Goal: Communication & Community: Answer question/provide support

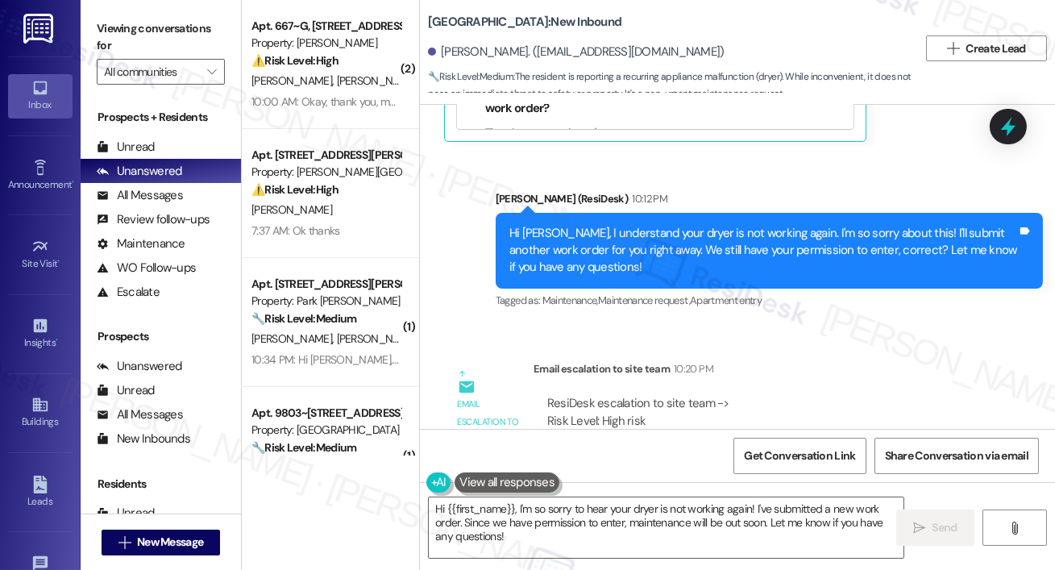
scroll to position [3520, 0]
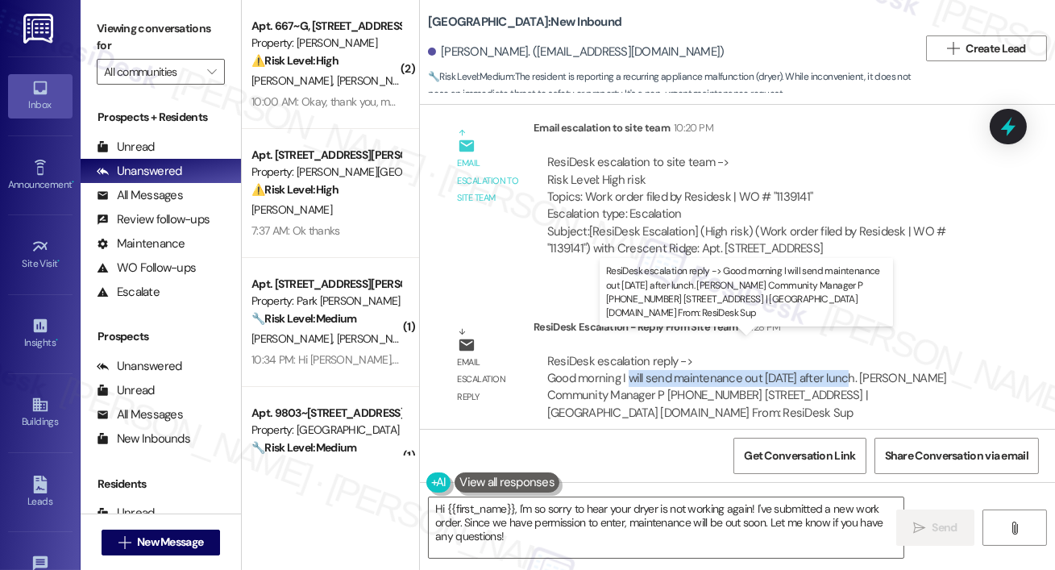
drag, startPoint x: 627, startPoint y: 362, endPoint x: 845, endPoint y: 360, distance: 217.7
click at [845, 360] on div "ResiDesk escalation reply -> Good morning I will send maintenance out [DATE] af…" at bounding box center [747, 387] width 400 height 68
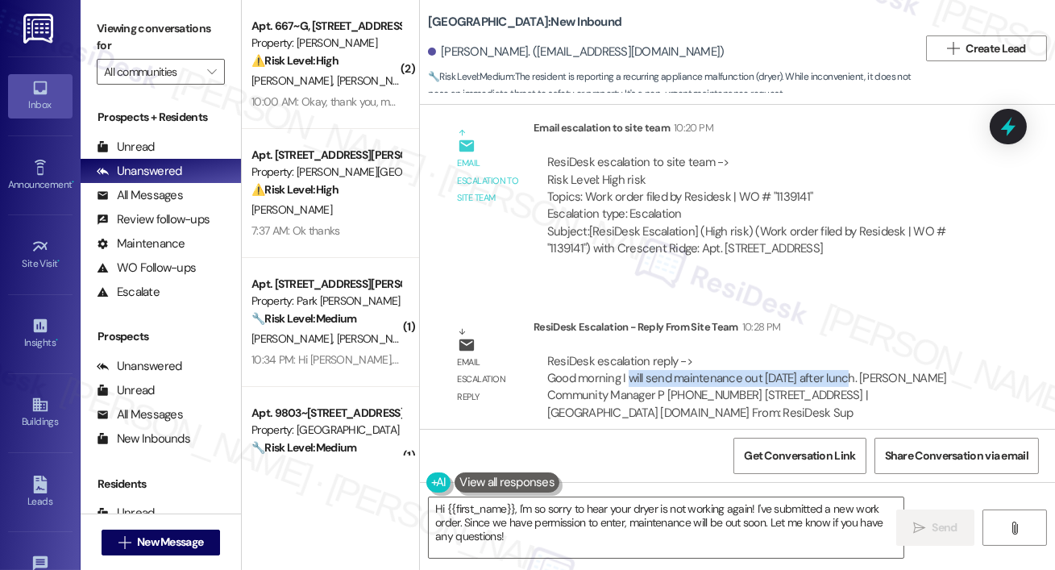
copy div "will send maintenance out today after lunch"
click at [518, 538] on textarea "Hi {{first_name}}, I'm so sorry to hear your dryer is not working again! I've s…" at bounding box center [666, 527] width 475 height 60
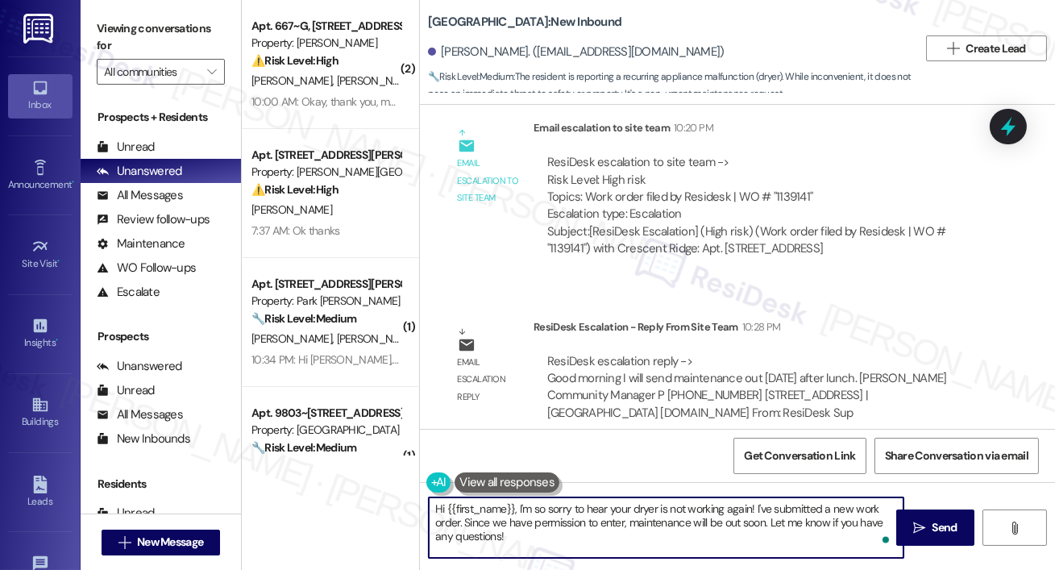
drag, startPoint x: 540, startPoint y: 544, endPoint x: 519, endPoint y: 509, distance: 41.2
click at [519, 509] on textarea "Hi {{first_name}}, I'm so sorry to hear your dryer is not working again! I've s…" at bounding box center [666, 527] width 475 height 60
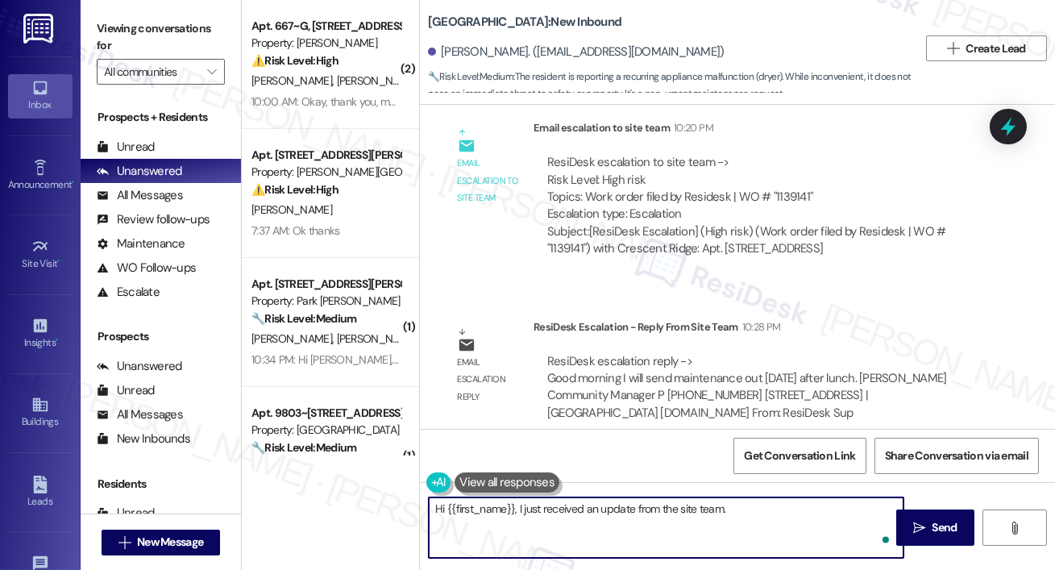
paste textarea "will send maintenance out today after lunch"
click at [728, 502] on textarea "Hi {{first_name}}, I just received an update from the site team. will send main…" at bounding box center [666, 527] width 475 height 60
click at [629, 519] on textarea "Hi {{first_name}}, I just received an update from the site team. We will send m…" at bounding box center [666, 527] width 475 height 60
type textarea "Hi {{first_name}}, I just received an update from the site team. We will send m…"
type textarea "Let me know if you have any questions!"
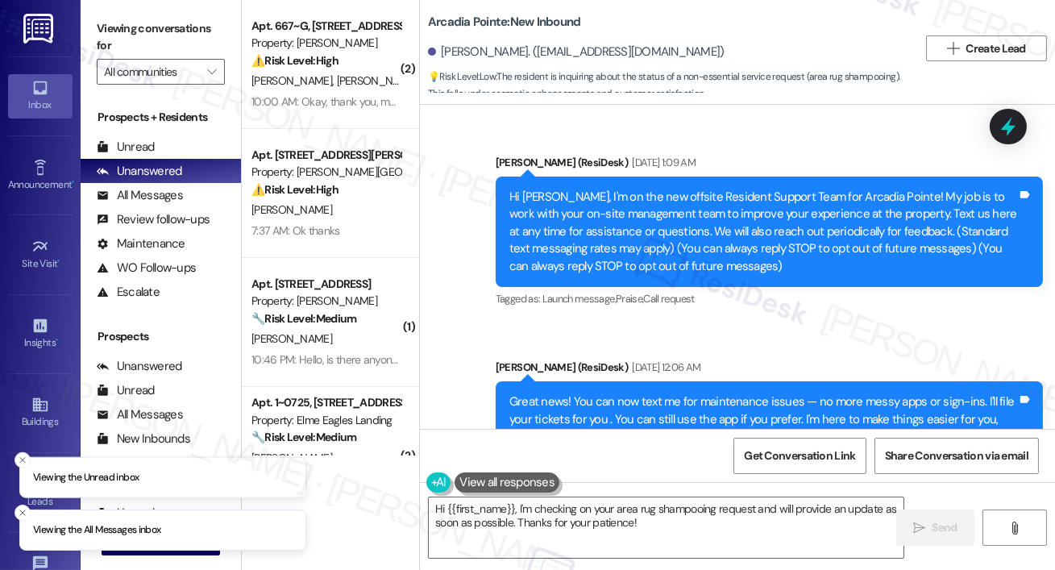
scroll to position [1706, 0]
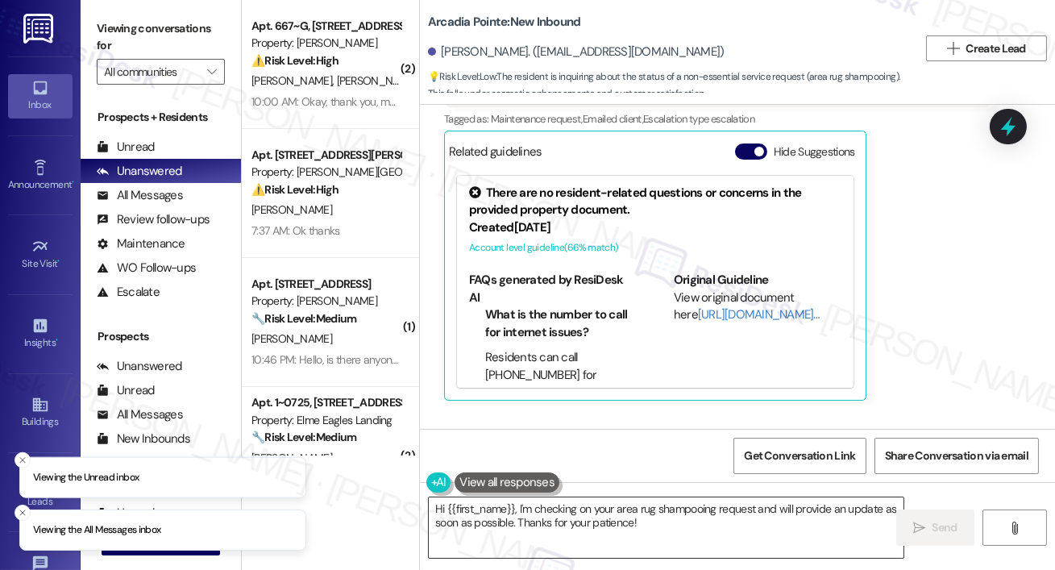
click at [743, 522] on textarea "Hi {{first_name}}, I'm checking on your area rug shampooing request and will pr…" at bounding box center [666, 527] width 475 height 60
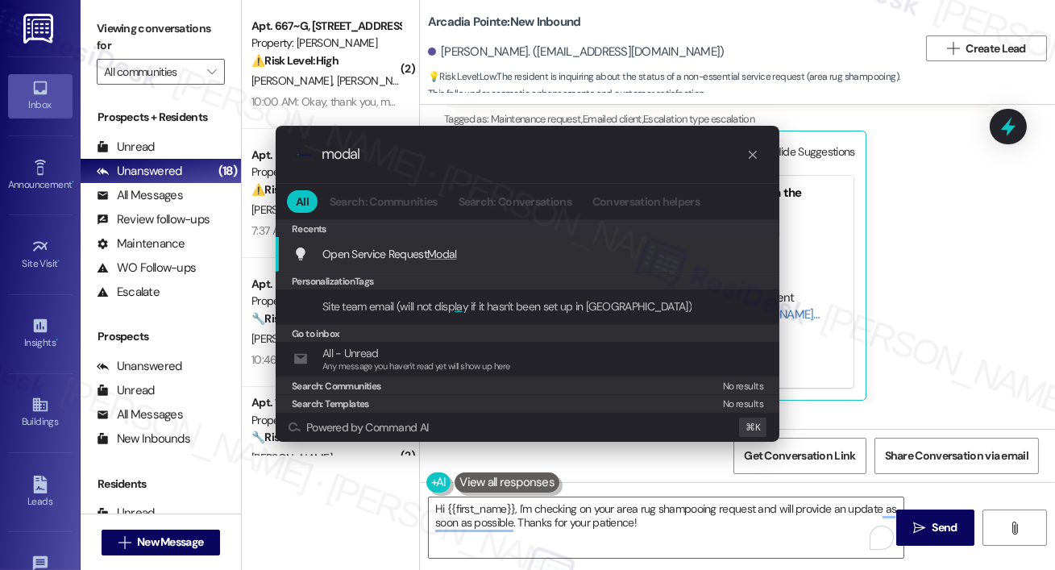
type input "modal"
click at [369, 256] on span "Open Service Request Modal" at bounding box center [389, 254] width 135 height 15
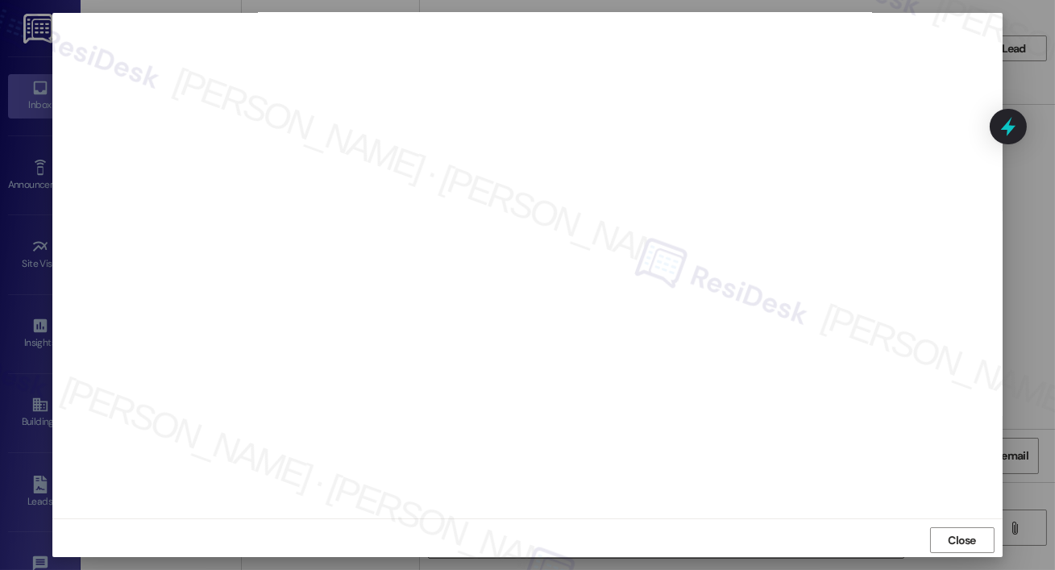
scroll to position [11, 0]
click at [961, 529] on span "Close" at bounding box center [962, 536] width 28 height 17
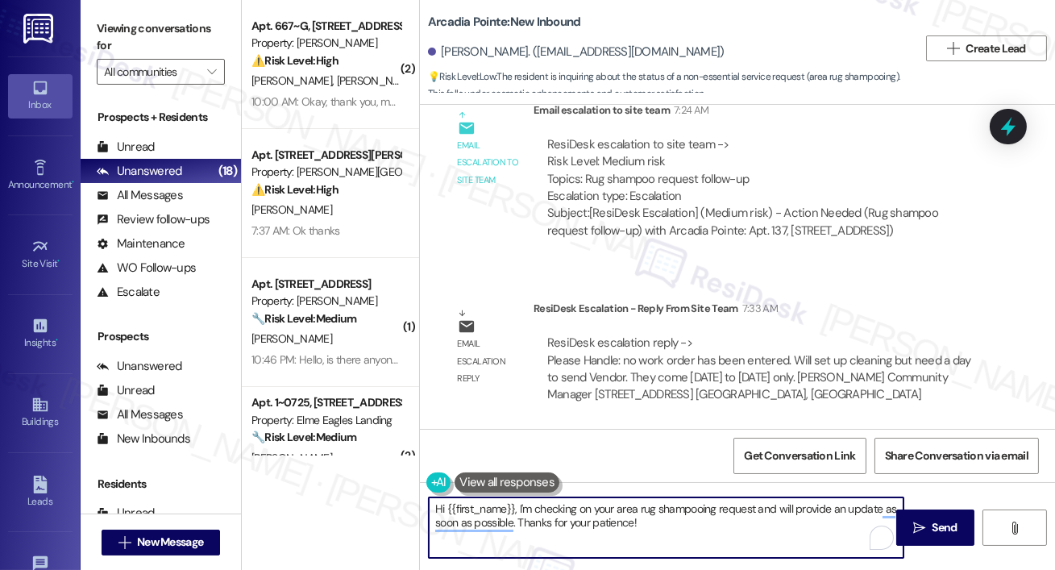
scroll to position [2056, 0]
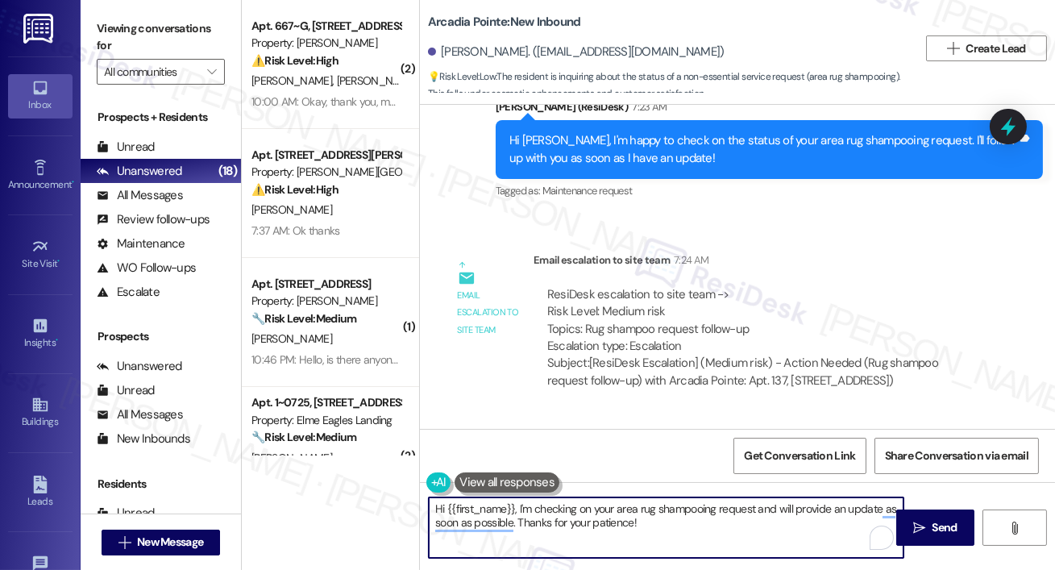
click at [681, 546] on textarea "Hi {{first_name}}, I'm checking on your area rug shampooing request and will pr…" at bounding box center [666, 527] width 475 height 60
drag, startPoint x: 671, startPoint y: 534, endPoint x: 519, endPoint y: 509, distance: 153.6
click at [519, 509] on textarea "Hi {{first_name}}, I'm checking on your area rug shampooing request and will pr…" at bounding box center [666, 527] width 475 height 60
click at [663, 528] on textarea "Hi {{first_name}}, I'm checking on your area rug shampooing request and will pr…" at bounding box center [666, 527] width 475 height 60
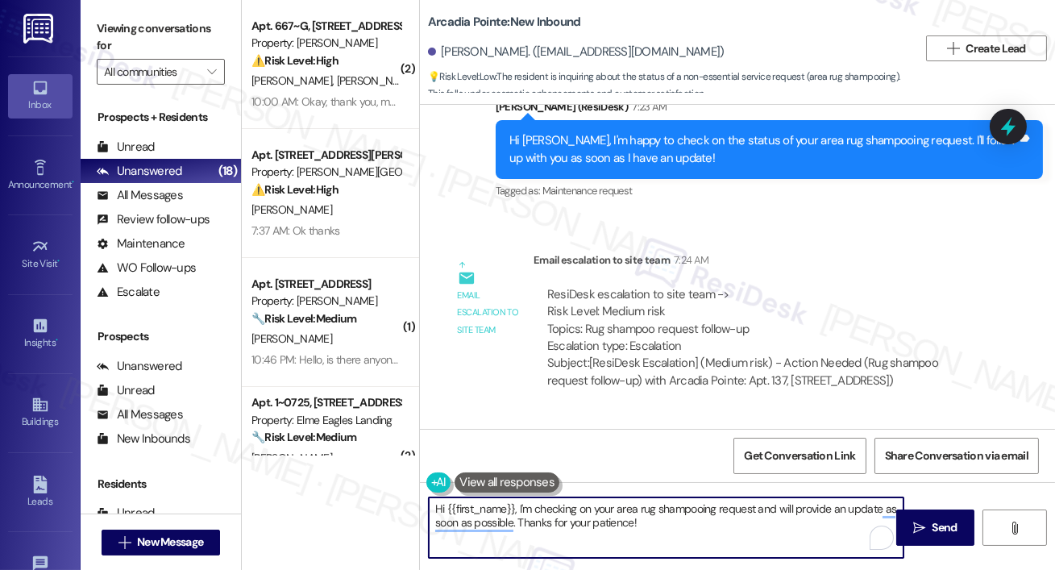
drag, startPoint x: 663, startPoint y: 529, endPoint x: 603, endPoint y: 526, distance: 60.5
click at [640, 527] on textarea "Hi {{first_name}}, I'm checking on your area rug shampooing request and will pr…" at bounding box center [666, 527] width 475 height 60
click at [522, 511] on textarea "Hi {{first_name}}, I'm checking on your area rug shampooing request and will pr…" at bounding box center [666, 527] width 475 height 60
click at [830, 510] on textarea "Hi {{first_name}}, I just received an update from the site team, there was no r…" at bounding box center [666, 527] width 475 height 60
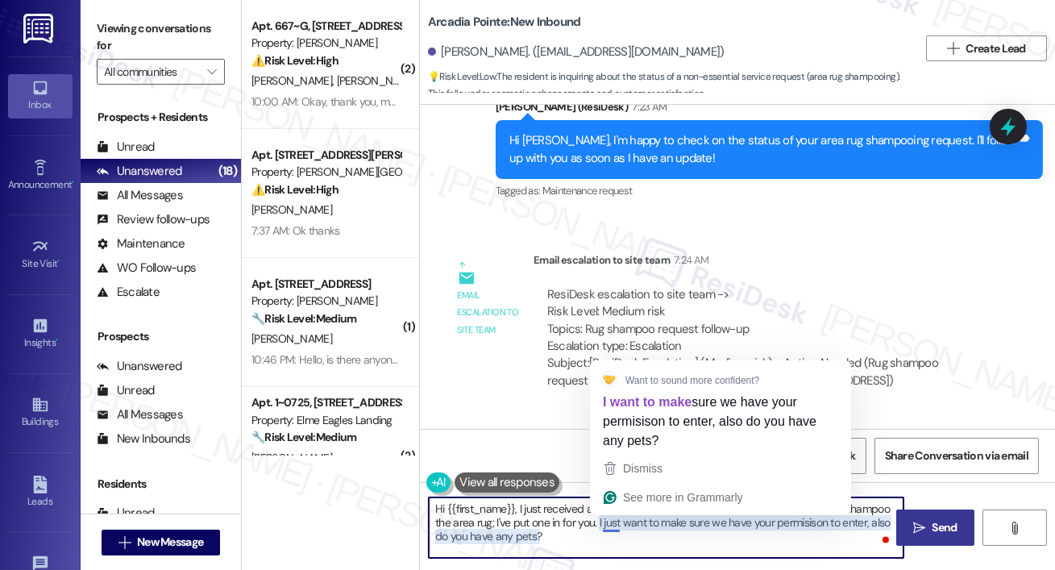
type textarea "Hi {{first_name}}, I just received an update from the site team. There was no r…"
click at [939, 530] on span "Send" at bounding box center [945, 527] width 25 height 17
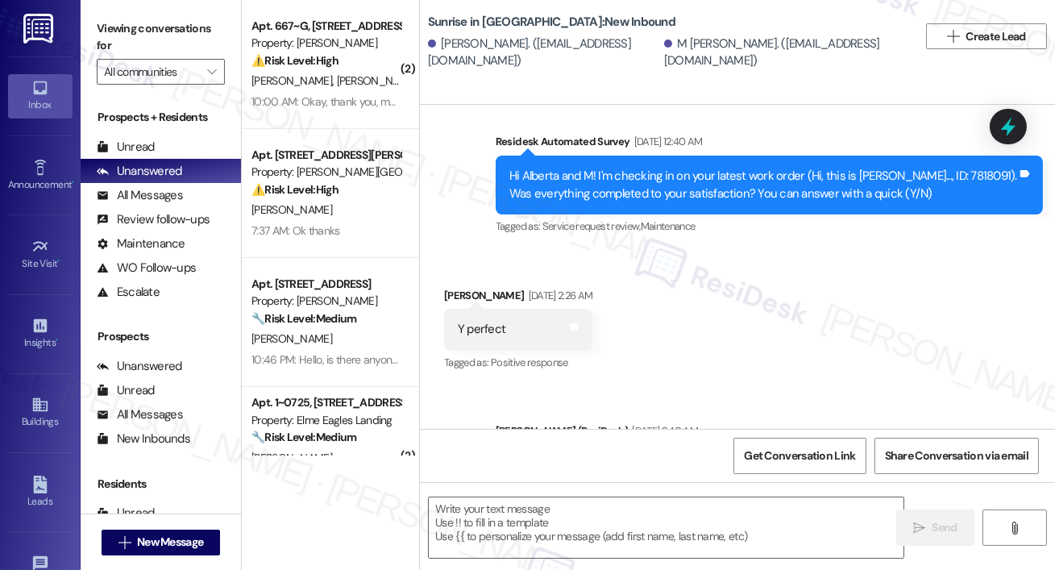
type textarea "Fetching suggested responses. Please feel free to read through the conversation…"
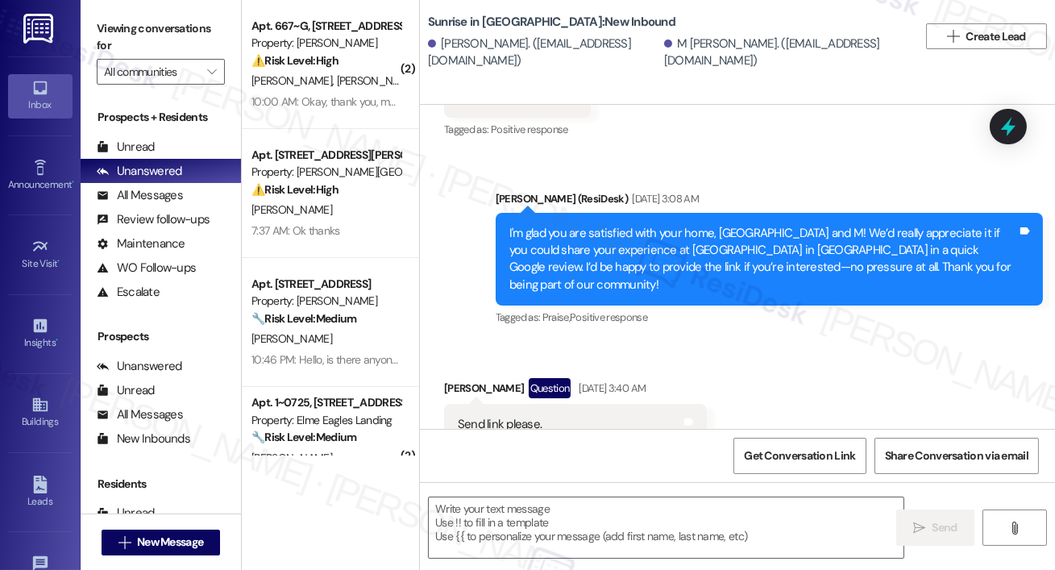
scroll to position [1171, 0]
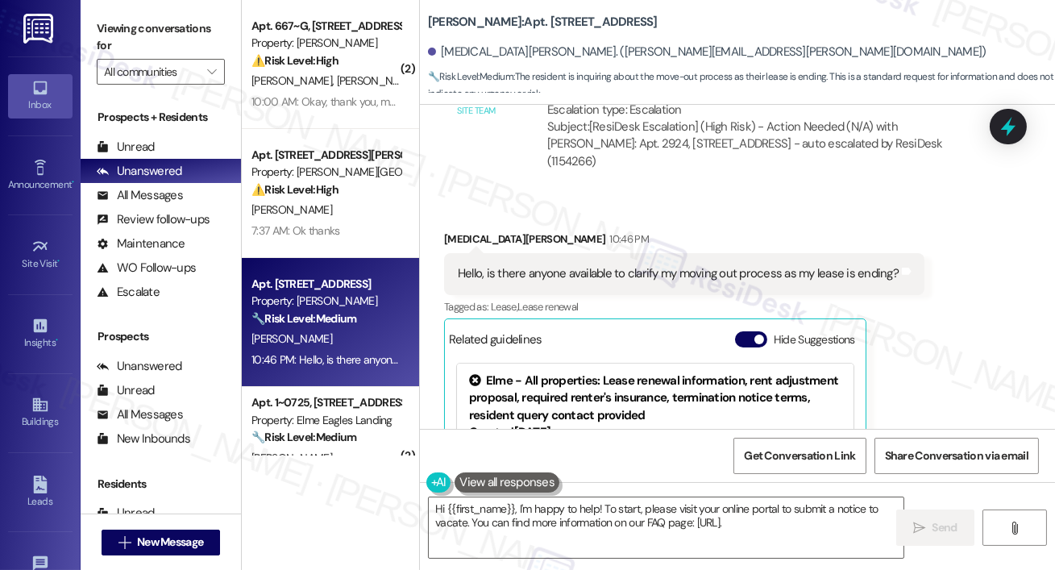
type textarea "Hi {{first_name}}, I'm happy to help! To start, please visit your online portal…"
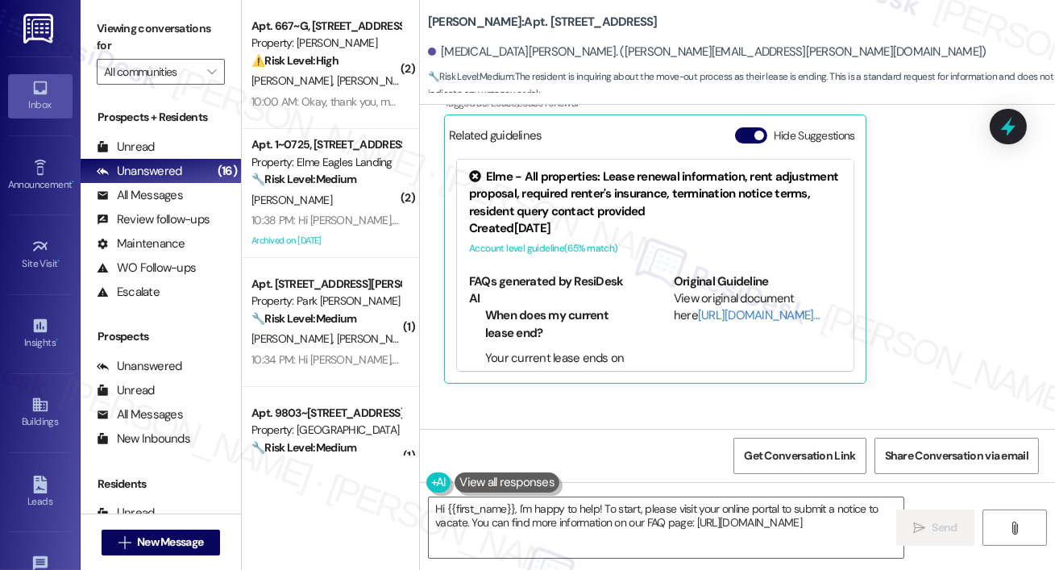
scroll to position [34159, 0]
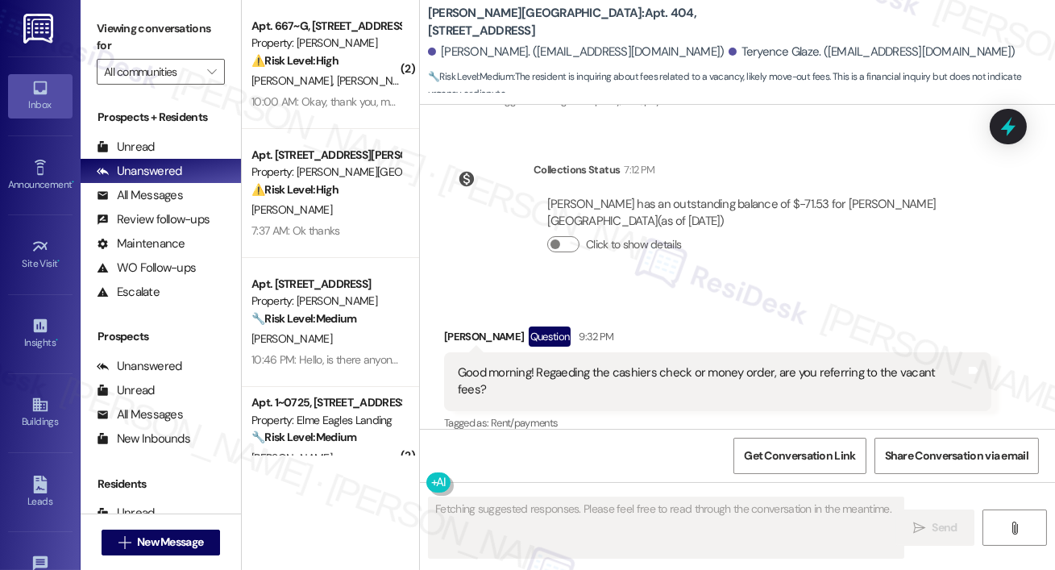
scroll to position [7046, 0]
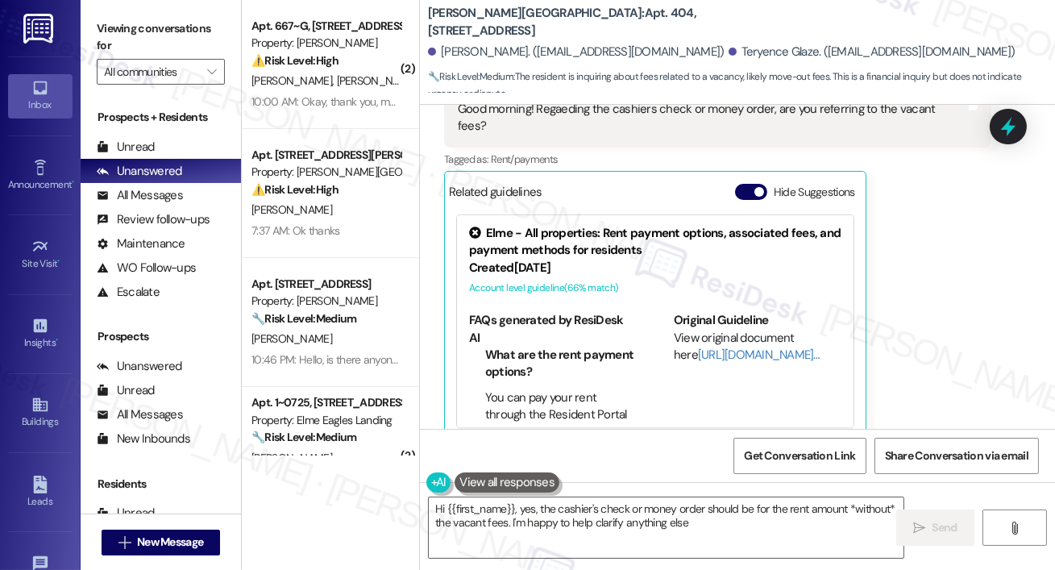
type textarea "Hi {{first_name}}, yes, the cashier's check or money order should be for the re…"
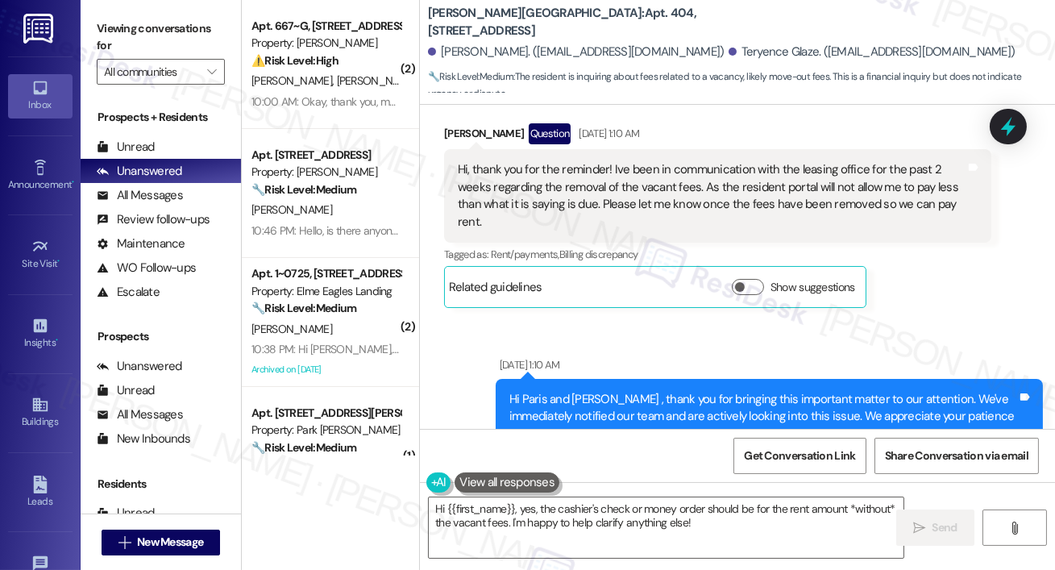
scroll to position [4833, 0]
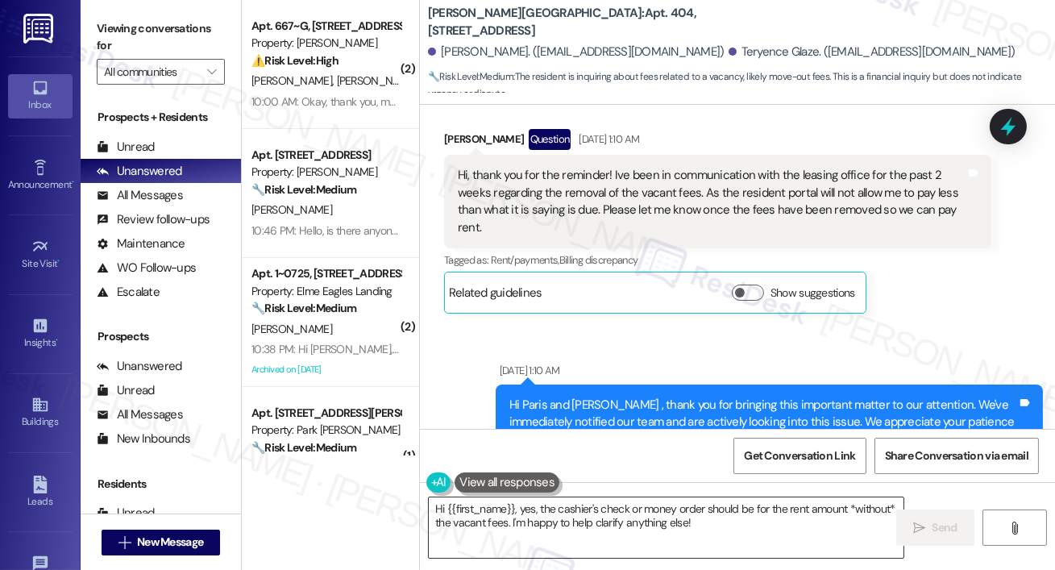
click at [692, 531] on textarea "Hi {{first_name}}, yes, the cashier's check or money order should be for the re…" at bounding box center [666, 527] width 475 height 60
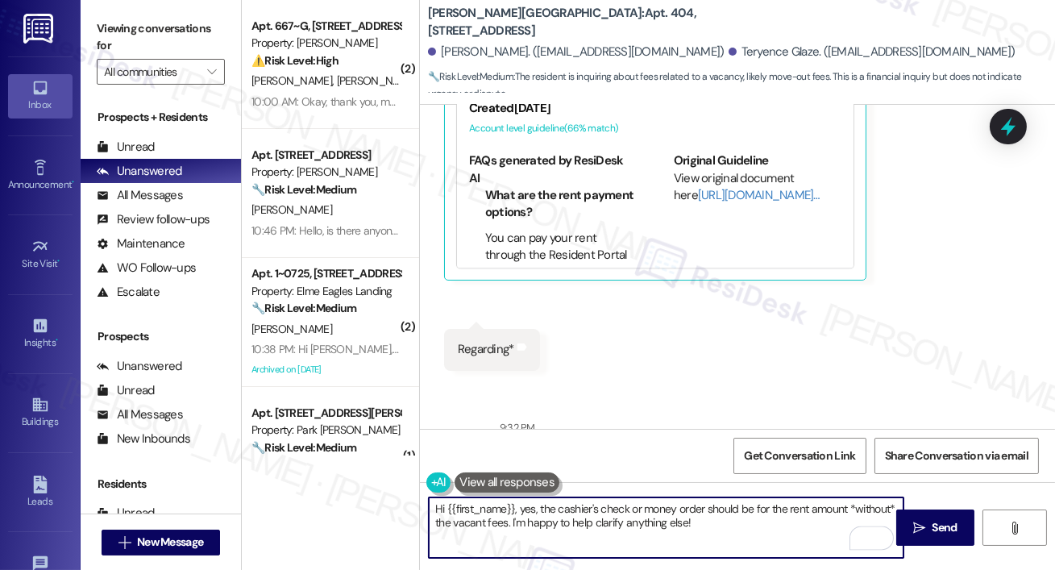
scroll to position [6509, 0]
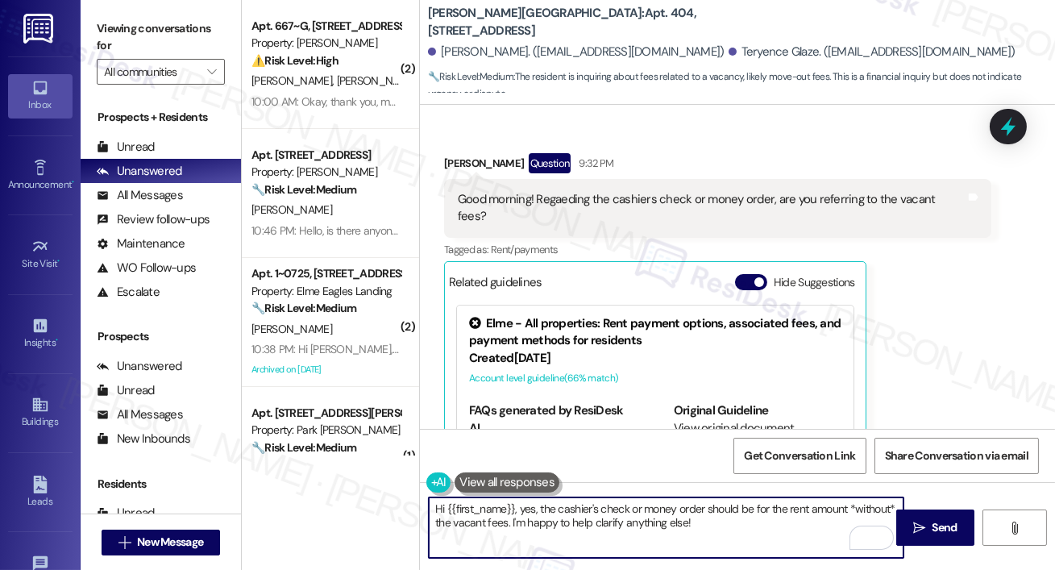
drag, startPoint x: 709, startPoint y: 528, endPoint x: 424, endPoint y: 513, distance: 285.0
click at [424, 514] on div "Hi {{first_name}}, yes, the cashier's check or money order should be for the re…" at bounding box center [658, 528] width 476 height 62
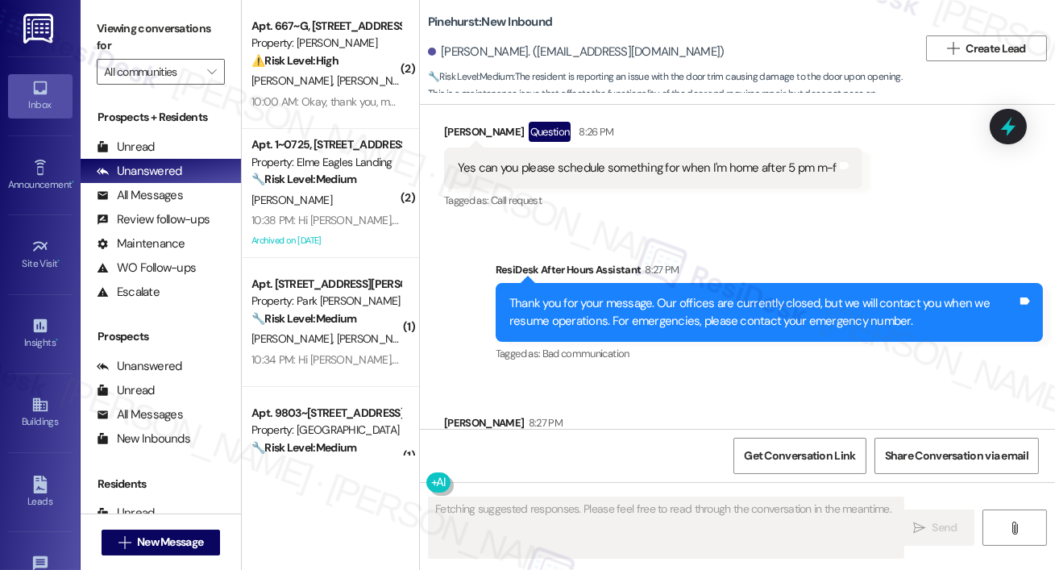
scroll to position [1070, 0]
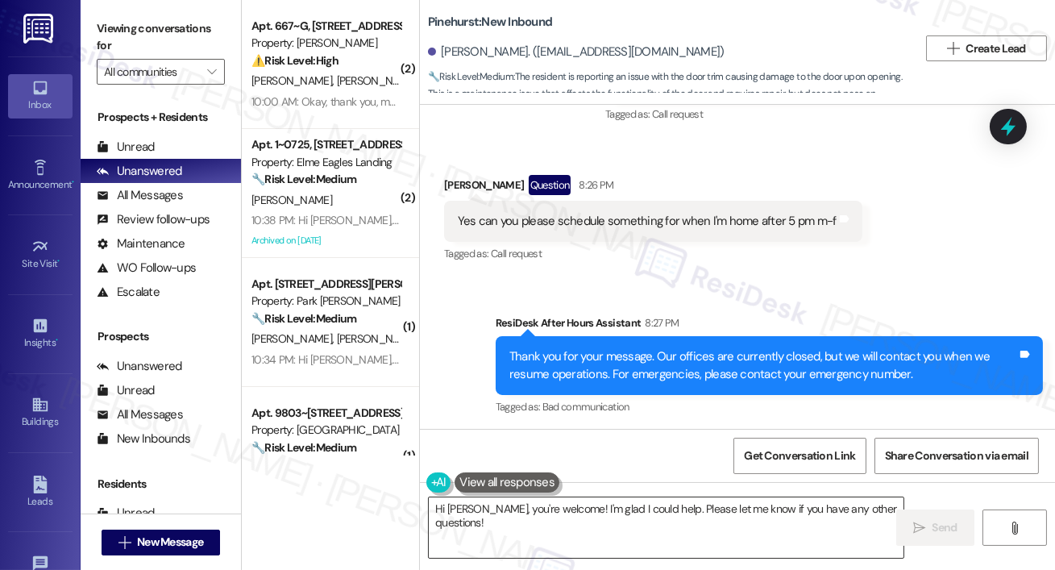
click at [599, 522] on textarea "Hi [PERSON_NAME], you're welcome! I'm glad I could help. Please let me know if …" at bounding box center [666, 527] width 475 height 60
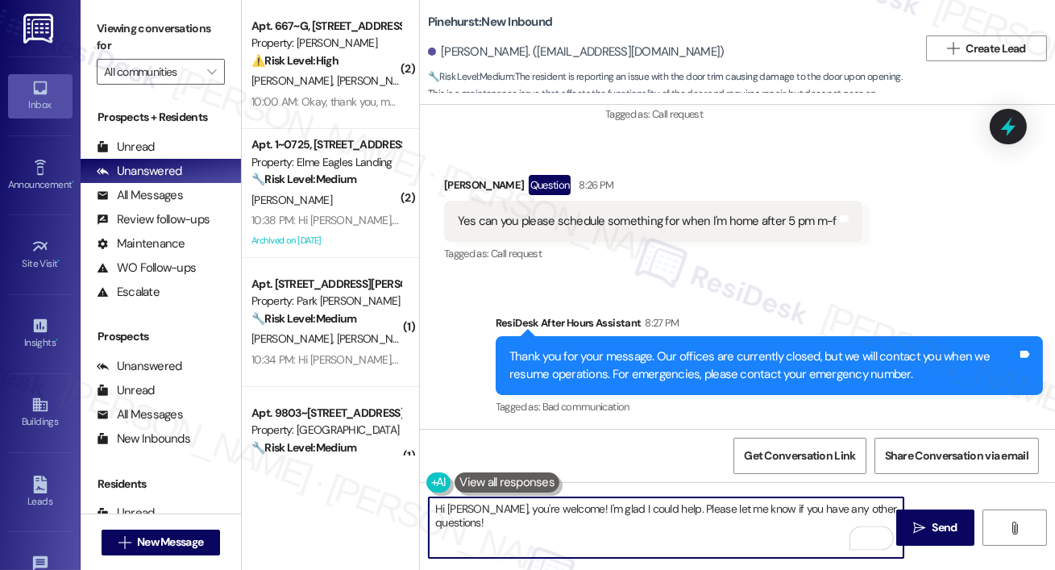
drag, startPoint x: 484, startPoint y: 508, endPoint x: 501, endPoint y: 540, distance: 36.4
click at [501, 540] on textarea "Hi [PERSON_NAME], you're welcome! I'm glad I could help. Please let me know if …" at bounding box center [666, 527] width 475 height 60
type textarea "Hi [PERSON_NAME], I just heard back from the site team. We close at 5pm so the …"
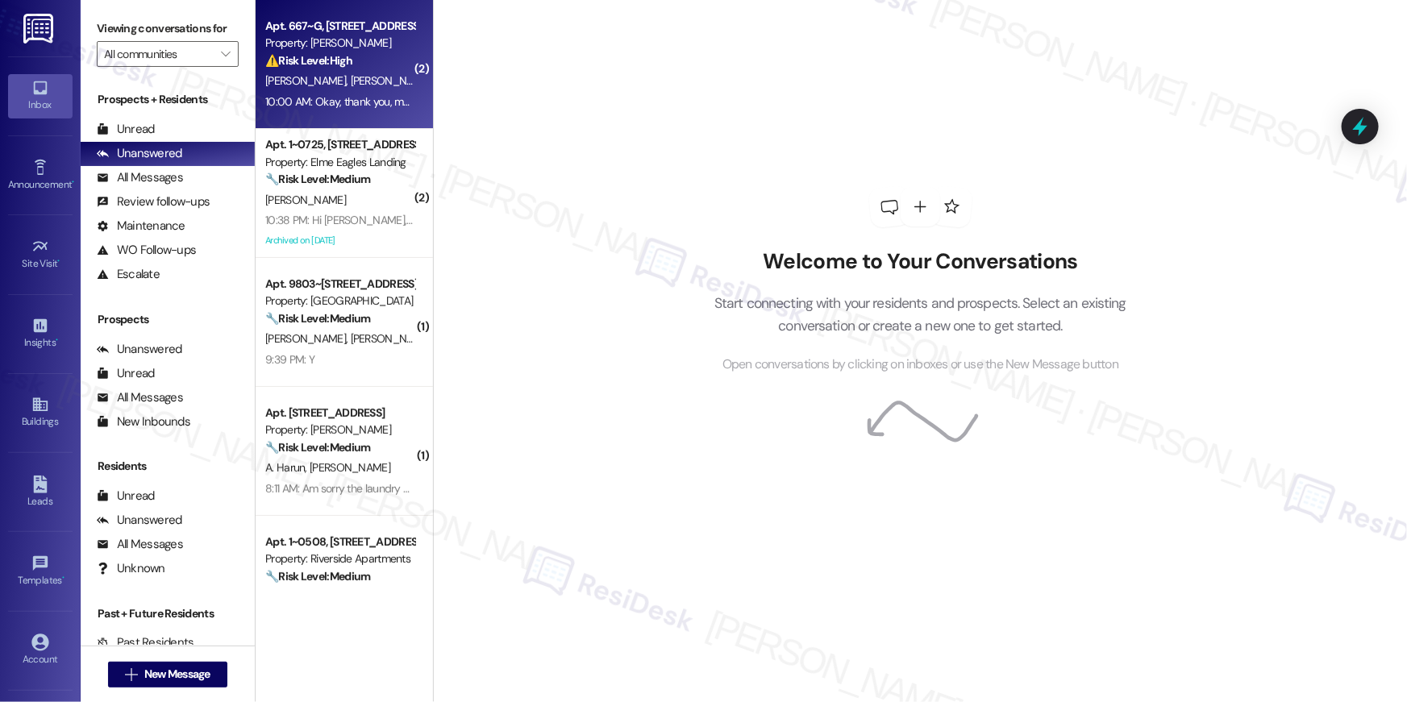
click at [356, 31] on div "Apt. 667~G, [STREET_ADDRESS]" at bounding box center [339, 26] width 149 height 17
click at [356, 31] on div "Apt. 667~G, 13690 Legacy Circle" at bounding box center [339, 26] width 149 height 17
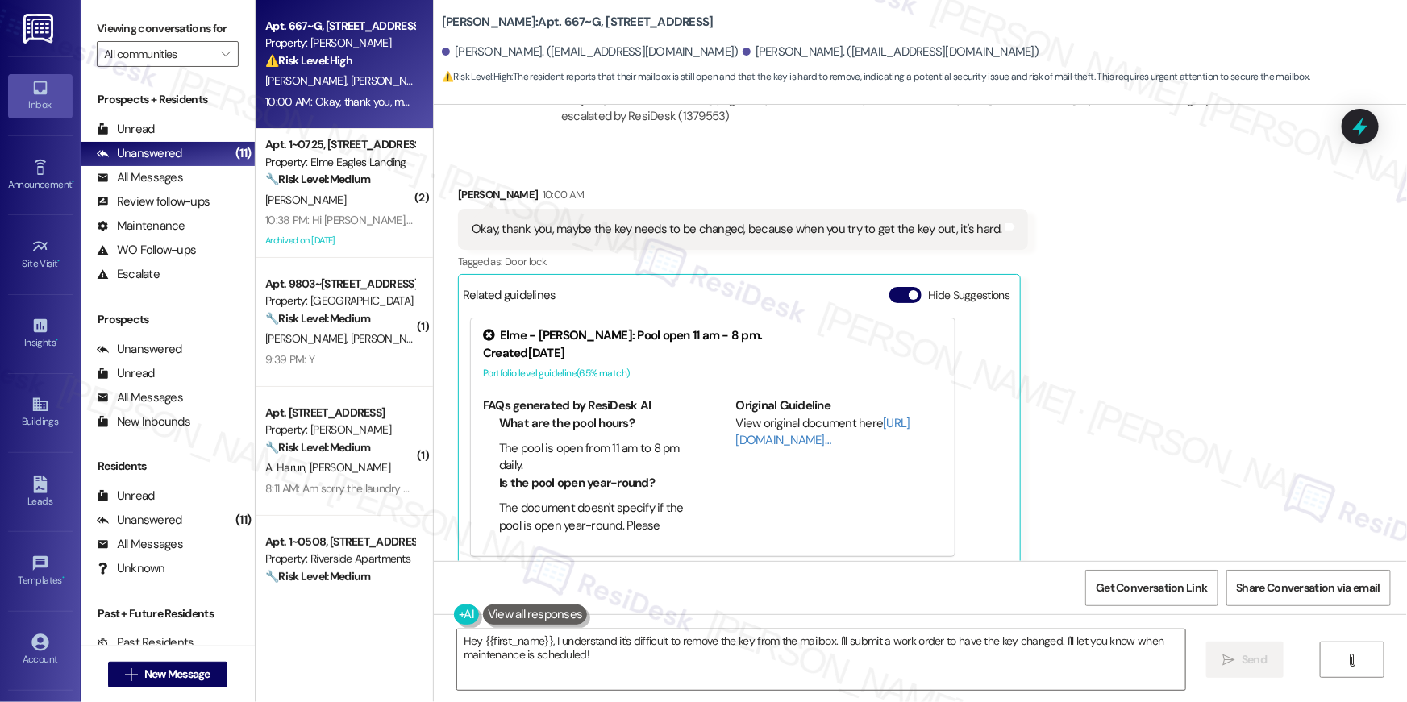
scroll to position [7171, 0]
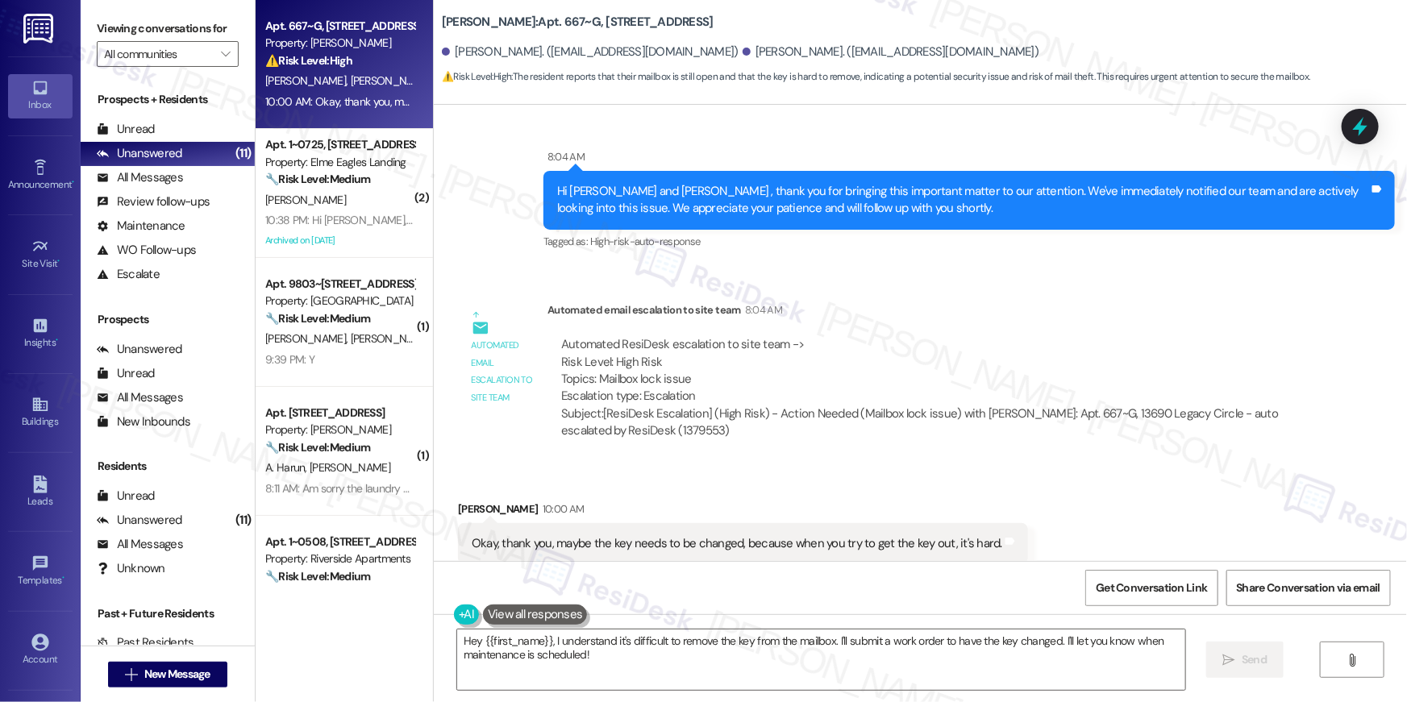
click at [1083, 324] on div "Automated ResiDesk escalation to site team -> Risk Level: High Risk Topics: Mai…" at bounding box center [928, 388] width 762 height 128
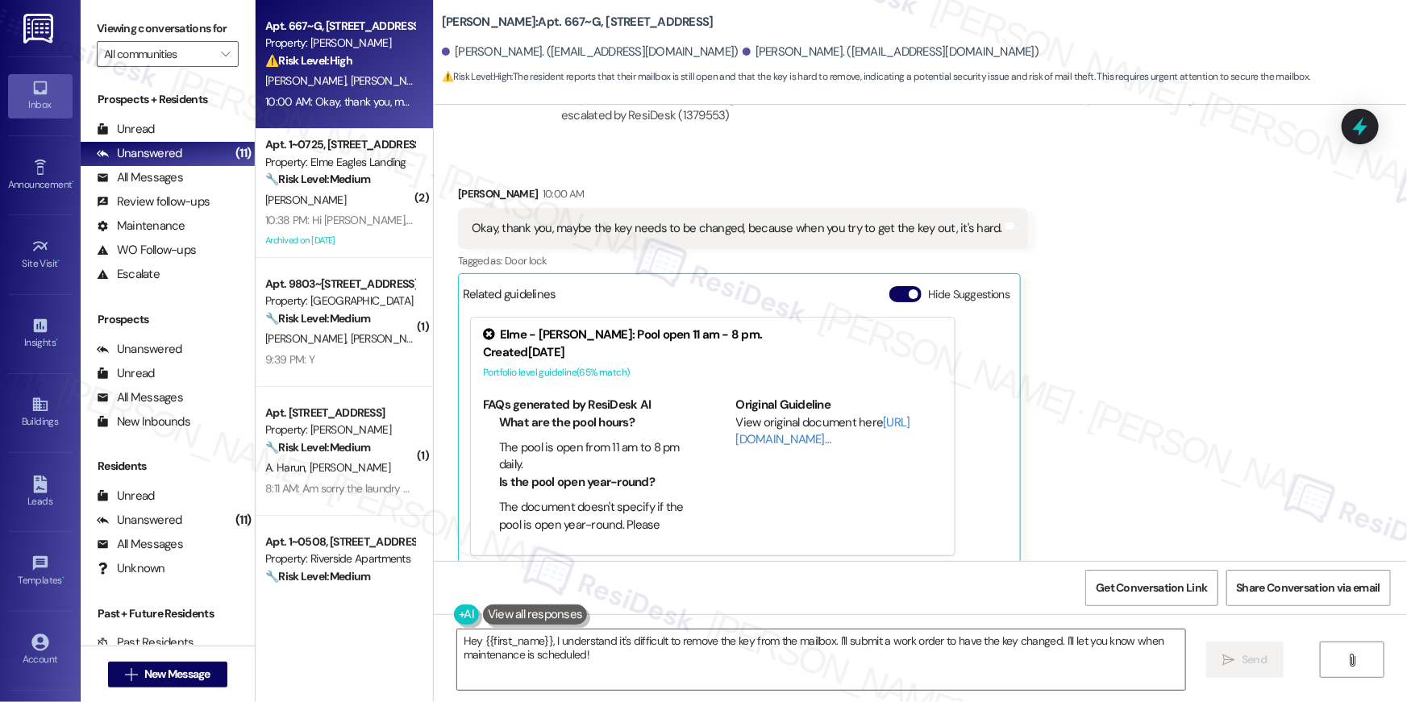
scroll to position [6783, 0]
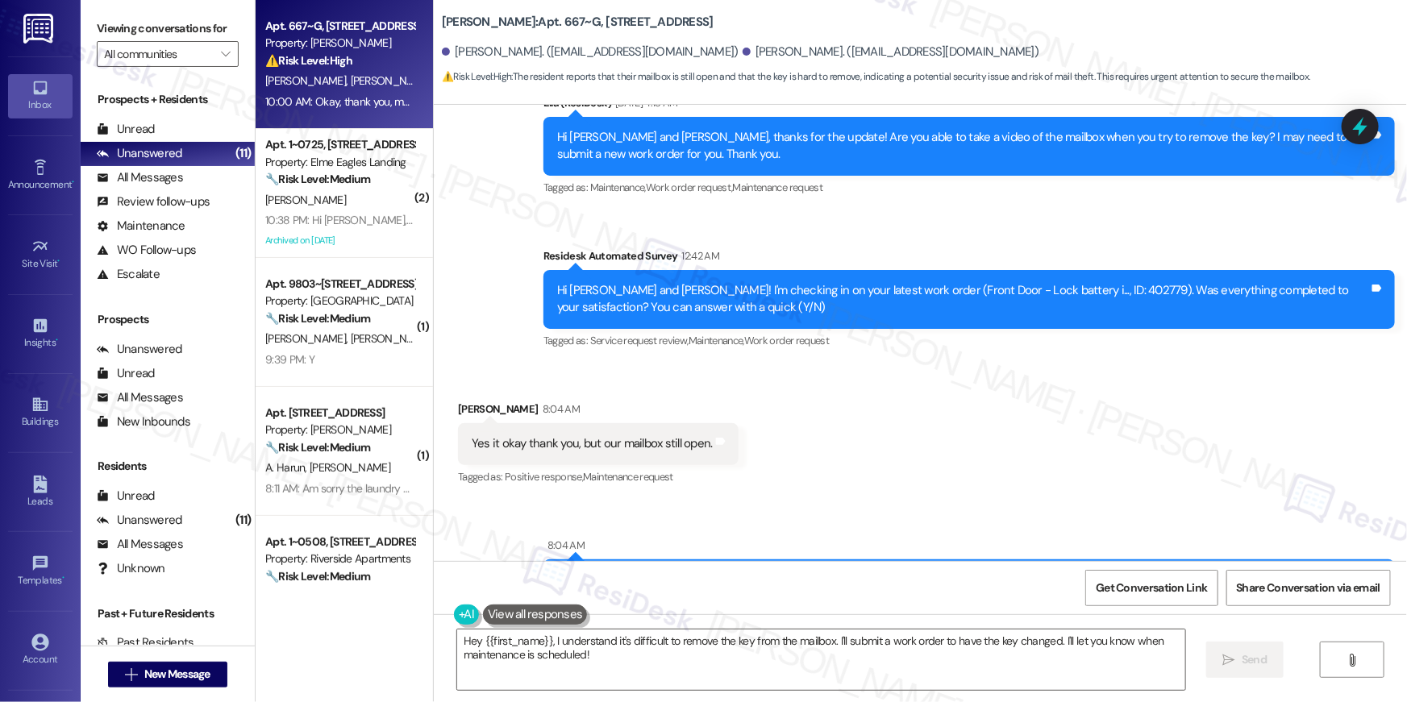
click at [747, 675] on textarea "Hey {{first_name}}, I understand it's difficult to remove the key from the mail…" at bounding box center [821, 660] width 728 height 60
click at [791, 685] on textarea "Hey {{first_name}}, I understand it's difficult to remove the key from the mail…" at bounding box center [821, 660] width 728 height 60
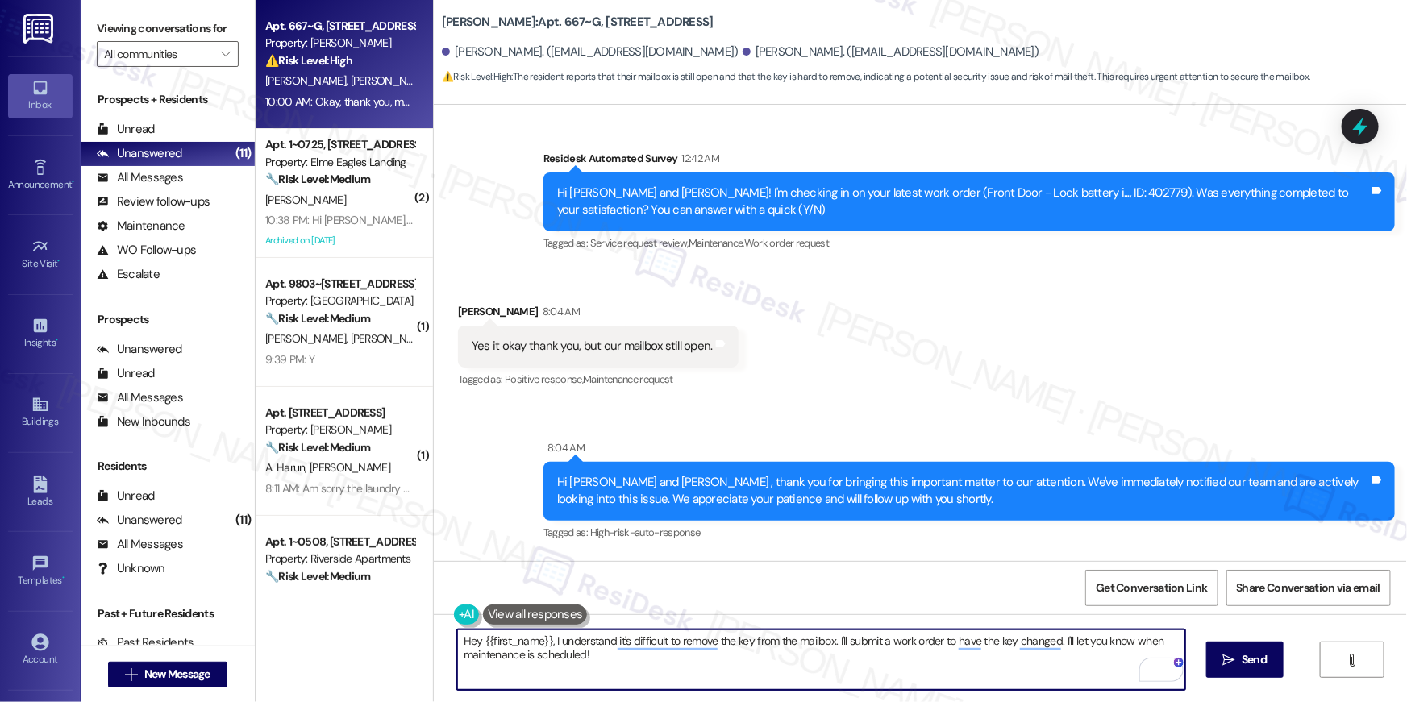
scroll to position [7487, 0]
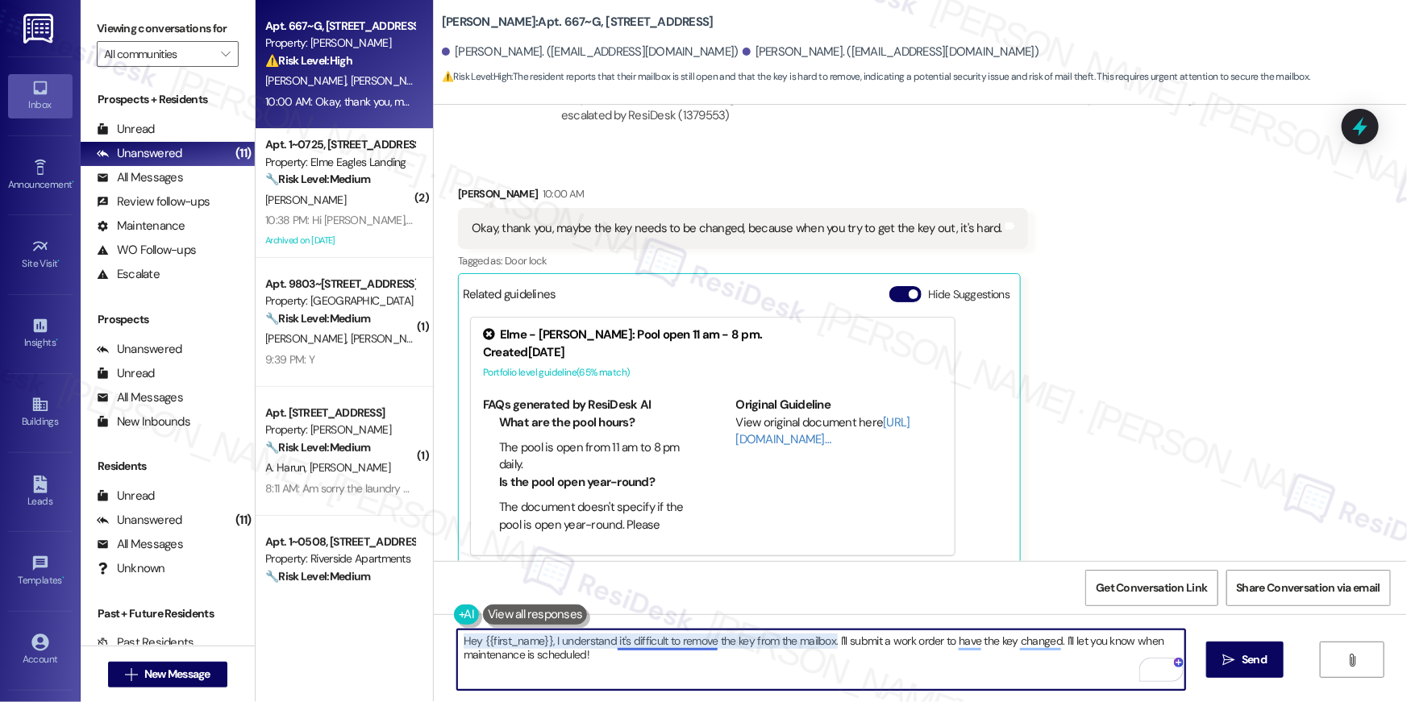
click at [667, 672] on textarea "Hey {{first_name}}, I understand it's difficult to remove the key from the mail…" at bounding box center [821, 660] width 728 height 60
drag, startPoint x: 674, startPoint y: 669, endPoint x: 553, endPoint y: 638, distance: 124.7
click at [553, 638] on textarea "Hey {{first_name}}, I understand it's difficult to remove the key from the mail…" at bounding box center [821, 660] width 728 height 60
type textarea "Hello Beatrice, please send me a video of the mailbox when you try to remove th…"
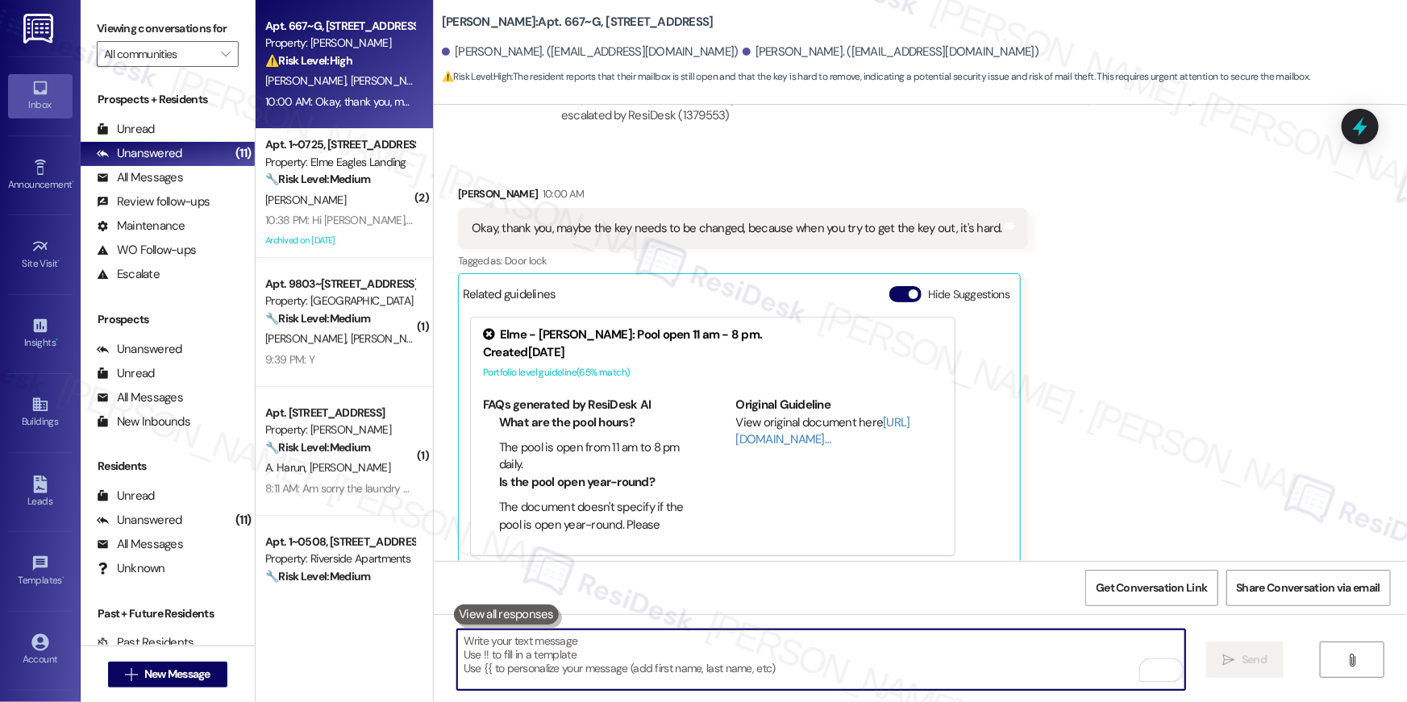
scroll to position [7486, 0]
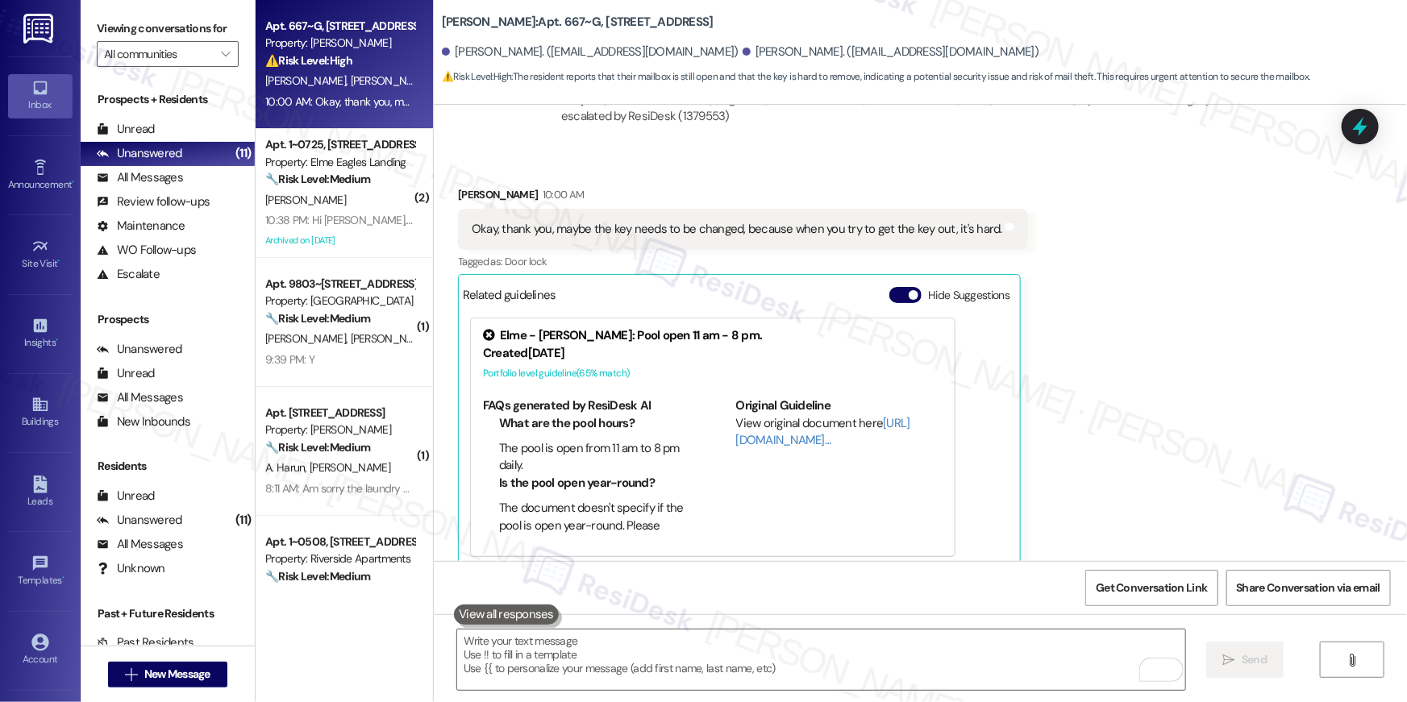
click at [363, 163] on div "Property: Elme Eagles Landing" at bounding box center [339, 162] width 149 height 17
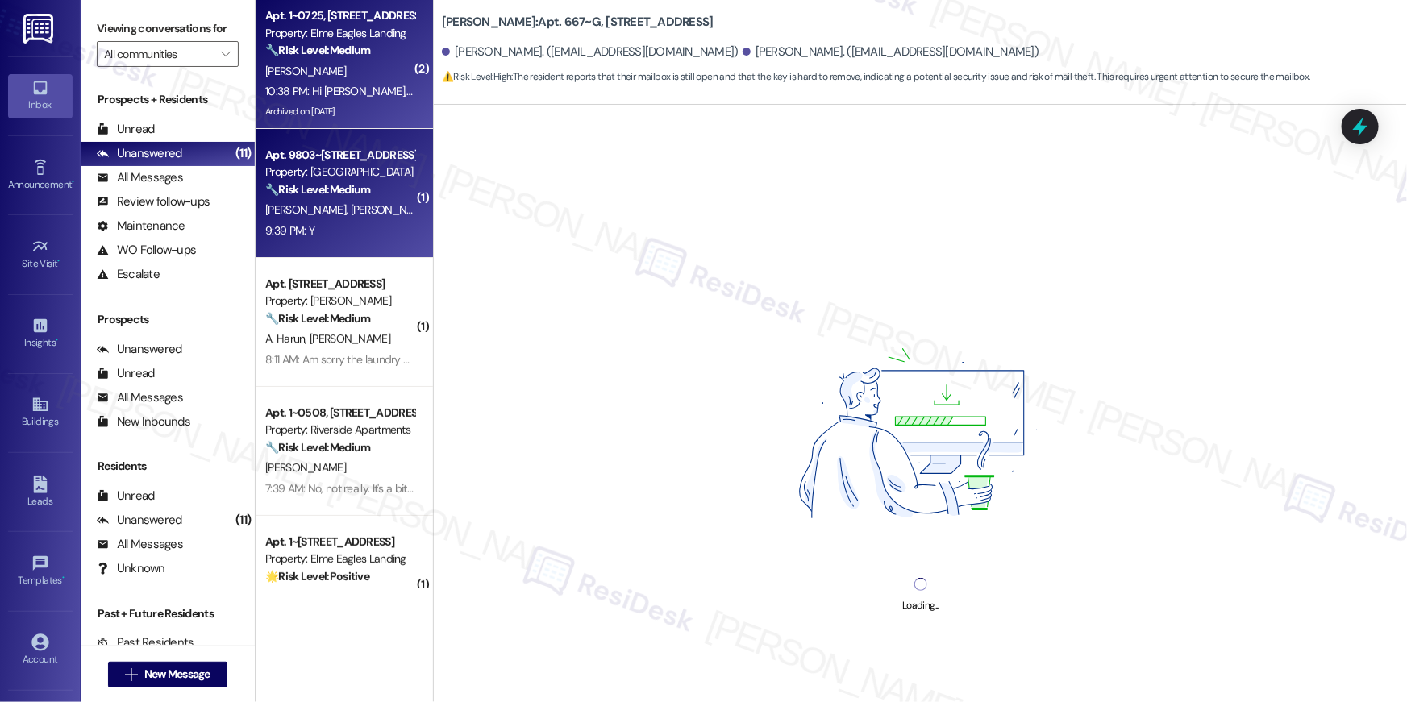
click at [364, 164] on div "Property: [GEOGRAPHIC_DATA]" at bounding box center [339, 172] width 149 height 17
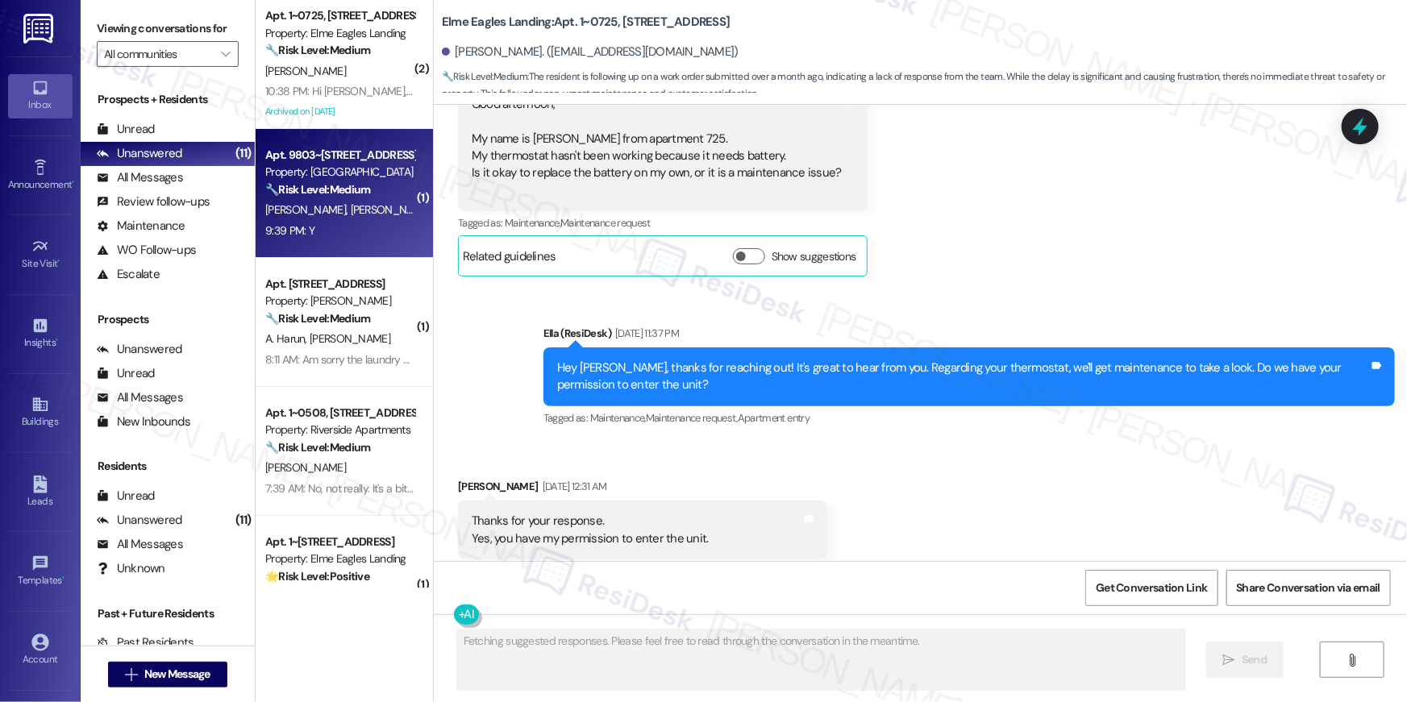
scroll to position [41585, 0]
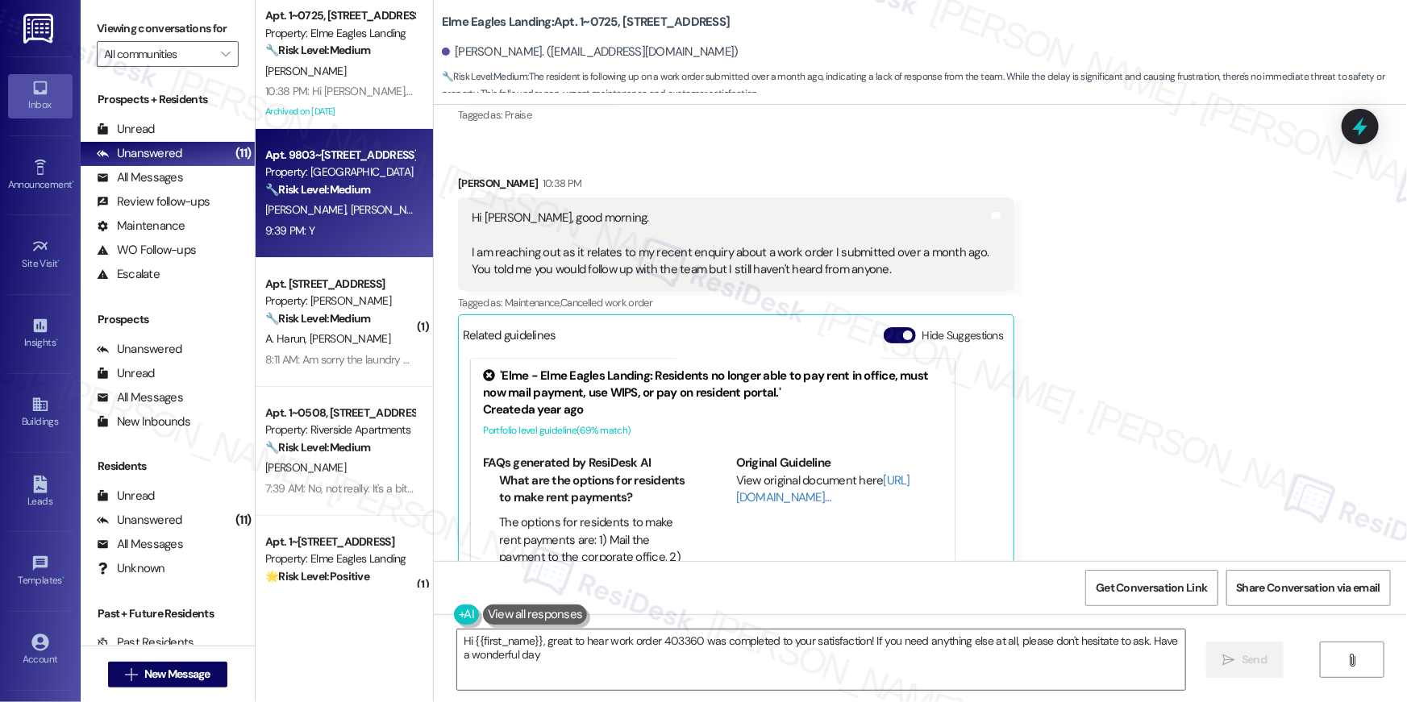
type textarea "Hi {{first_name}}, great to hear work order 403360 was completed to your satisf…"
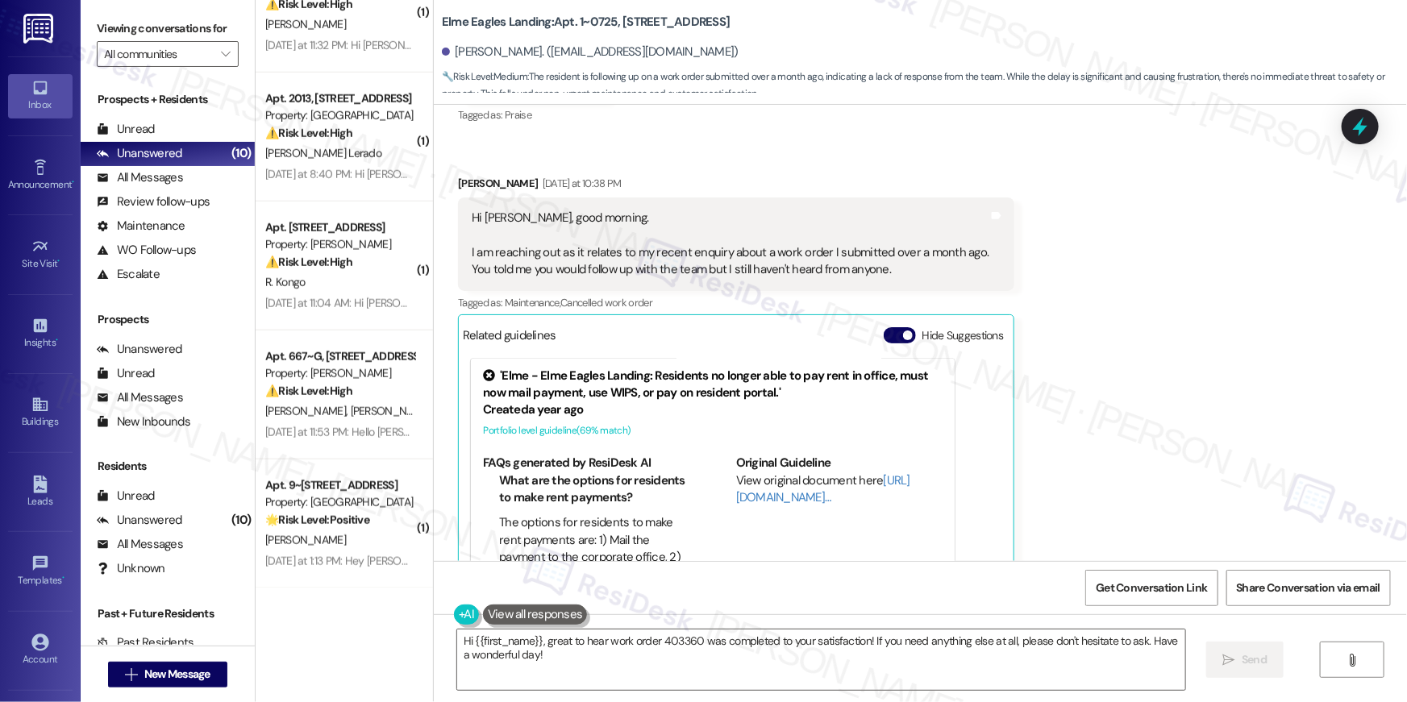
scroll to position [0, 0]
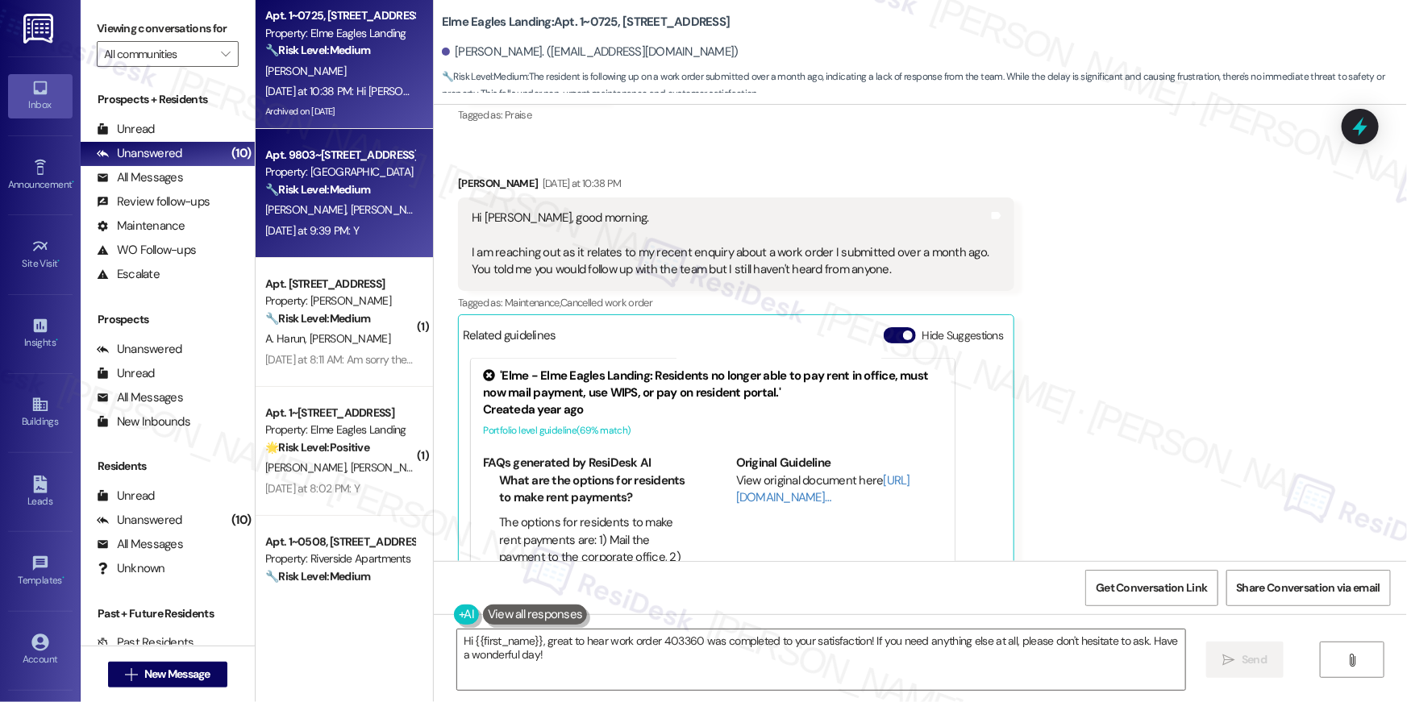
click at [351, 44] on strong "🔧 Risk Level: Medium" at bounding box center [317, 50] width 105 height 15
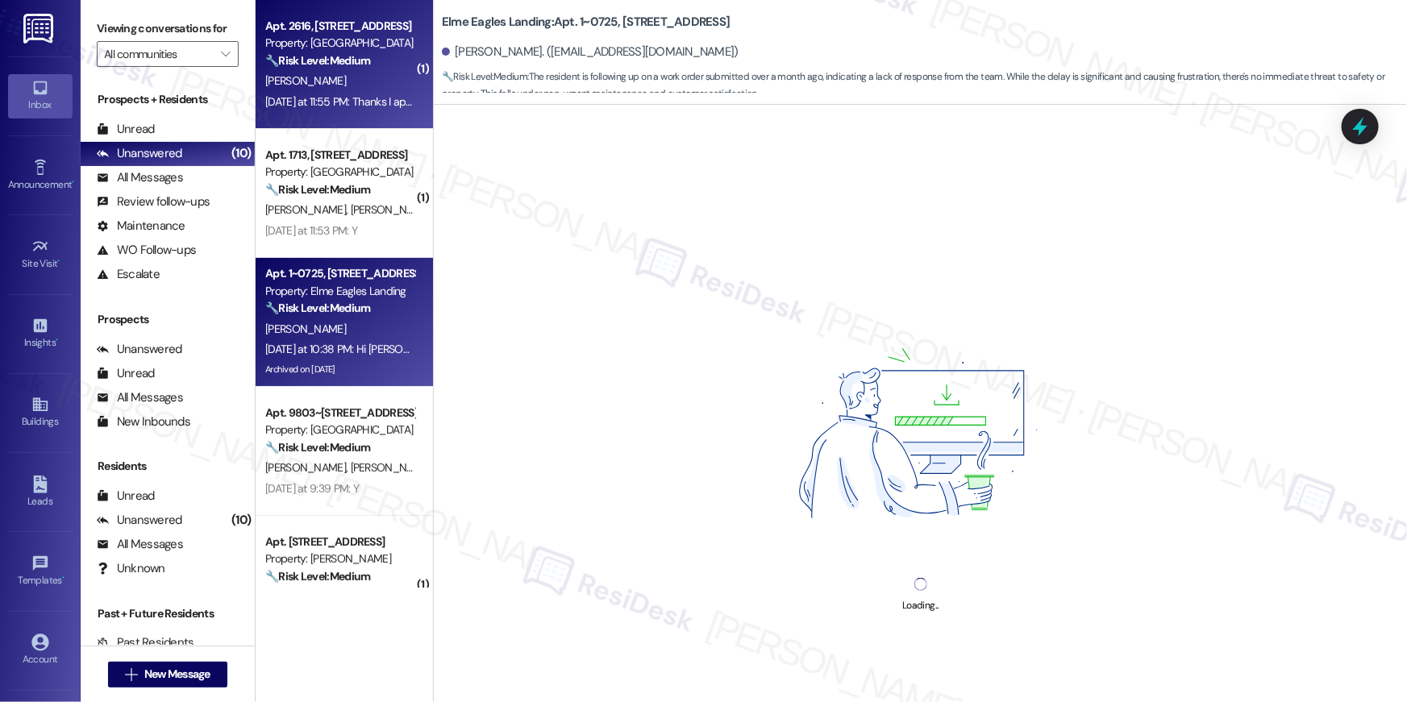
click at [375, 127] on div "Apt. 2616, 2696 N Druid Hills Rd Property: Elme Druid Hills 🔧 Risk Level: Mediu…" at bounding box center [344, 64] width 177 height 129
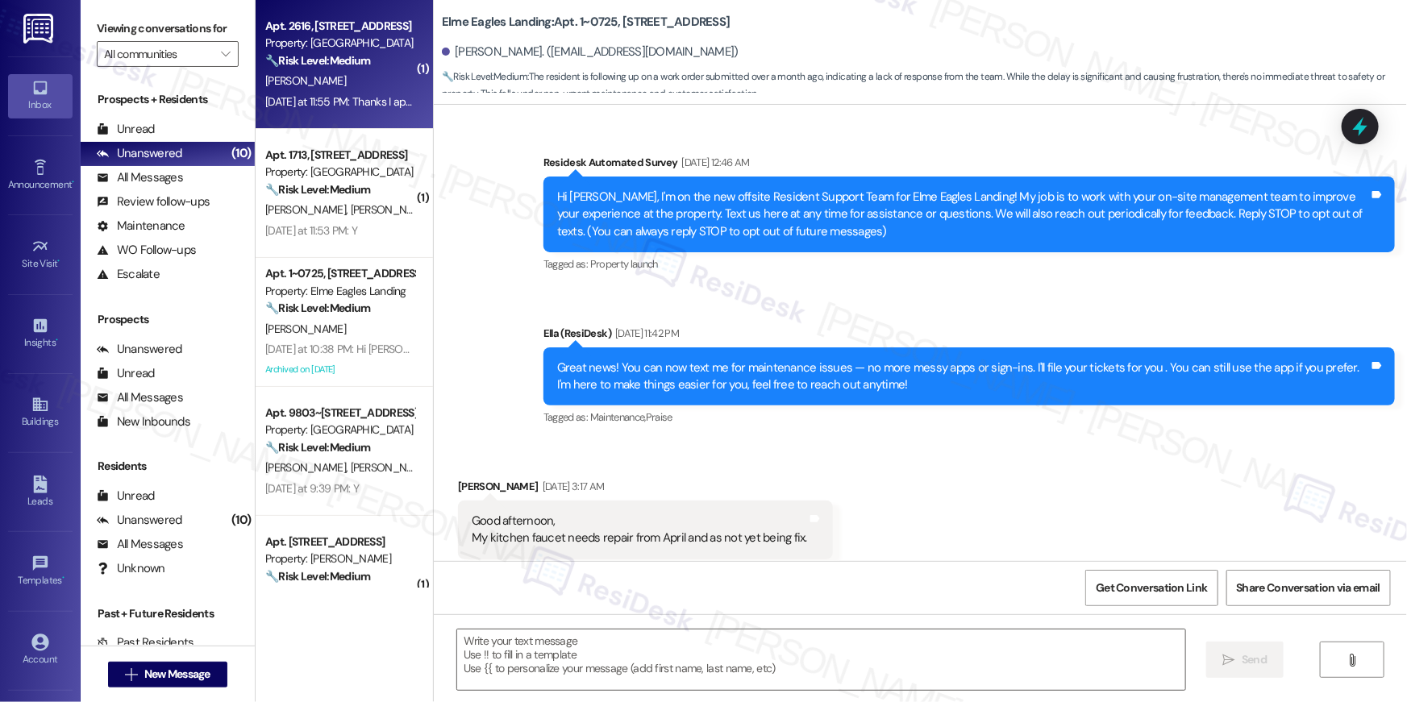
click at [376, 120] on div "Apt. 2616, 2696 N Druid Hills Rd Property: Elme Druid Hills 🔧 Risk Level: Mediu…" at bounding box center [344, 64] width 177 height 129
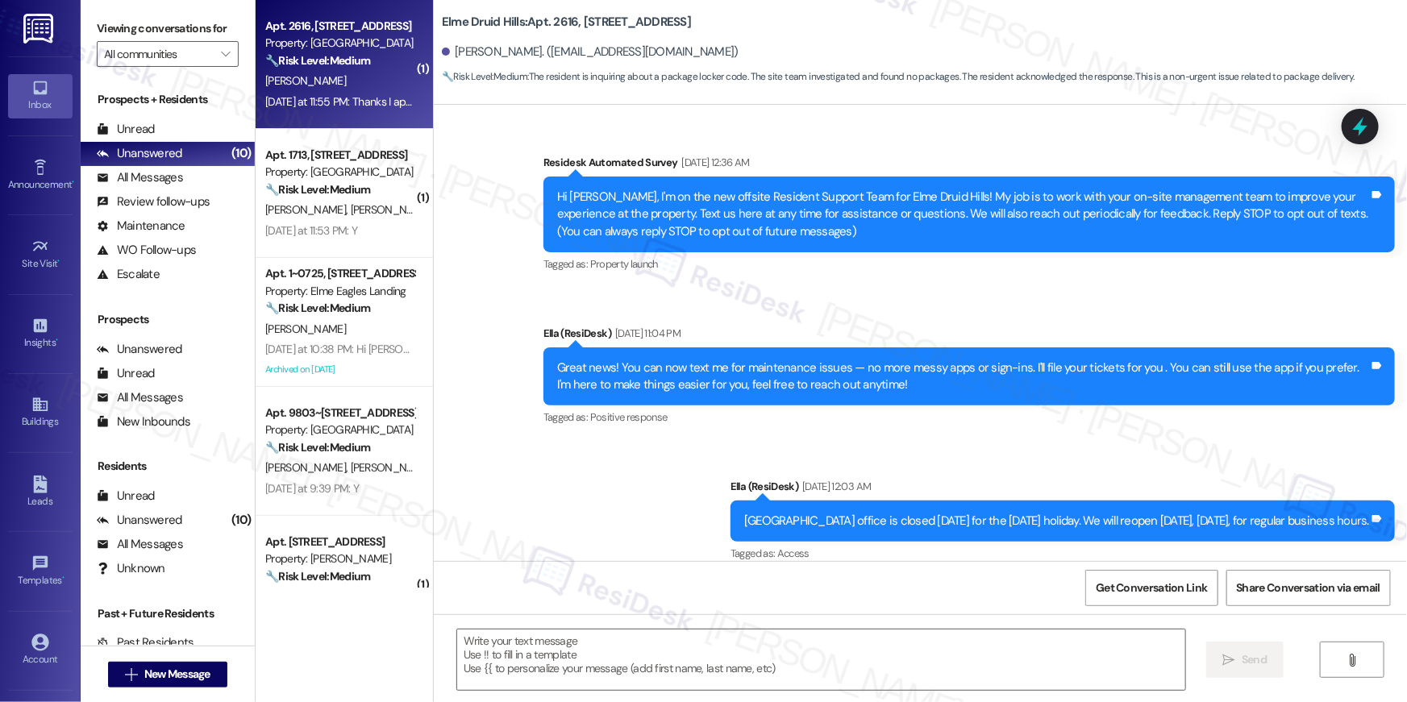
scroll to position [44508, 0]
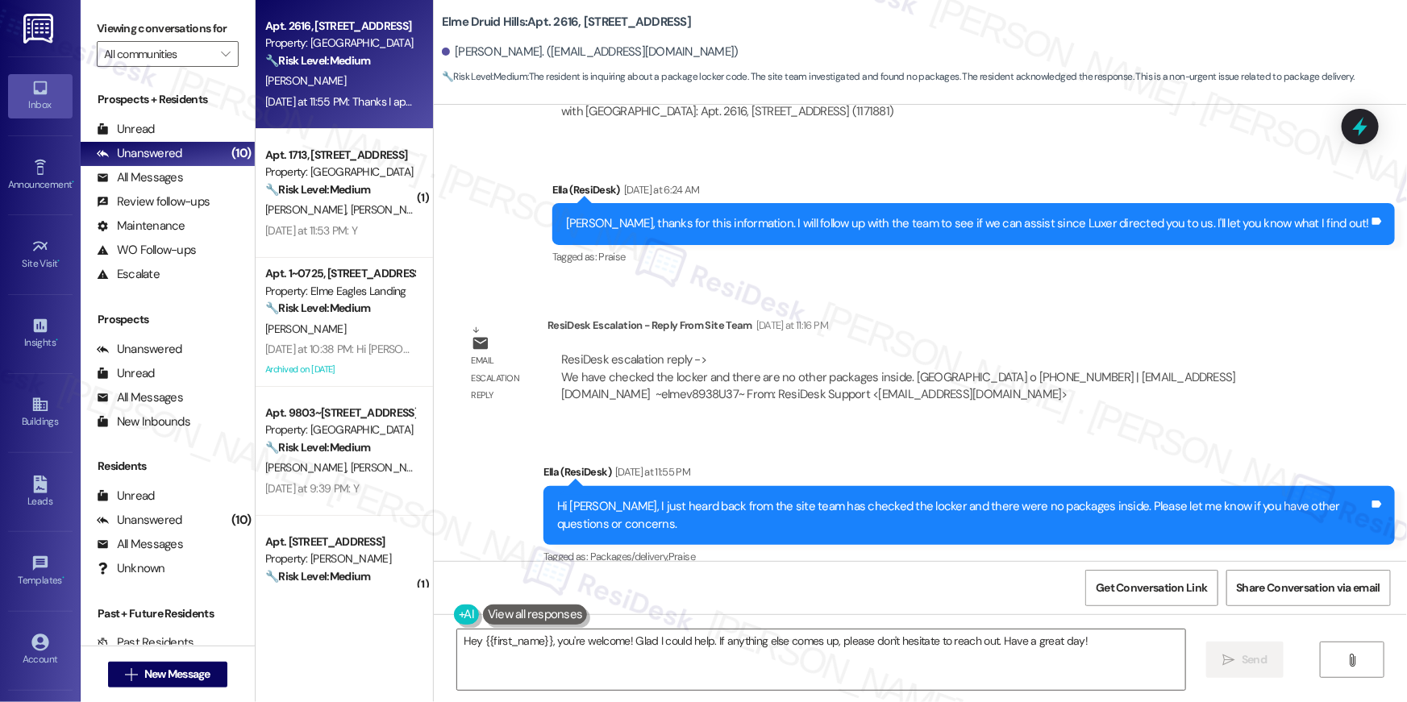
drag, startPoint x: 828, startPoint y: 496, endPoint x: 830, endPoint y: 506, distance: 10.6
click at [829, 581] on div "Received via SMS Hong Nguyen Yesterday at 11:55 PM Thanks I appreciate it Tags …" at bounding box center [920, 649] width 973 height 136
click at [887, 676] on textarea "Hey {{first_name}}, you're welcome! Glad I could help. If anything else comes u…" at bounding box center [821, 660] width 728 height 60
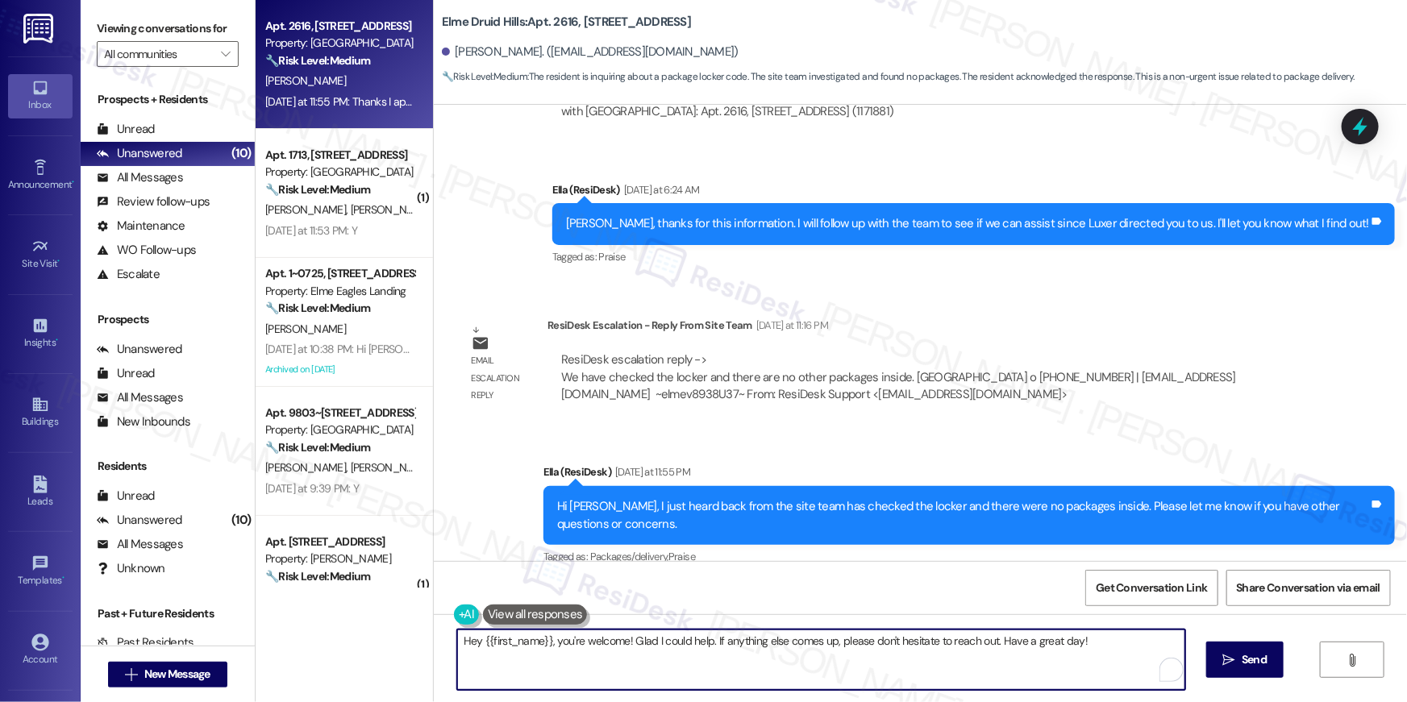
click at [887, 676] on textarea "Hey {{first_name}}, you're welcome! Glad I could help. If anything else comes u…" at bounding box center [821, 660] width 728 height 60
click at [885, 676] on textarea "Hey {{first_name}}, you're welcome! Glad I could help. If anything else comes u…" at bounding box center [821, 660] width 728 height 60
type textarea "You are welcome! Wishing you a great day!"
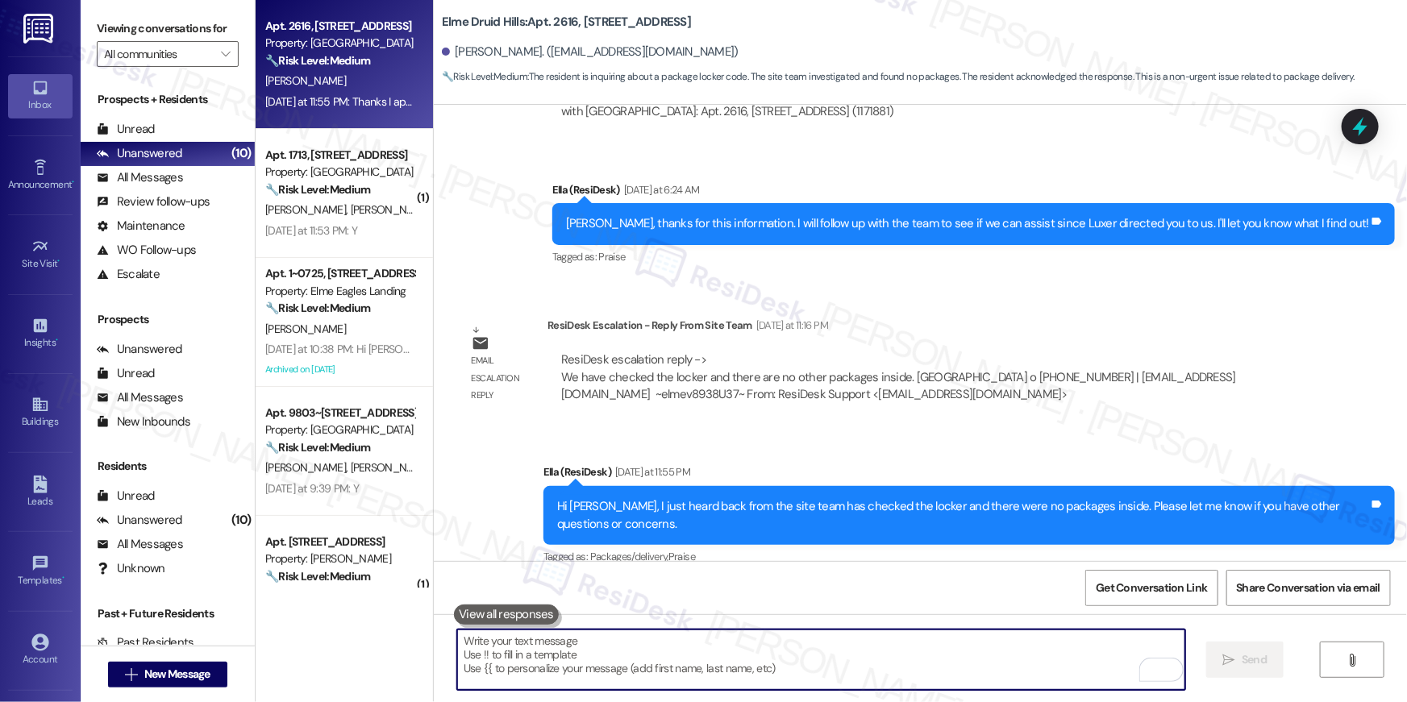
scroll to position [44507, 0]
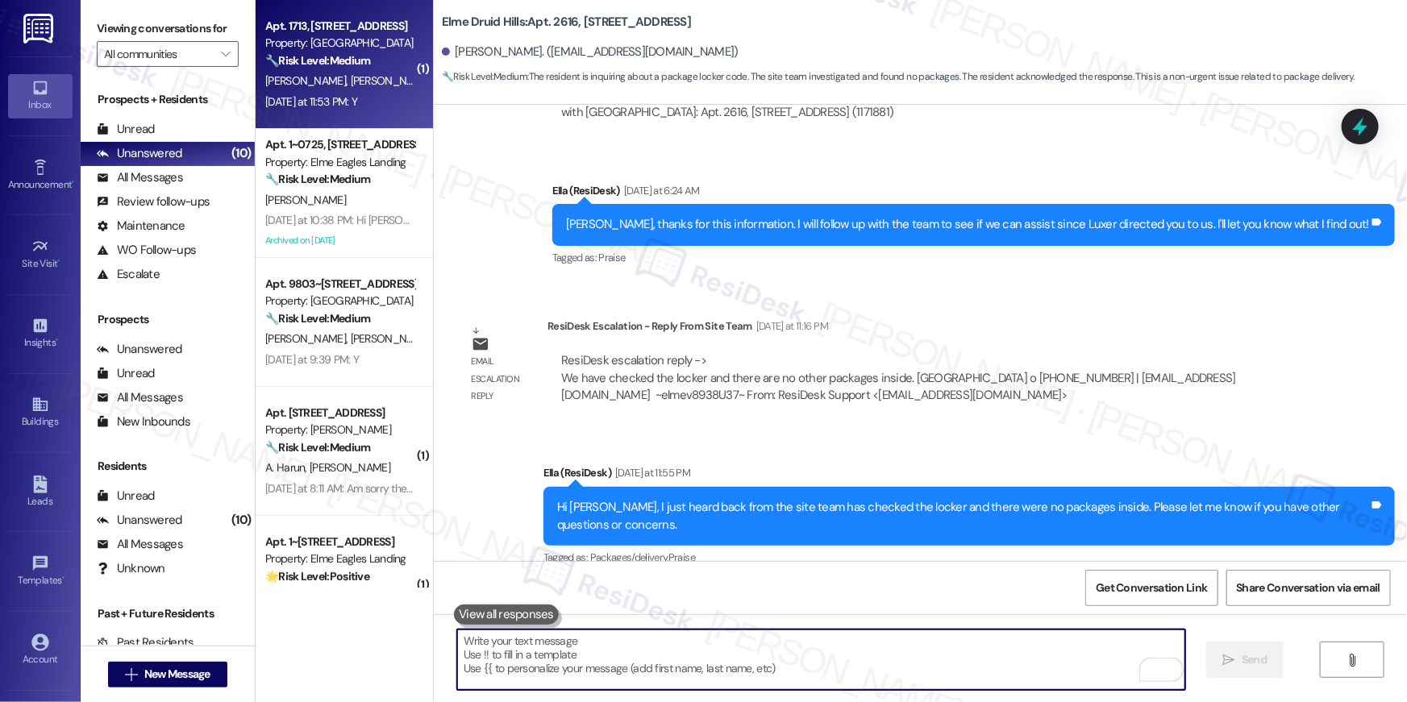
click at [385, 98] on div "Yesterday at 11:53 PM: Y Yesterday at 11:53 PM: Y" at bounding box center [340, 102] width 152 height 20
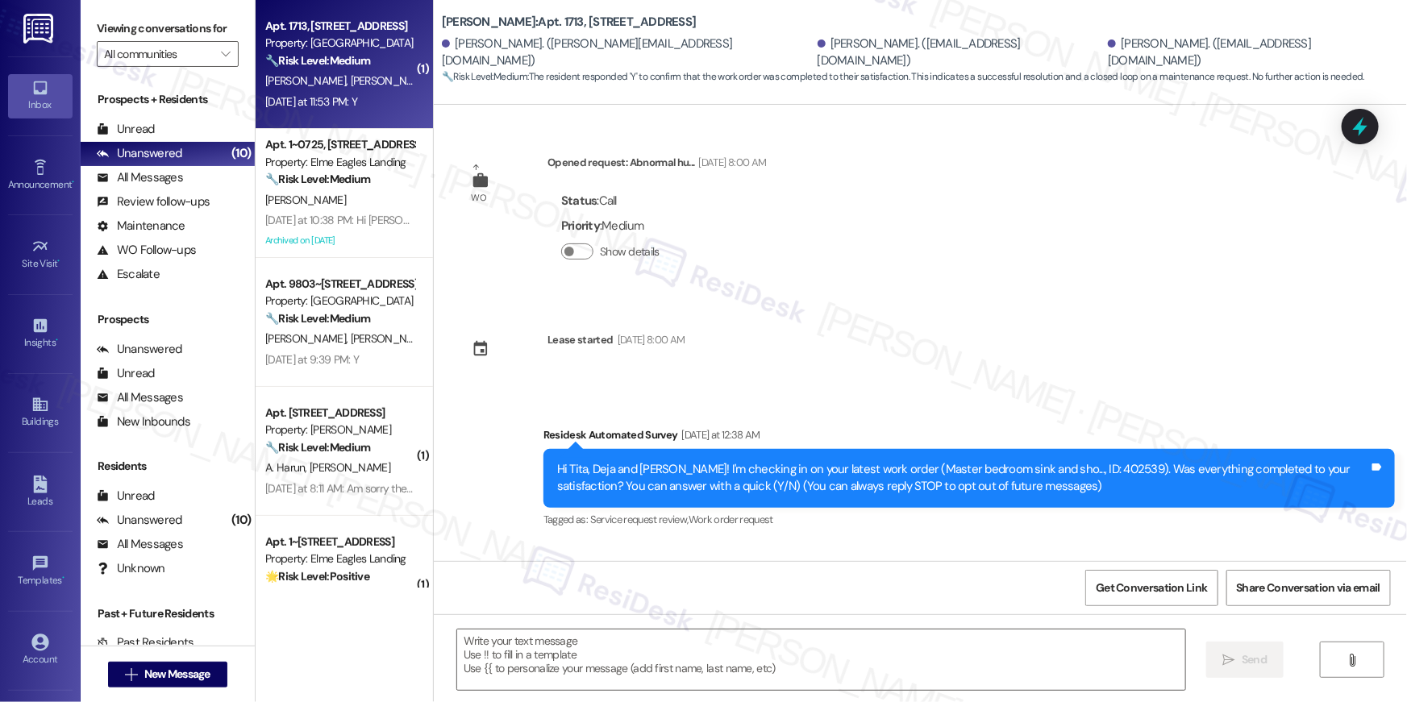
scroll to position [119, 0]
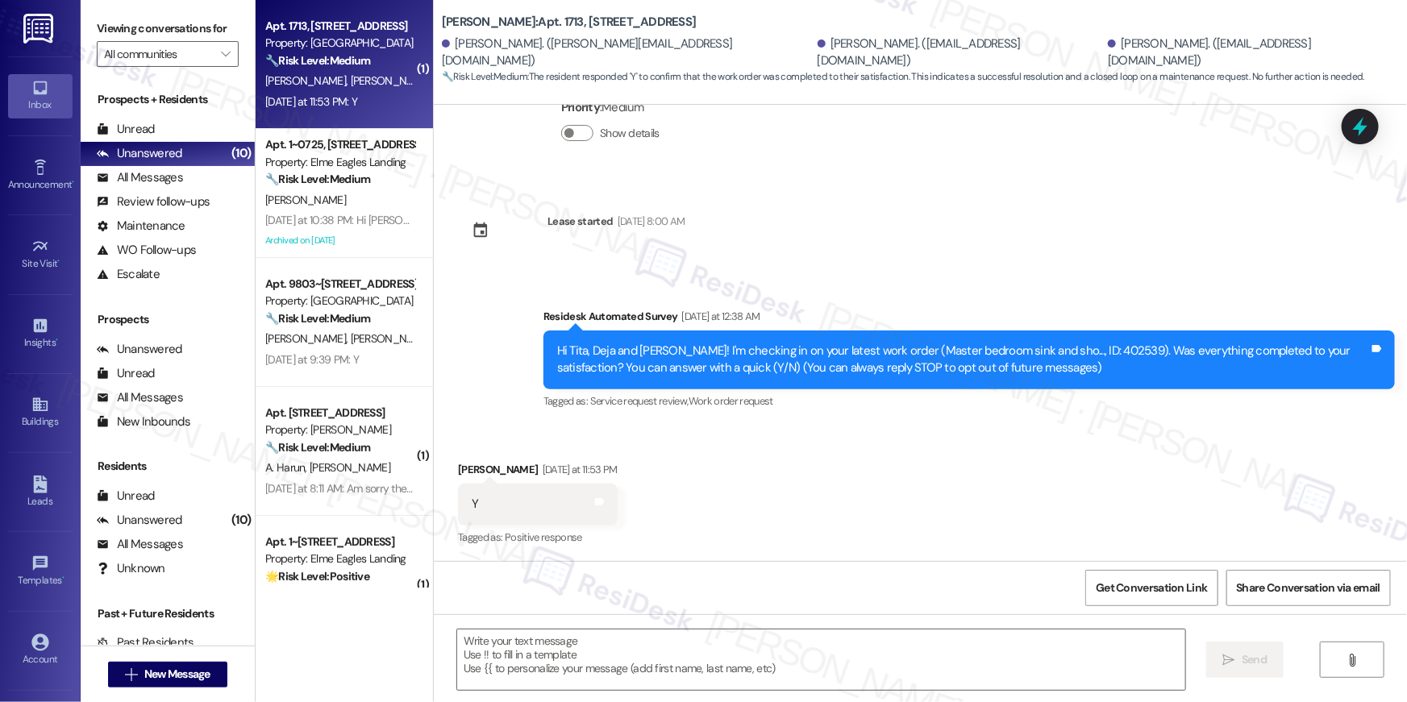
type textarea "Fetching suggested responses. Please feel free to read through the conversation…"
click at [873, 651] on textarea at bounding box center [821, 660] width 728 height 60
paste textarea "Hi {{first_name}}, I’m glad to hear your work order has been completed! If anyt…"
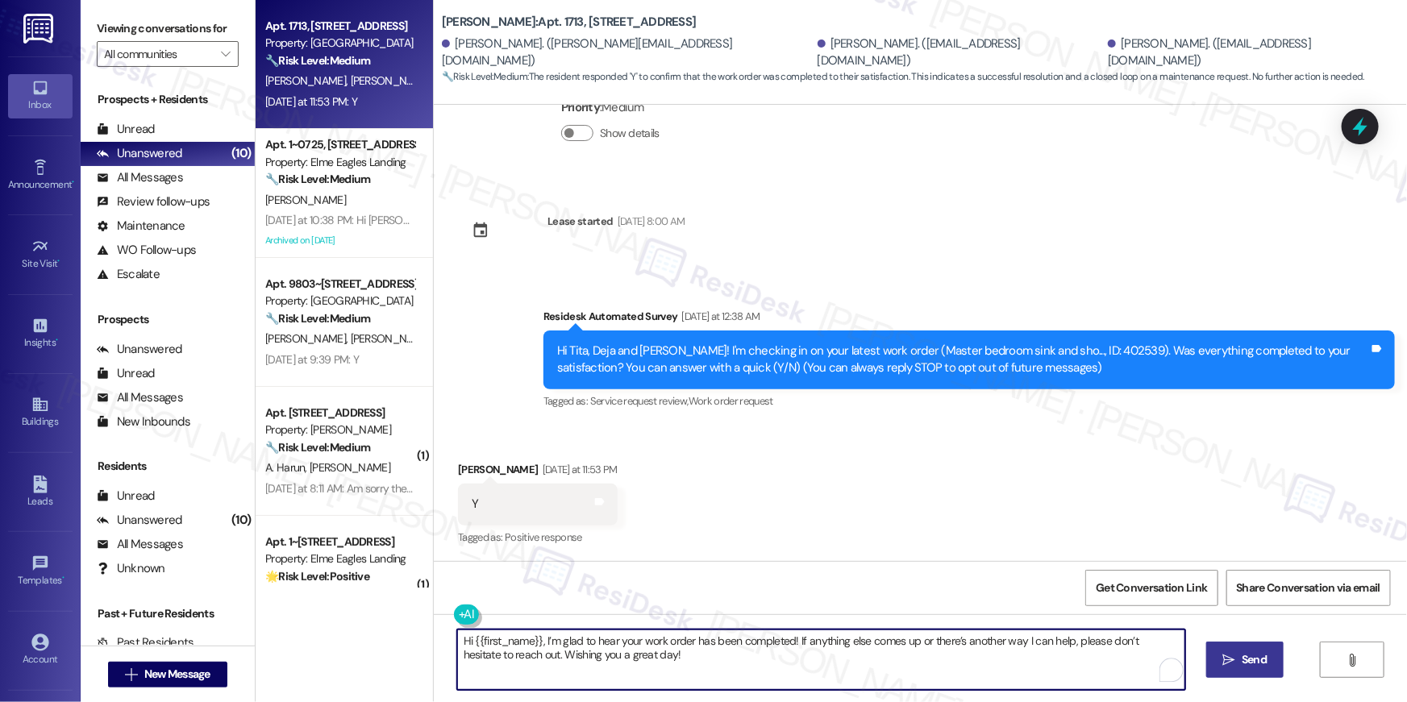
type textarea "Hi {{first_name}}, I’m glad to hear your work order has been completed! If anyt…"
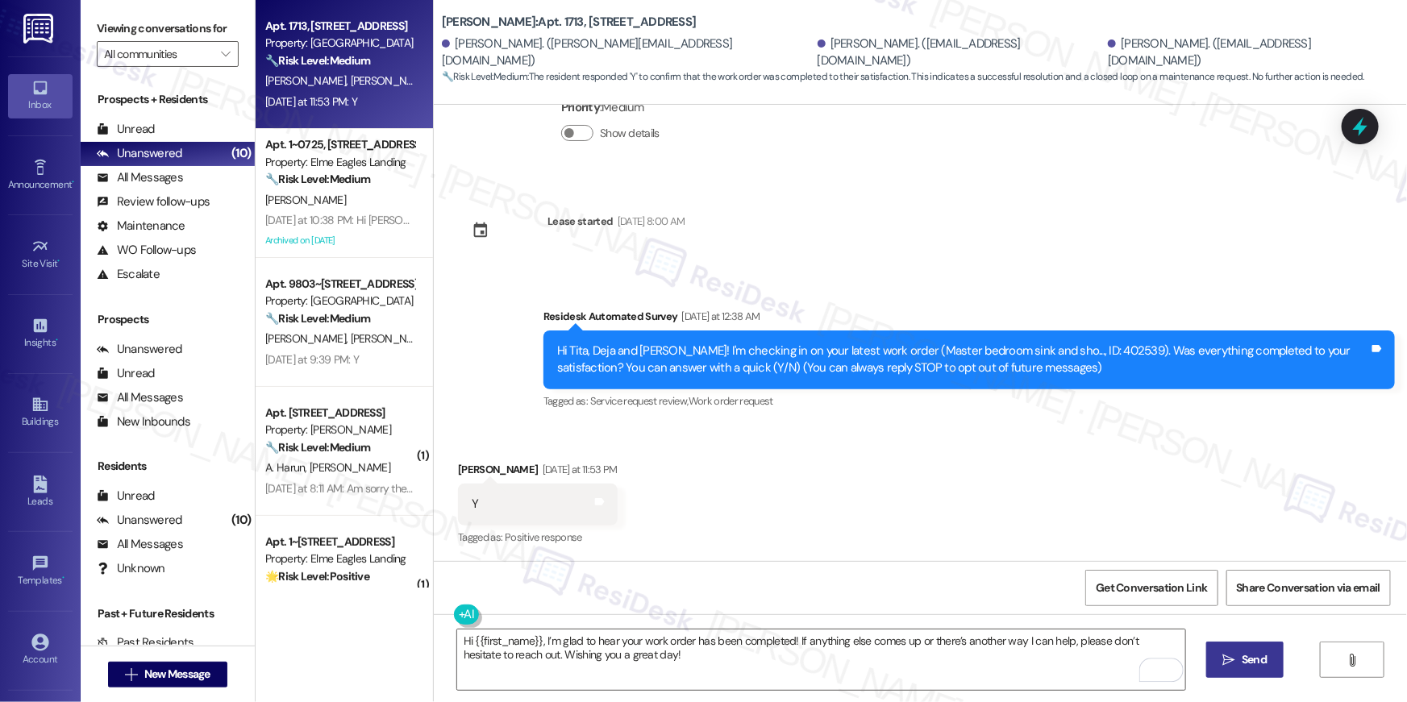
drag, startPoint x: 1242, startPoint y: 659, endPoint x: 1233, endPoint y: 669, distance: 14.3
click at [1242, 659] on span "Send" at bounding box center [1253, 659] width 25 height 17
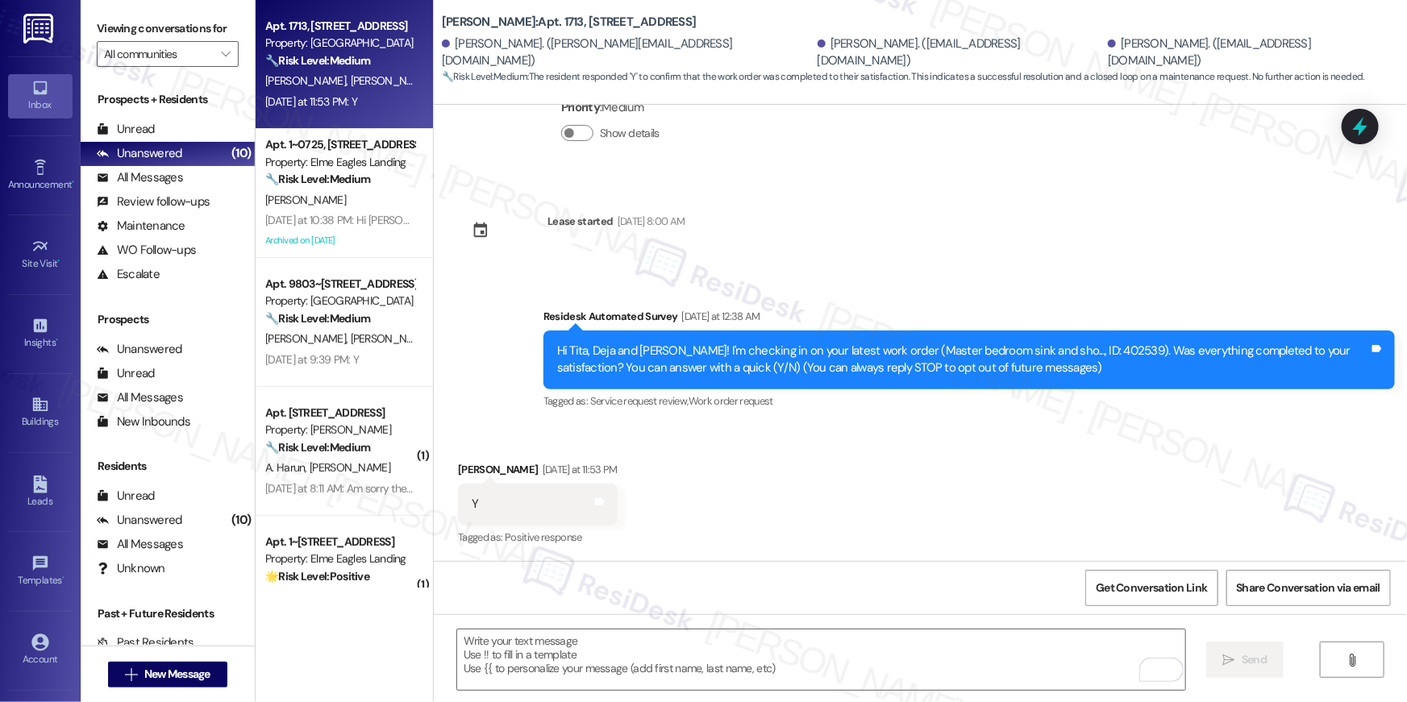
scroll to position [248, 0]
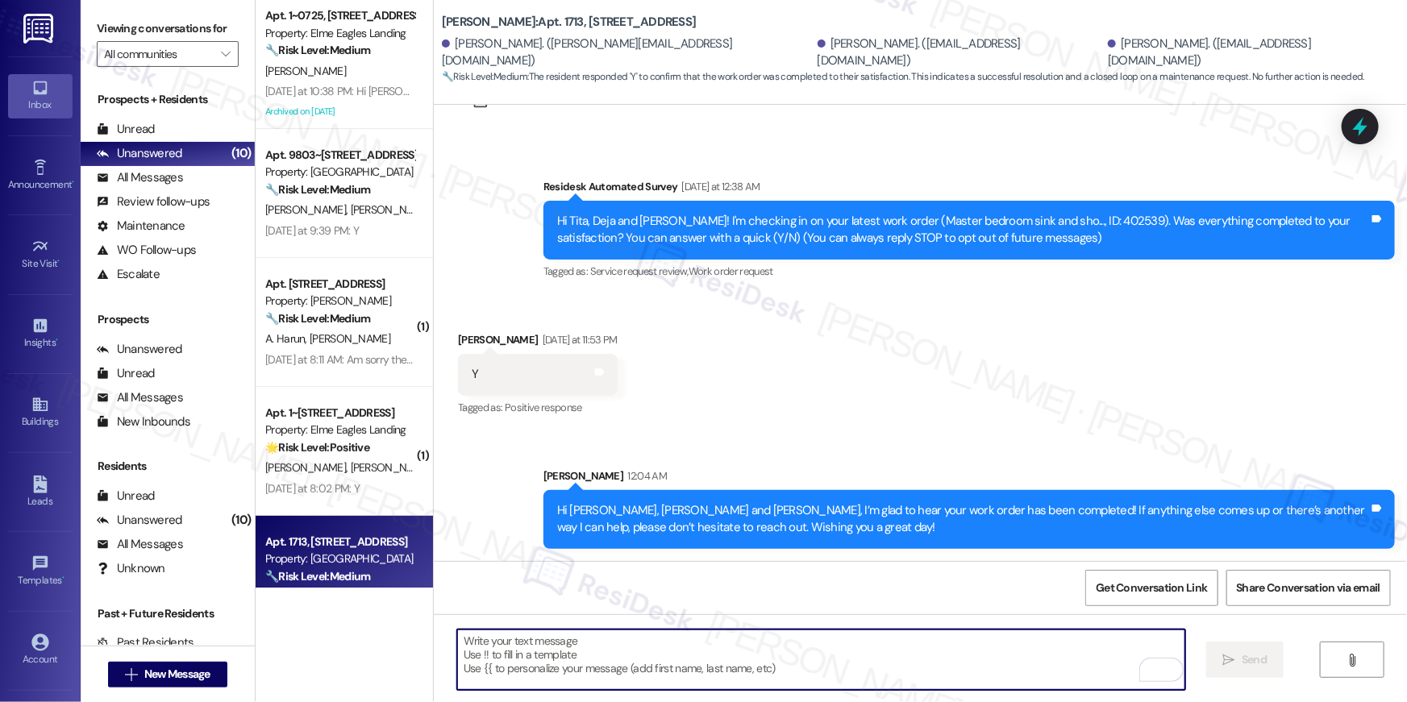
click at [889, 650] on textarea "To enrich screen reader interactions, please activate Accessibility in Grammarl…" at bounding box center [821, 660] width 728 height 60
click at [888, 651] on textarea "To enrich screen reader interactions, please activate Accessibility in Grammarl…" at bounding box center [821, 660] width 728 height 60
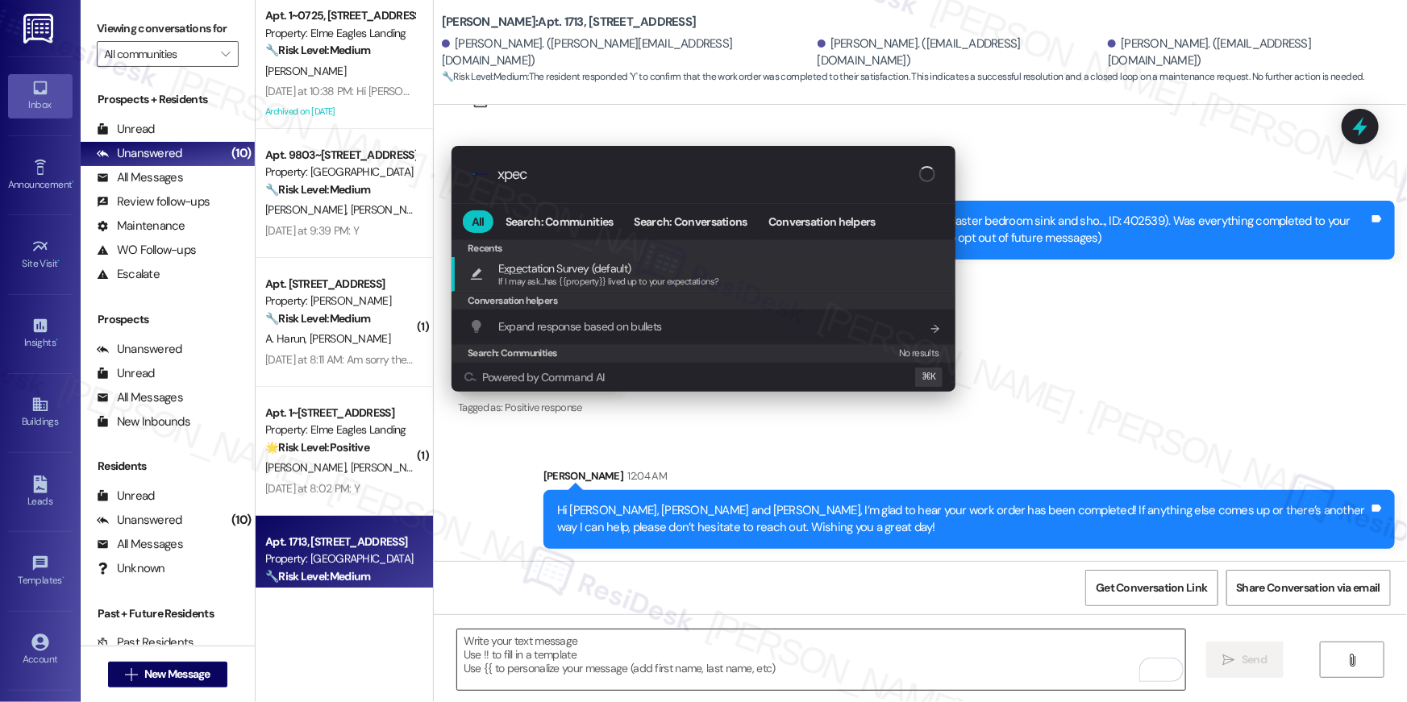
type input "xpect"
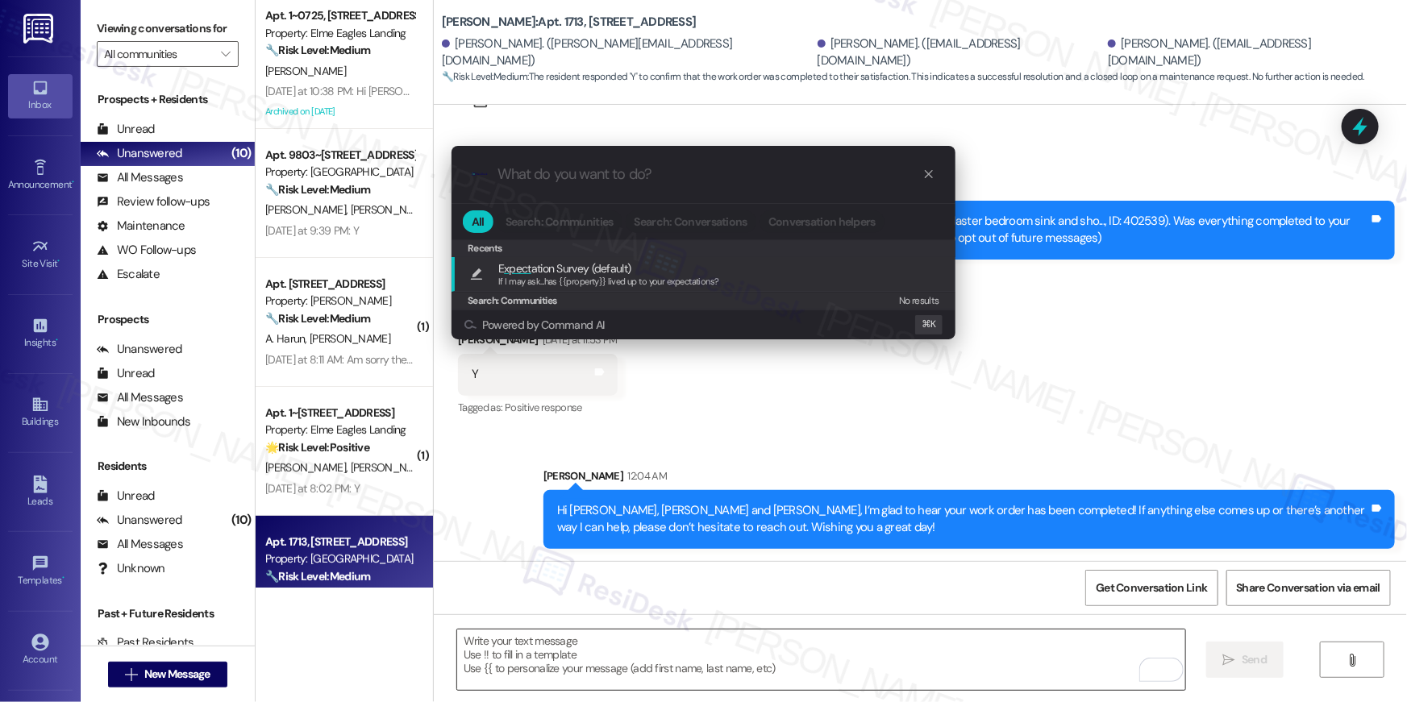
type textarea "If I may ask...has {{property}} lived up to your expectations?"
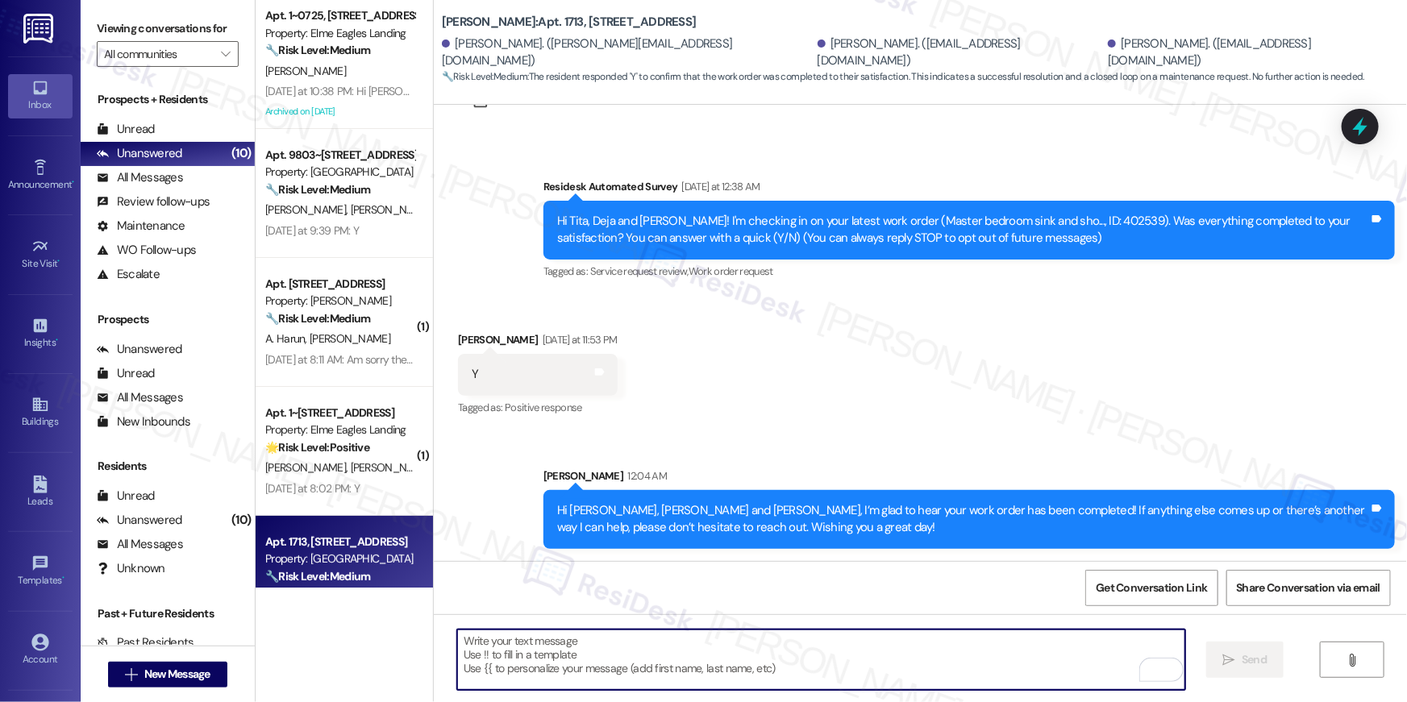
scroll to position [119, 0]
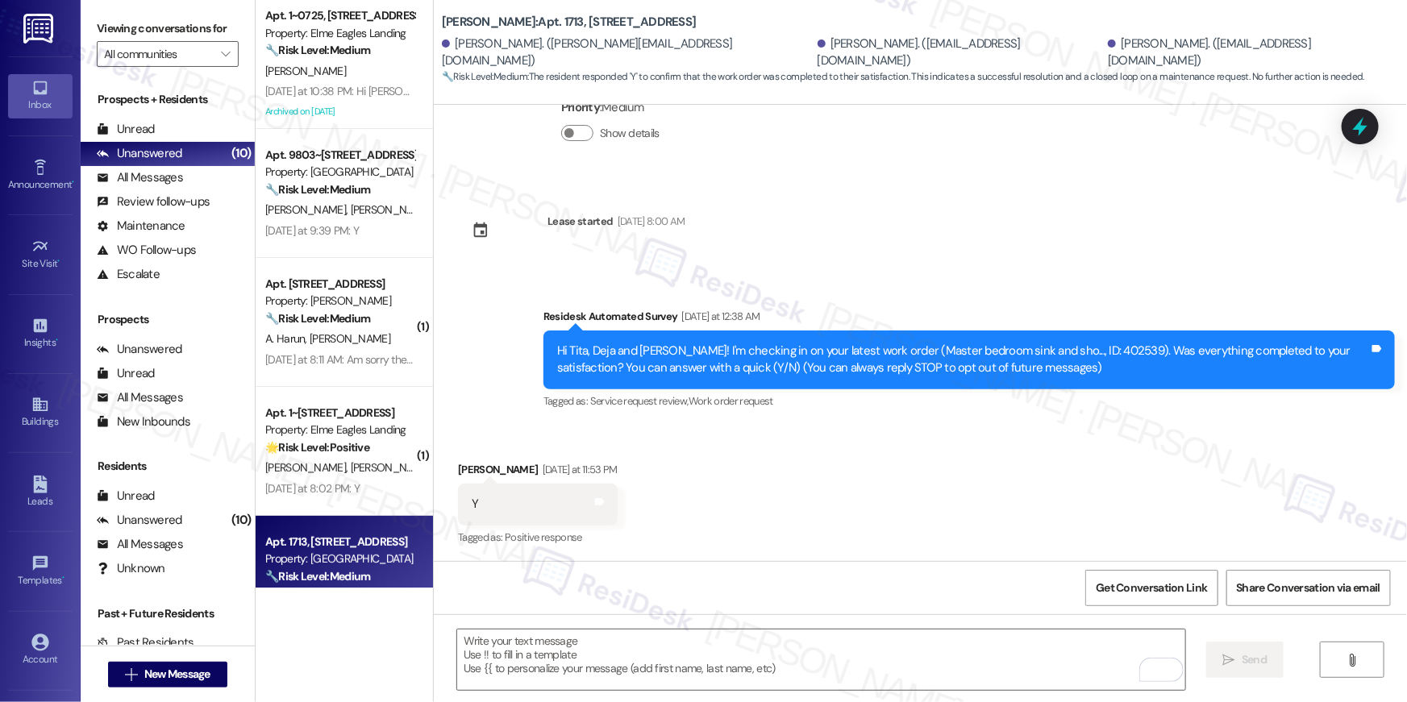
click at [347, 112] on div "Archived on 07/06/2024" at bounding box center [340, 112] width 152 height 20
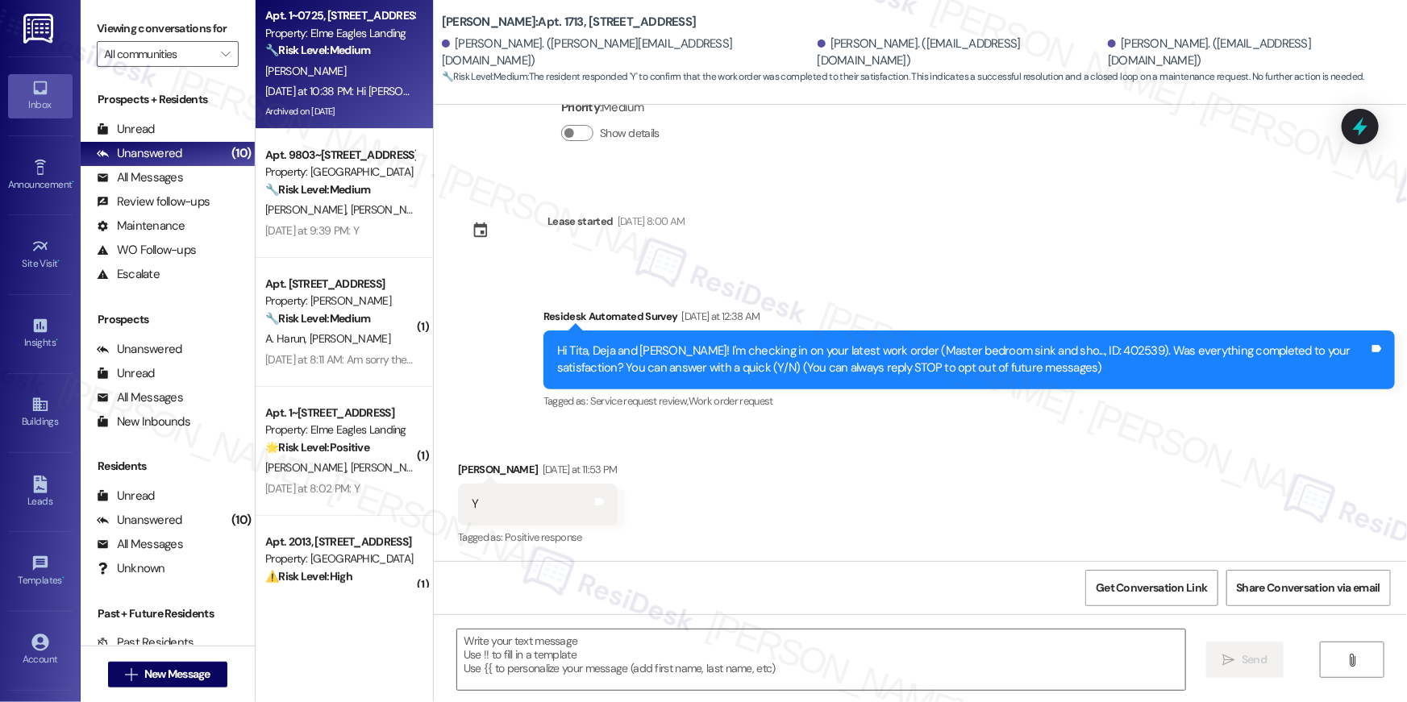
type textarea "Fetching suggested responses. Please feel free to read through the conversation…"
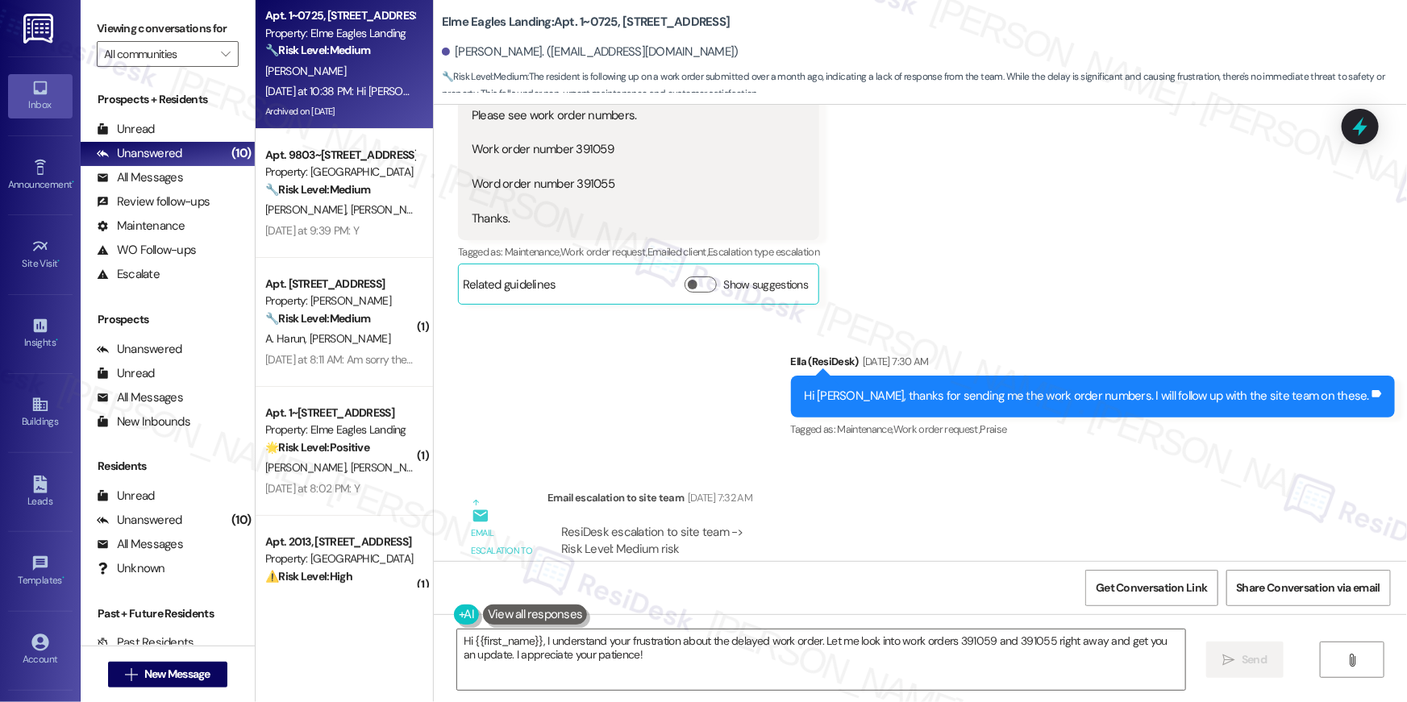
scroll to position [41585, 0]
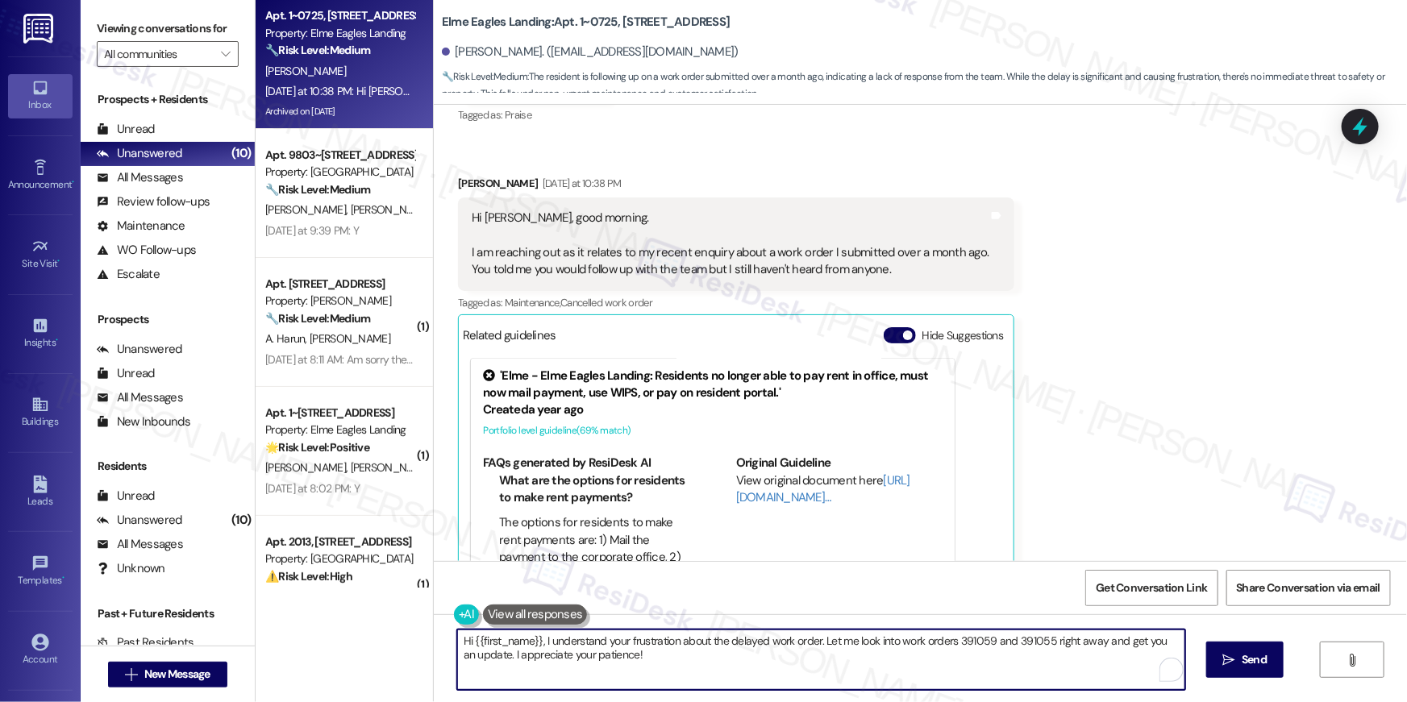
click at [704, 663] on textarea "Hi {{first_name}}, I understand your frustration about the delayed work order. …" at bounding box center [821, 660] width 728 height 60
click at [727, 657] on textarea "Hi {{first_name}}, I understand your frustration about the delayed work order. …" at bounding box center [821, 660] width 728 height 60
drag, startPoint x: 792, startPoint y: 659, endPoint x: 816, endPoint y: 643, distance: 28.6
click at [816, 643] on textarea "Hi {{first_name}}, I understand your frustration about the delayed work order. …" at bounding box center [821, 660] width 728 height 60
click at [537, 650] on textarea "Hi {{first_name}}, I understand your frustration about the delayed work order. …" at bounding box center [821, 660] width 728 height 60
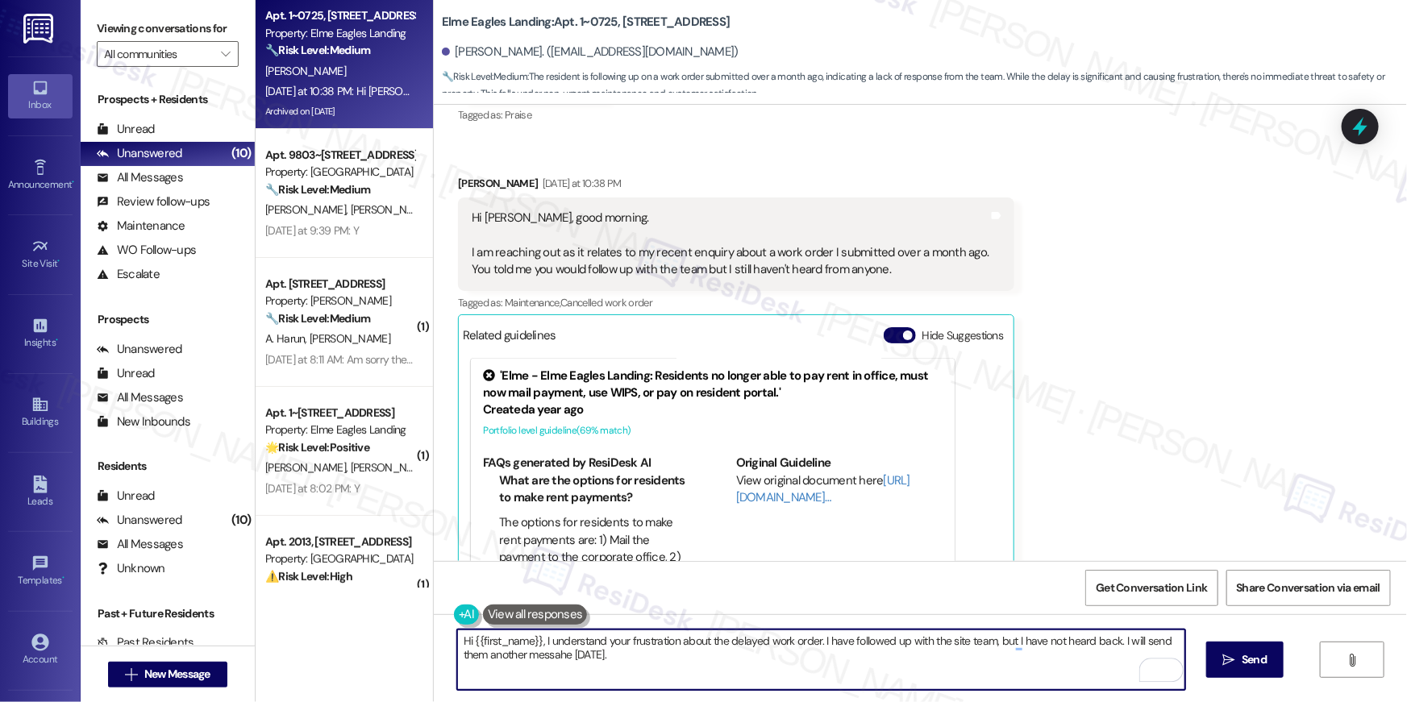
click at [552, 663] on textarea "Hi {{first_name}}, I understand your frustration about the delayed work order. …" at bounding box center [821, 660] width 728 height 60
click at [555, 658] on textarea "Hi {{first_name}}, I understand your frustration about the delayed work order. …" at bounding box center [821, 660] width 728 height 60
type textarea "Hi {{first_name}}, I understand your frustration about the delayed work order. …"
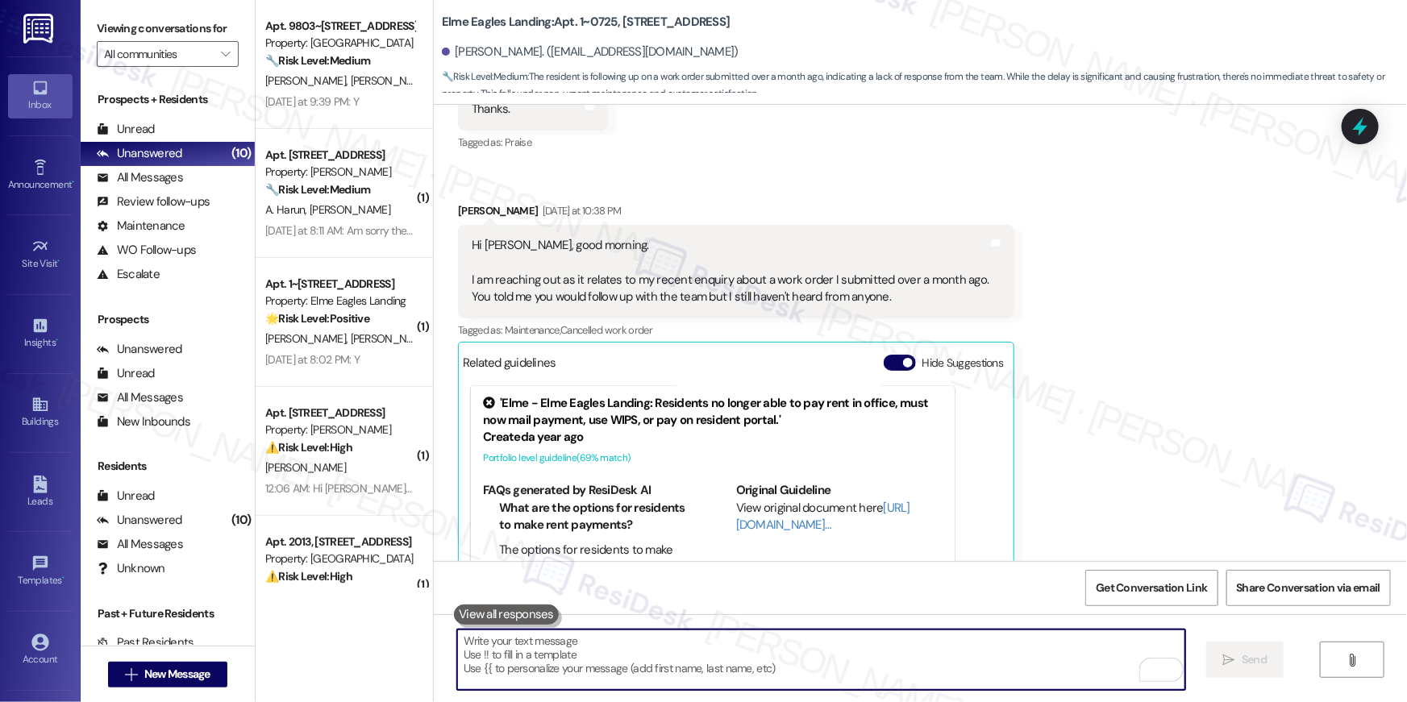
scroll to position [41715, 0]
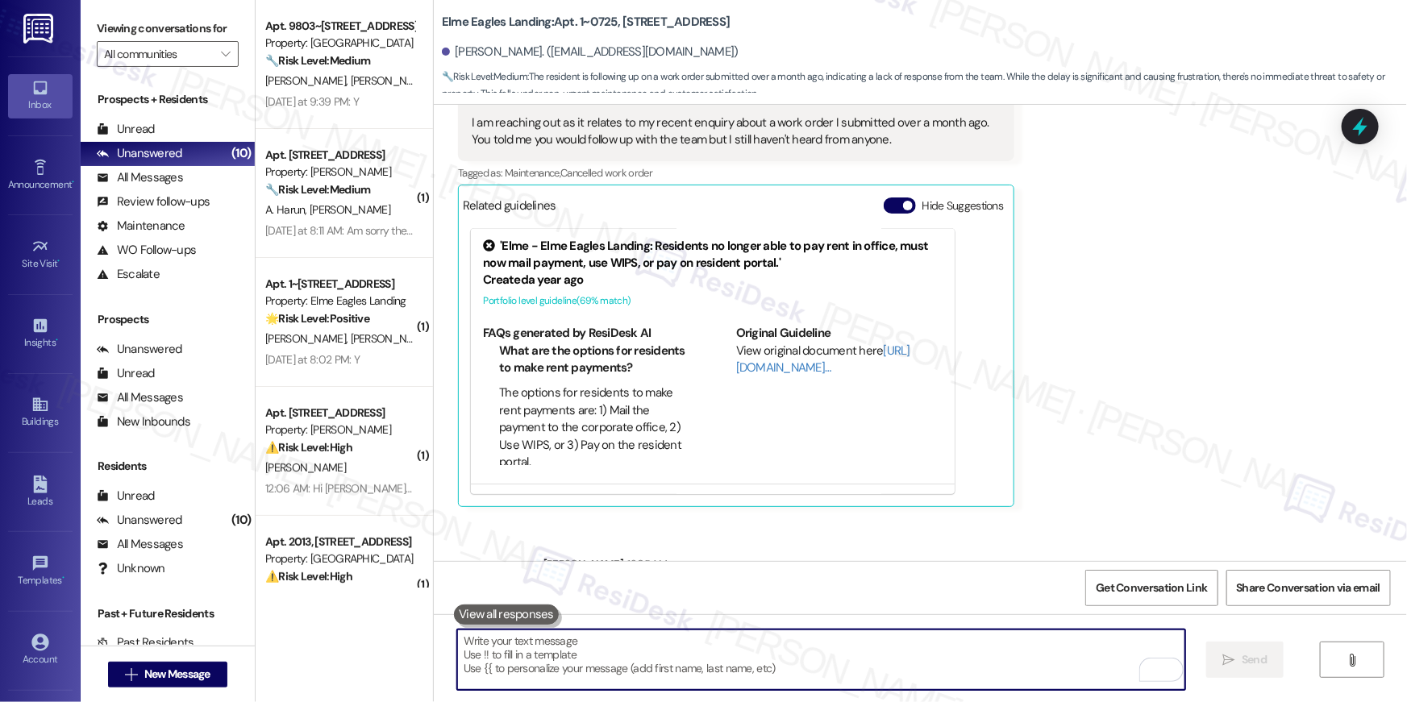
click at [1193, 353] on div "Received via SMS Natalie Williams Sep 12, 2025 at 10:21 AM Thanks. Tags and not…" at bounding box center [920, 196] width 973 height 647
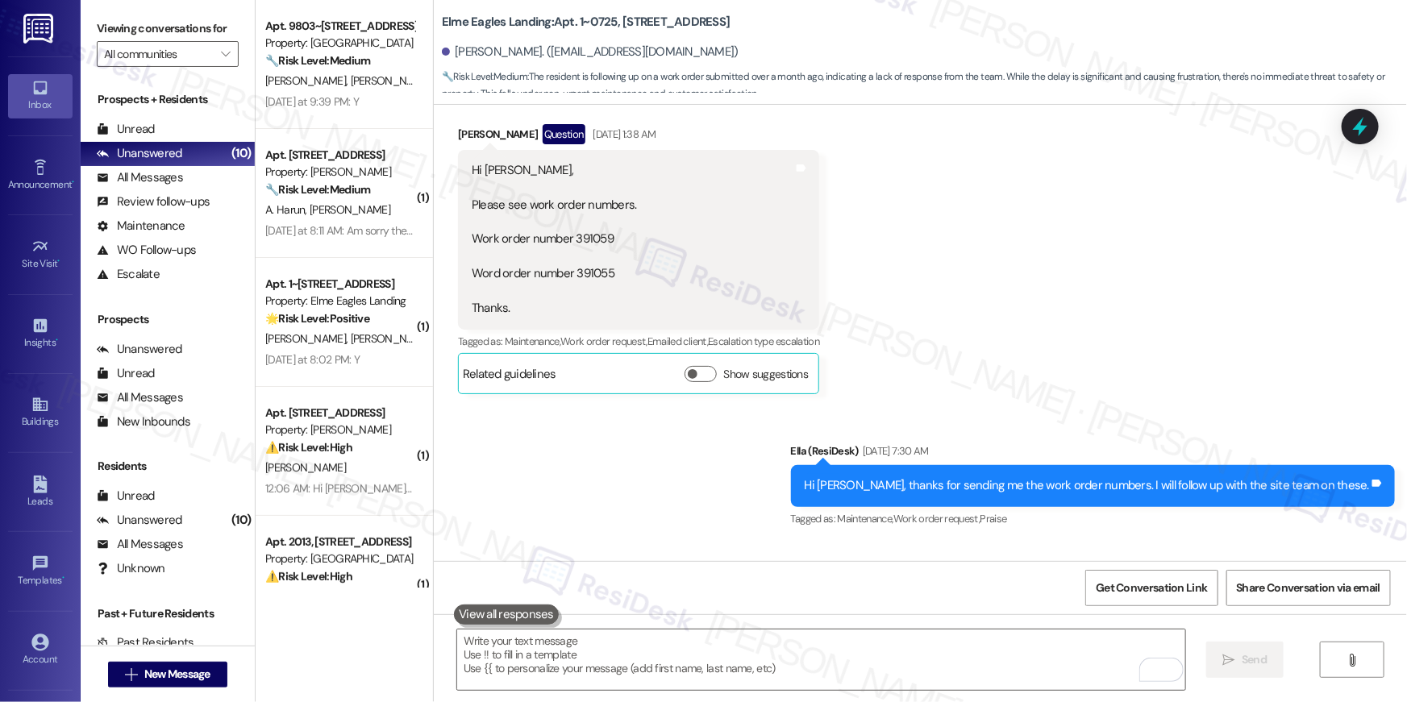
scroll to position [40809, 0]
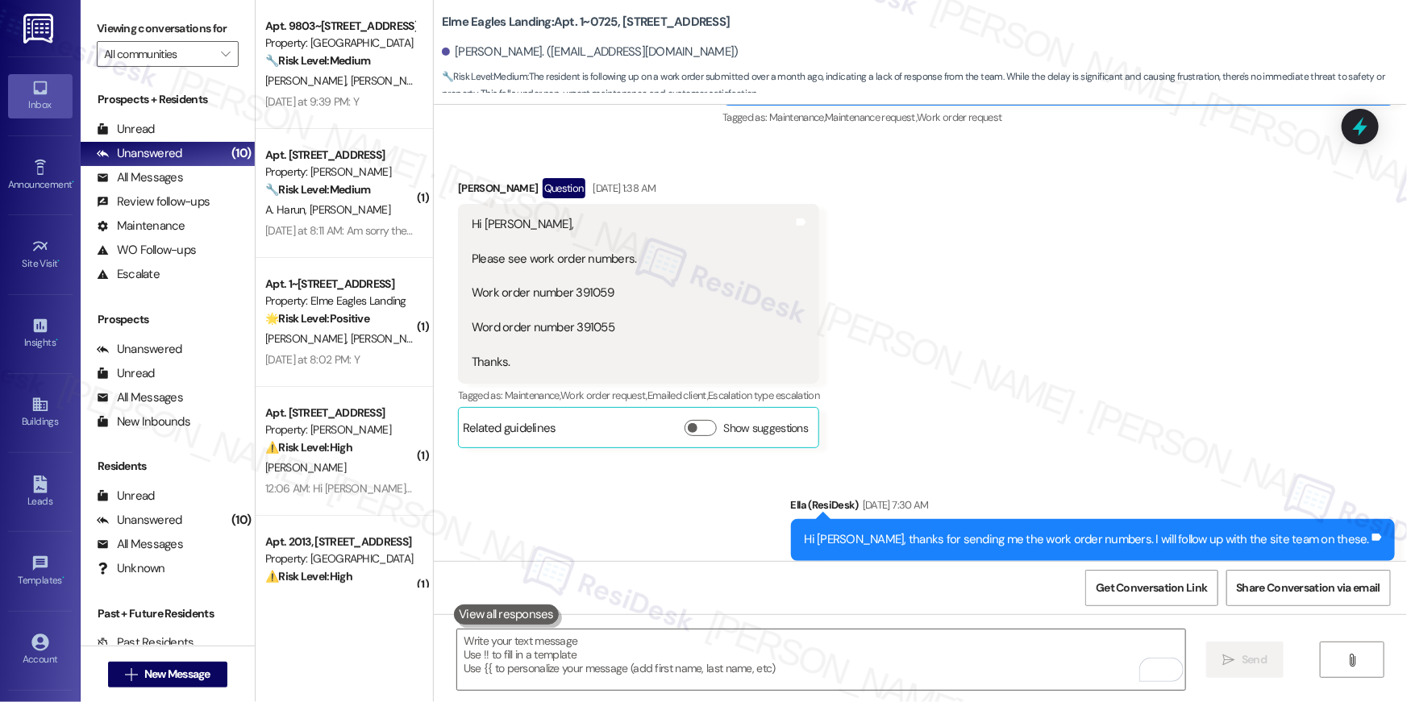
click at [579, 216] on div "Hi Ella, Please see work order numbers. Work order number 391059 Word order num…" at bounding box center [554, 294] width 165 height 156
copy div "391059"
click at [581, 222] on div "Hi Ella, Please see work order numbers. Work order number 391059 Word order num…" at bounding box center [554, 294] width 165 height 156
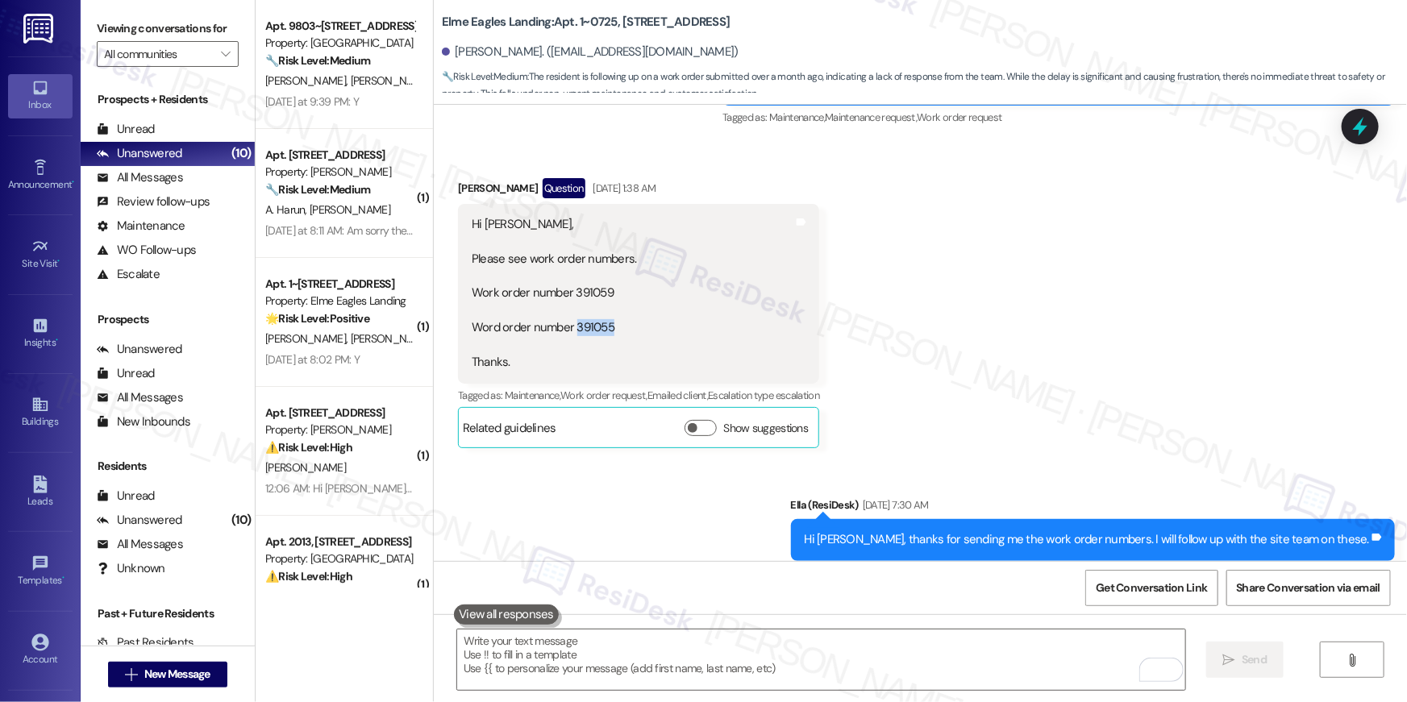
copy div "391055"
click at [714, 648] on textarea "To enrich screen reader interactions, please activate Accessibility in Grammarl…" at bounding box center [821, 660] width 728 height 60
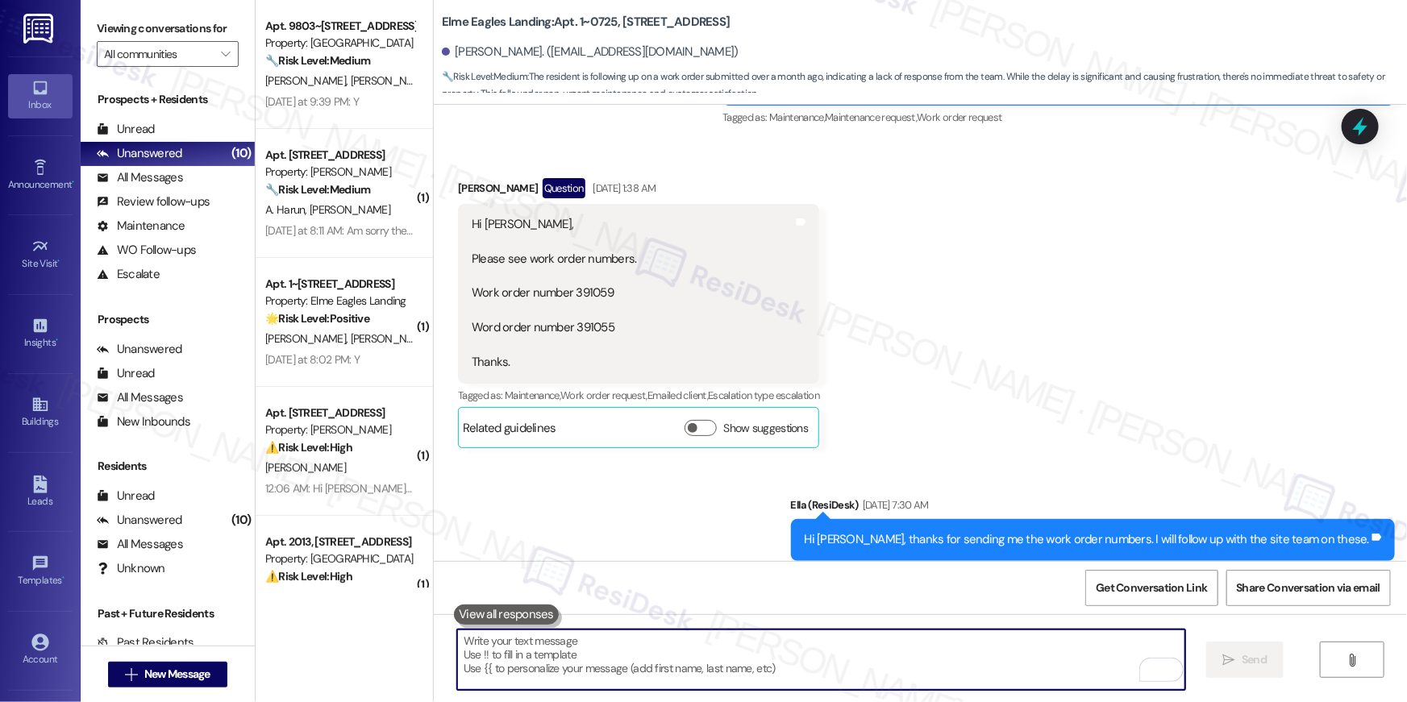
click at [714, 648] on textarea "To enrich screen reader interactions, please activate Accessibility in Grammarl…" at bounding box center [821, 660] width 728 height 60
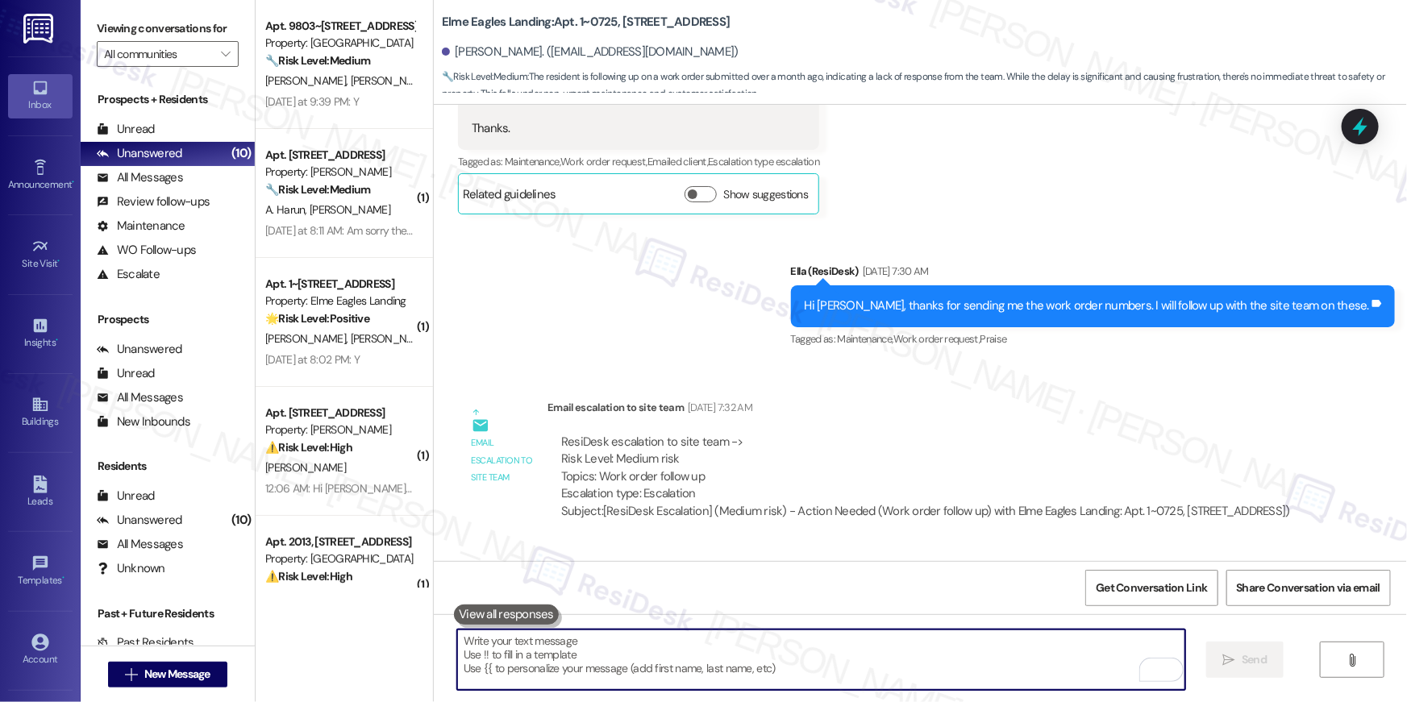
scroll to position [41041, 0]
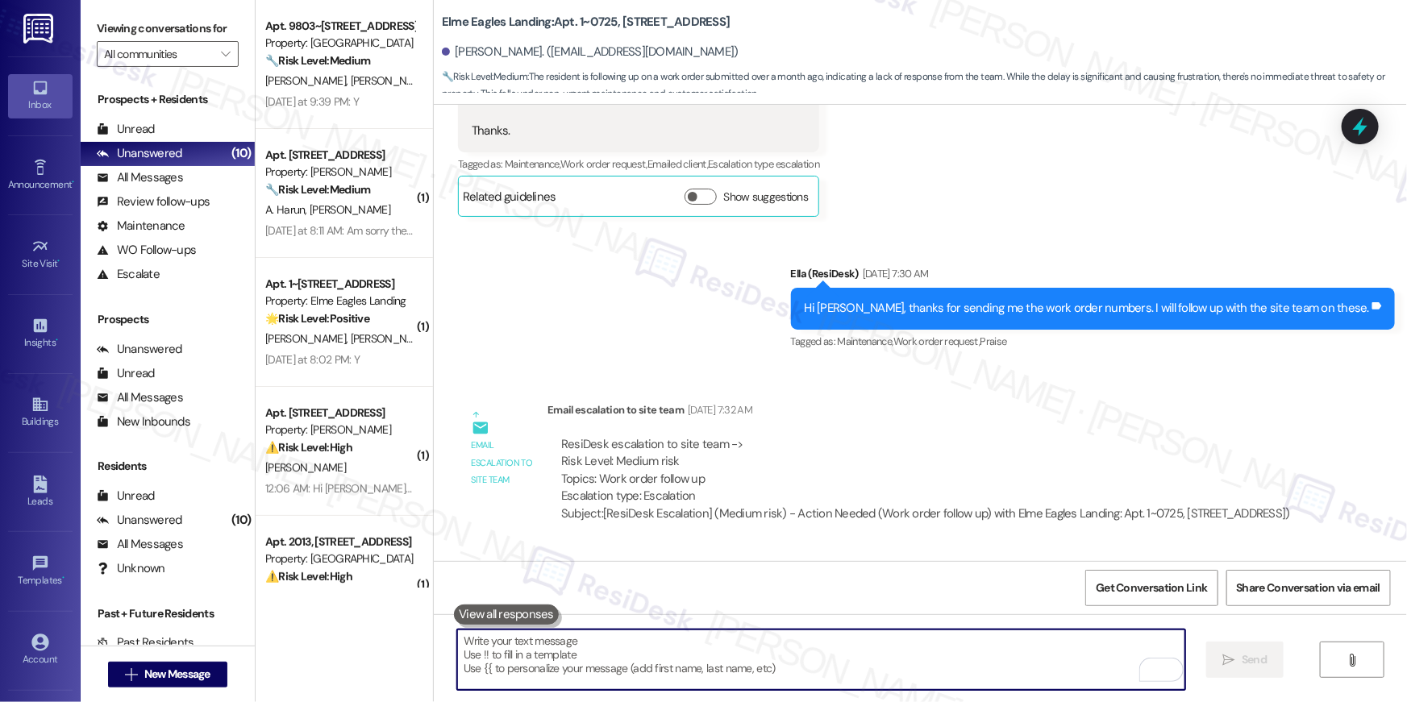
click at [893, 668] on textarea "To enrich screen reader interactions, please activate Accessibility in Grammarl…" at bounding box center [821, 660] width 728 height 60
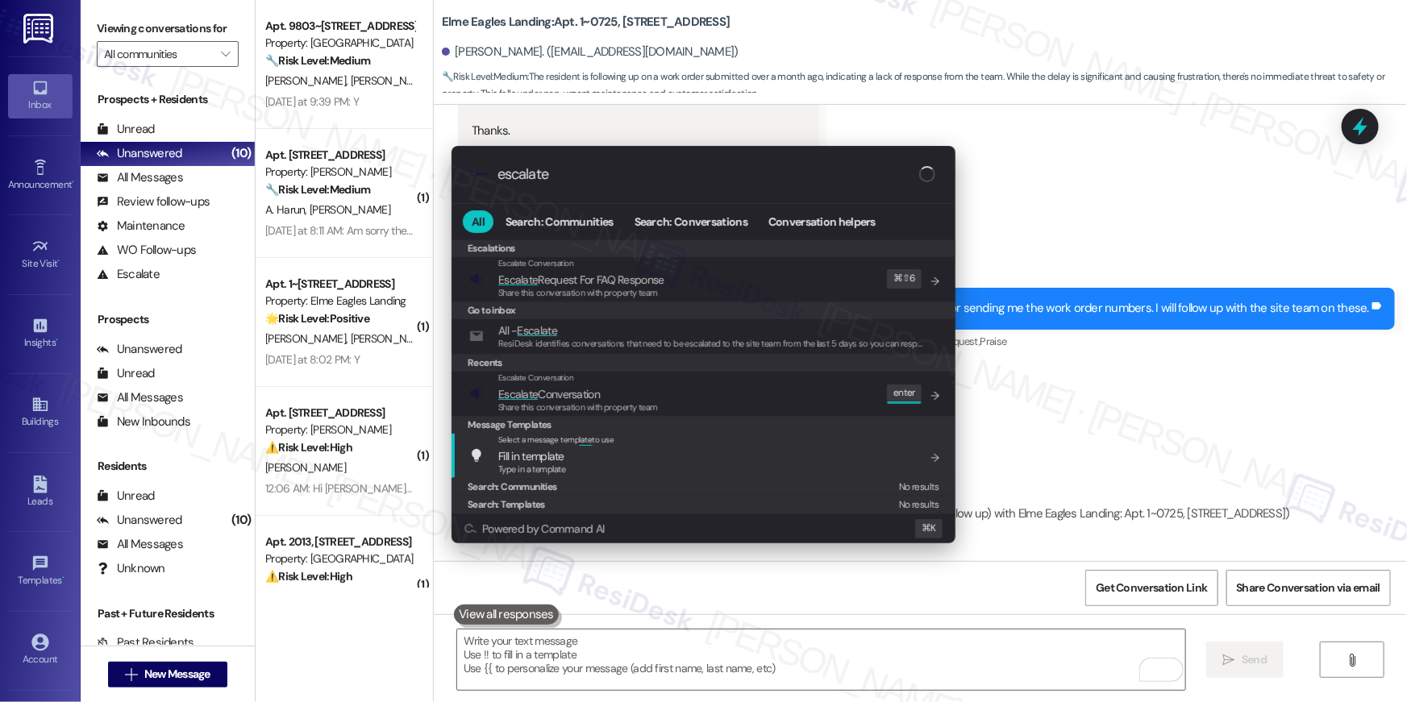
type input "escalate"
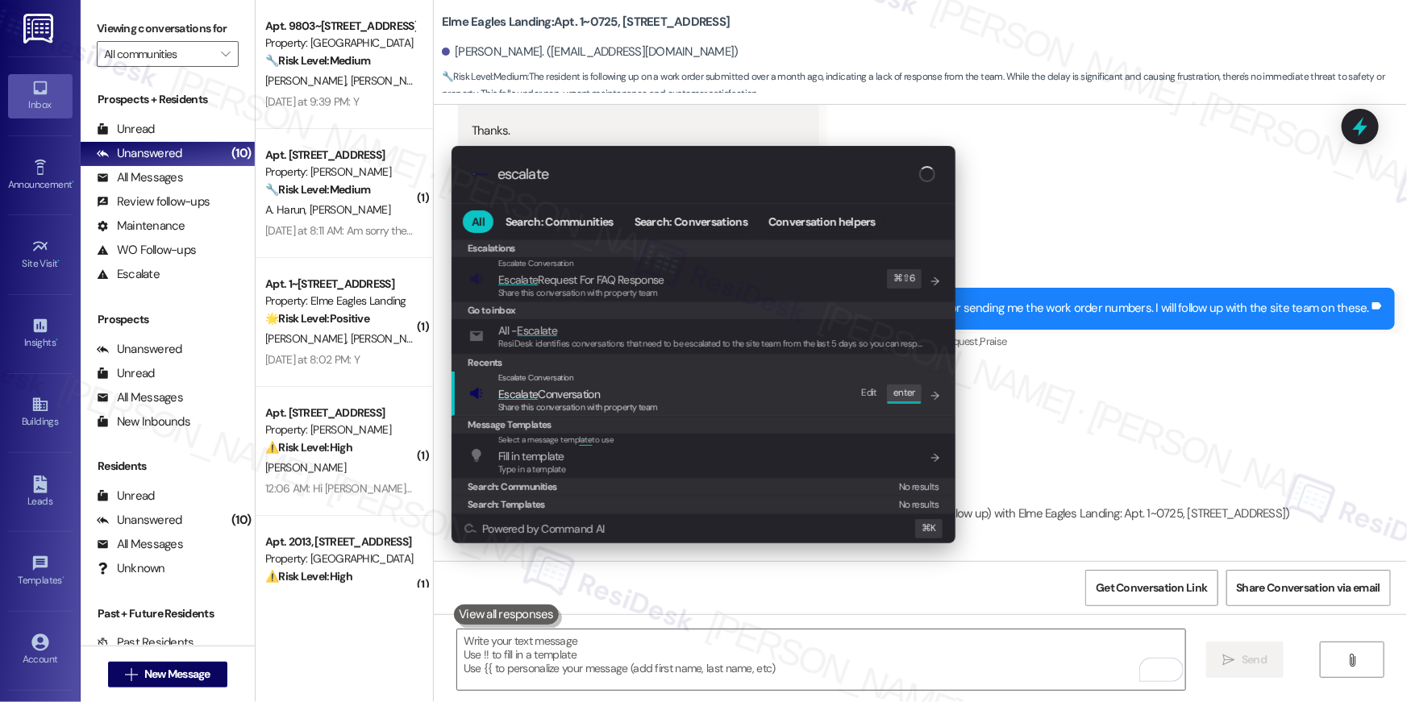
click at [580, 392] on span "Escalate Conversation" at bounding box center [549, 394] width 102 height 15
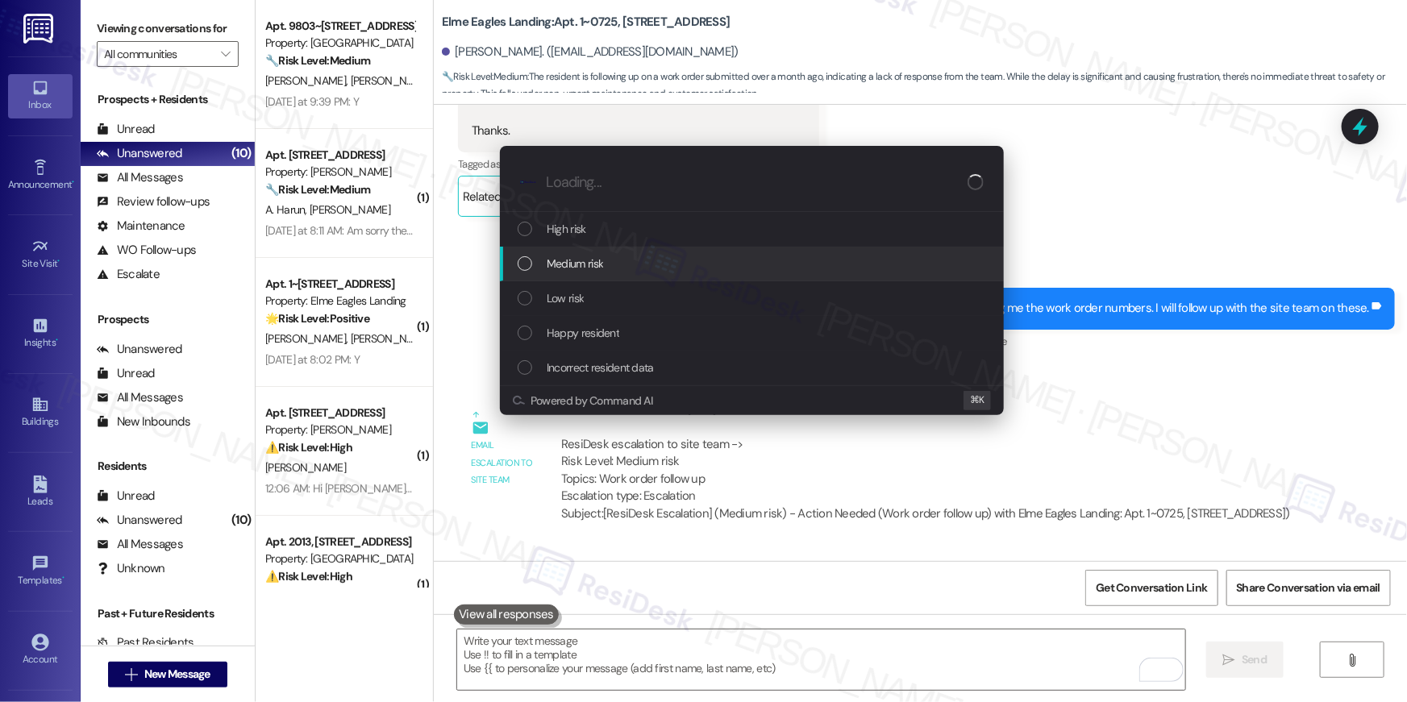
click at [569, 264] on span "Medium risk" at bounding box center [575, 264] width 56 height 18
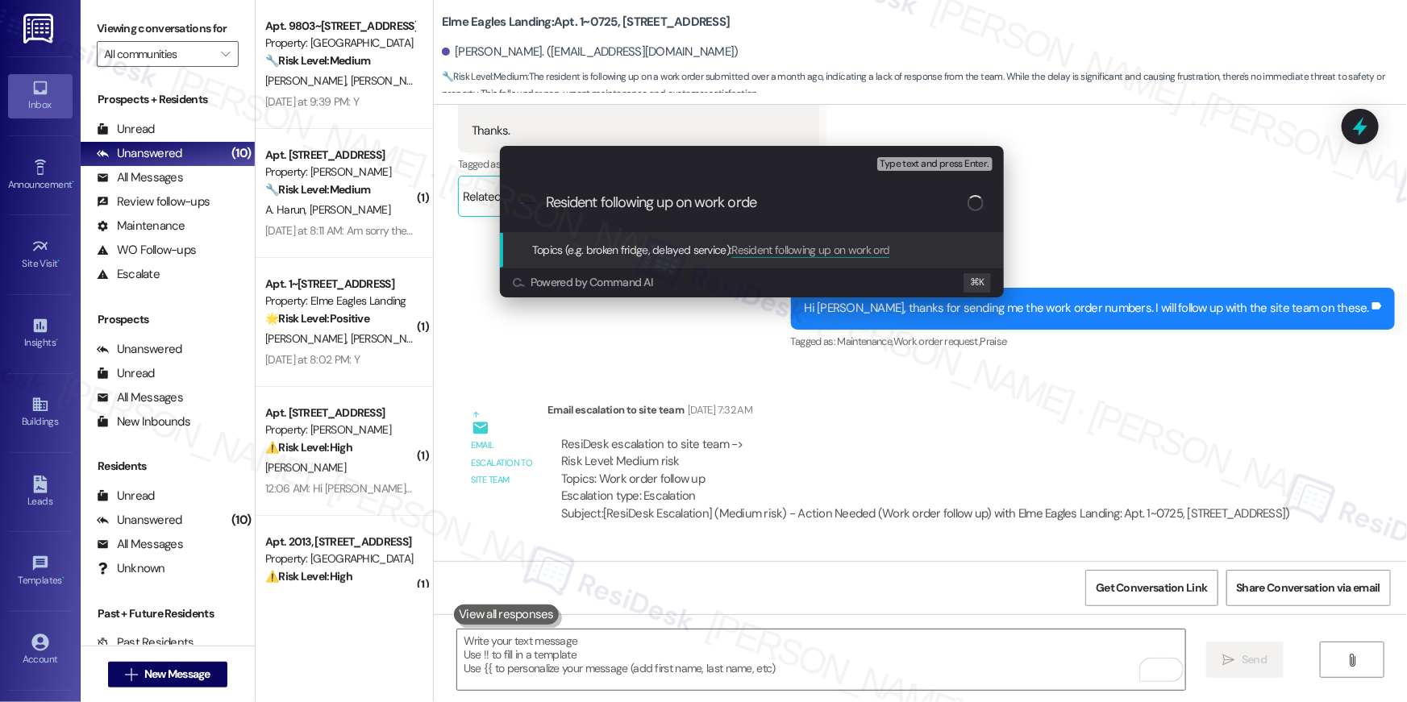
type input "Resident following up on work order"
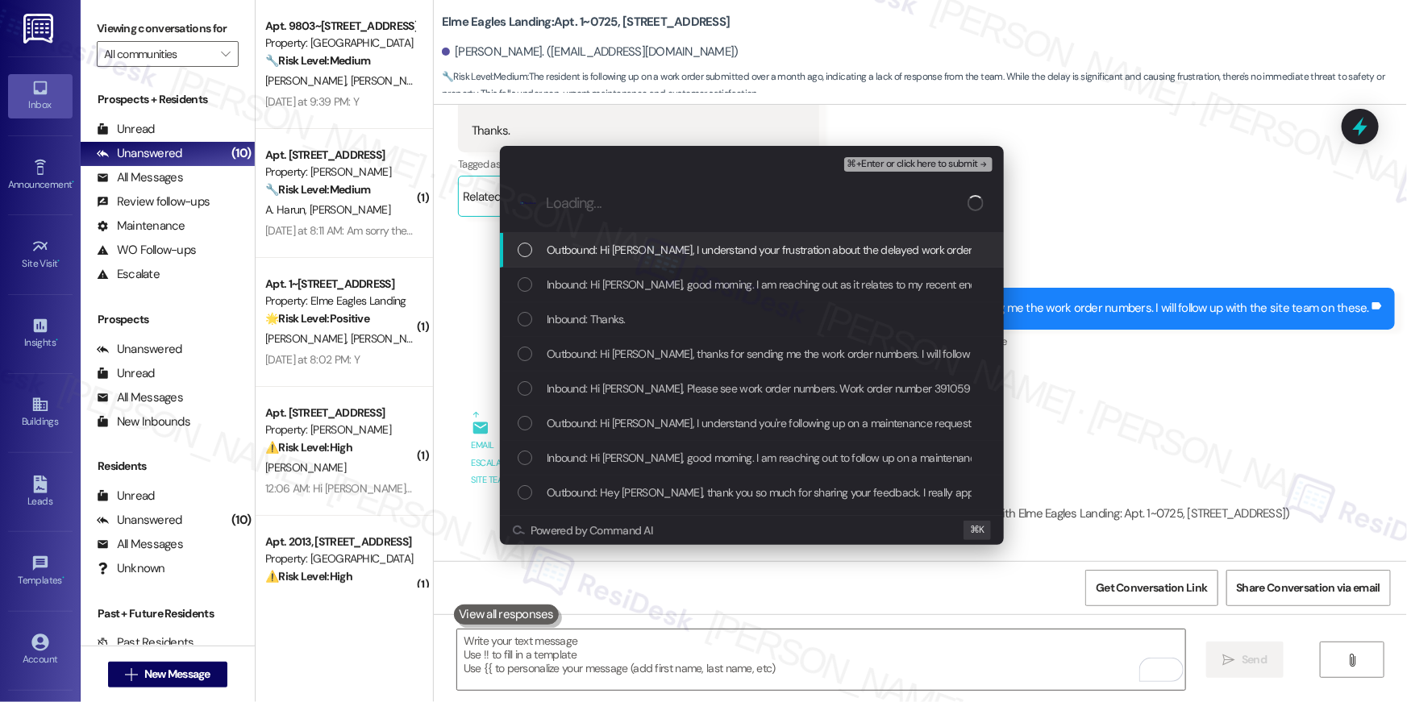
click at [584, 256] on span "Outbound: Hi Natalie, I understand your frustration about the delayed work orde…" at bounding box center [1007, 250] width 920 height 18
click at [596, 290] on span "Inbound: Hi Ella, good morning. I am reaching out as it relates to my recent en…" at bounding box center [1082, 285] width 1071 height 18
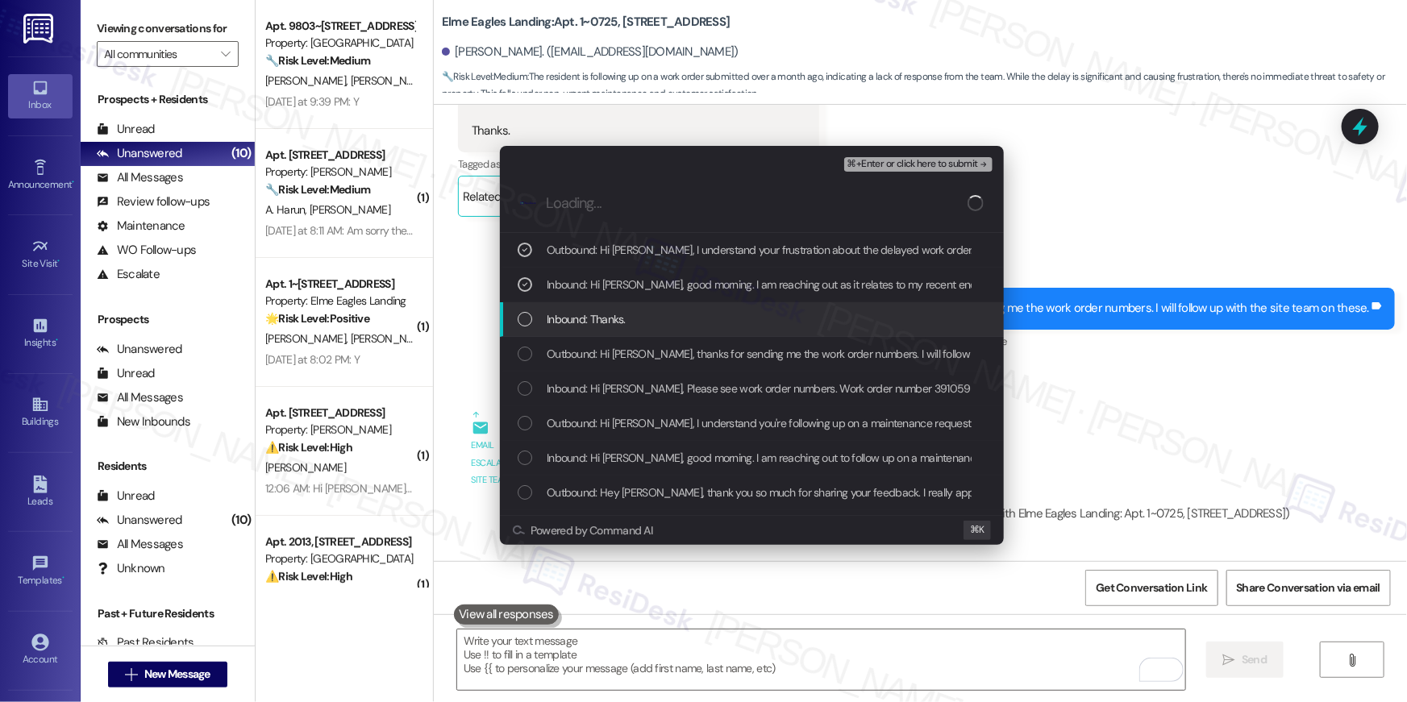
click at [595, 314] on span "Inbound: Thanks." at bounding box center [586, 319] width 79 height 18
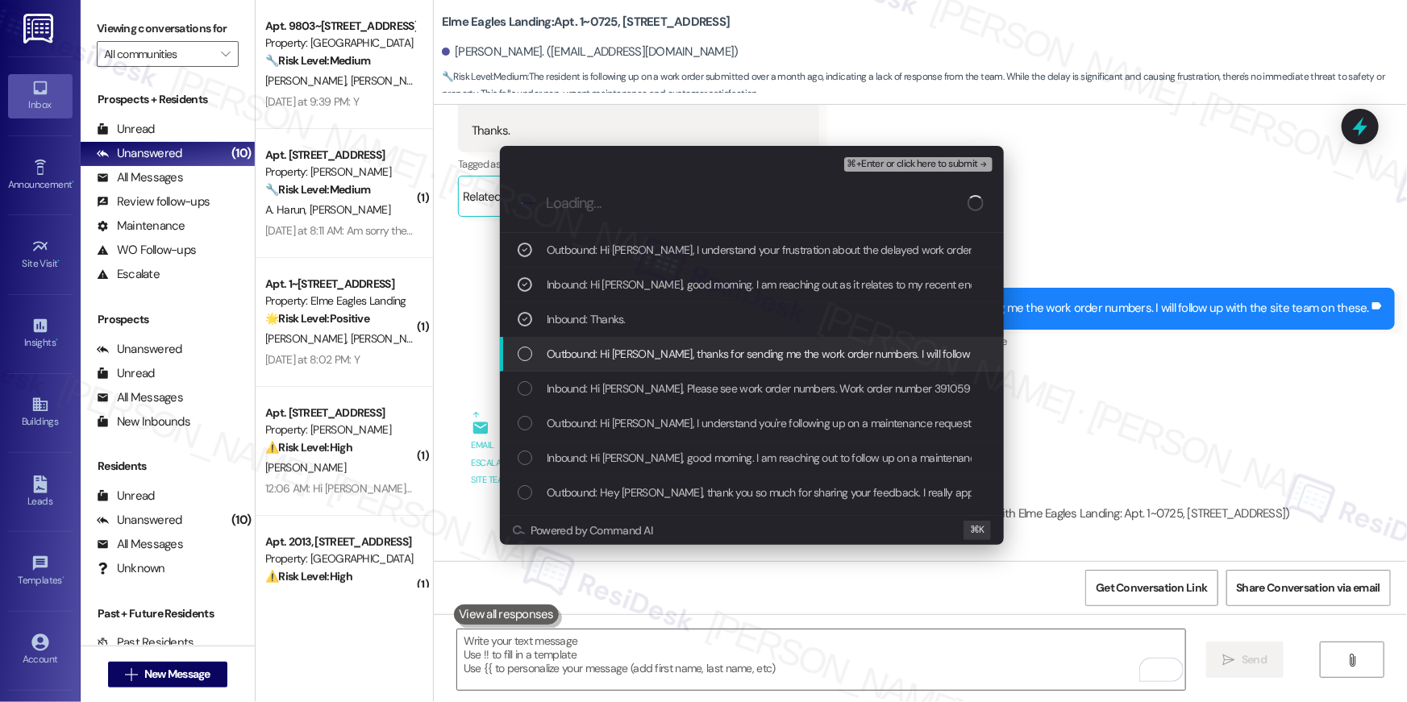
click at [609, 352] on span "Outbound: Hi Natalie, thanks for sending me the work order numbers. I will foll…" at bounding box center [832, 354] width 570 height 18
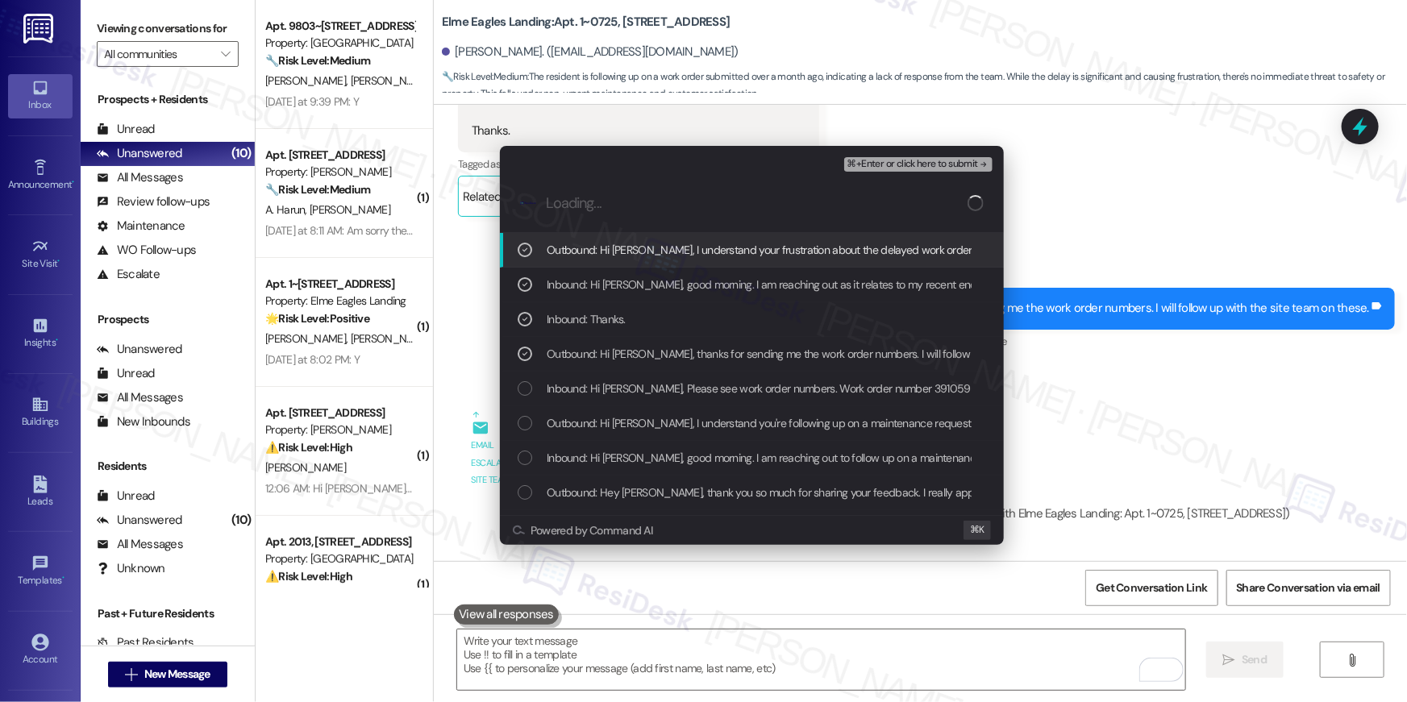
click at [970, 166] on span "⌘+Enter or click here to submit" at bounding box center [912, 164] width 131 height 11
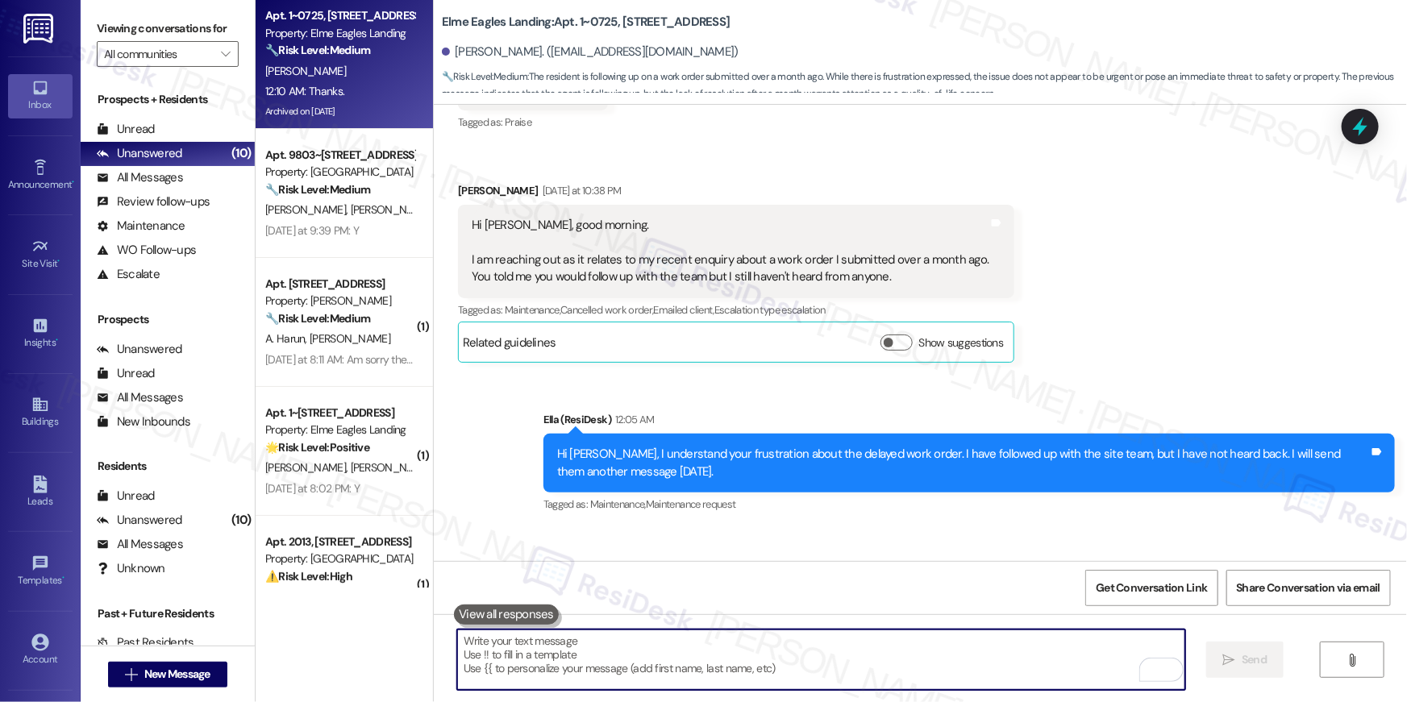
scroll to position [41594, 0]
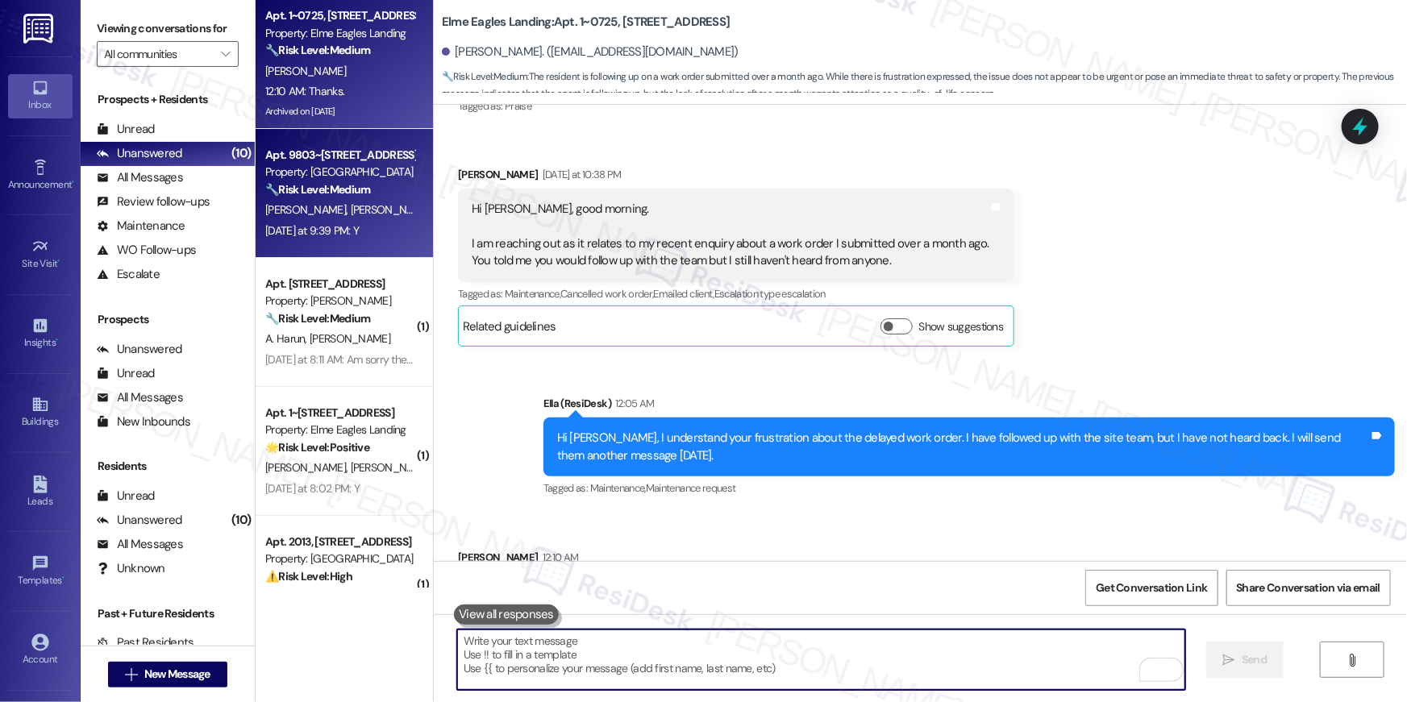
click at [351, 208] on span "A. Abdelkader" at bounding box center [393, 209] width 85 height 15
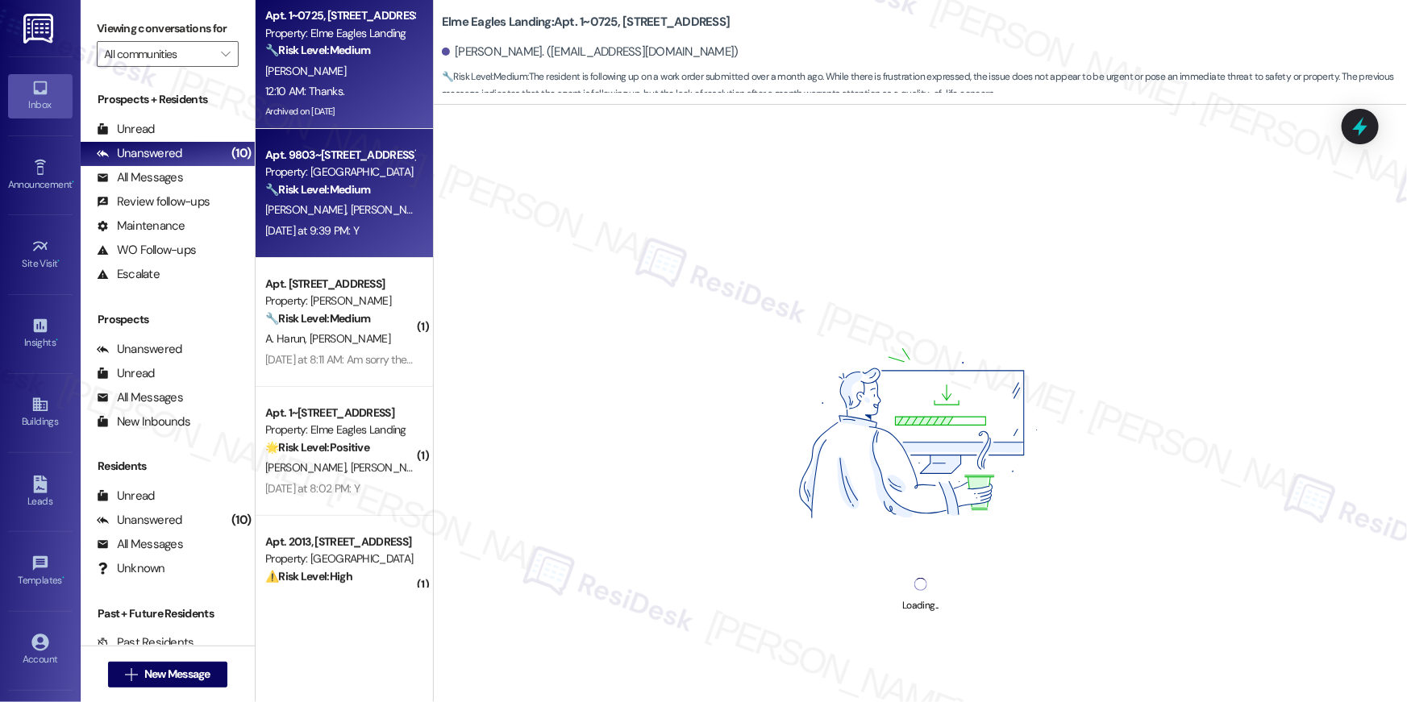
click at [317, 74] on div "N. Williams" at bounding box center [340, 71] width 152 height 20
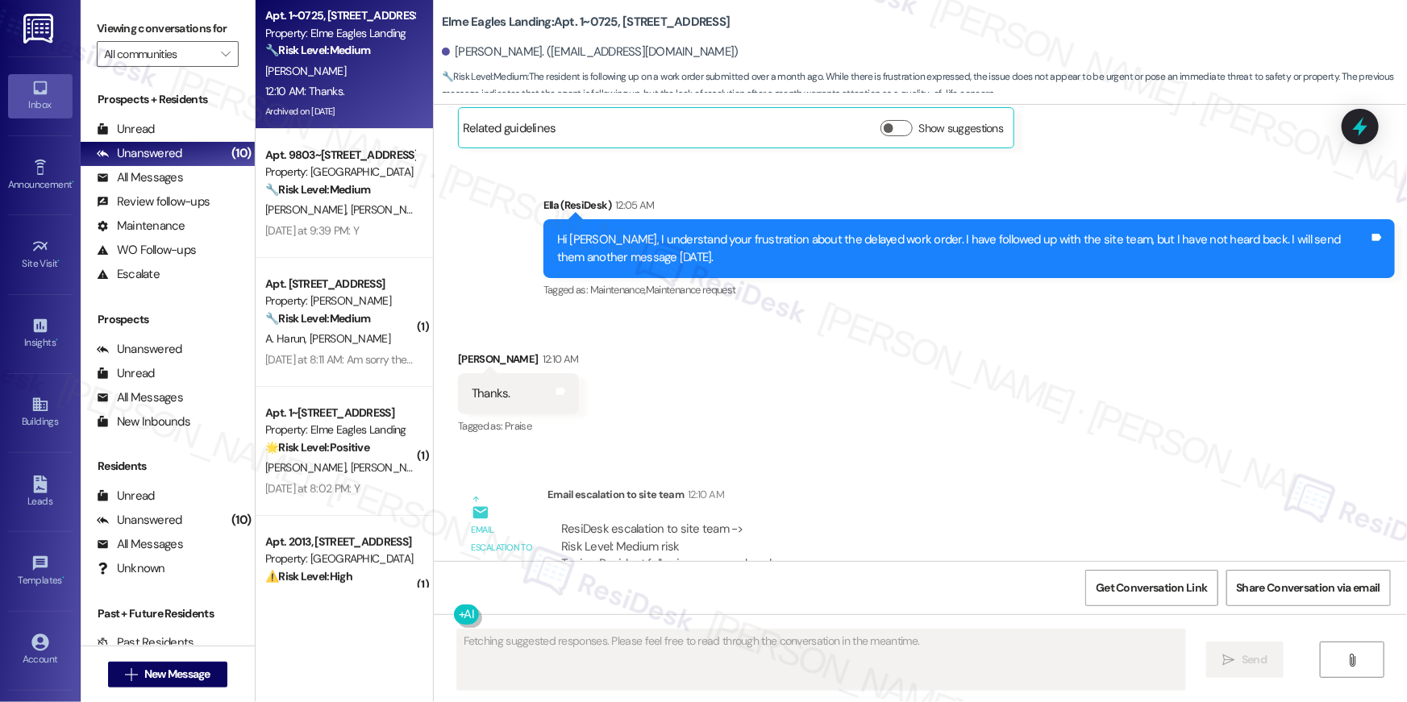
scroll to position [41593, 0]
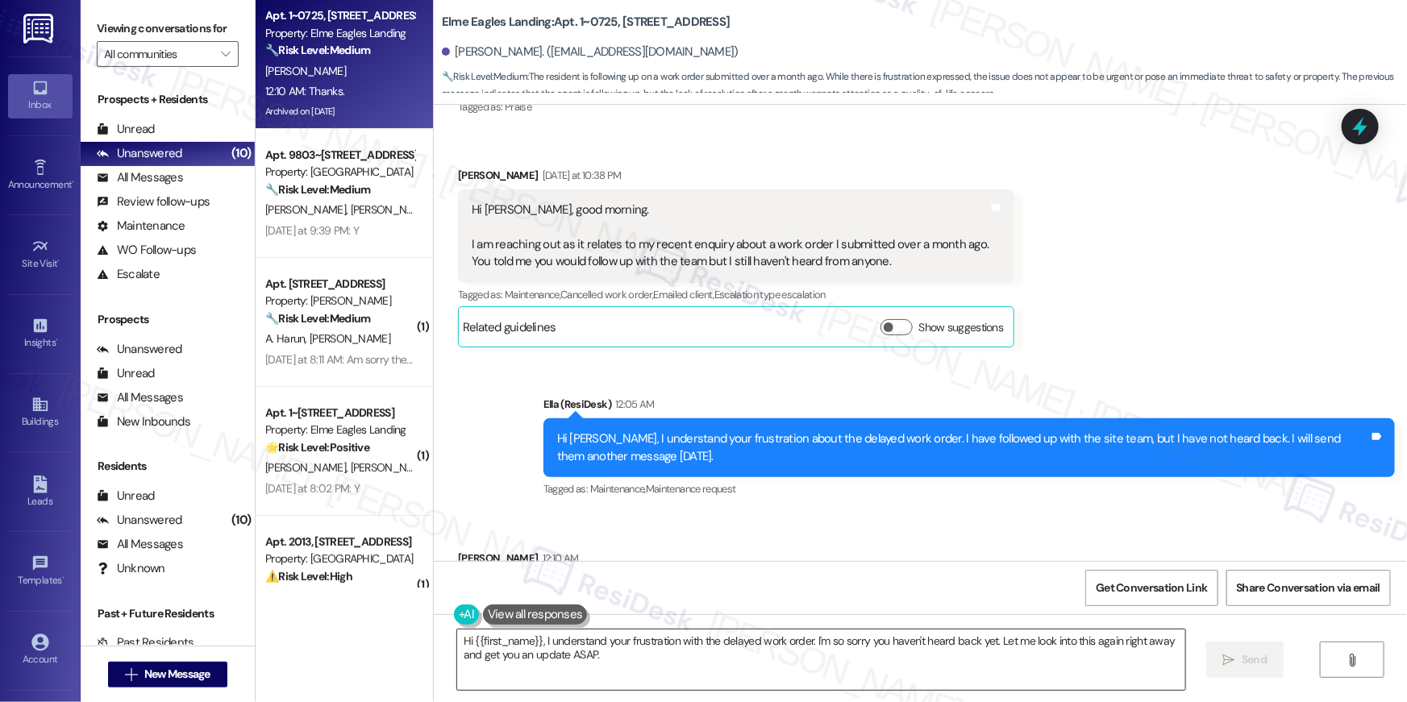
click at [837, 658] on textarea "Hi {{first_name}}, I understand your frustration with the delayed work order. I…" at bounding box center [821, 660] width 728 height 60
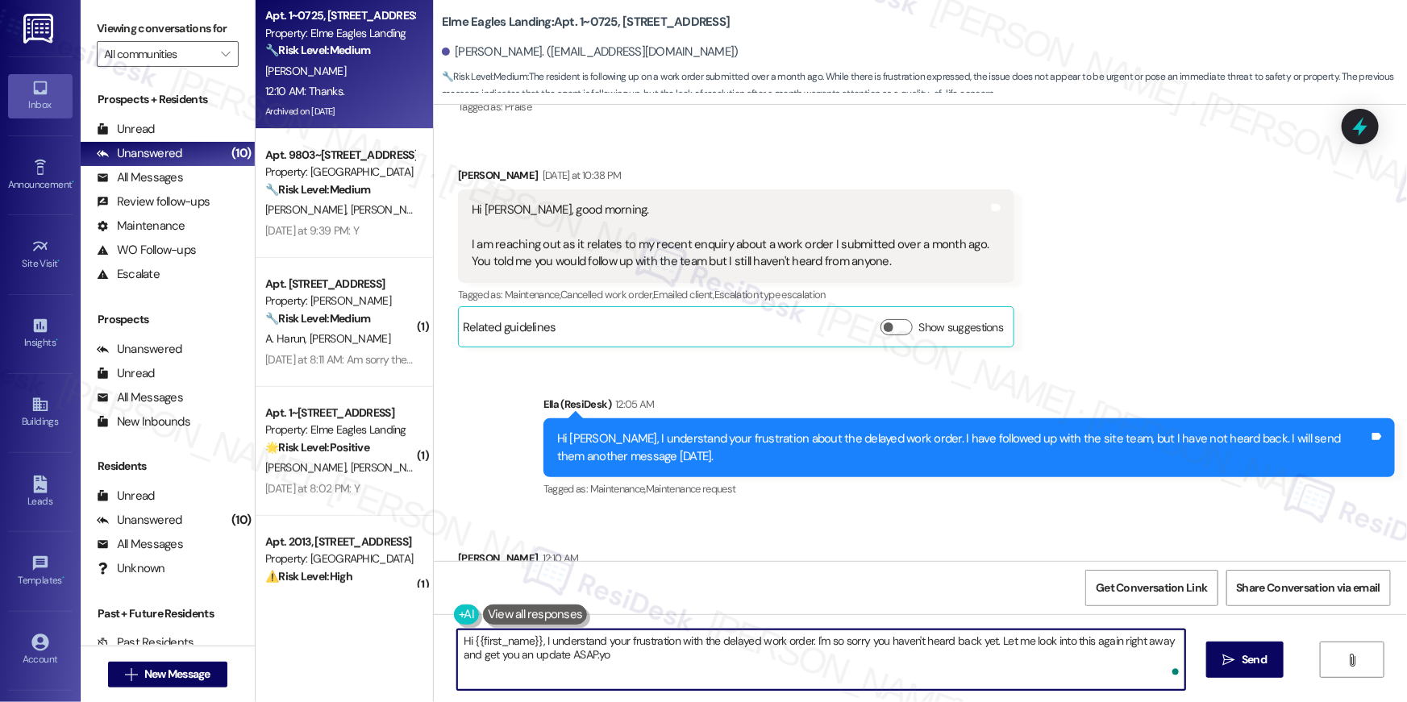
type textarea "u"
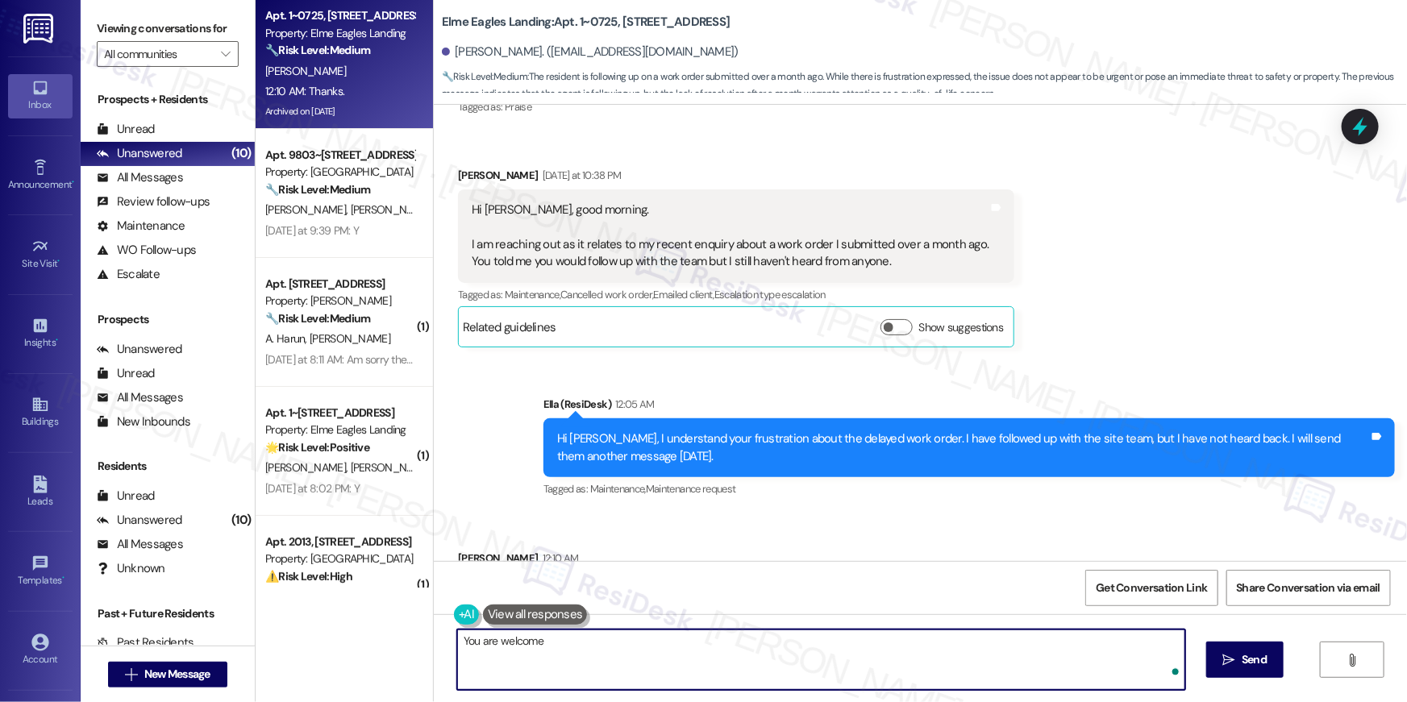
type textarea "You are welcome!"
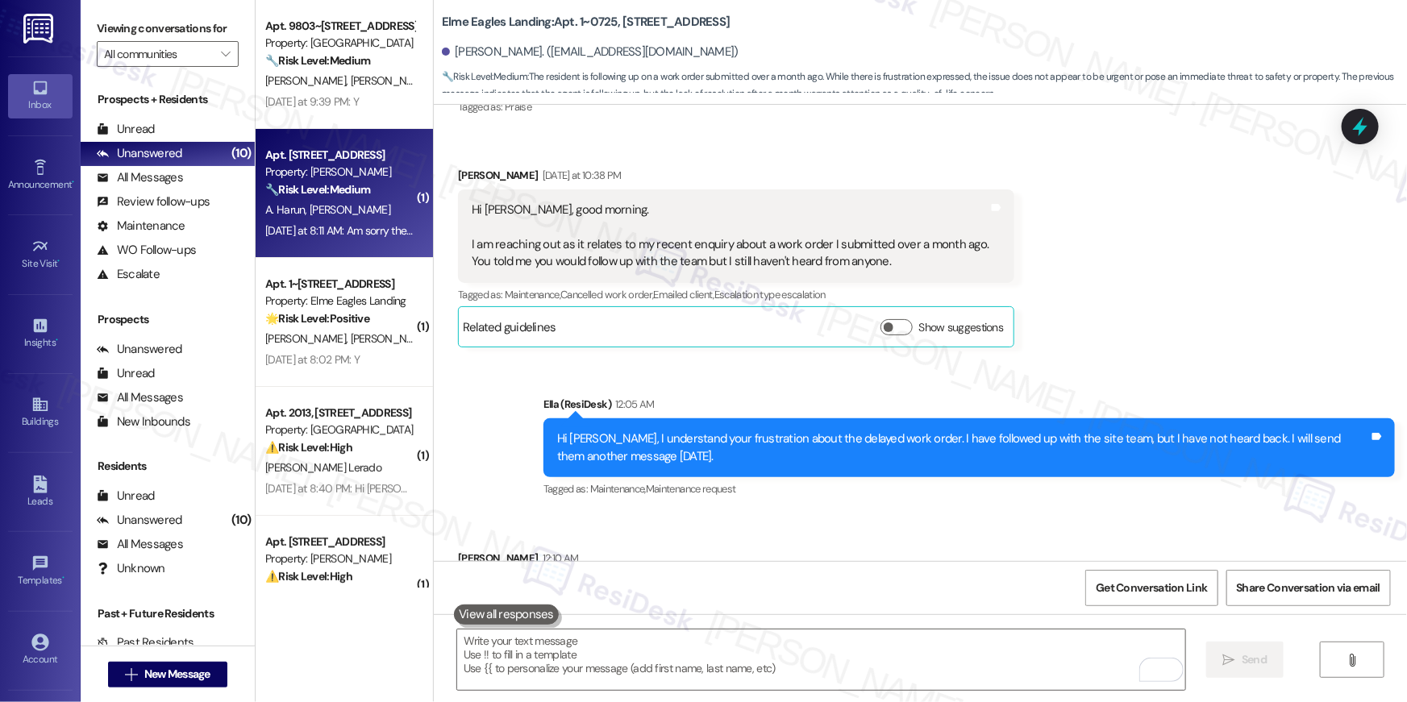
click at [338, 133] on div "Apt. 321, 2511 Farmcrest Drive Property: Elme Herndon 🔧 Risk Level: Medium The …" at bounding box center [344, 193] width 177 height 129
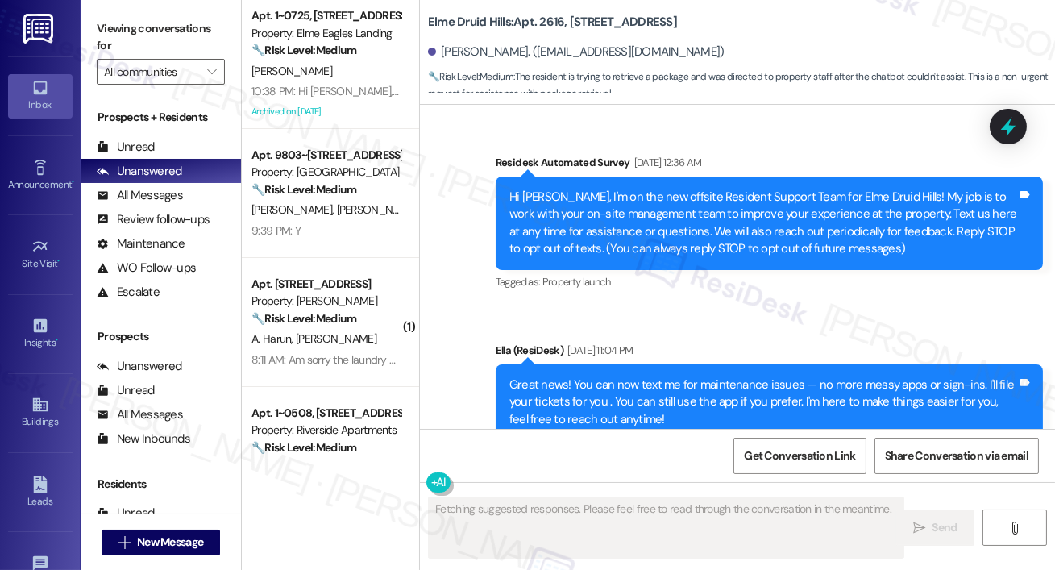
scroll to position [46944, 0]
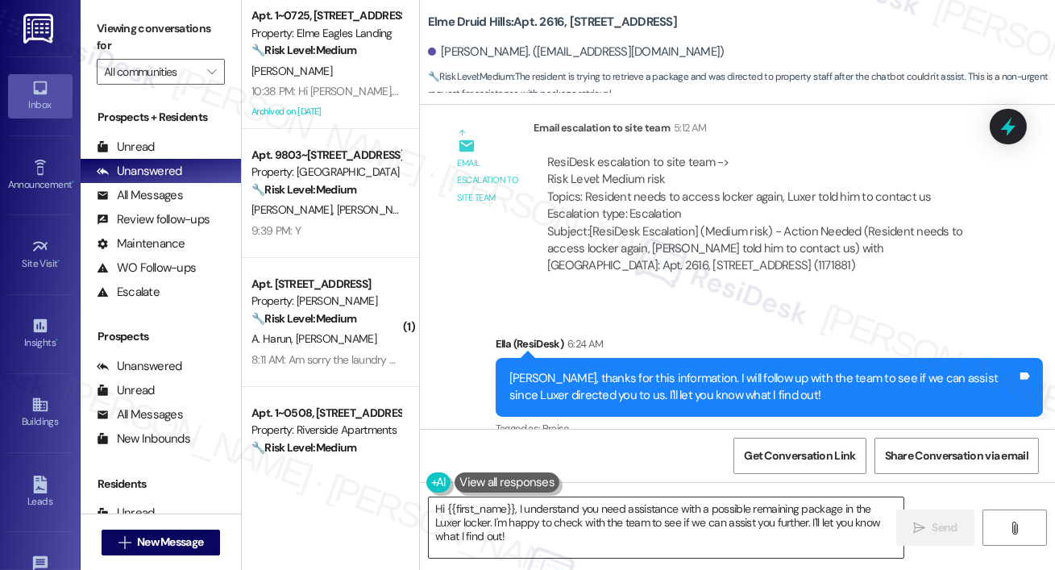
click at [610, 523] on textarea "Hi {{first_name}}, I understand you need assistance with a possible remaining p…" at bounding box center [666, 527] width 475 height 60
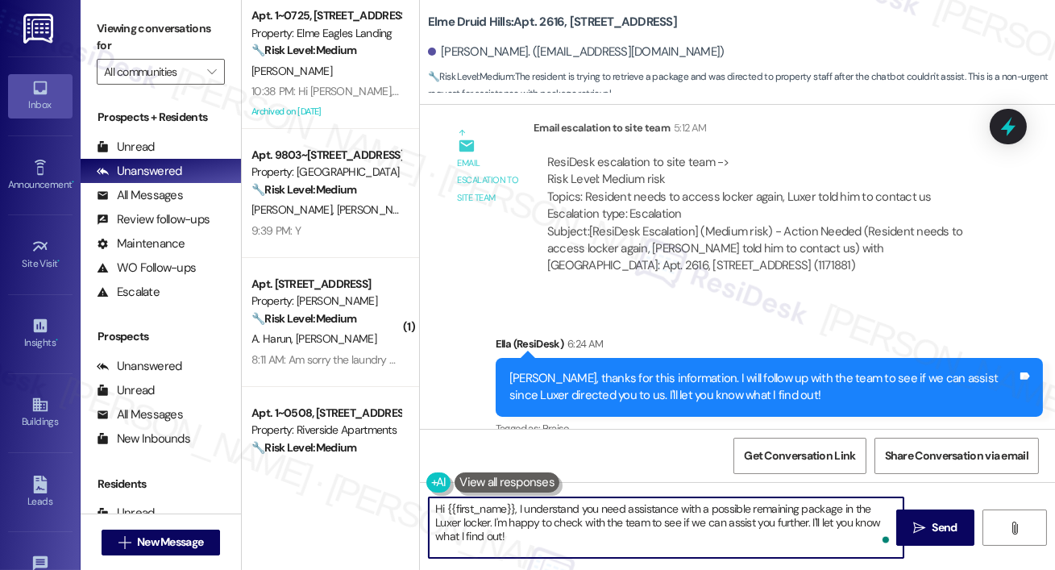
drag, startPoint x: 580, startPoint y: 534, endPoint x: 518, endPoint y: 509, distance: 67.4
click at [518, 510] on textarea "Hi {{first_name}}, I understand you need assistance with a possible remaining p…" at bounding box center [666, 527] width 475 height 60
click at [523, 507] on textarea "Hi {{first_name}}, the site team has checked the locker and there were no packa…" at bounding box center [666, 527] width 475 height 60
type textarea "Hi {{first_name}}, I just heard back from the site team has checked the locker …"
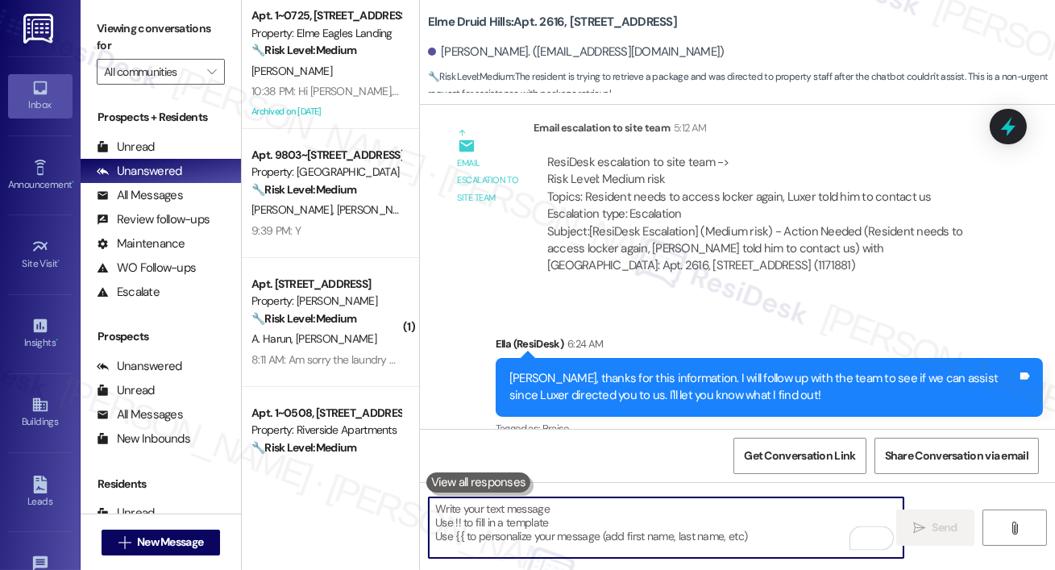
scroll to position [46409, 0]
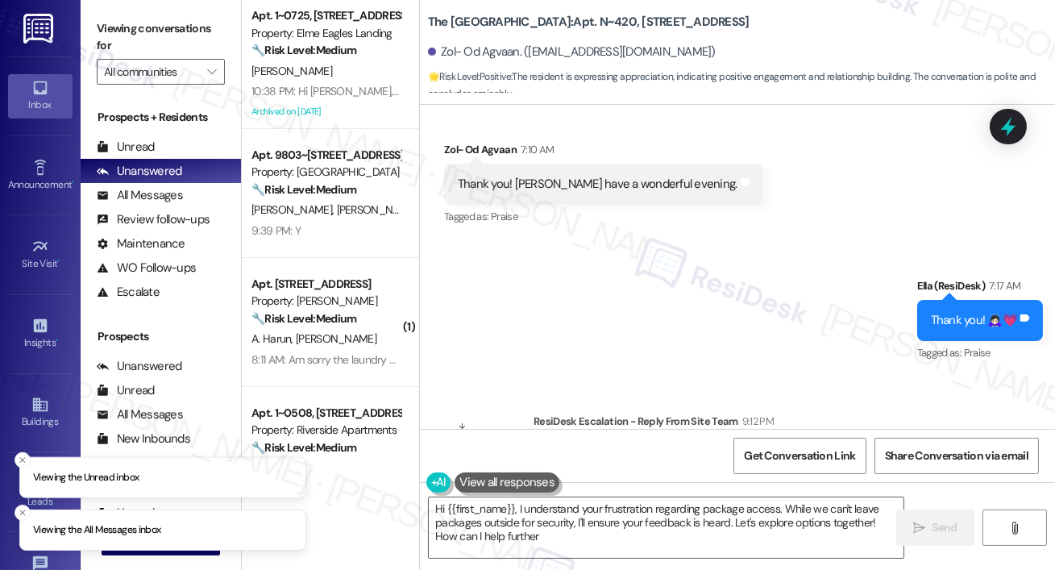
scroll to position [2125, 0]
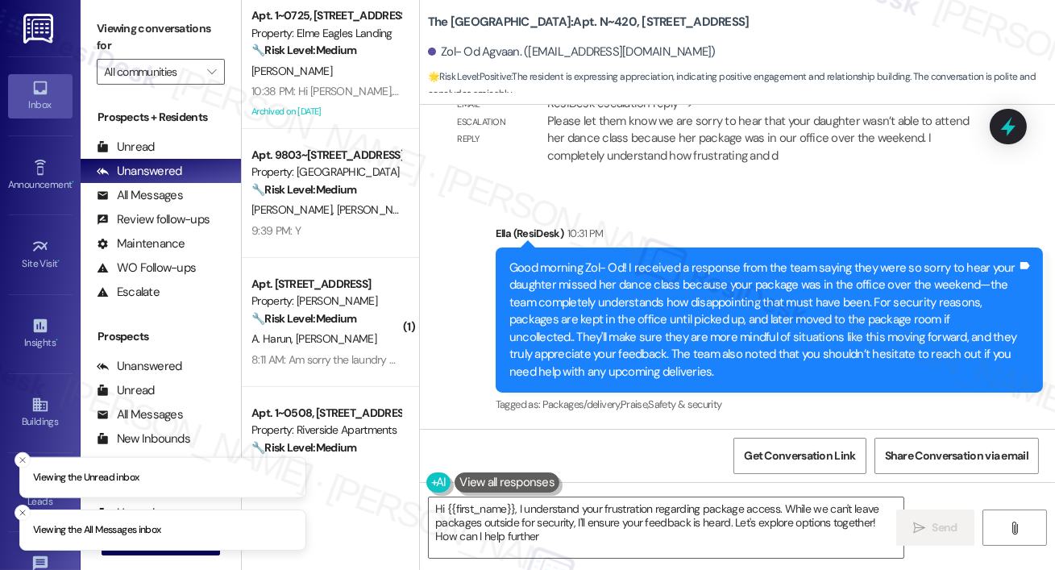
type textarea "Hi {{first_name}}, I understand your frustration regarding package access. Whil…"
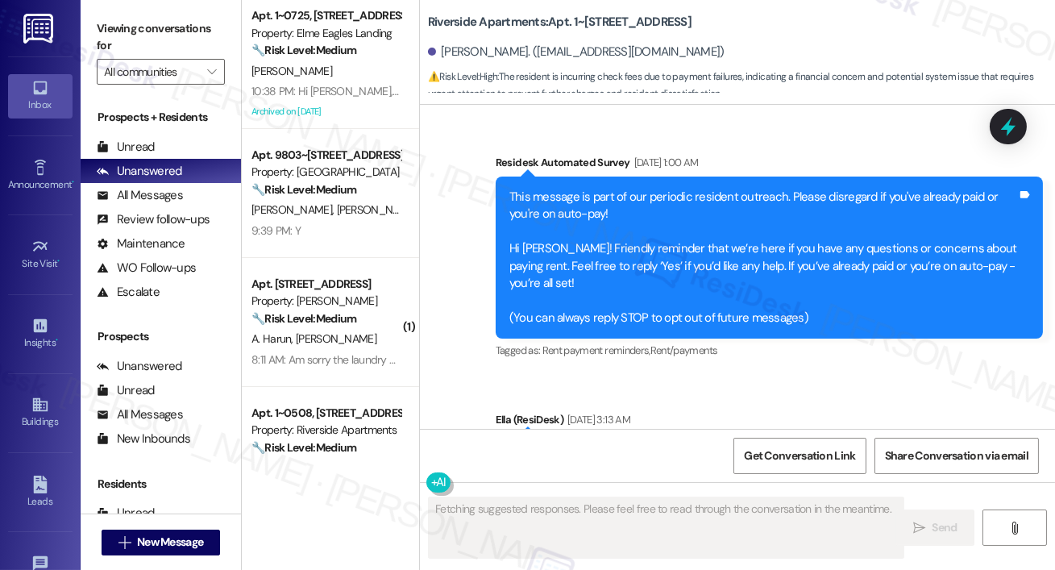
scroll to position [11545, 0]
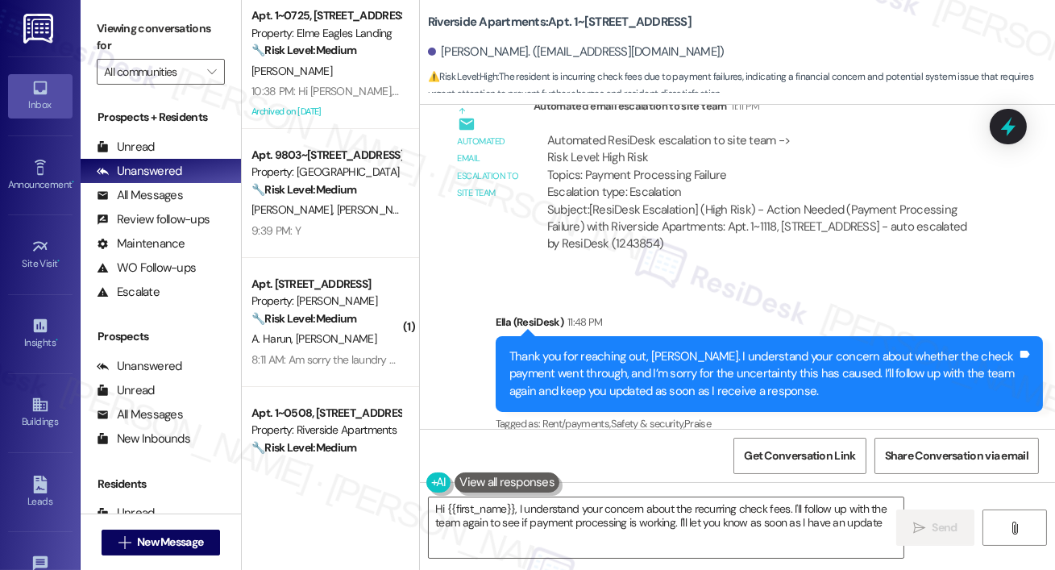
type textarea "Hi {{first_name}}, I understand your concern about the recurring check fees. I'…"
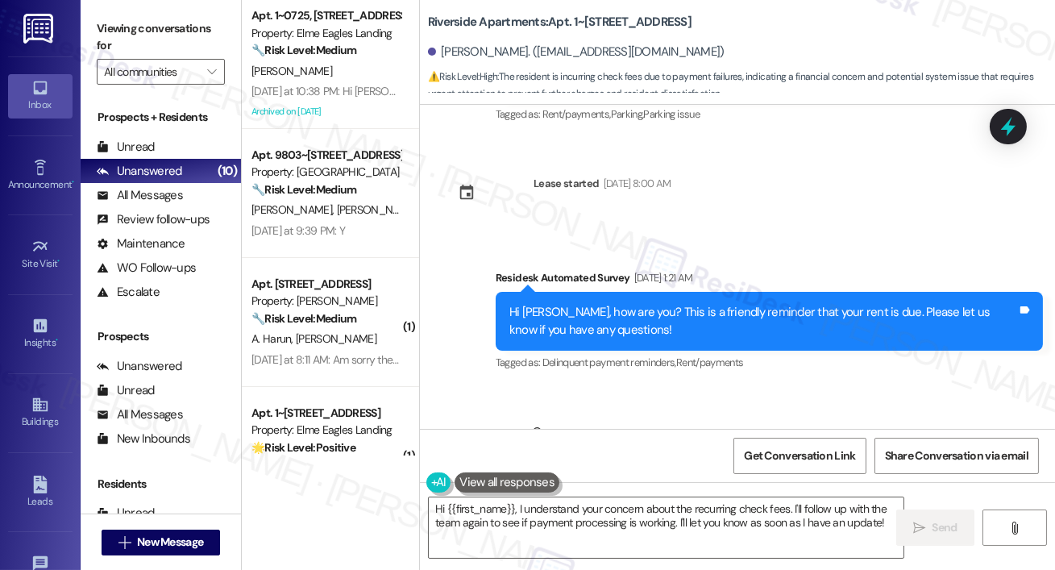
scroll to position [7527, 0]
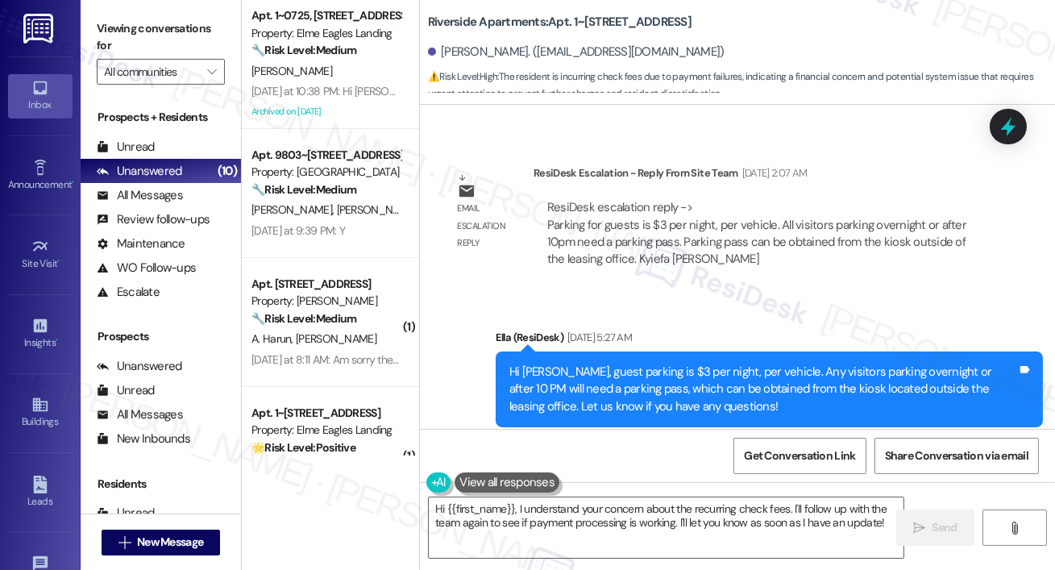
drag, startPoint x: 483, startPoint y: 35, endPoint x: 426, endPoint y: 11, distance: 61.1
click at [426, 11] on div "Riverside Apartments: Apt. 1~1118, 5860 Cameron Run Terrace [PERSON_NAME]. ([EM…" at bounding box center [737, 48] width 635 height 89
copy b "Riverside Apartments: Apt. 1~[STREET_ADDRESS]"
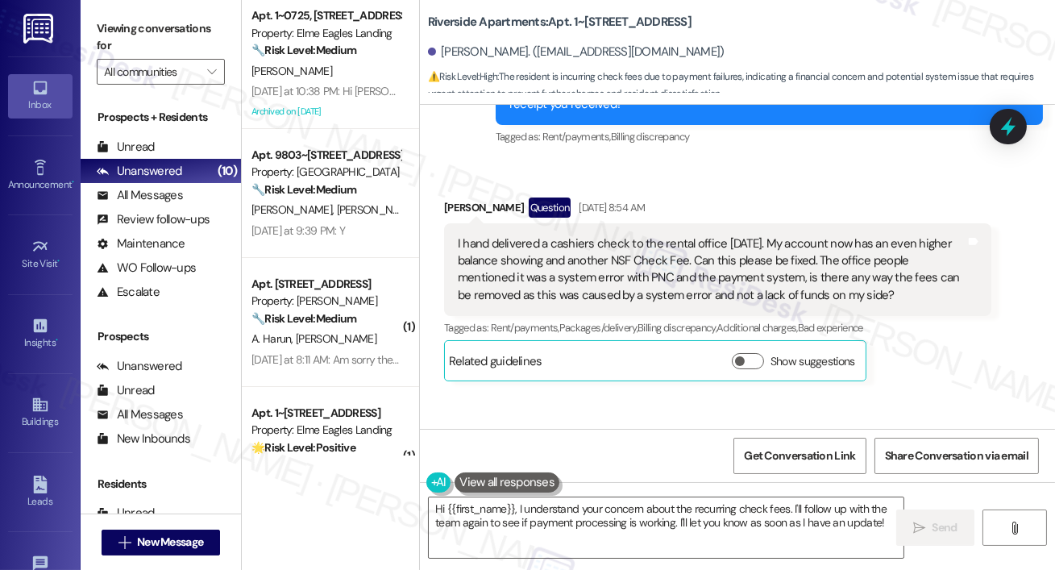
scroll to position [9900, 0]
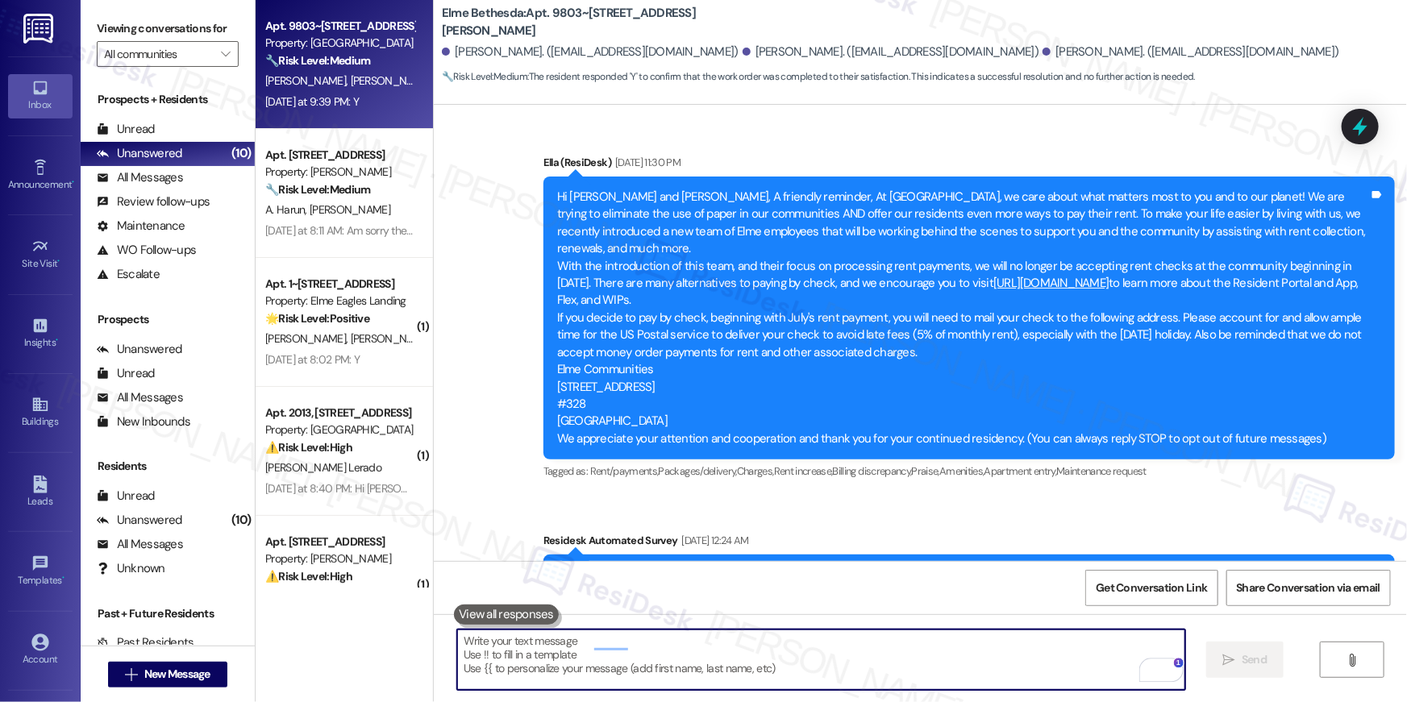
scroll to position [16696, 0]
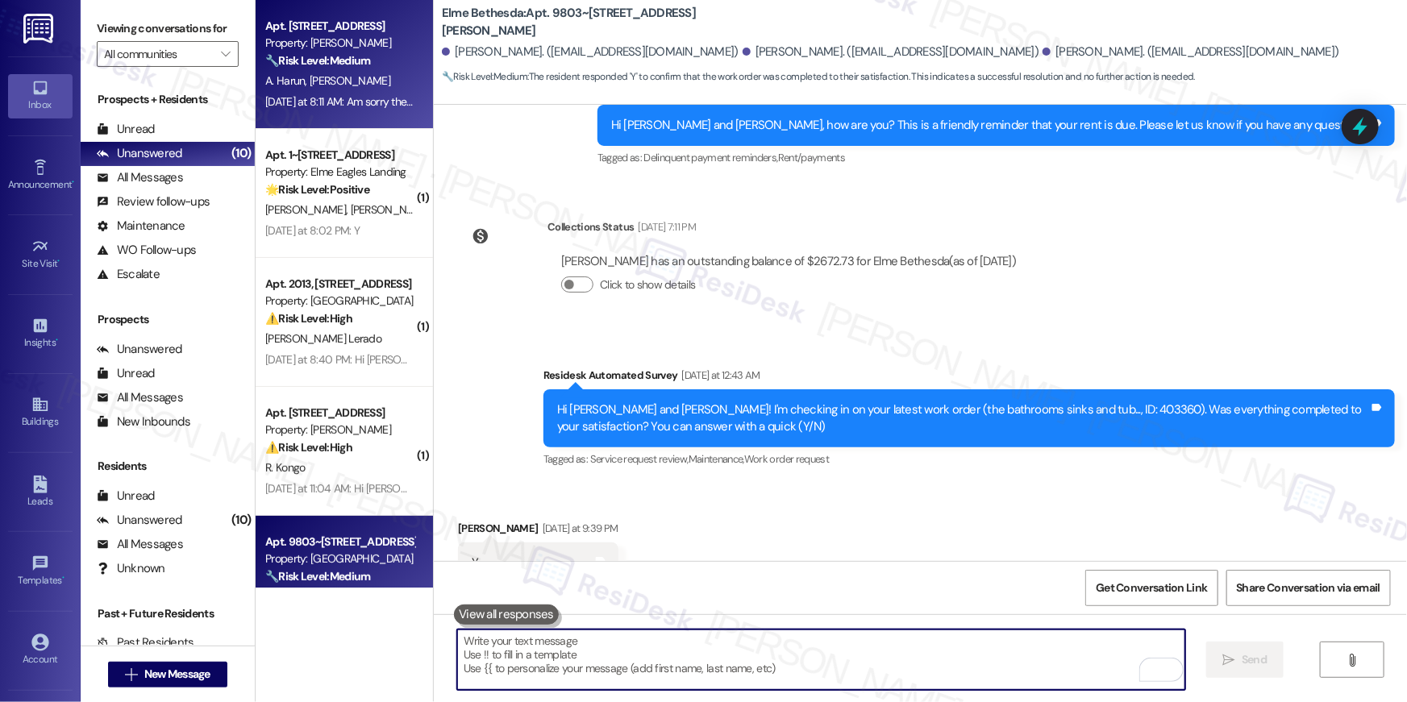
click at [401, 92] on div "Apt. 321, [STREET_ADDRESS] Property: [PERSON_NAME] 🔧 Risk Level: Medium The res…" at bounding box center [344, 64] width 177 height 129
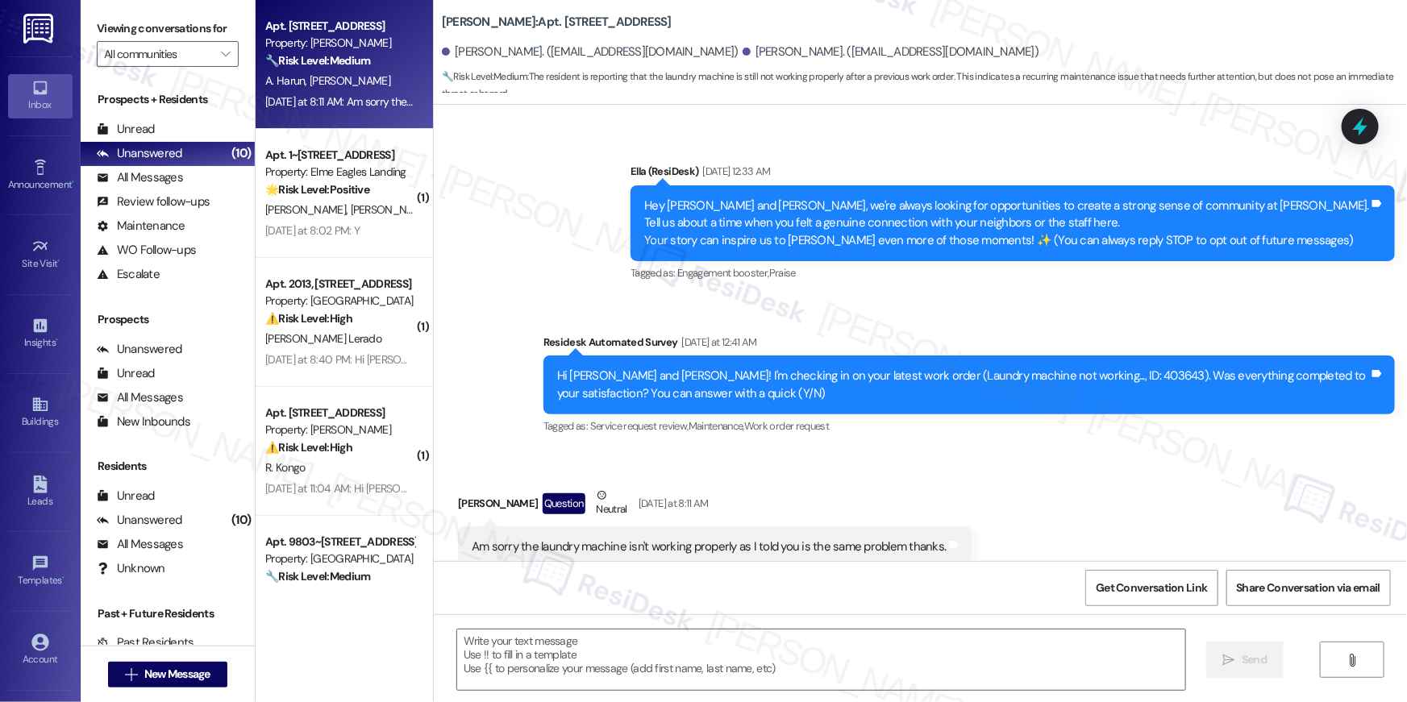
scroll to position [128, 0]
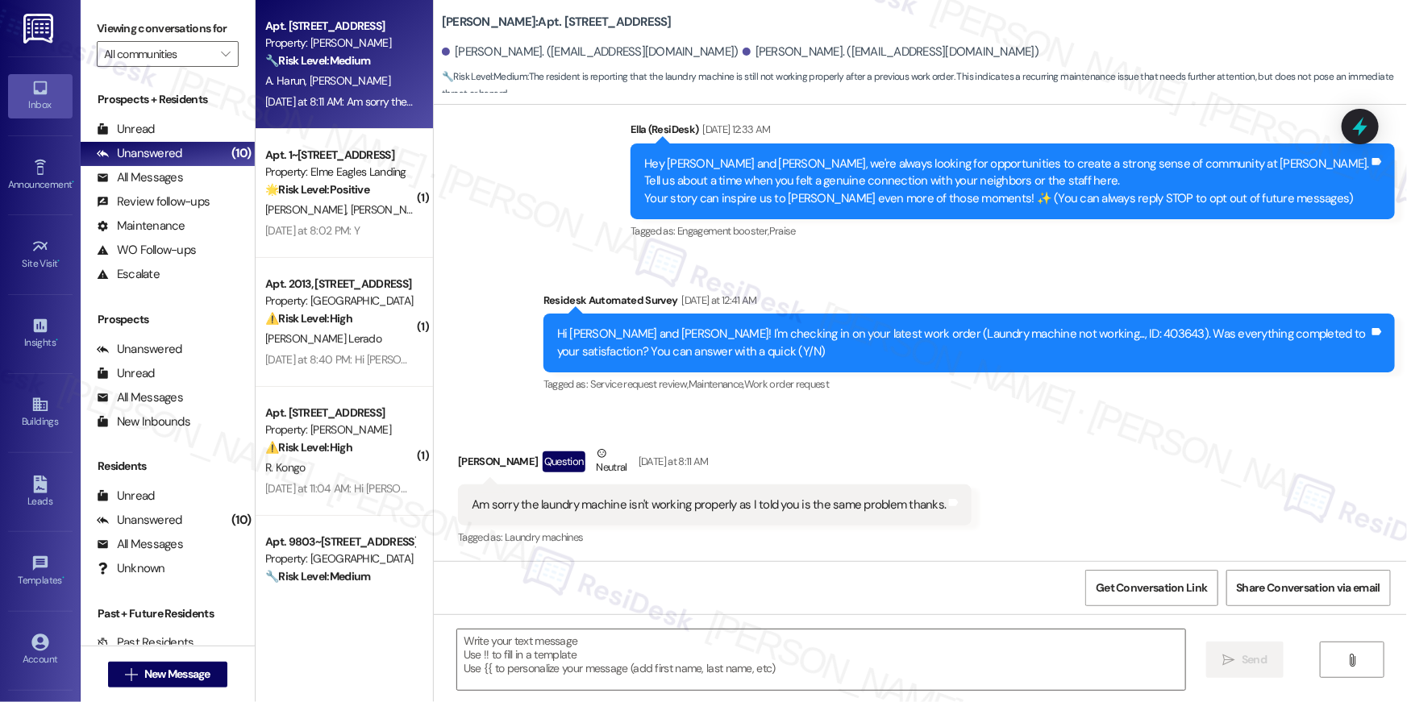
type textarea "Fetching suggested responses. Please feel free to read through the conversation…"
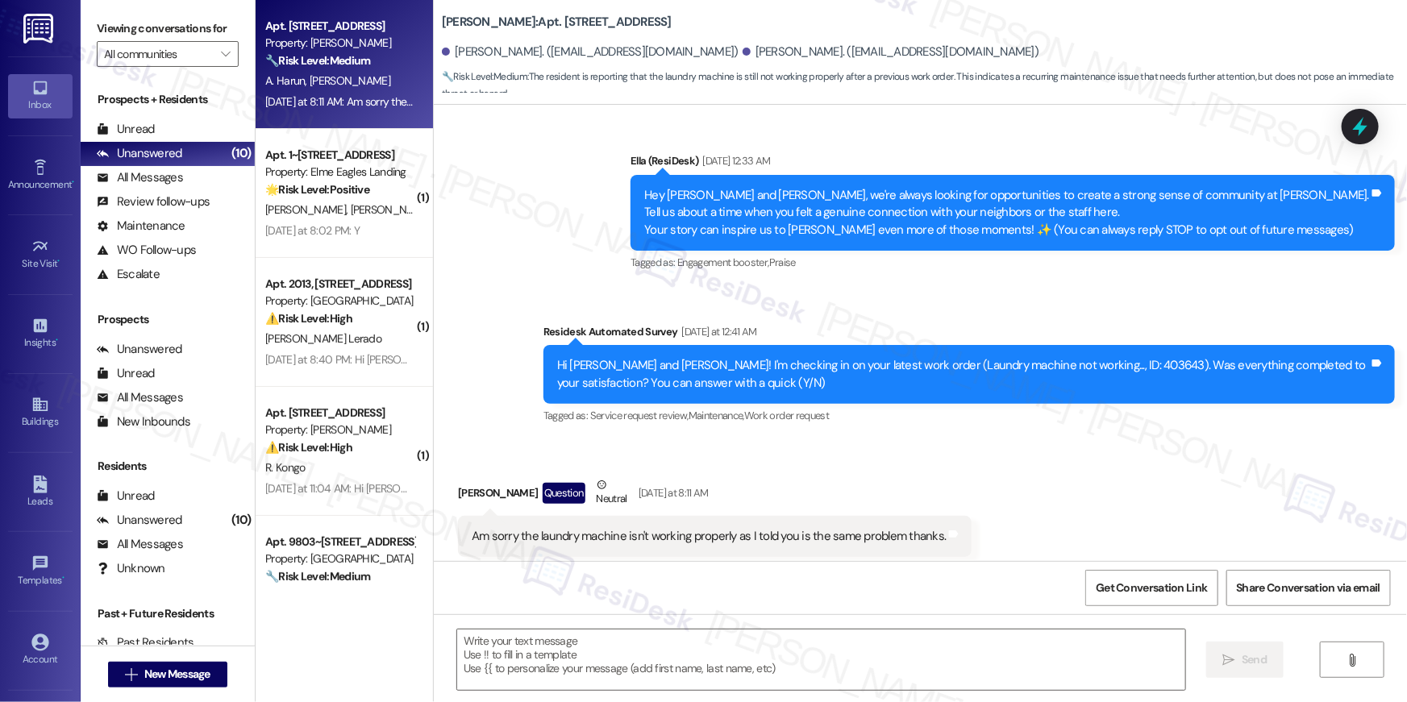
scroll to position [129, 0]
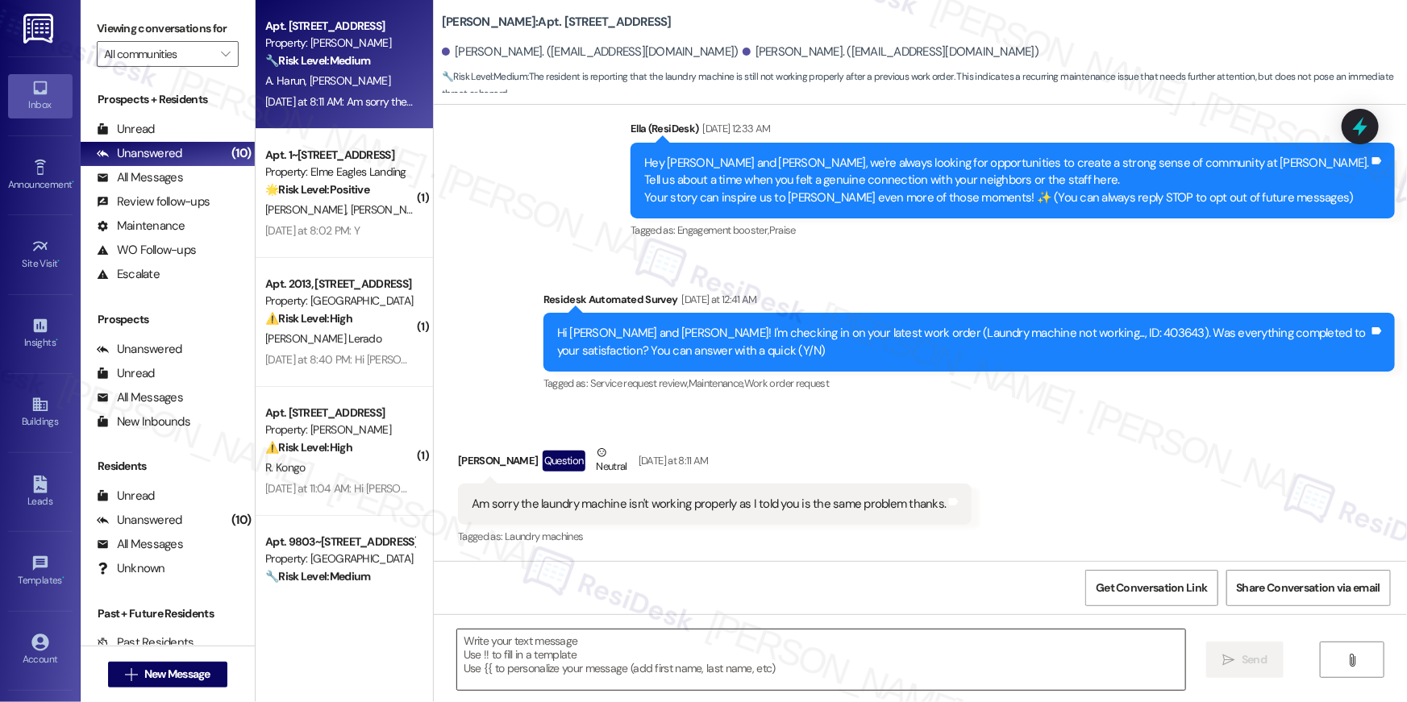
click at [882, 656] on textarea at bounding box center [821, 660] width 728 height 60
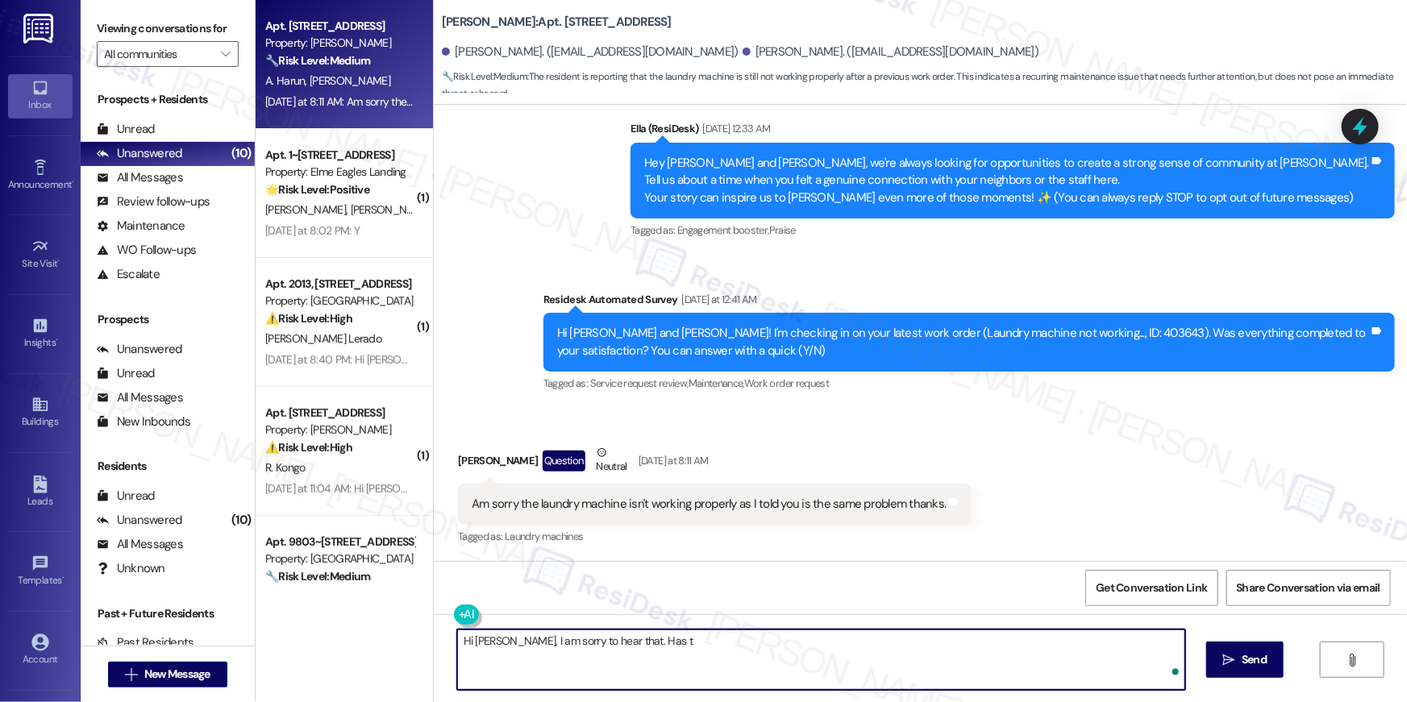
type textarea "Hi [PERSON_NAME], I am sorry to hear that. Has th"
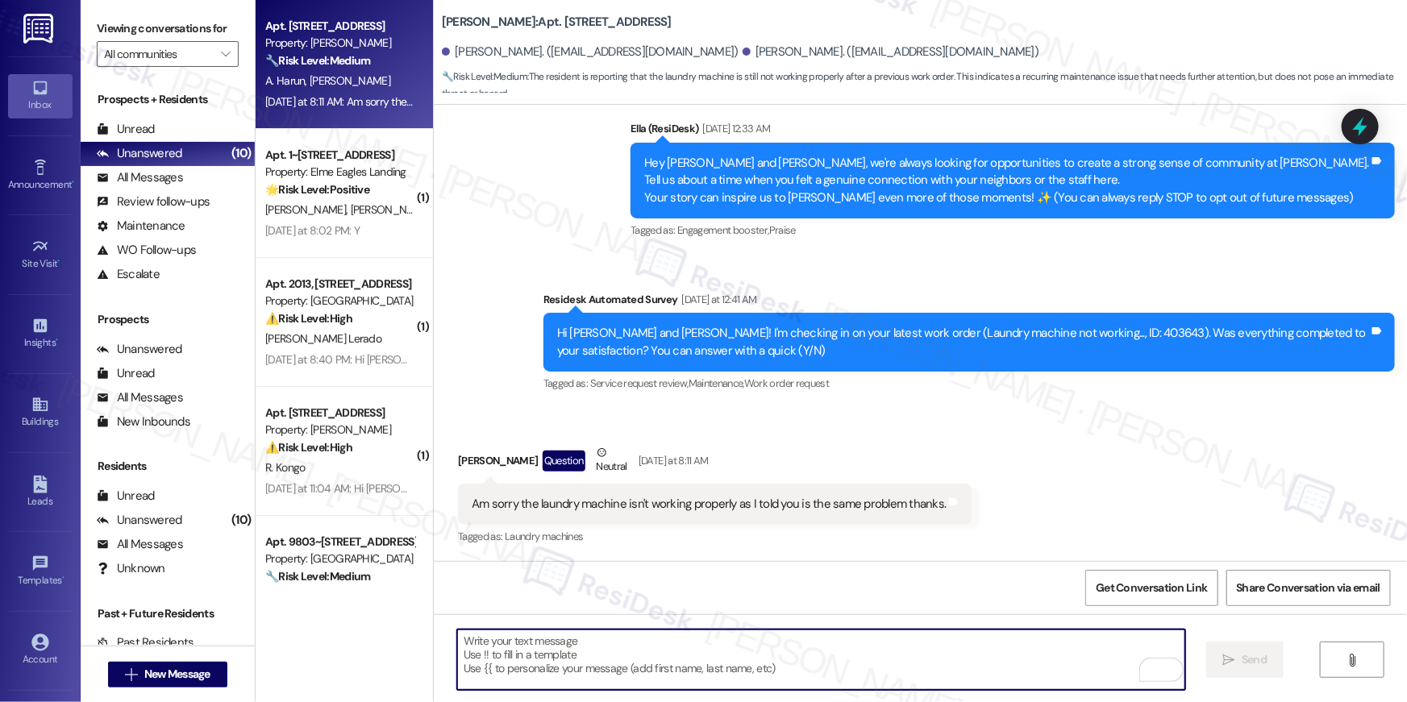
click at [998, 654] on textarea "To enrich screen reader interactions, please activate Accessibility in Grammarl…" at bounding box center [821, 660] width 728 height 60
paste textarea "Hi {{first_name}}, I’m sorry to hear your work order hasn’t been fully complete…"
type textarea "Hi {{first_name}}, I’m sorry to hear your work order hasn’t been fully complete…"
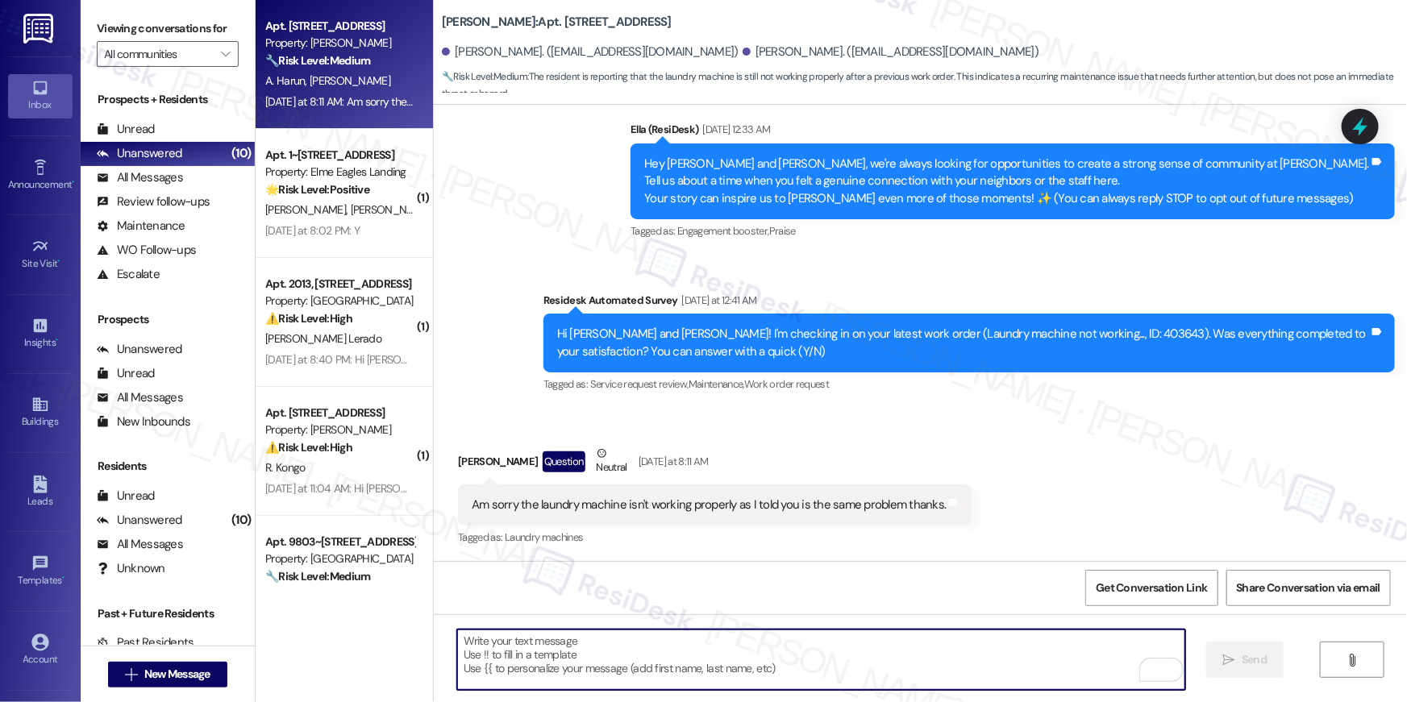
scroll to position [258, 0]
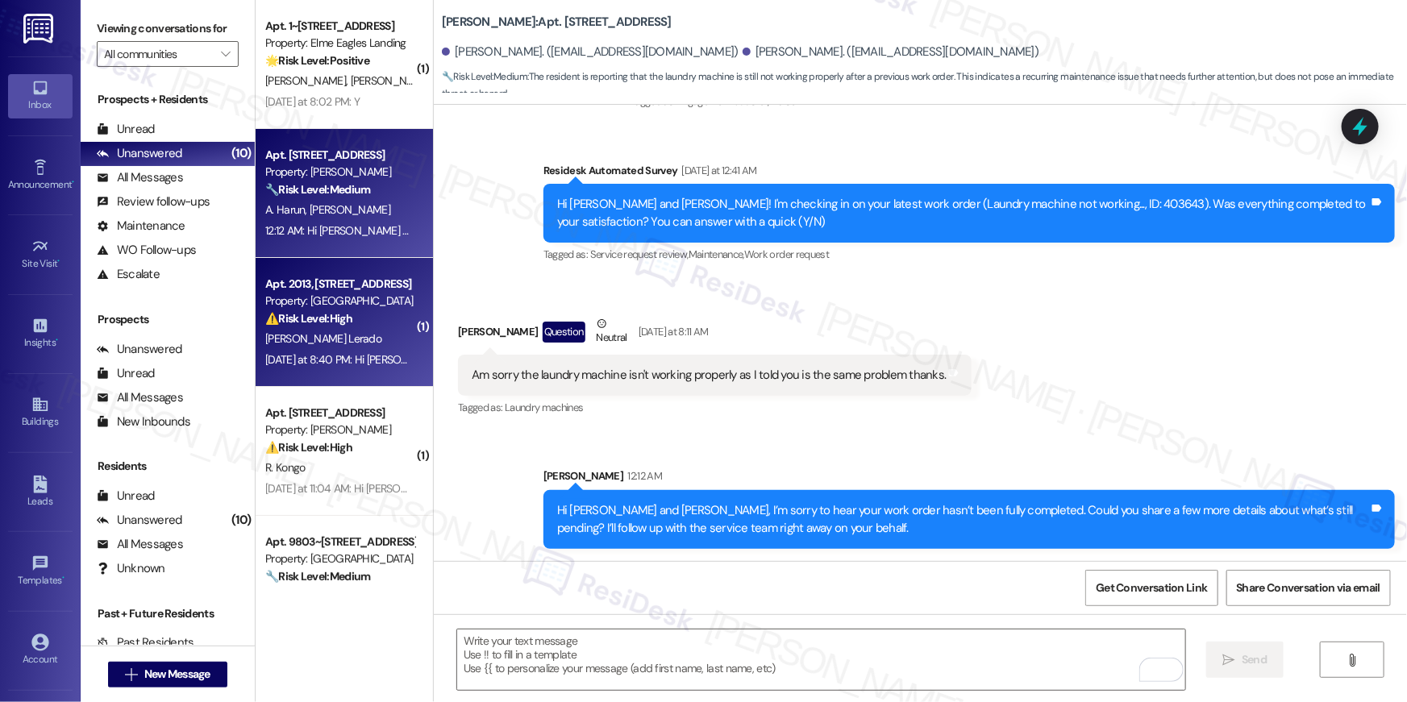
click at [336, 348] on div "Apt. 2013, [STREET_ADDRESS] Property: [GEOGRAPHIC_DATA] ⚠️ Risk Level: High The…" at bounding box center [344, 322] width 177 height 129
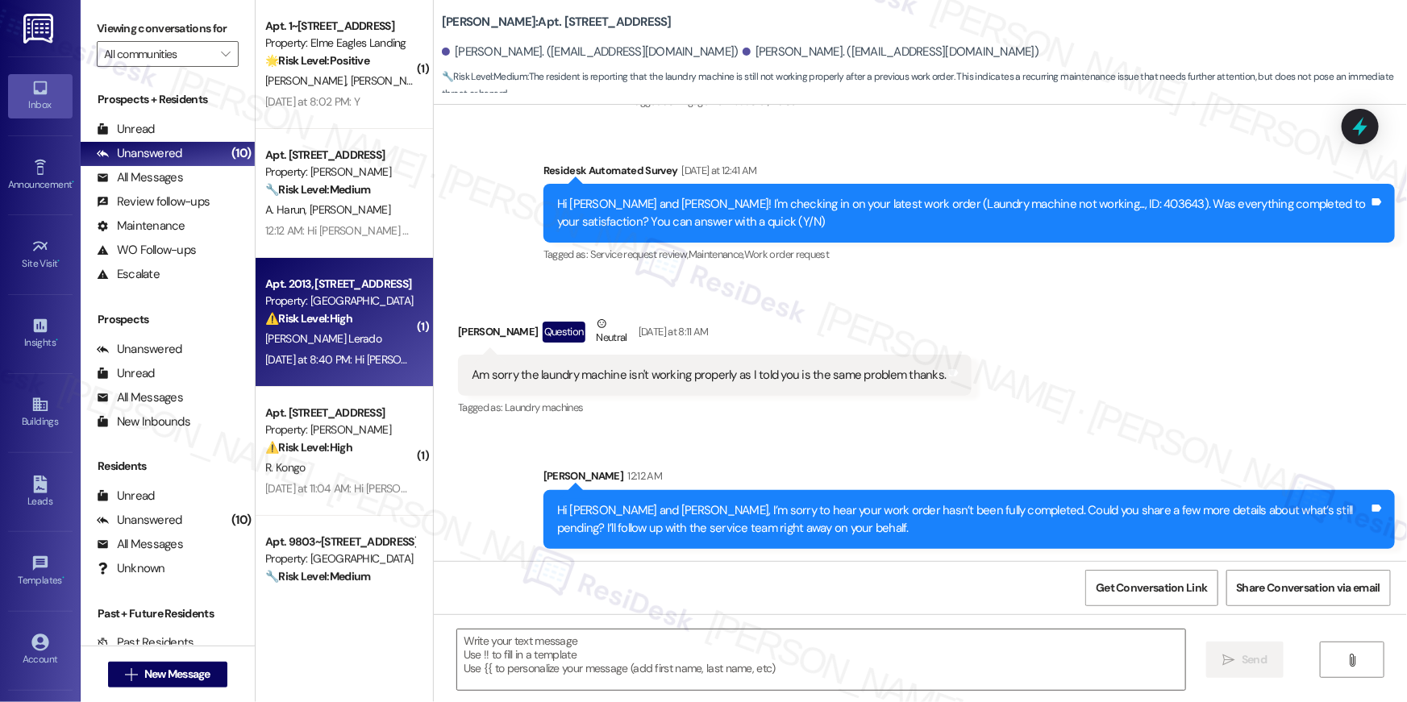
type textarea "Fetching suggested responses. Please feel free to read through the conversation…"
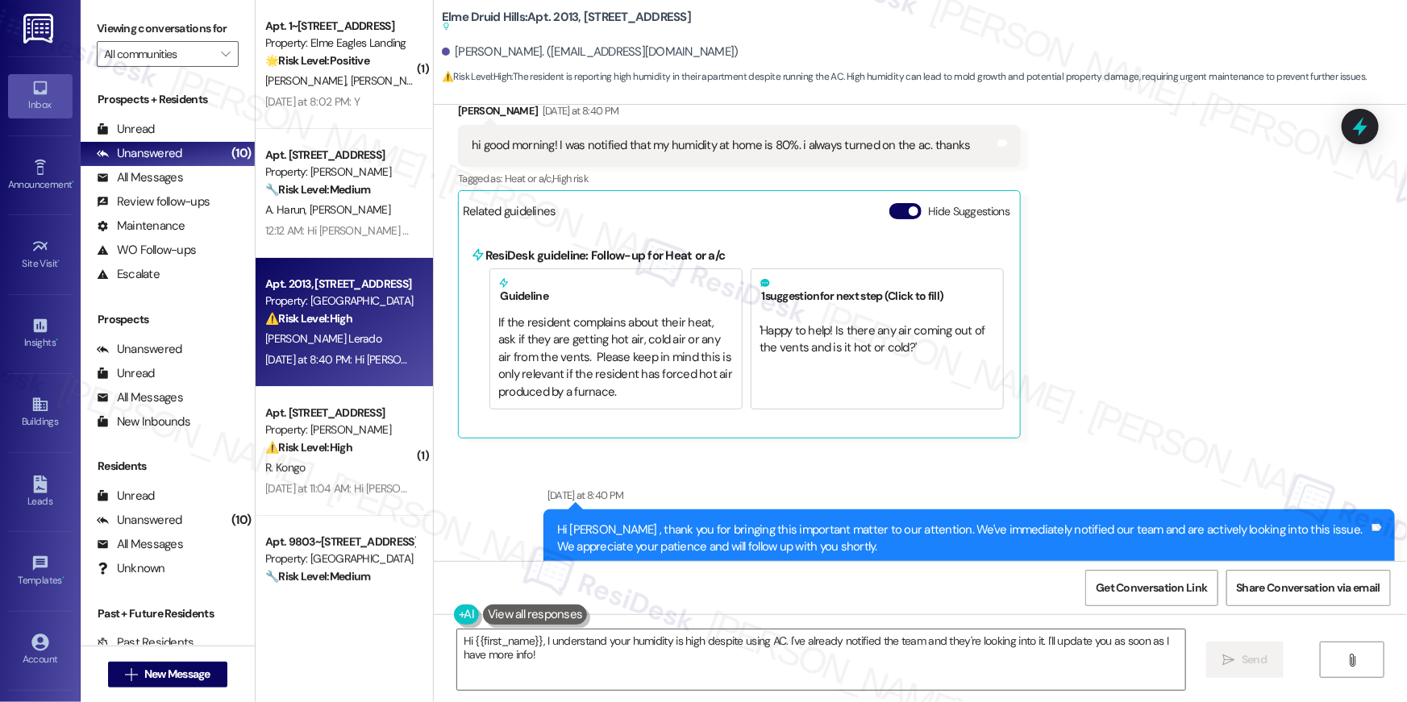
scroll to position [38051, 0]
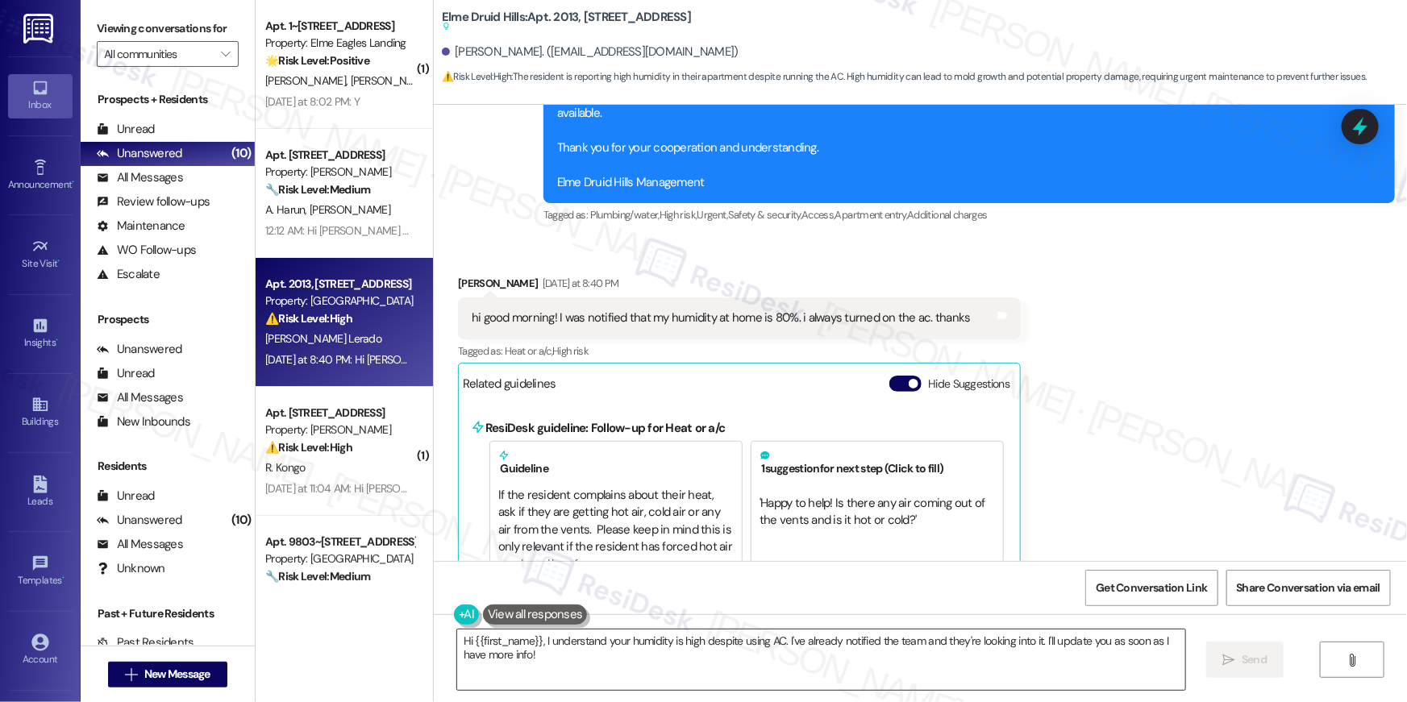
click at [792, 657] on textarea "Hi {{first_name}}, I understand your humidity is high despite using AC. I've al…" at bounding box center [821, 660] width 728 height 60
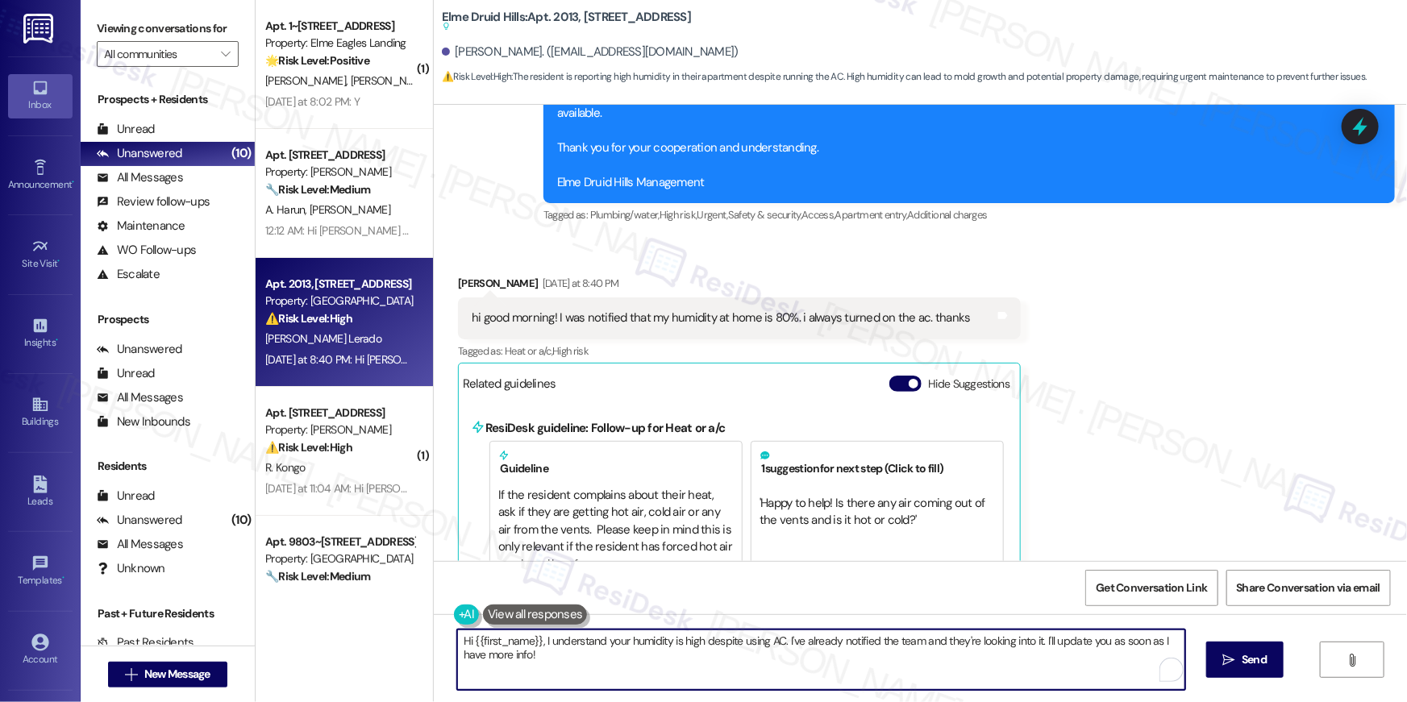
paste textarea "please disregard the previous message about abnormal humidity—a work order was …"
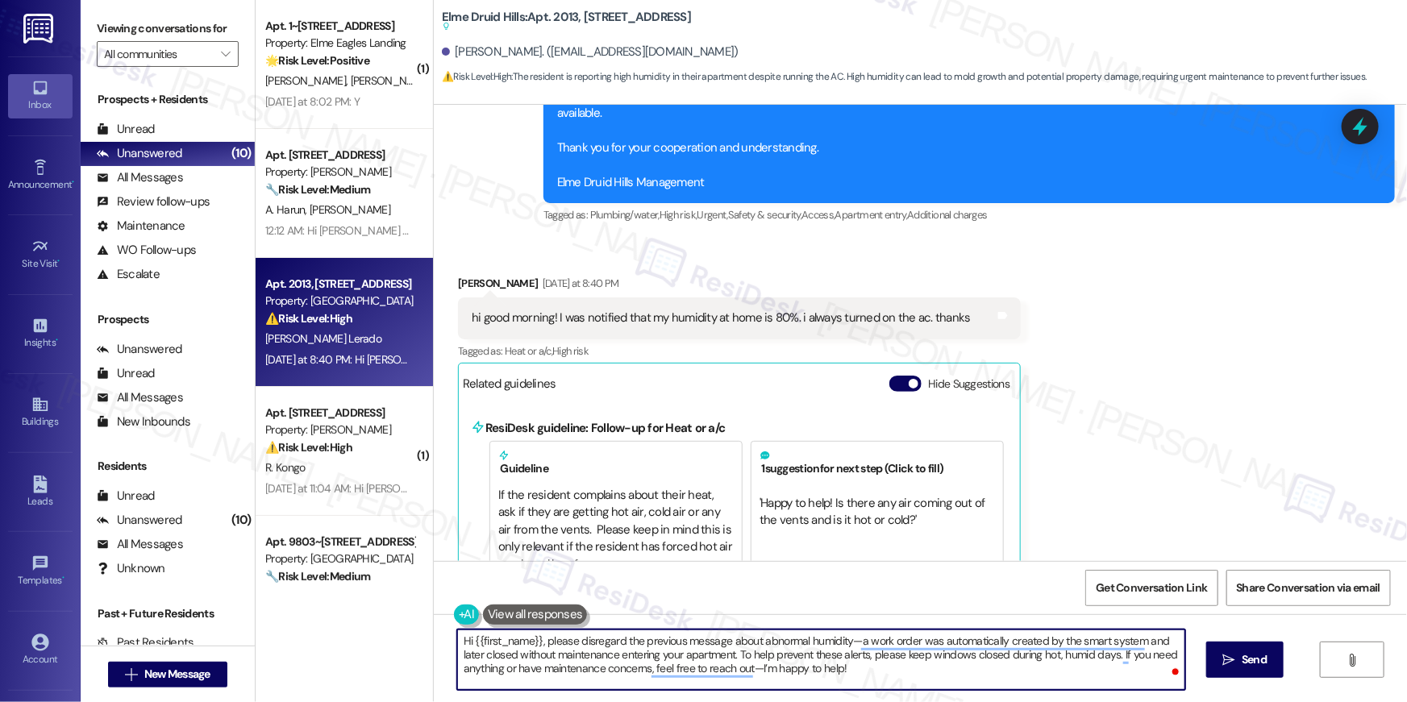
click at [538, 644] on textarea "Hi {{first_name}}, please disregard the previous message about abnormal humidit…" at bounding box center [821, 660] width 728 height 60
click at [727, 655] on textarea "Hi {{first_name}}, please disregard the previous message about abnormal humidit…" at bounding box center [821, 660] width 728 height 60
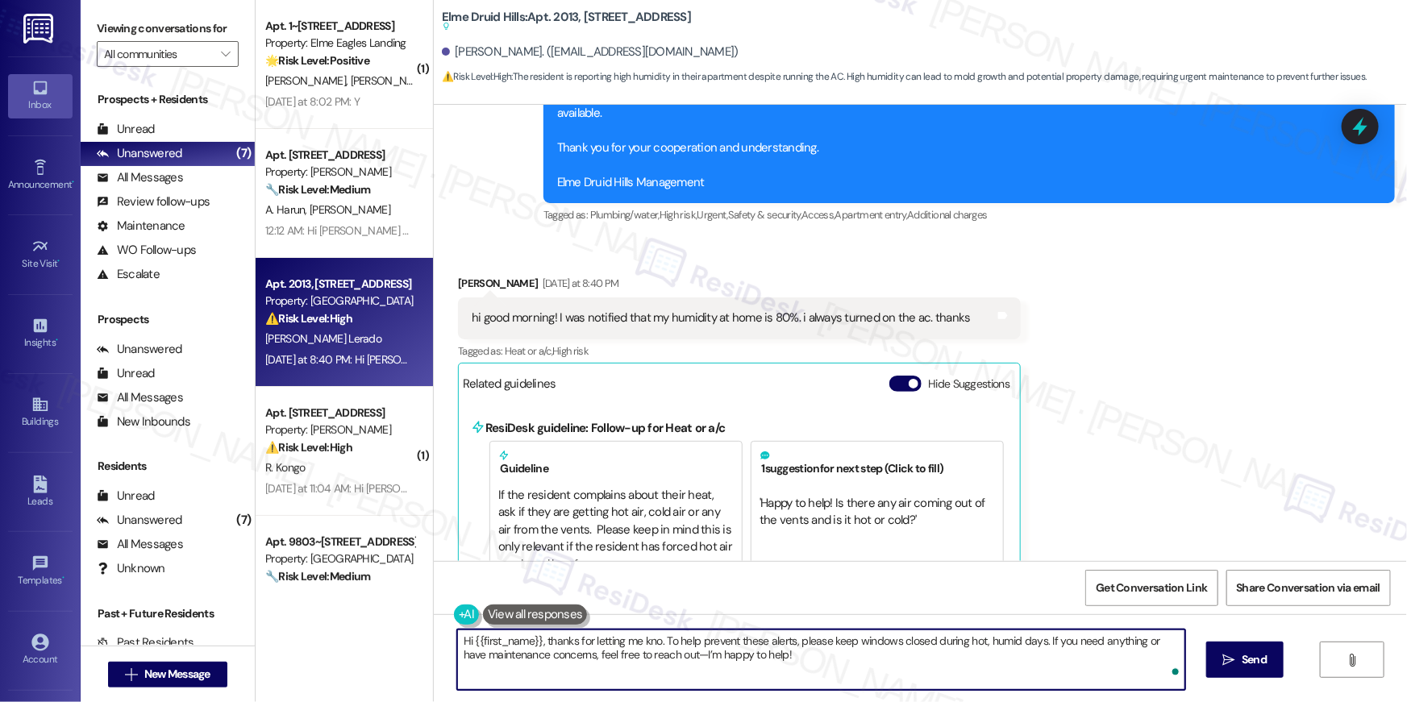
type textarea "Hi {{first_name}}, thanks for letting me know. To help prevent these alerts, pl…"
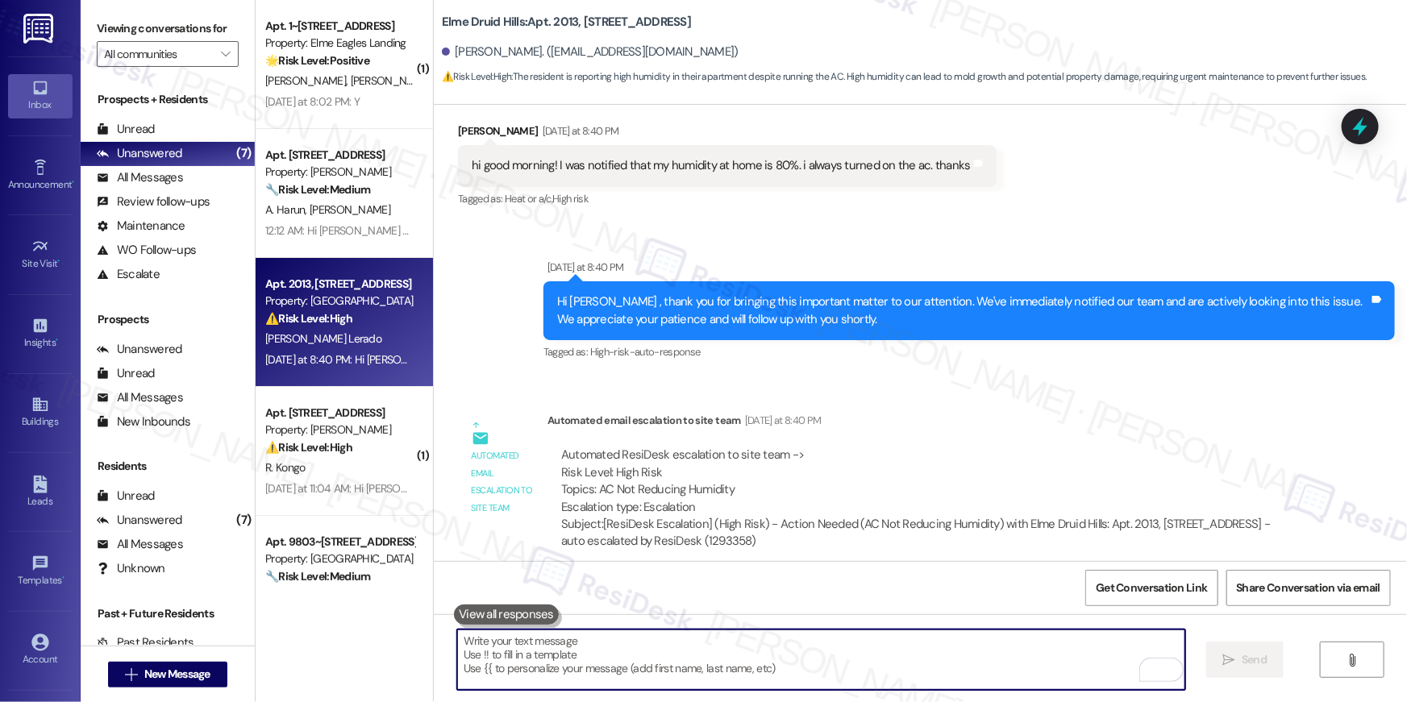
scroll to position [38278, 0]
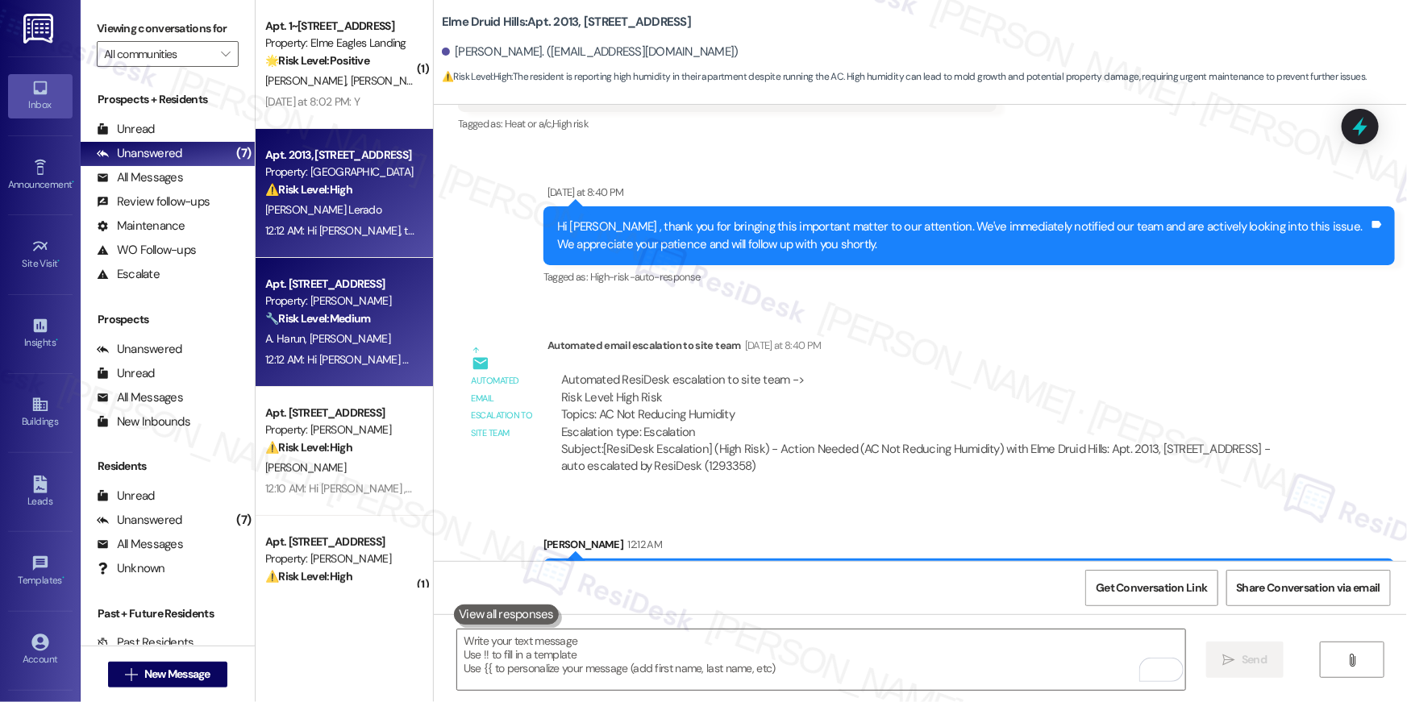
click at [344, 294] on div "Property: [PERSON_NAME]" at bounding box center [339, 301] width 149 height 17
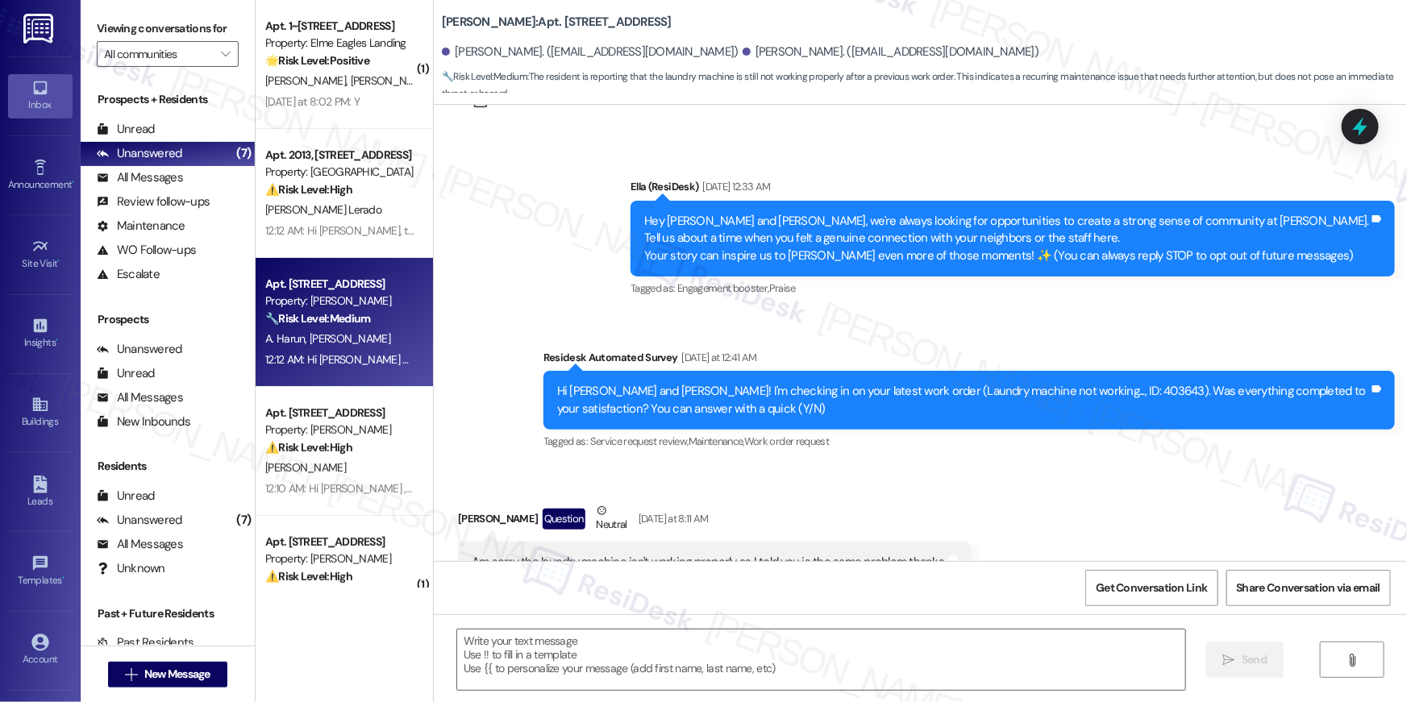
scroll to position [128, 0]
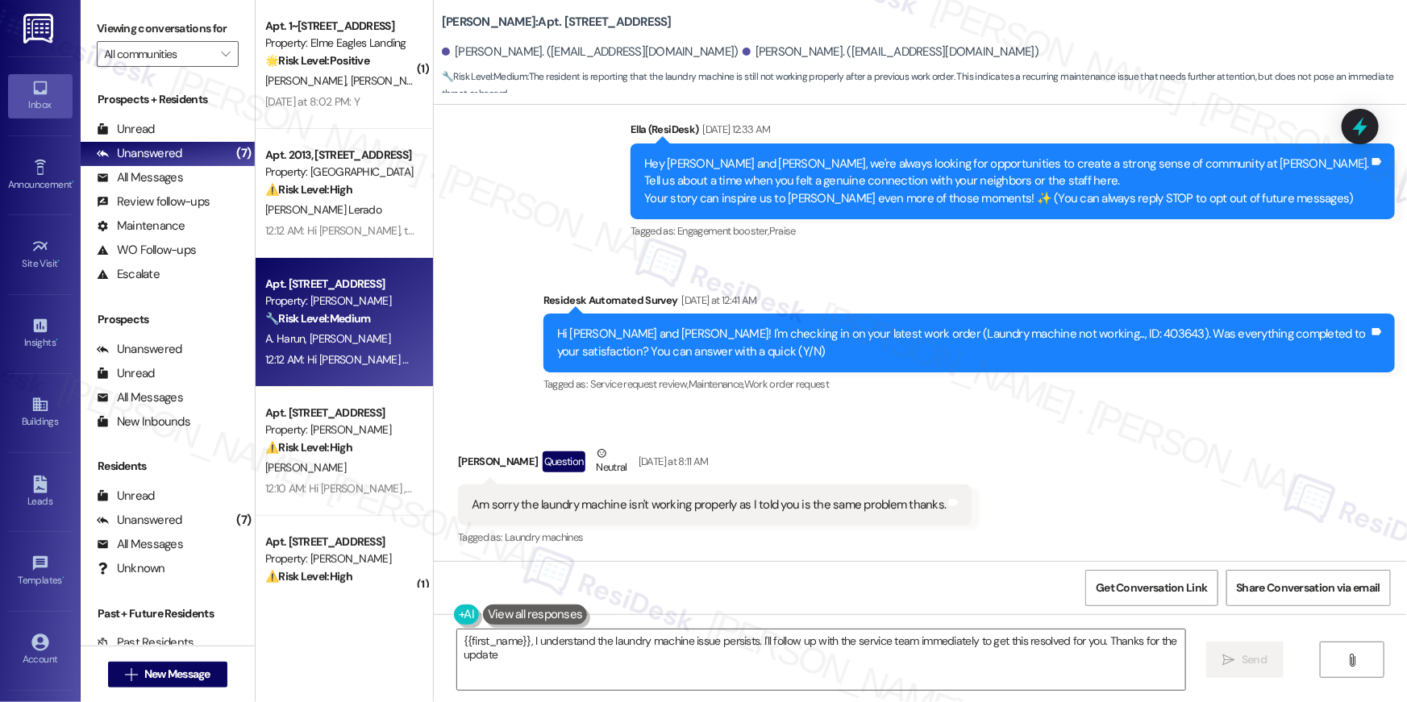
type textarea "{{first_name}}, I understand the laundry machine issue persists. I'll follow up…"
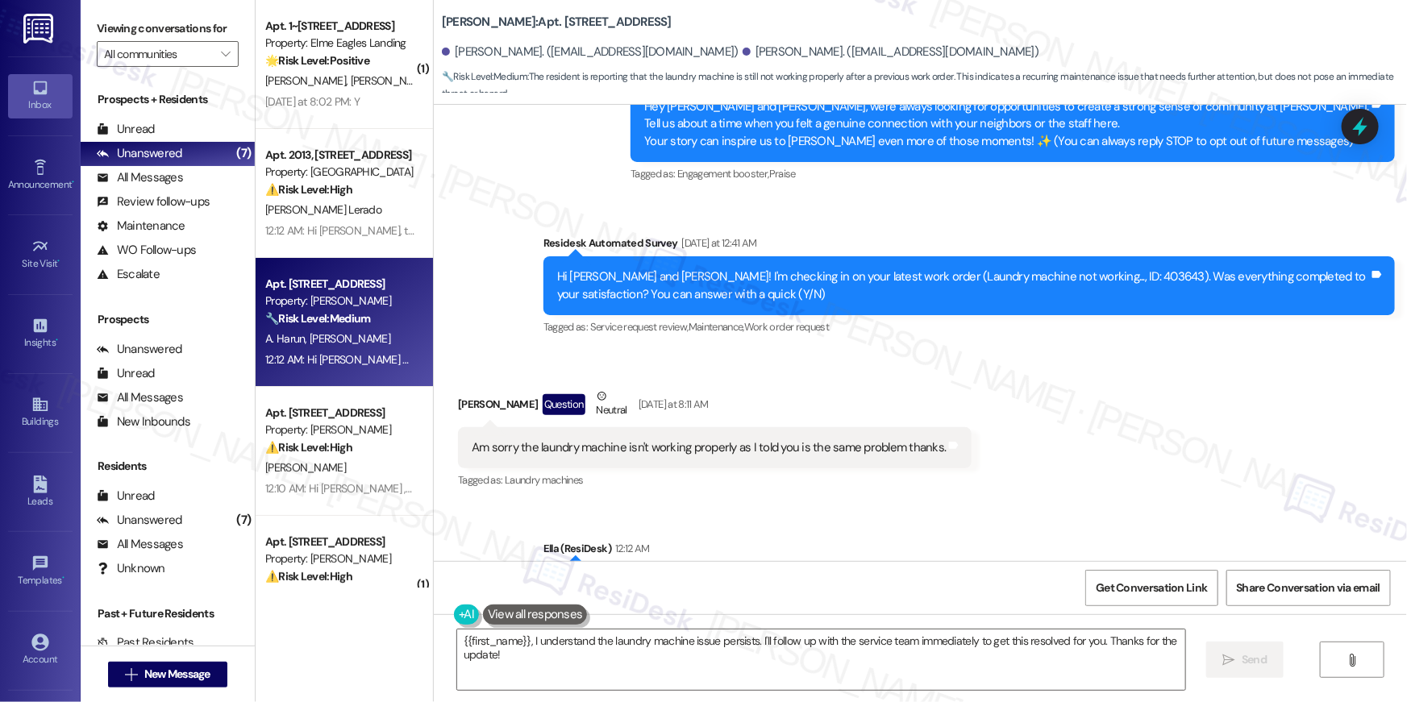
scroll to position [282, 0]
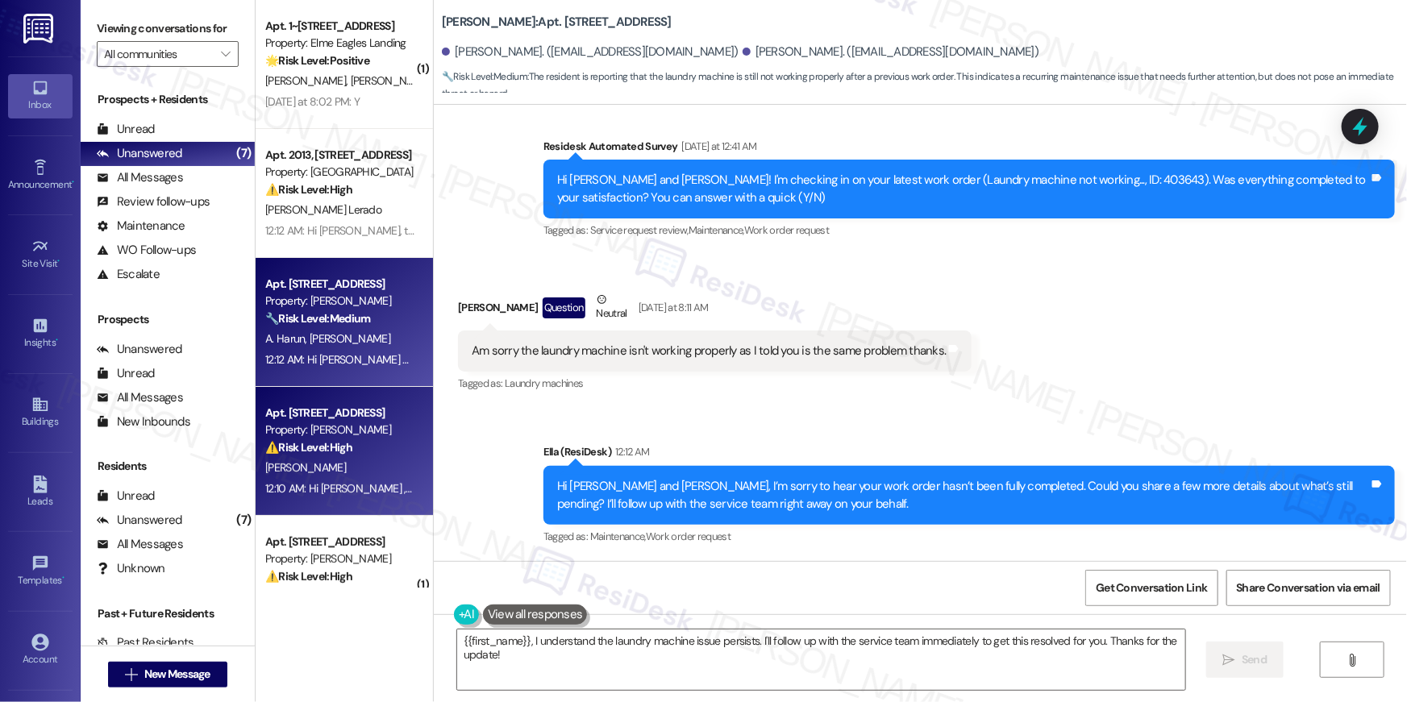
click at [340, 436] on div "Property: [PERSON_NAME]" at bounding box center [339, 430] width 149 height 17
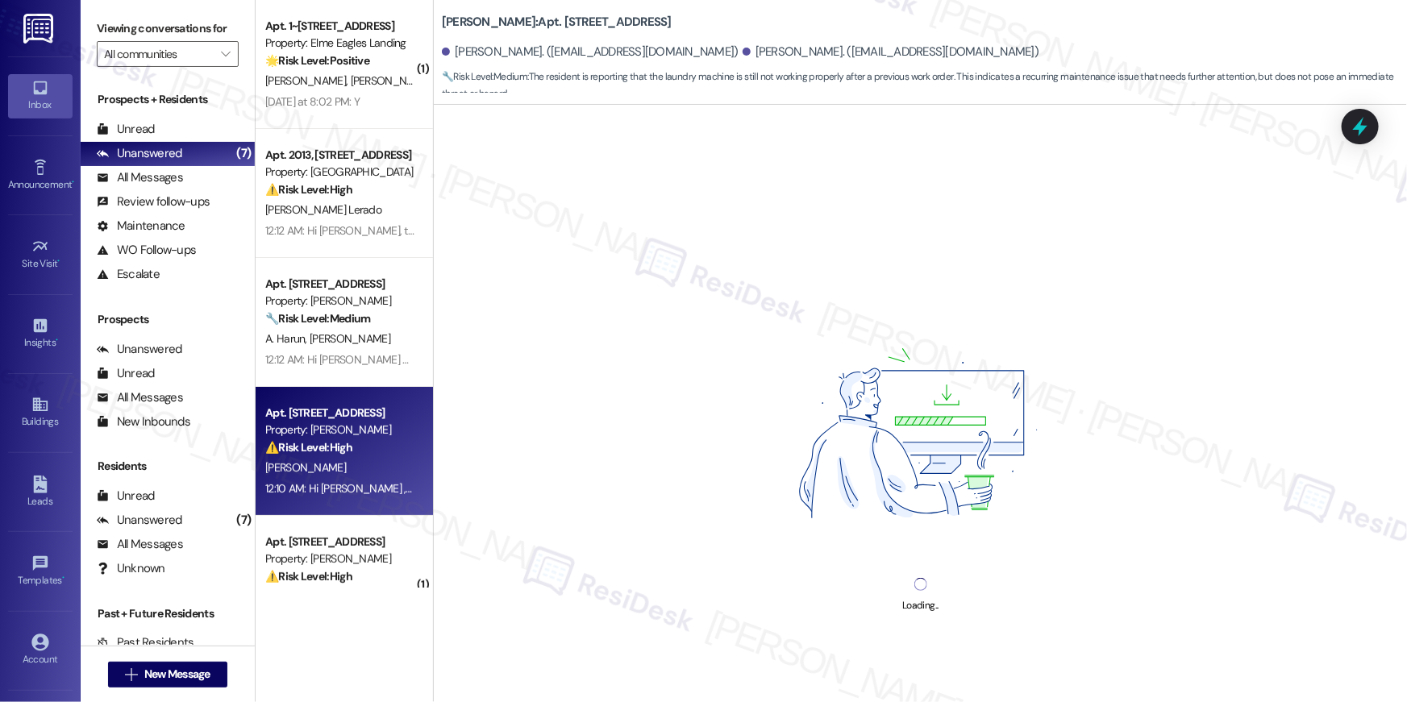
scroll to position [314, 0]
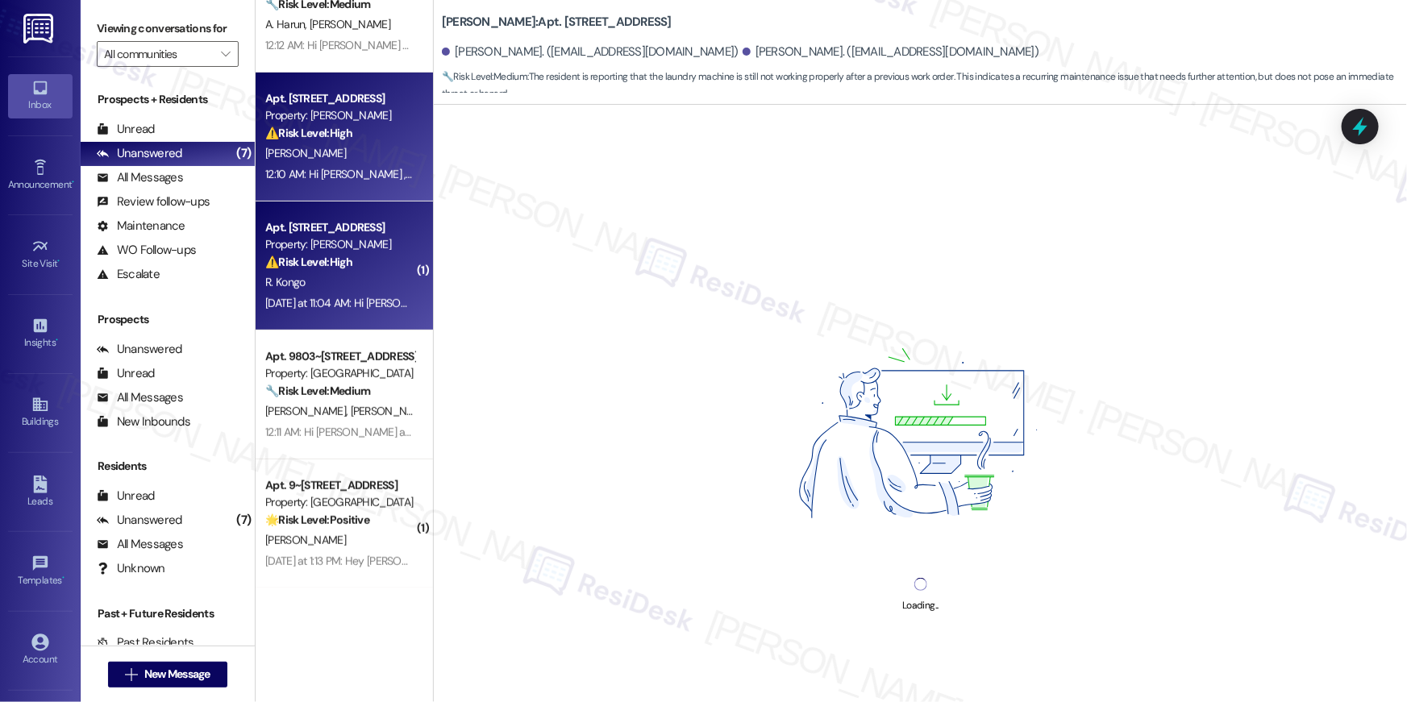
click at [360, 283] on div "R. Kongo" at bounding box center [340, 282] width 152 height 20
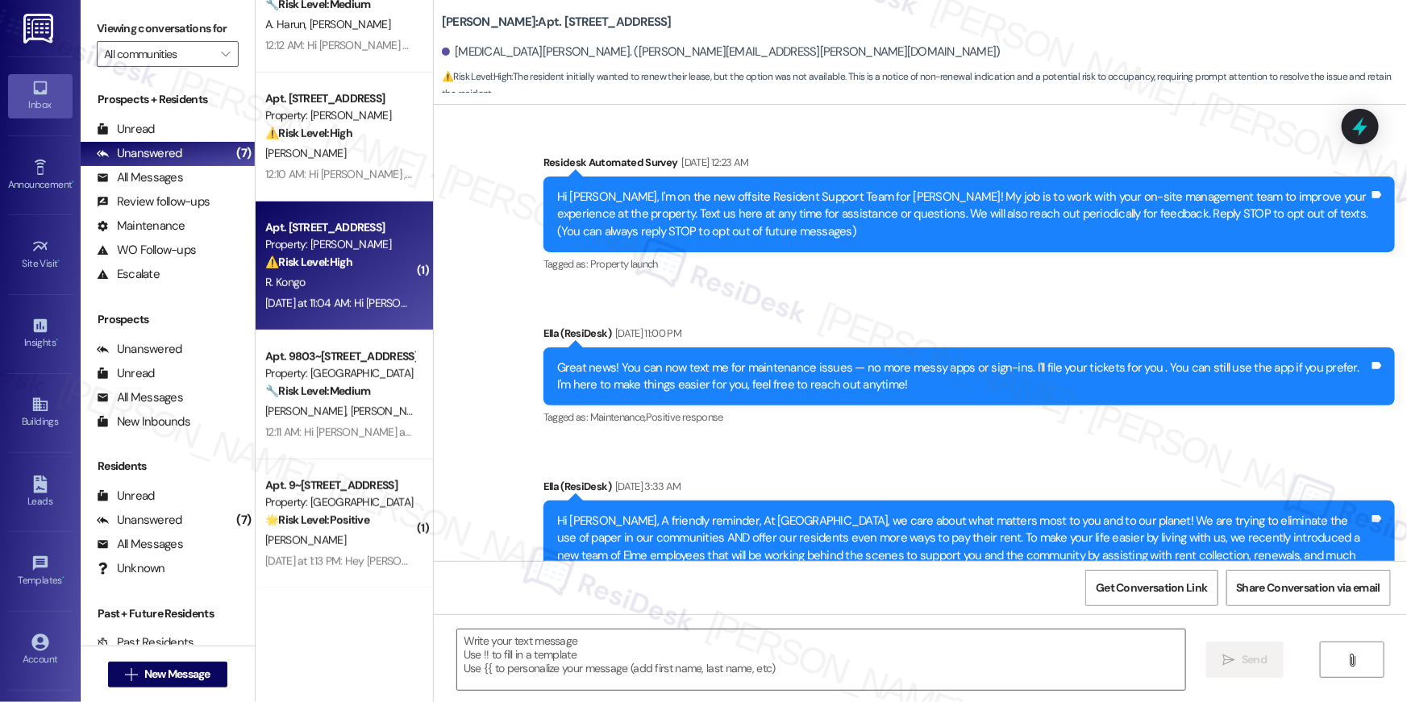
click at [360, 283] on div "R. Kongo" at bounding box center [340, 282] width 152 height 20
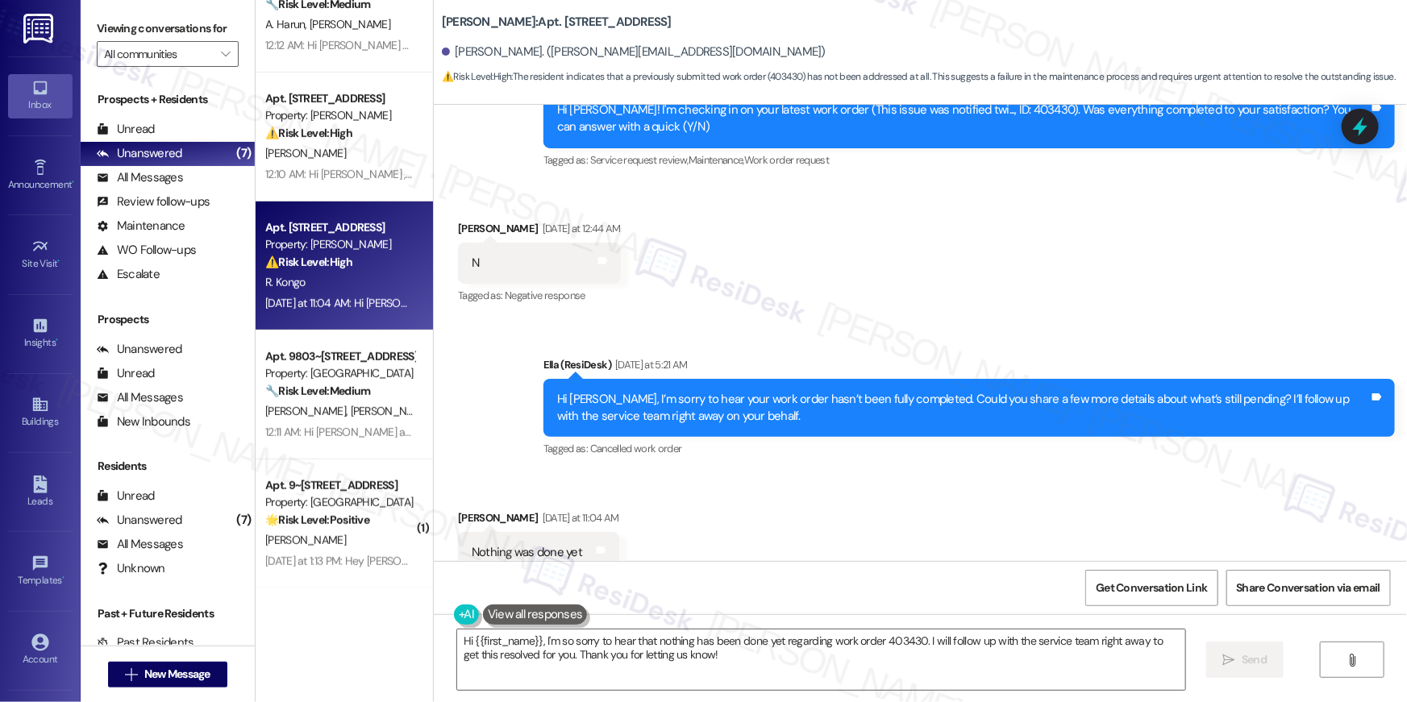
scroll to position [6723, 0]
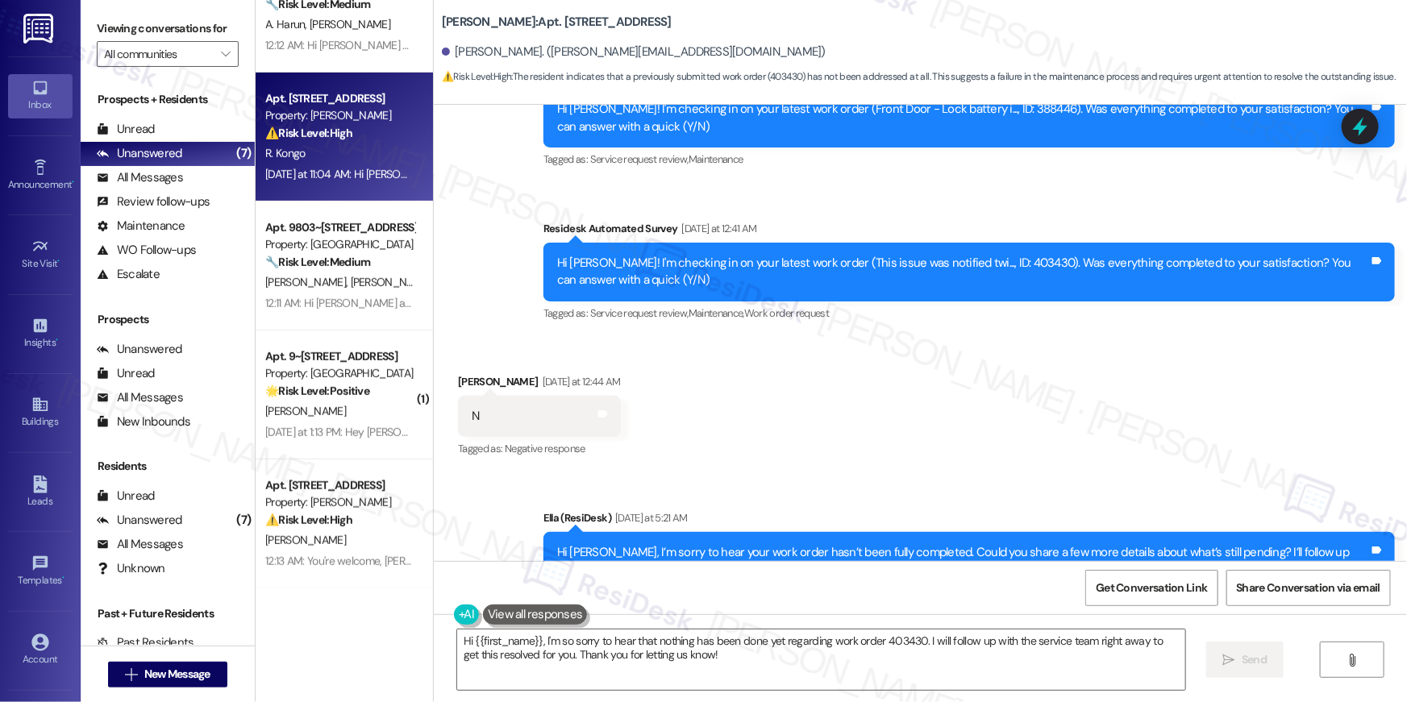
click at [977, 264] on div "Hi [PERSON_NAME]! I'm checking in on your latest work order (This issue was not…" at bounding box center [963, 272] width 812 height 35
copy div "403430"
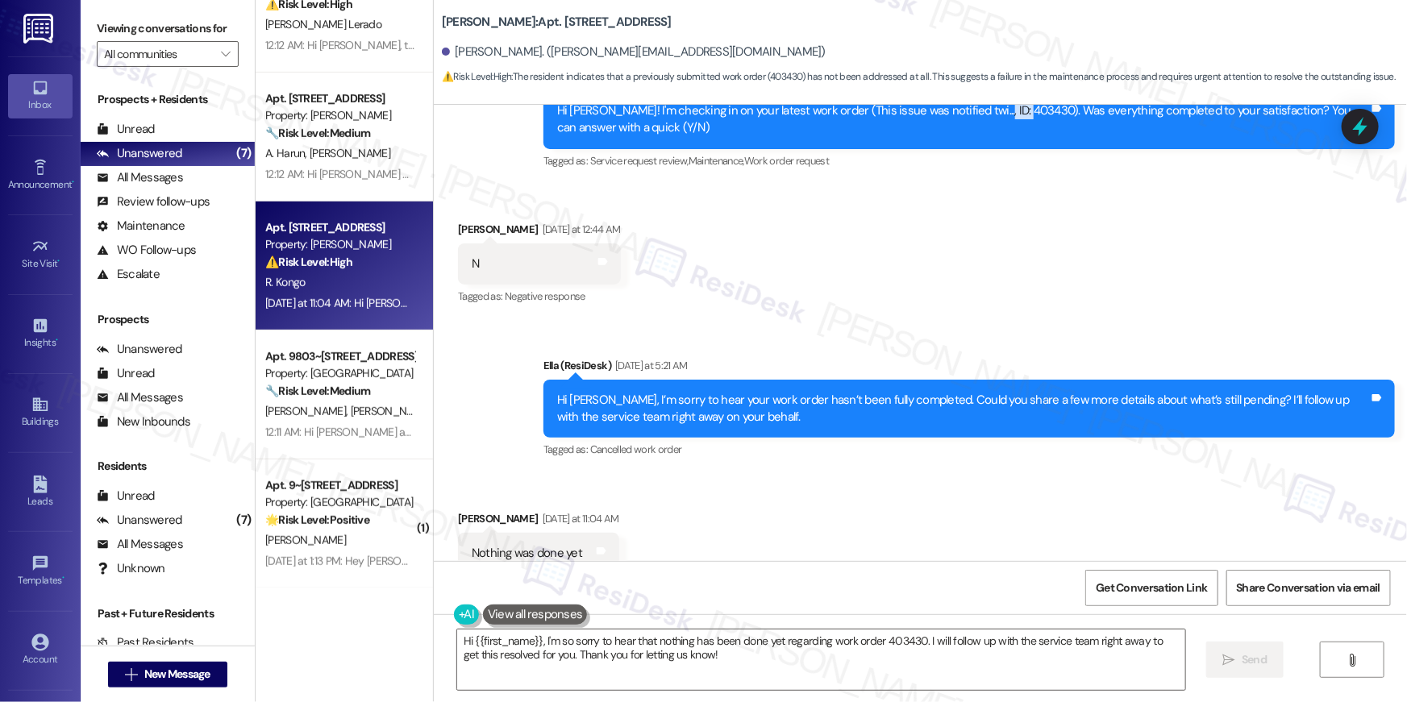
scroll to position [7275, 0]
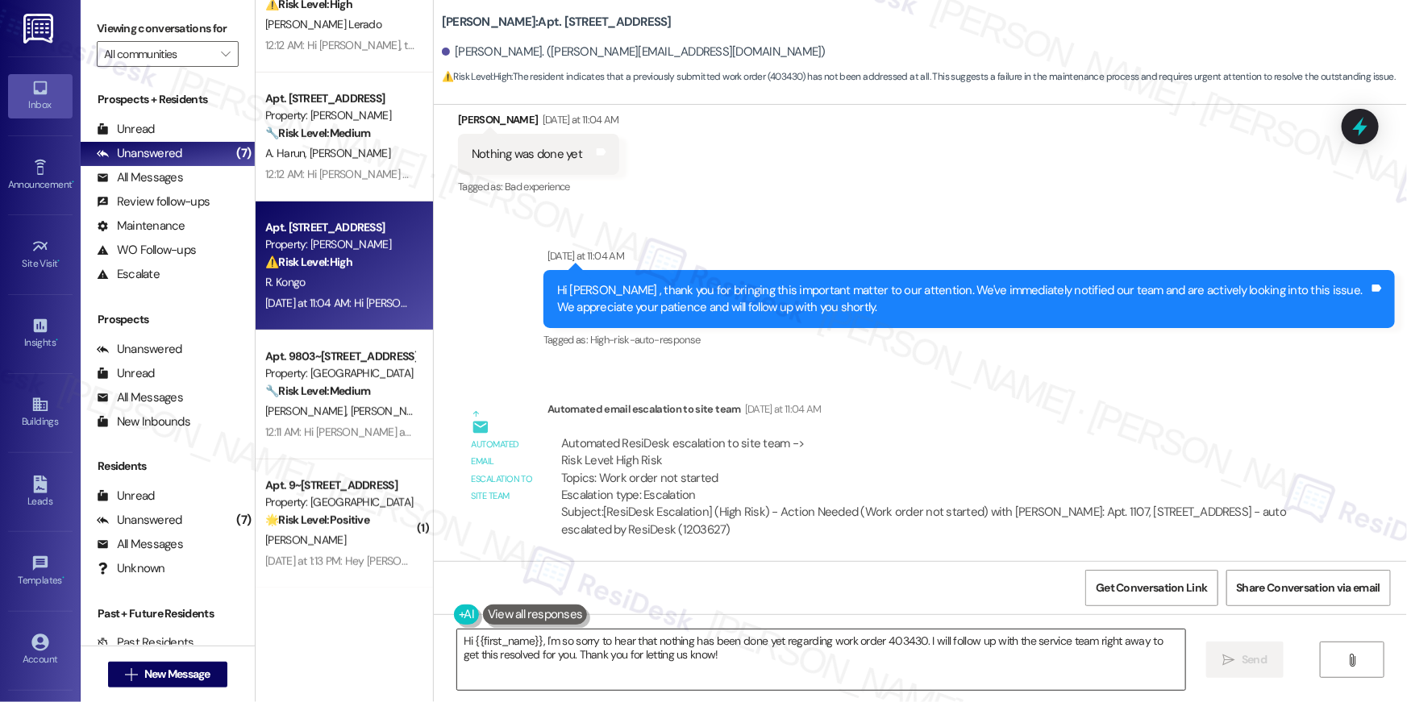
click at [764, 650] on textarea "Hi {{first_name}}, I'm so sorry to hear that nothing has been done yet regardin…" at bounding box center [821, 660] width 728 height 60
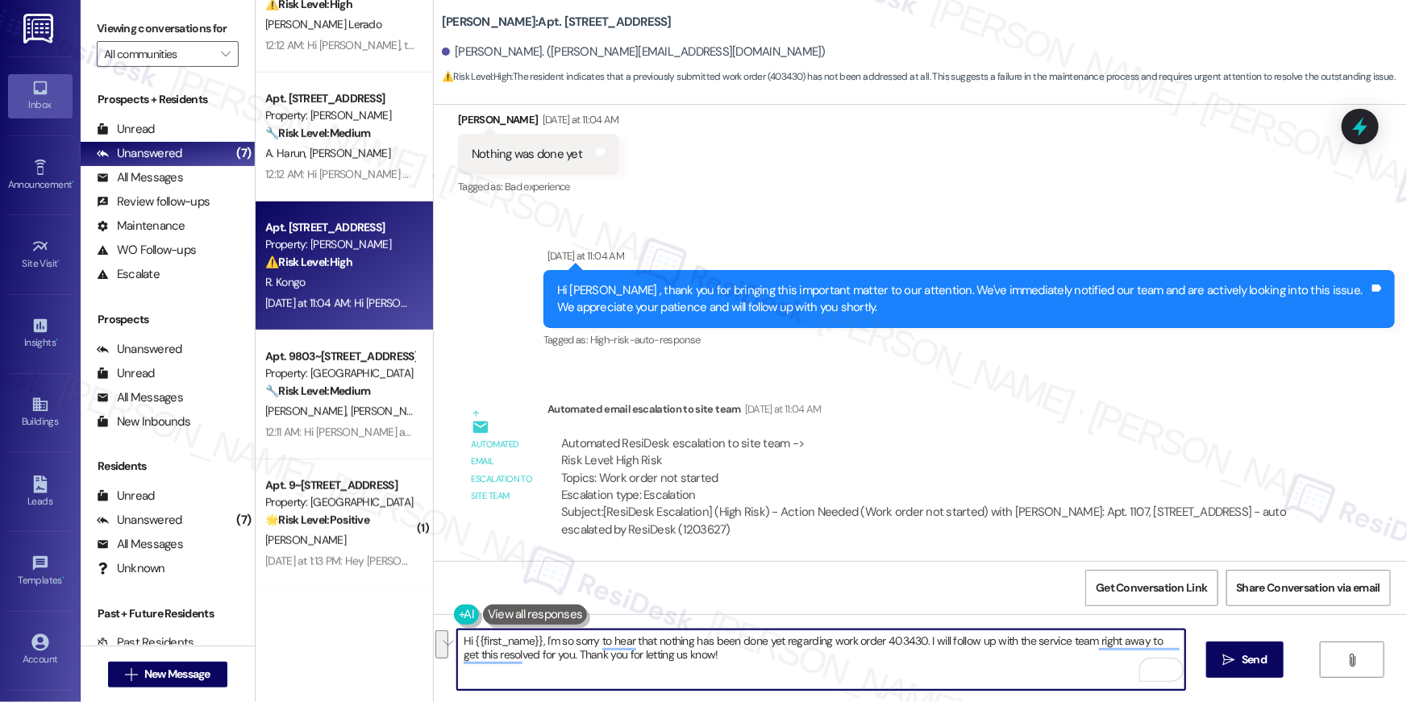
drag, startPoint x: 756, startPoint y: 668, endPoint x: 825, endPoint y: 642, distance: 73.5
click at [825, 642] on textarea "Hi {{first_name}}, I'm so sorry to hear that nothing has been done yet regardin…" at bounding box center [821, 660] width 728 height 60
click at [826, 643] on textarea "Hi {{first_name}}, I'm so sorry to hear that nothing has been done yet regardin…" at bounding box center [821, 660] width 728 height 60
click at [911, 642] on textarea "Hi {{first_name}}, I'm so sorry to hear that nothing has been done yet regardin…" at bounding box center [821, 660] width 728 height 60
click at [877, 676] on textarea "Hi {{first_name}}, I'm so sorry to hear that nothing has been done yet regardin…" at bounding box center [821, 660] width 728 height 60
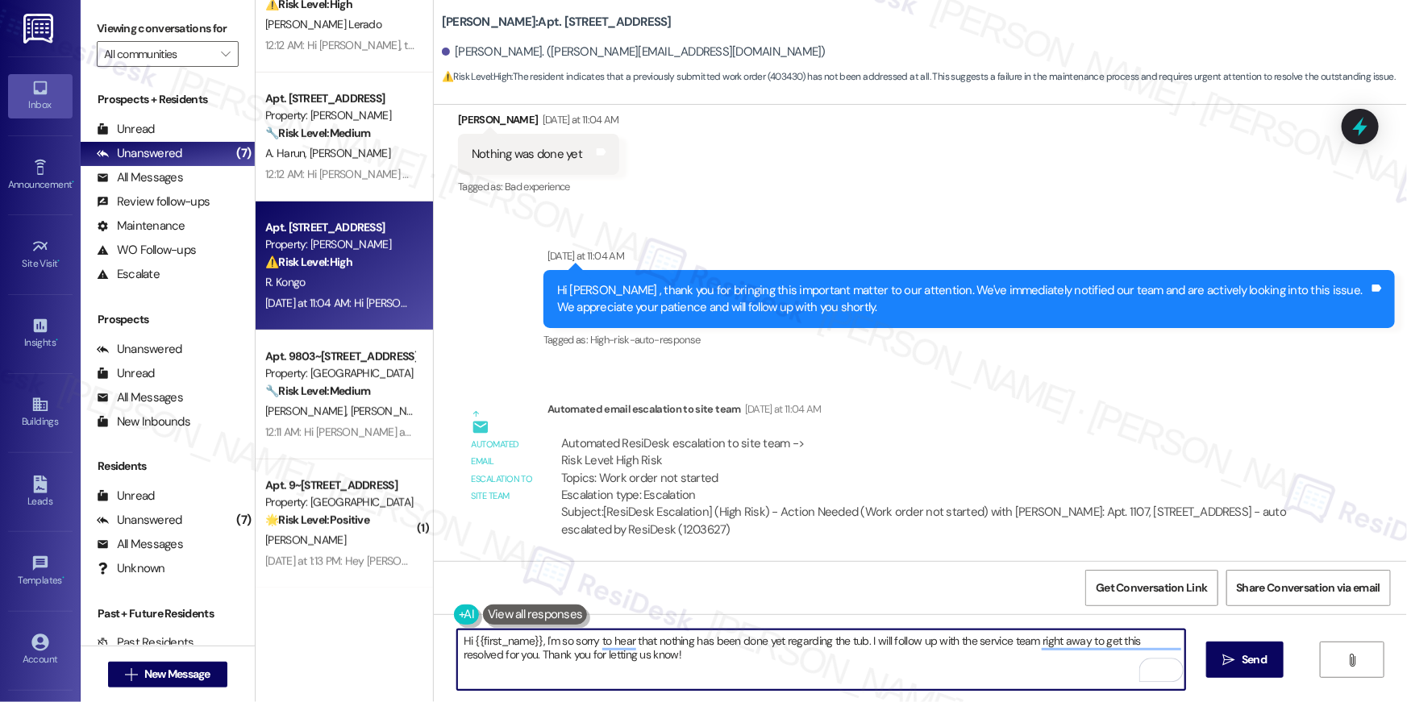
click at [927, 666] on textarea "Hi {{first_name}}, I'm so sorry to hear that nothing has been done yet regardin…" at bounding box center [821, 660] width 728 height 60
click at [963, 664] on textarea "Hi {{first_name}}, I'm so sorry to hear that nothing has been done yet regardin…" at bounding box center [821, 660] width 728 height 60
click at [1027, 643] on textarea "Hi {{first_name}}, I'm so sorry to hear that nothing has been done yet regardin…" at bounding box center [821, 660] width 728 height 60
type textarea "Hi {{first_name}}, I'm so sorry to hear that nothing has been done yet regardin…"
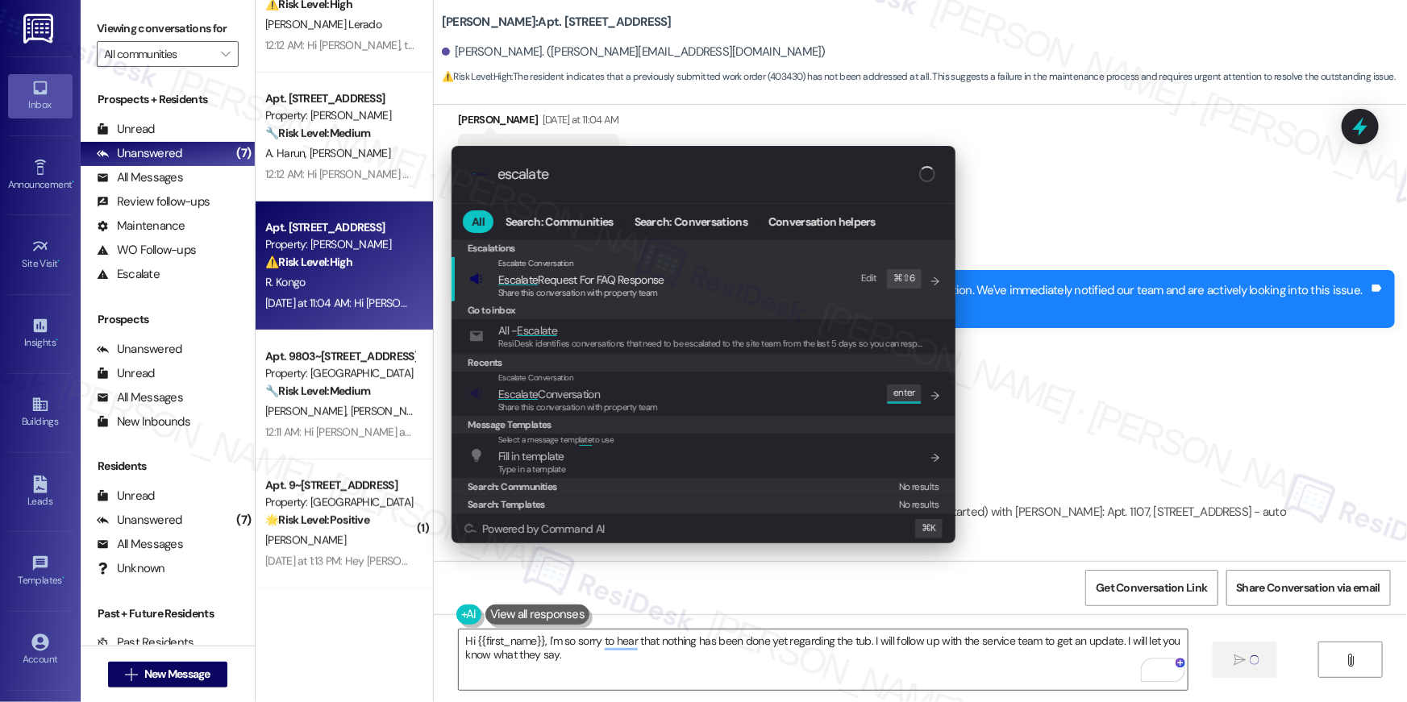
type input "escalate"
click at [666, 405] on div "Escalate Conversation Escalate Conversation Share this conversation with proper…" at bounding box center [705, 394] width 472 height 44
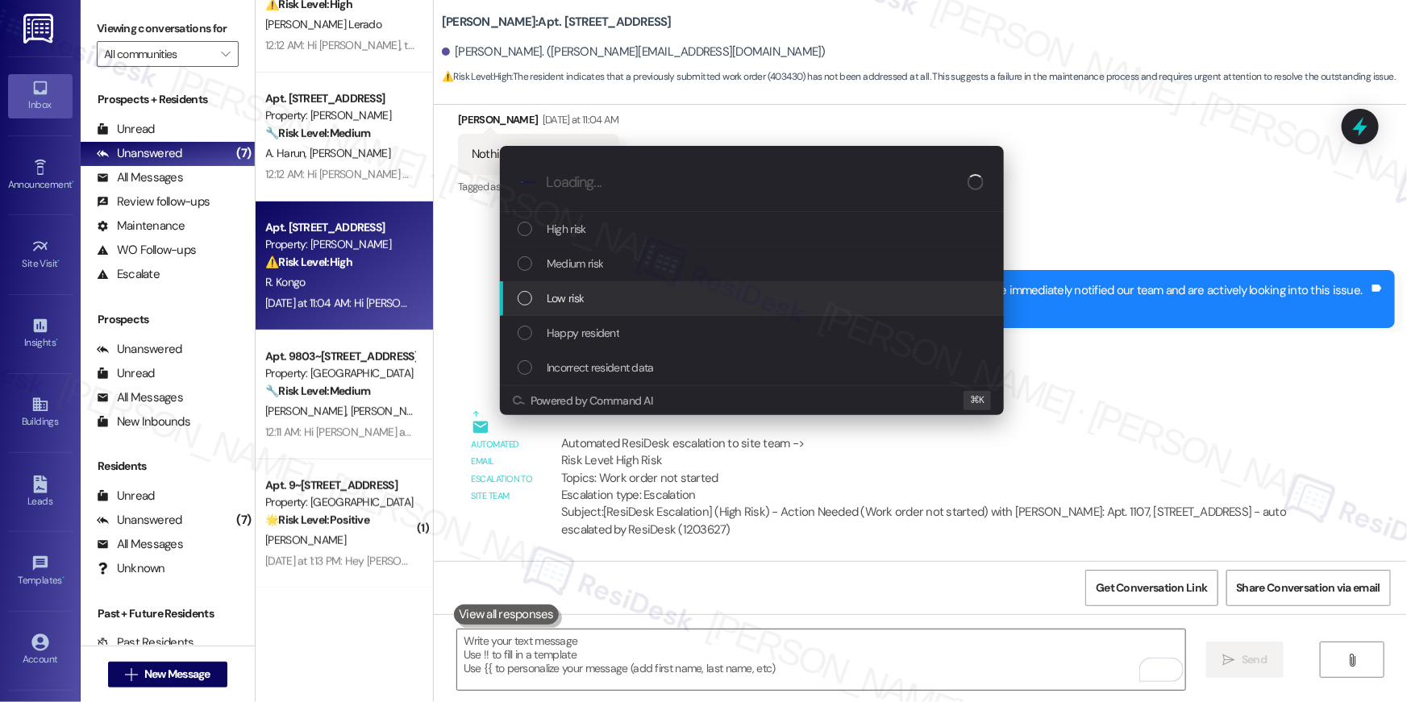
click at [576, 269] on span "Medium risk" at bounding box center [575, 264] width 56 height 18
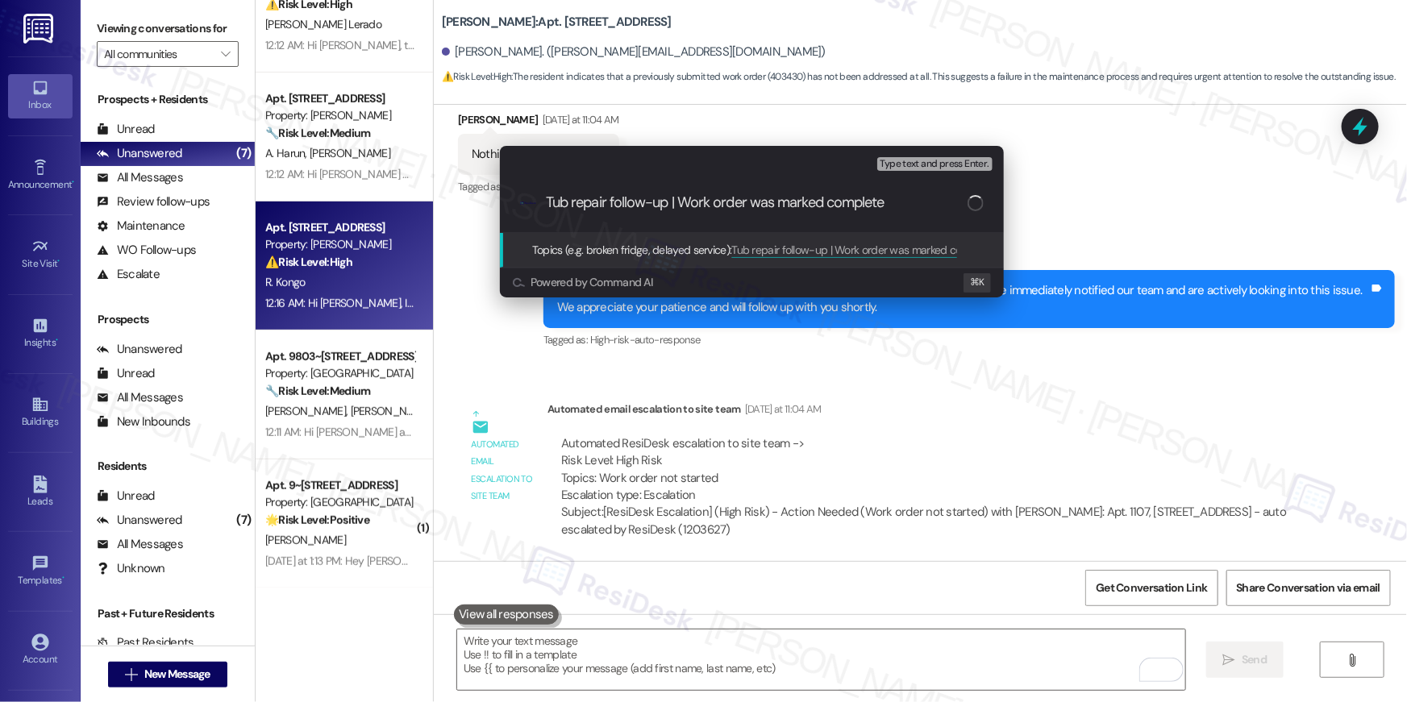
type input "Tub repair follow-up | Work order was marked completed"
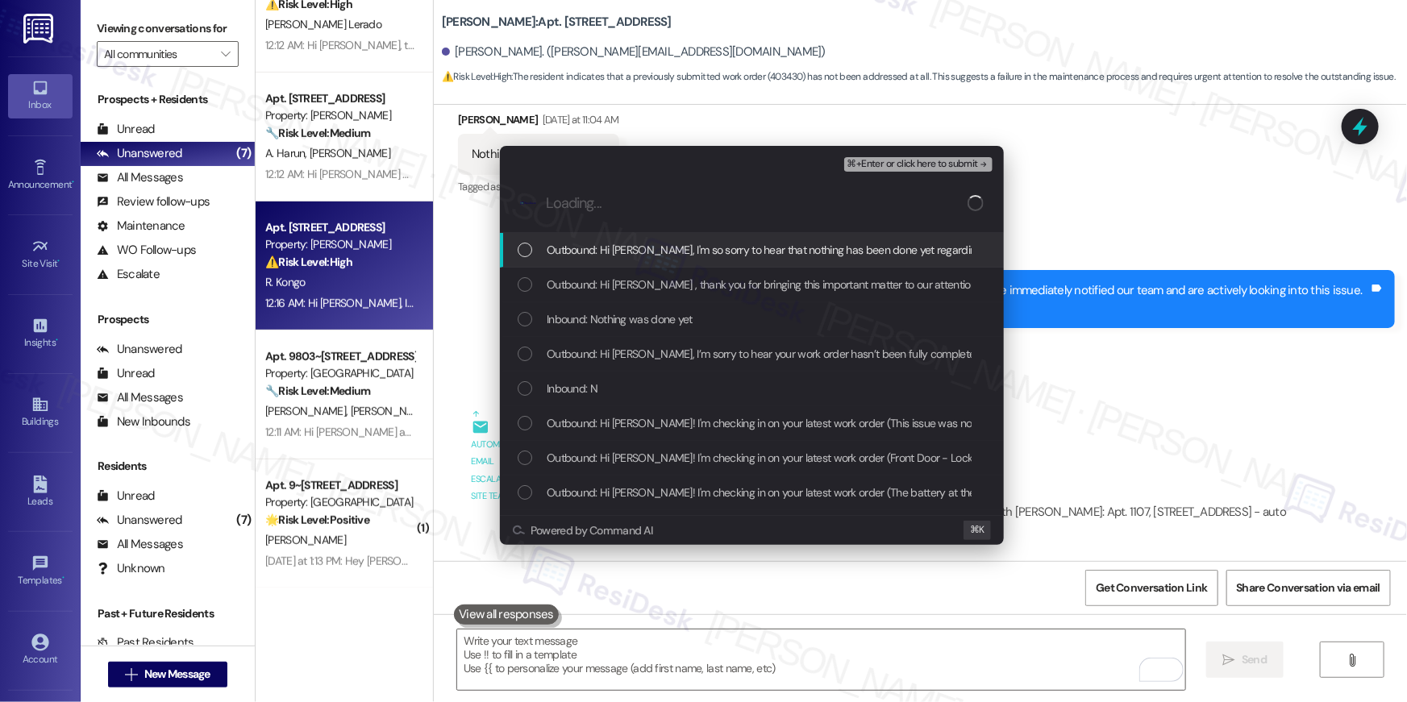
click at [522, 253] on div "List of options" at bounding box center [525, 250] width 15 height 15
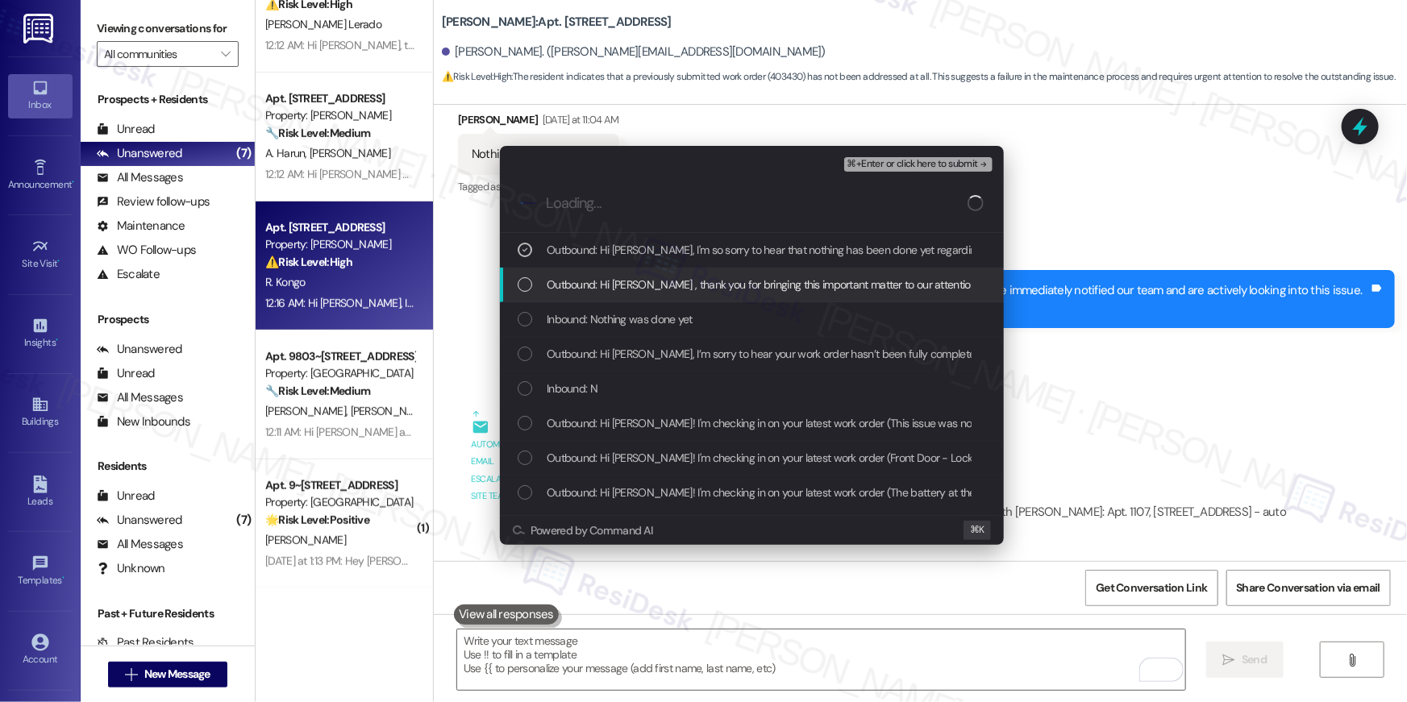
click at [524, 272] on div "Outbound: Hi Richard , thank you for bringing this important matter to our atte…" at bounding box center [752, 285] width 504 height 35
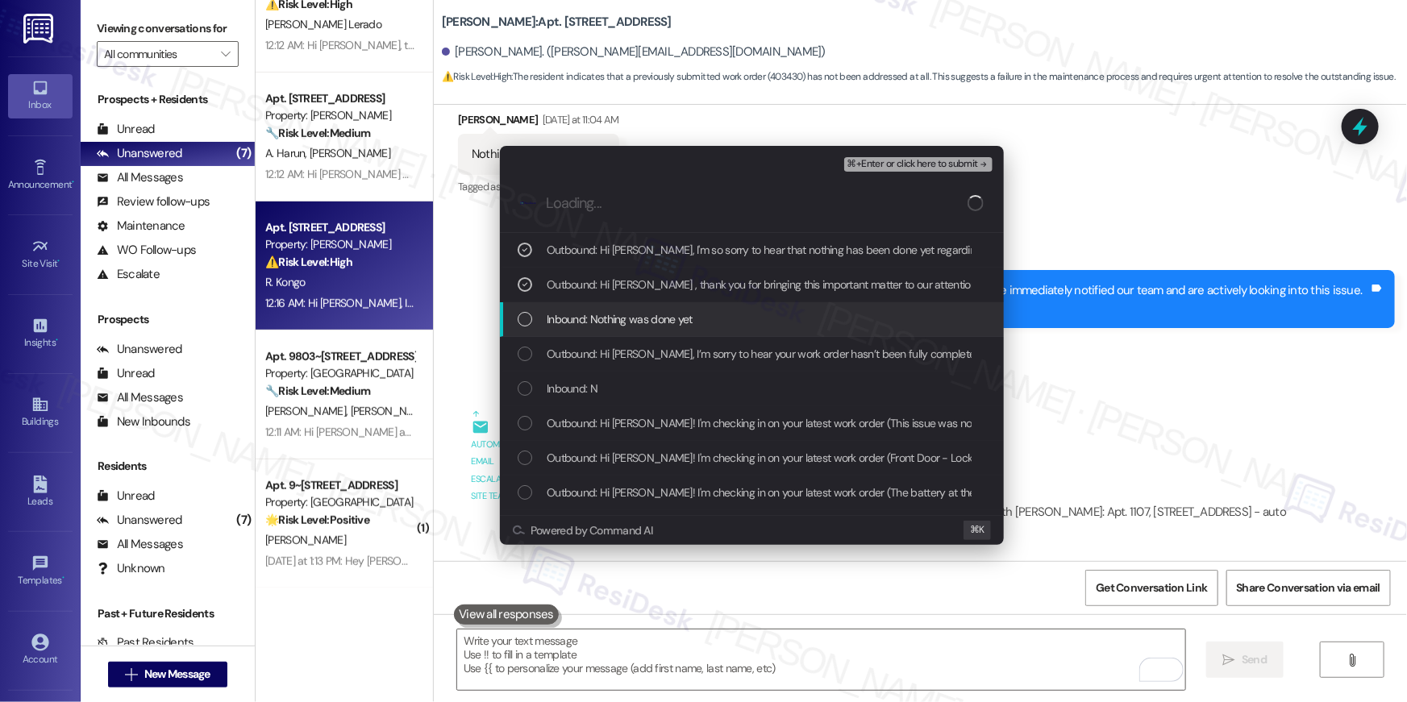
click at [522, 308] on div "Inbound: Nothing was done yet" at bounding box center [752, 319] width 504 height 35
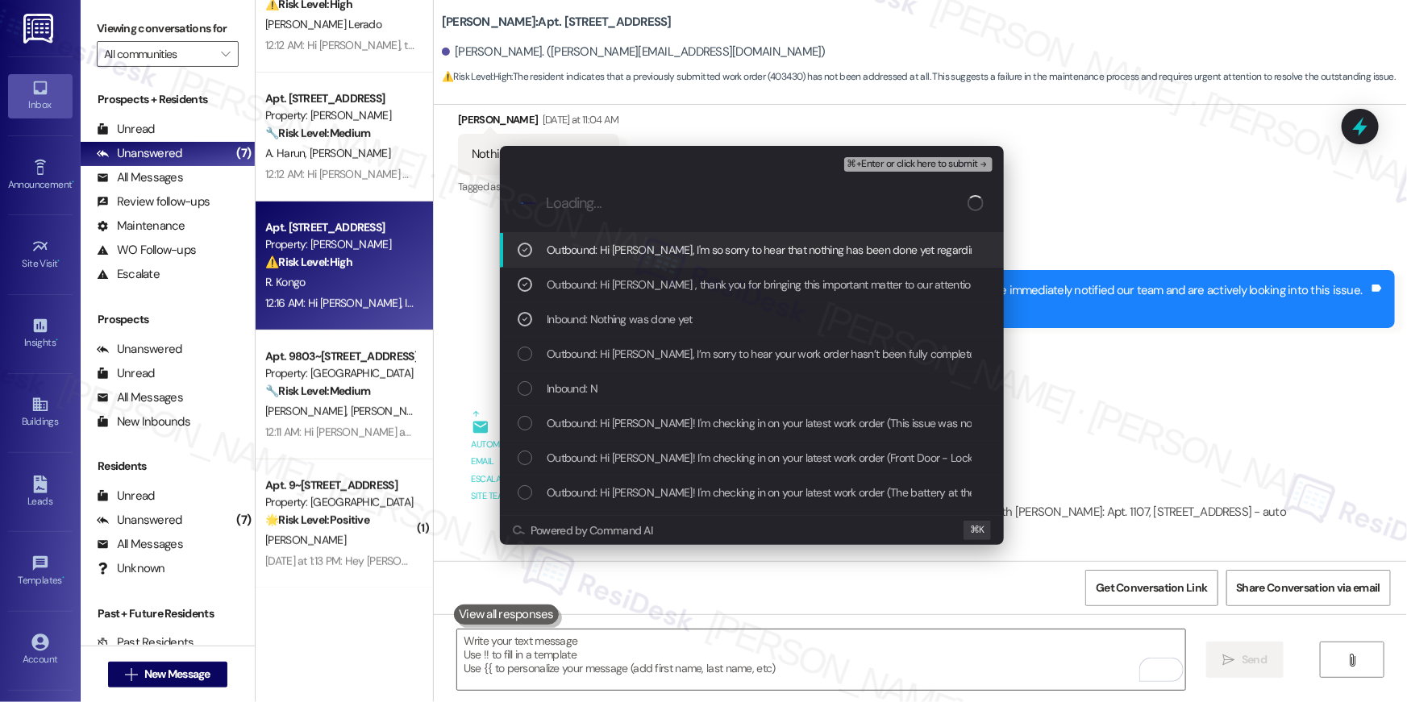
click at [522, 252] on icon "List of options" at bounding box center [524, 249] width 11 height 11
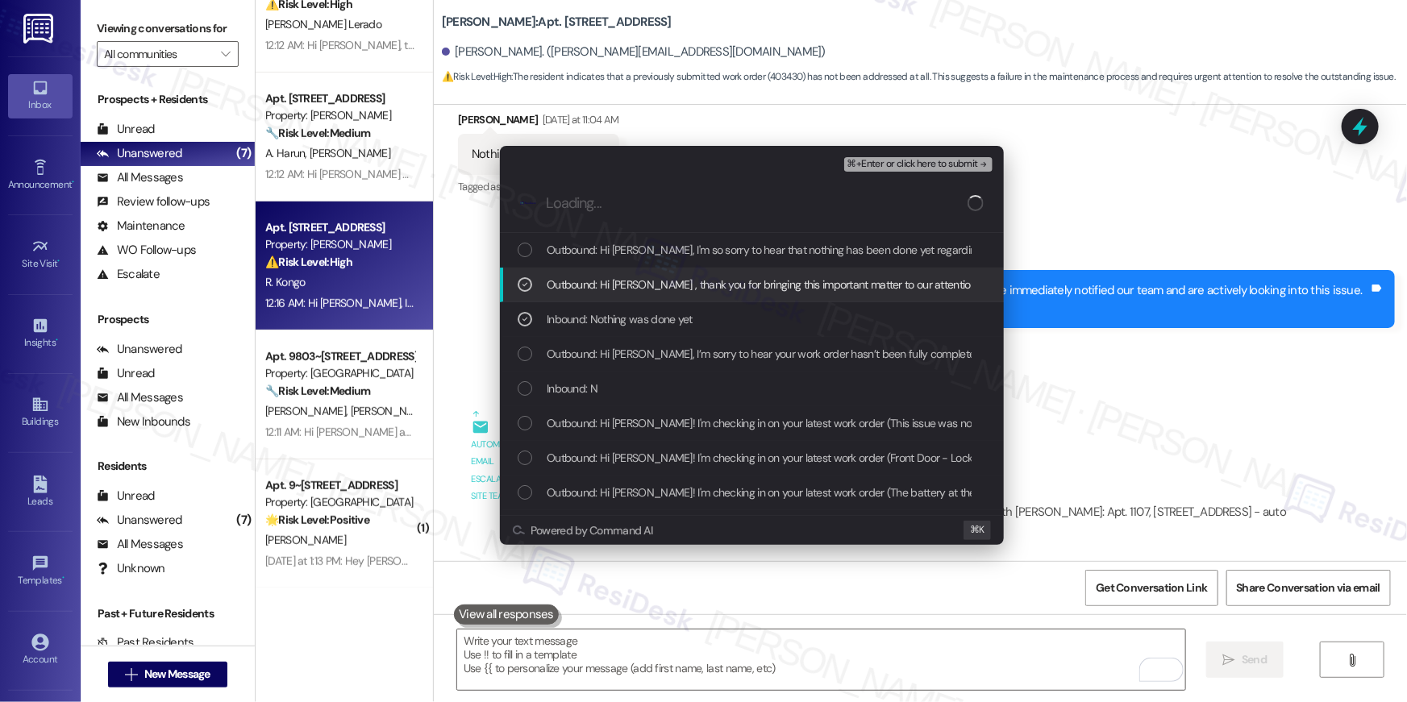
click at [522, 276] on div "Outbound: Hi Richard , thank you for bringing this important matter to our atte…" at bounding box center [754, 285] width 472 height 18
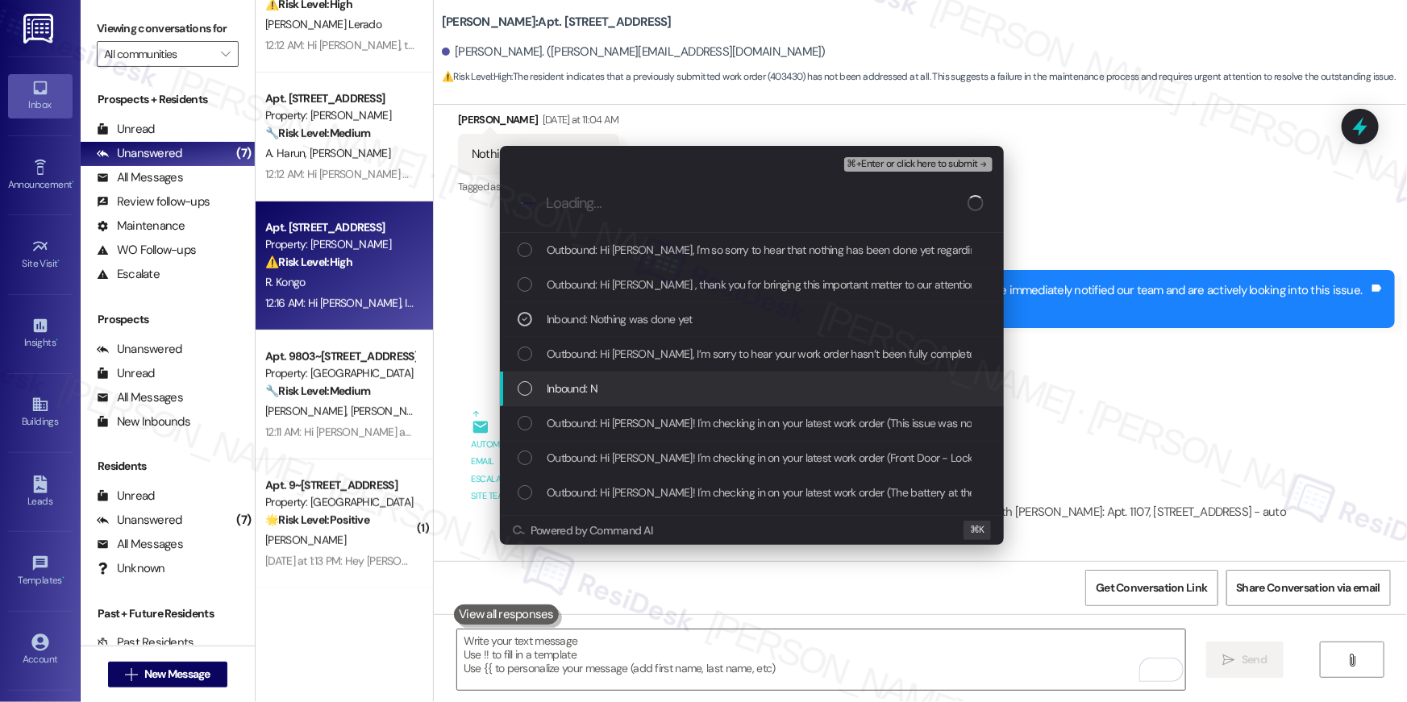
click at [526, 383] on div "List of options" at bounding box center [525, 388] width 15 height 15
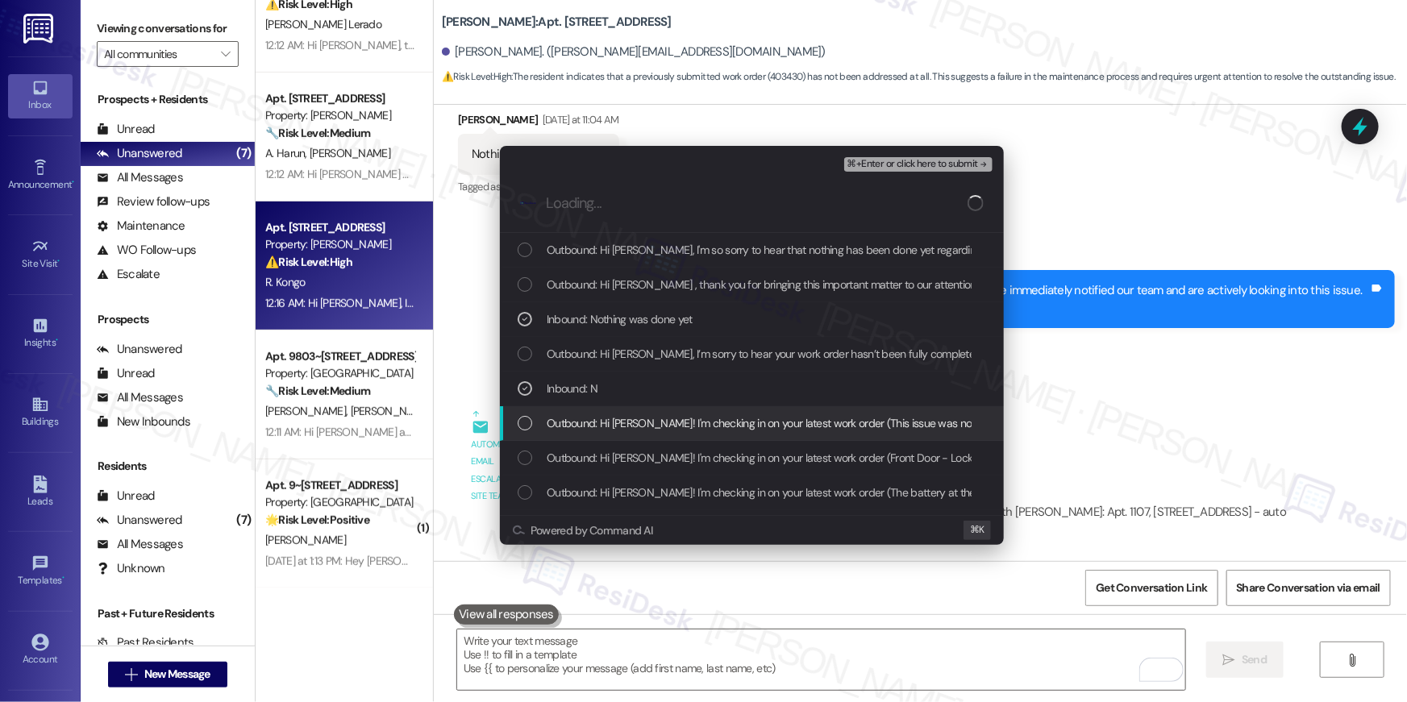
click at [520, 423] on div "List of options" at bounding box center [525, 423] width 15 height 15
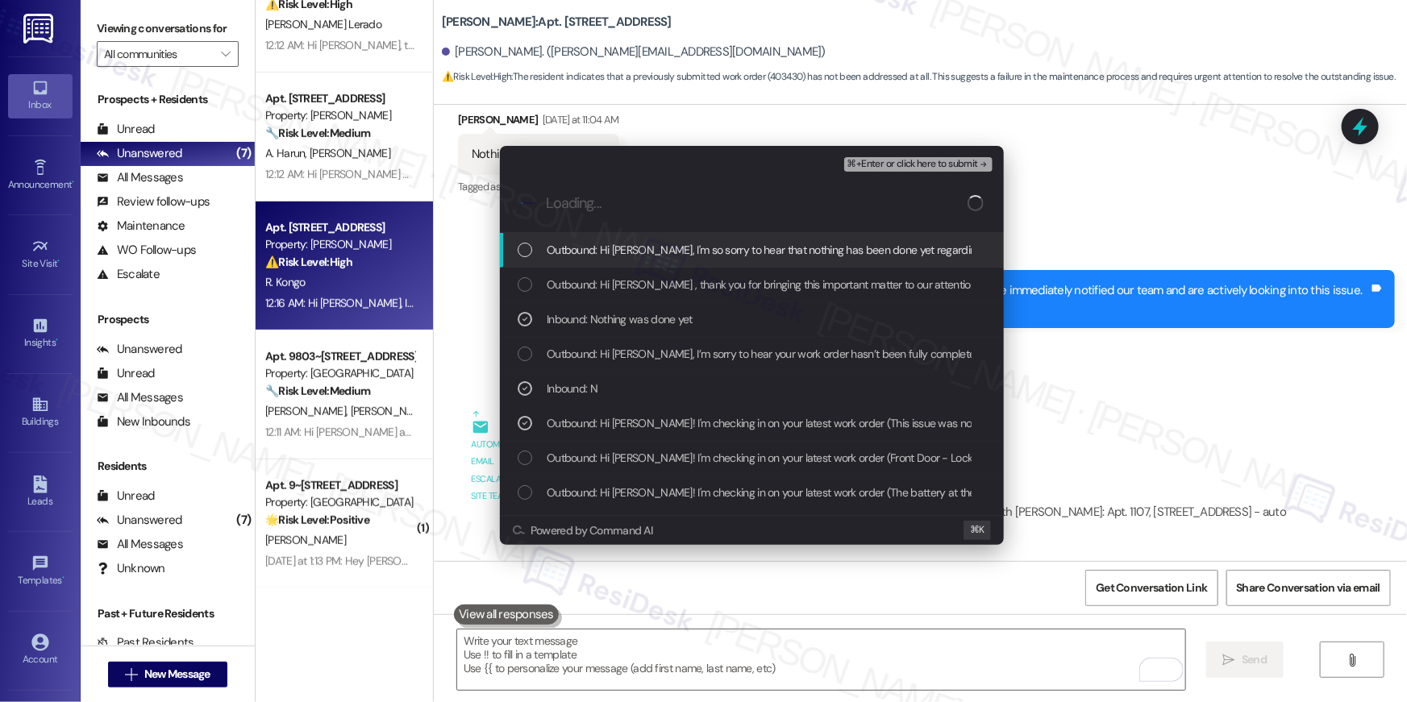
click at [904, 167] on span "⌘+Enter or click here to submit" at bounding box center [912, 164] width 131 height 11
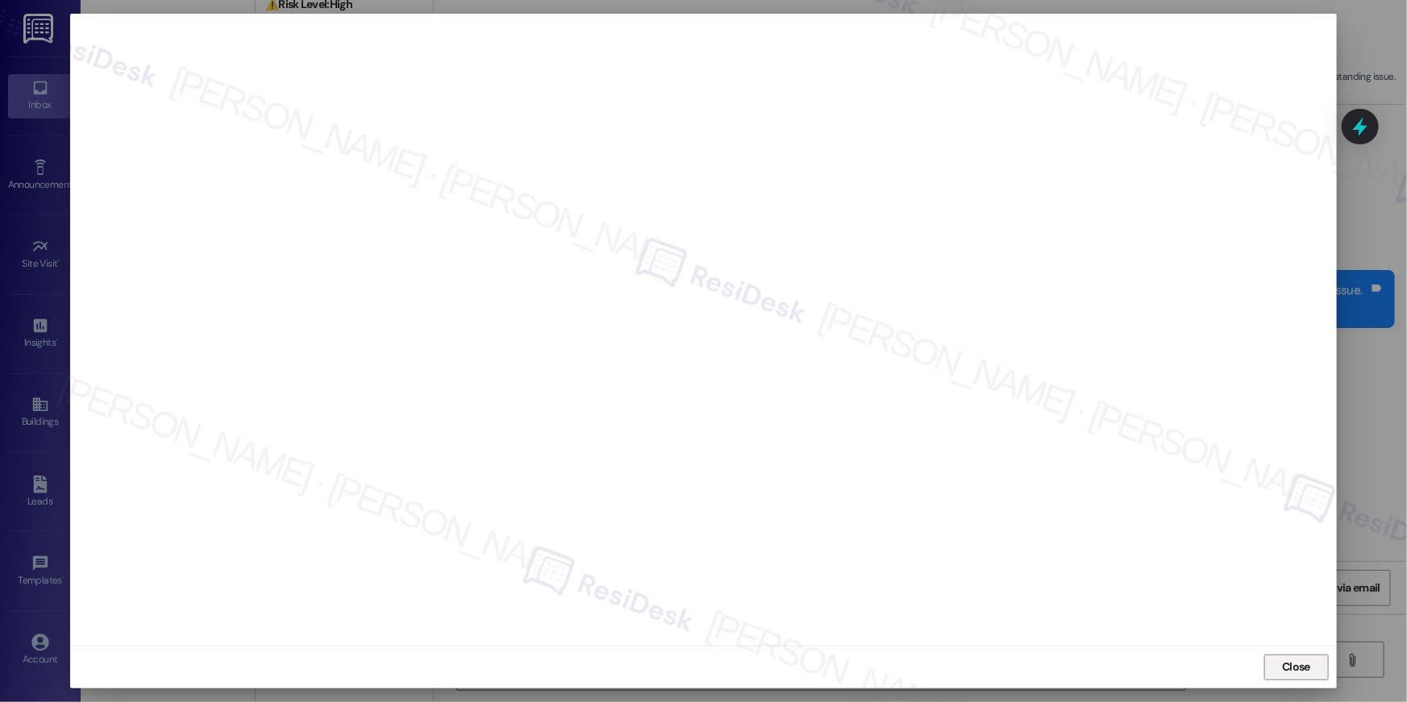
click at [1295, 665] on span "Close" at bounding box center [1296, 667] width 28 height 17
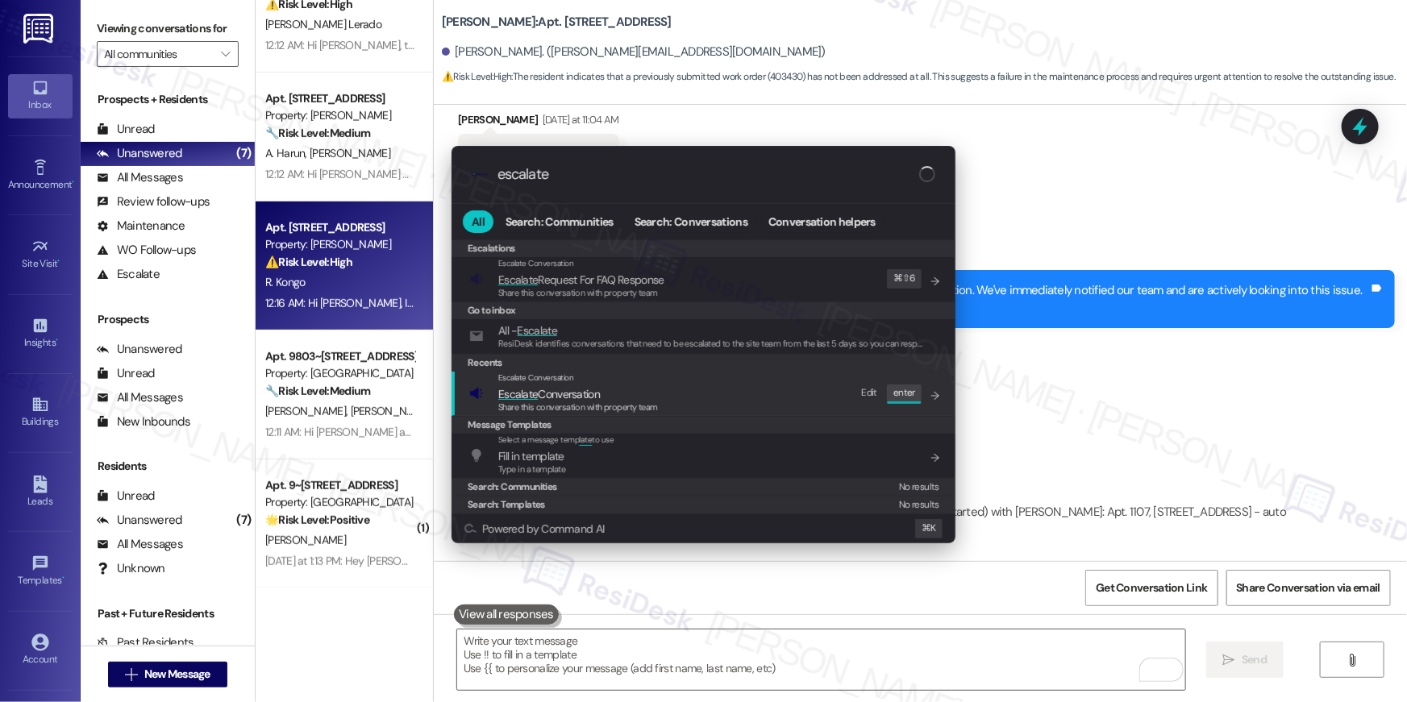
type input "escalate"
click at [709, 401] on div "Escalate Conversation Escalate Conversation Share this conversation with proper…" at bounding box center [705, 394] width 472 height 44
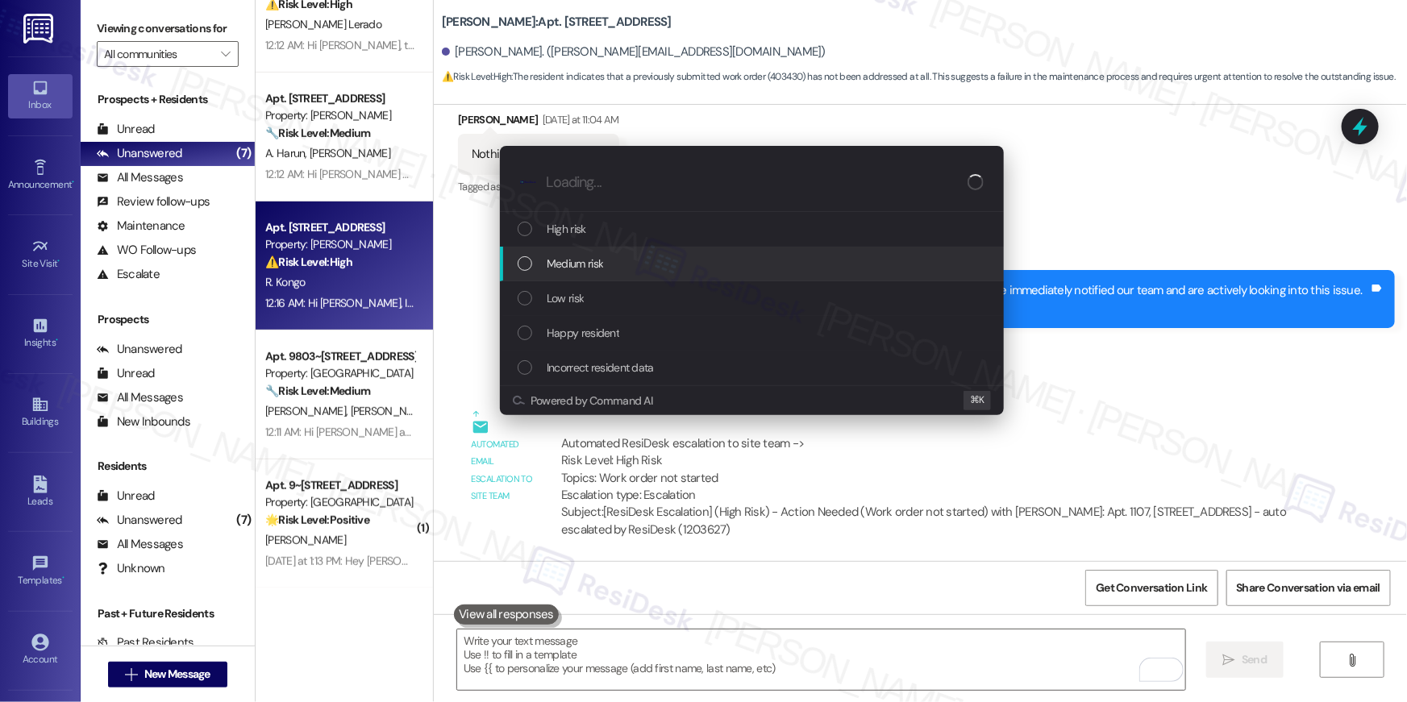
click at [618, 278] on div "Medium risk" at bounding box center [752, 264] width 504 height 35
paste input "Tub repair follow-up | Work order was marked completed"
type input "Tub repair follow-up | Work order was marked completed"
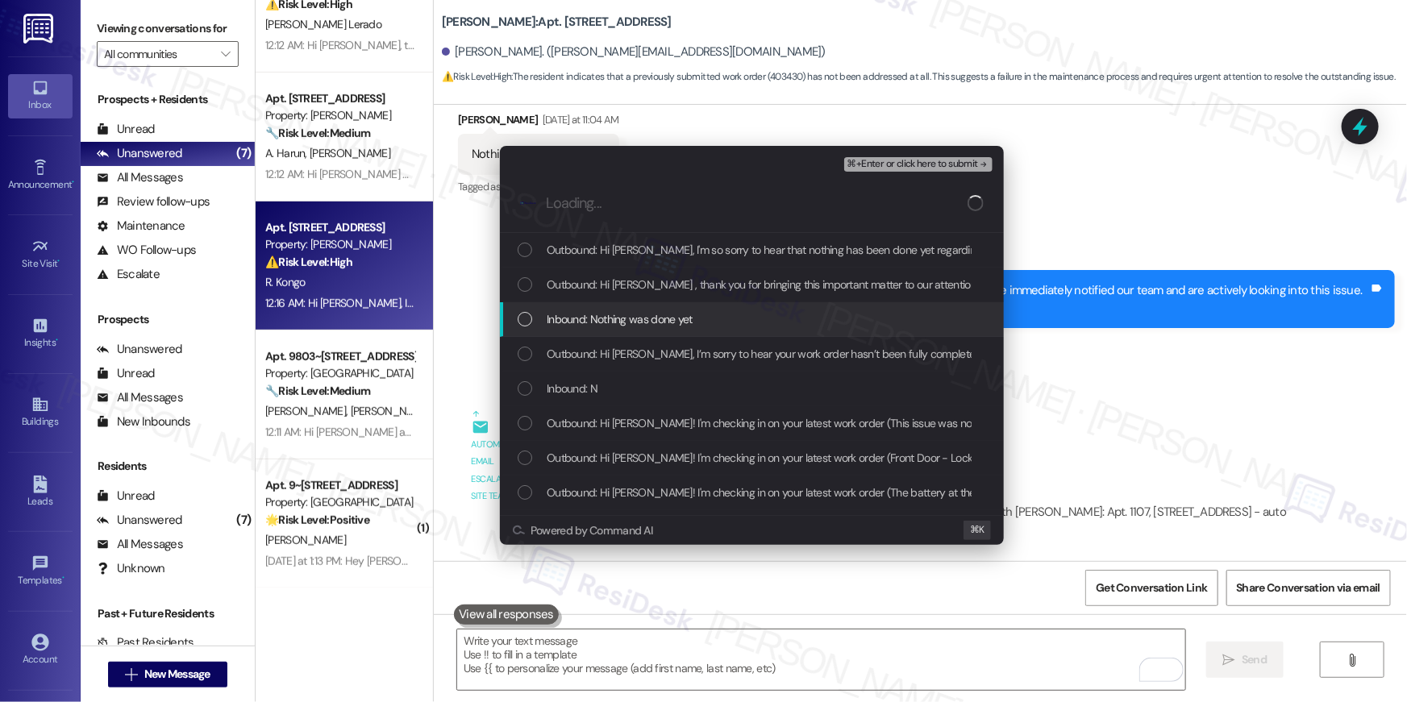
click at [620, 306] on div "Inbound: Nothing was done yet" at bounding box center [752, 319] width 504 height 35
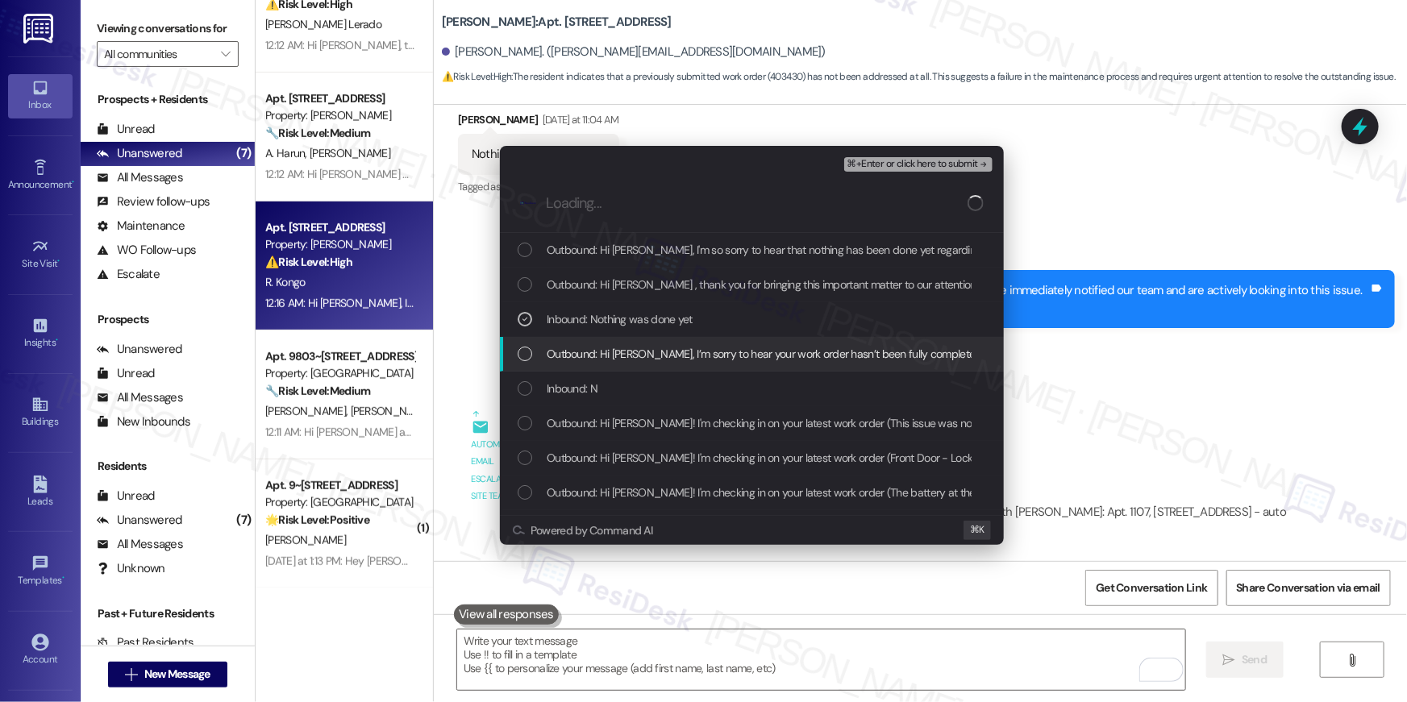
drag, startPoint x: 616, startPoint y: 346, endPoint x: 605, endPoint y: 382, distance: 37.8
click at [616, 347] on span "Outbound: Hi Richard, I’m sorry to hear your work order hasn’t been fully compl…" at bounding box center [1053, 354] width 1013 height 18
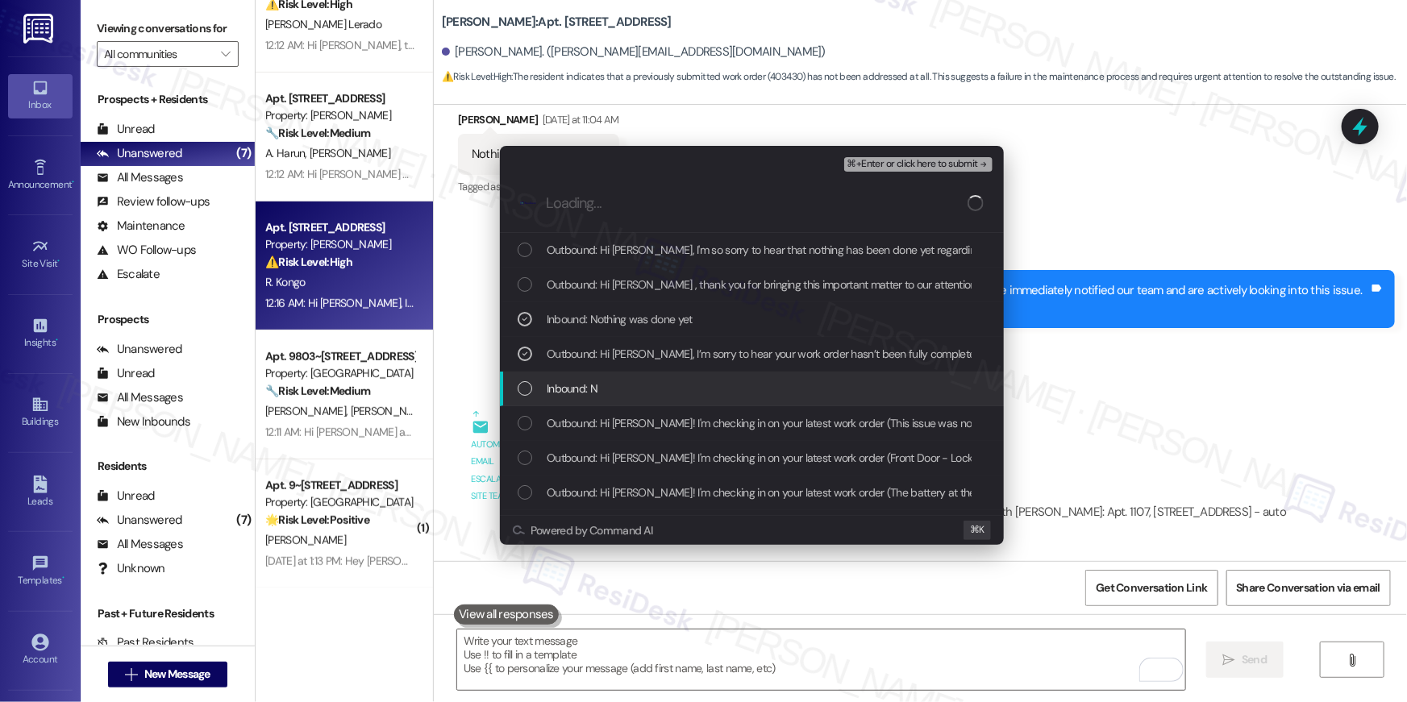
click at [605, 383] on div "Inbound: N" at bounding box center [754, 389] width 472 height 18
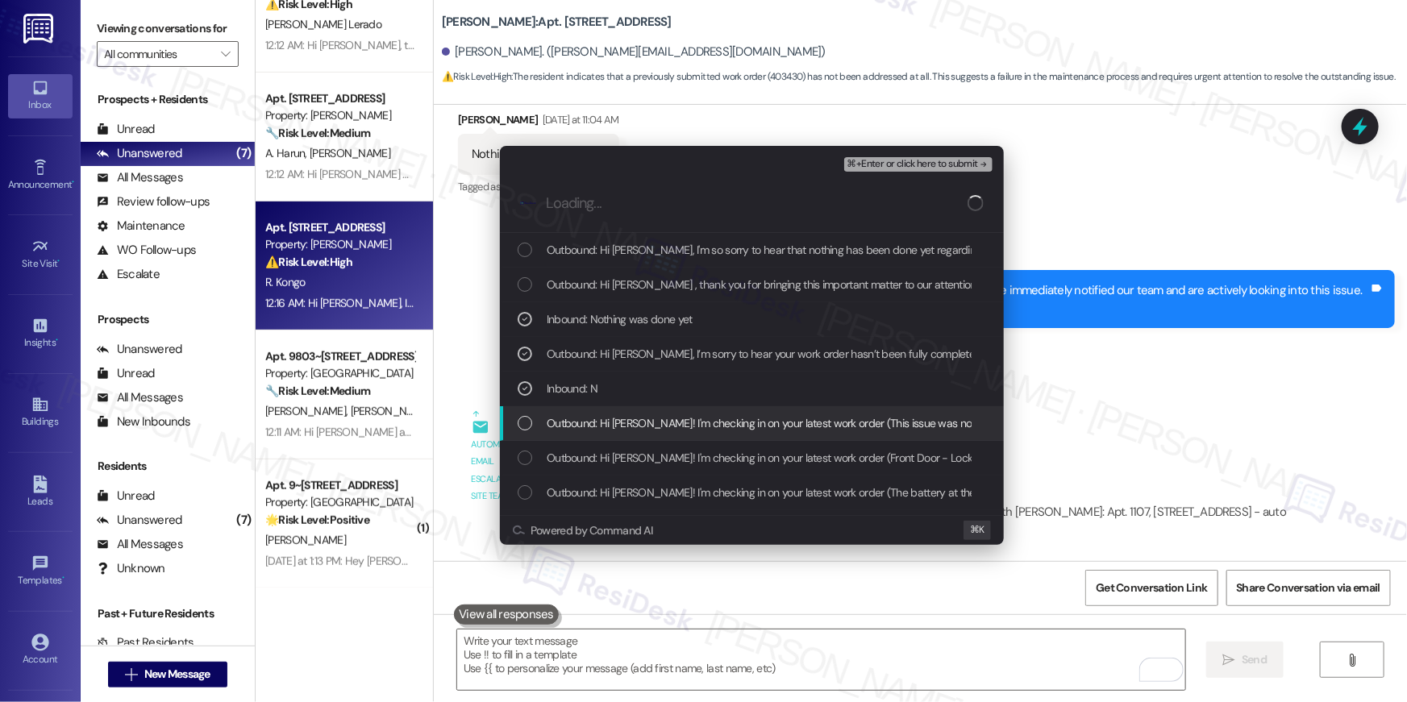
click at [627, 417] on span "Outbound: Hi Richard! I'm checking in on your latest work order (This issue was…" at bounding box center [1007, 423] width 921 height 18
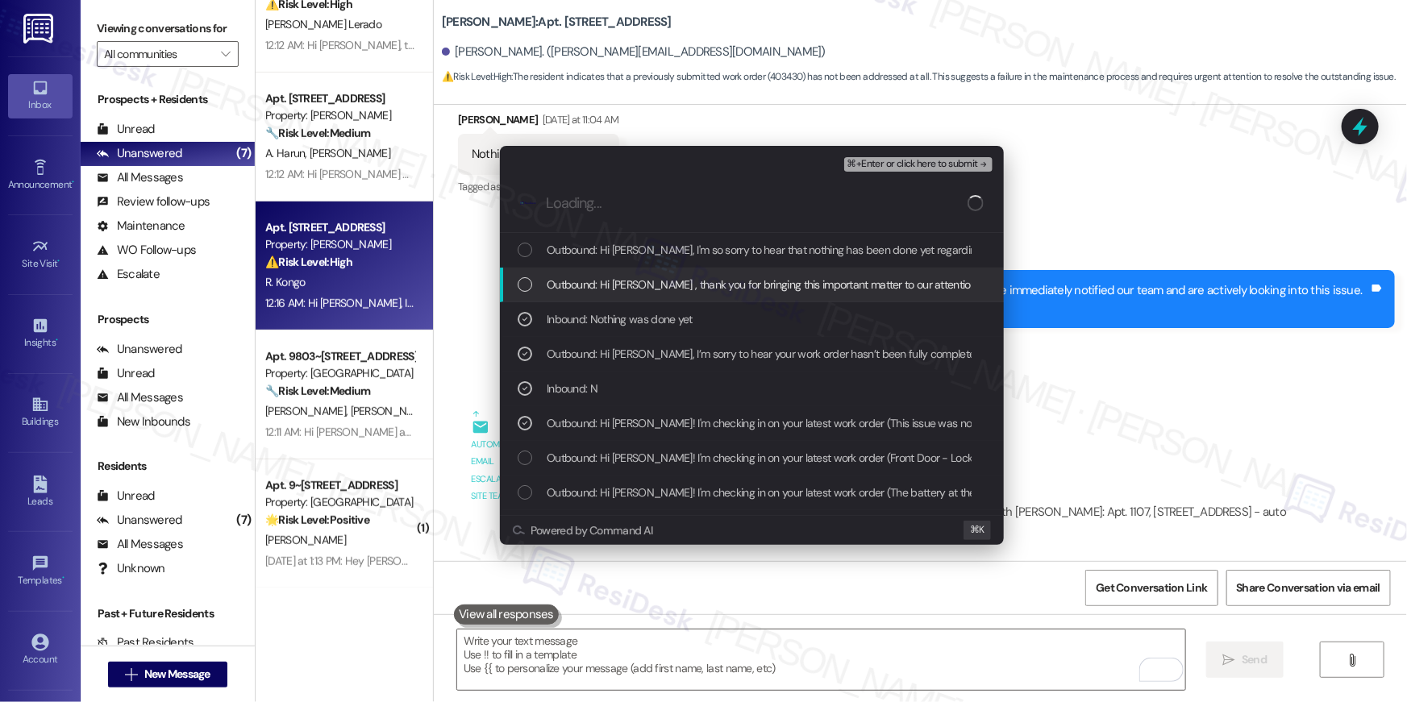
click at [906, 163] on span "⌘+Enter or click here to submit" at bounding box center [912, 164] width 131 height 11
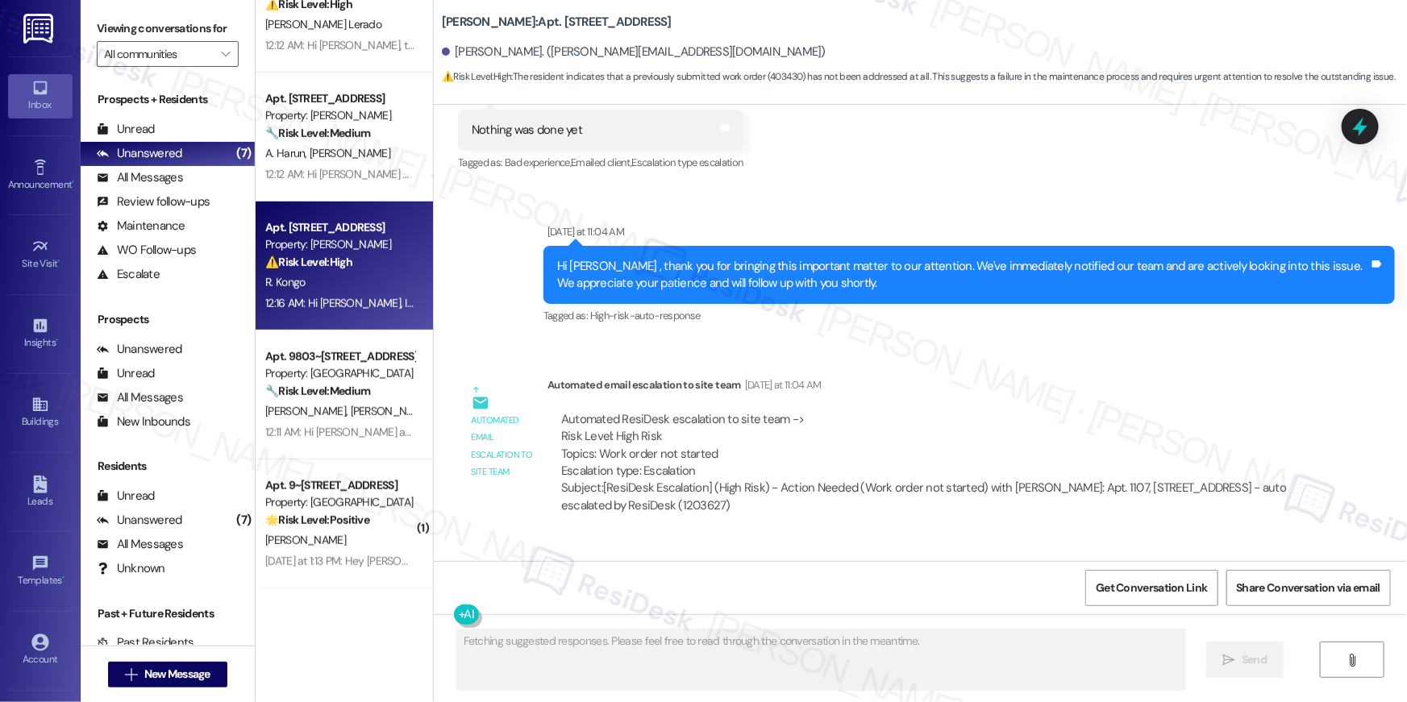
scroll to position [7428, 0]
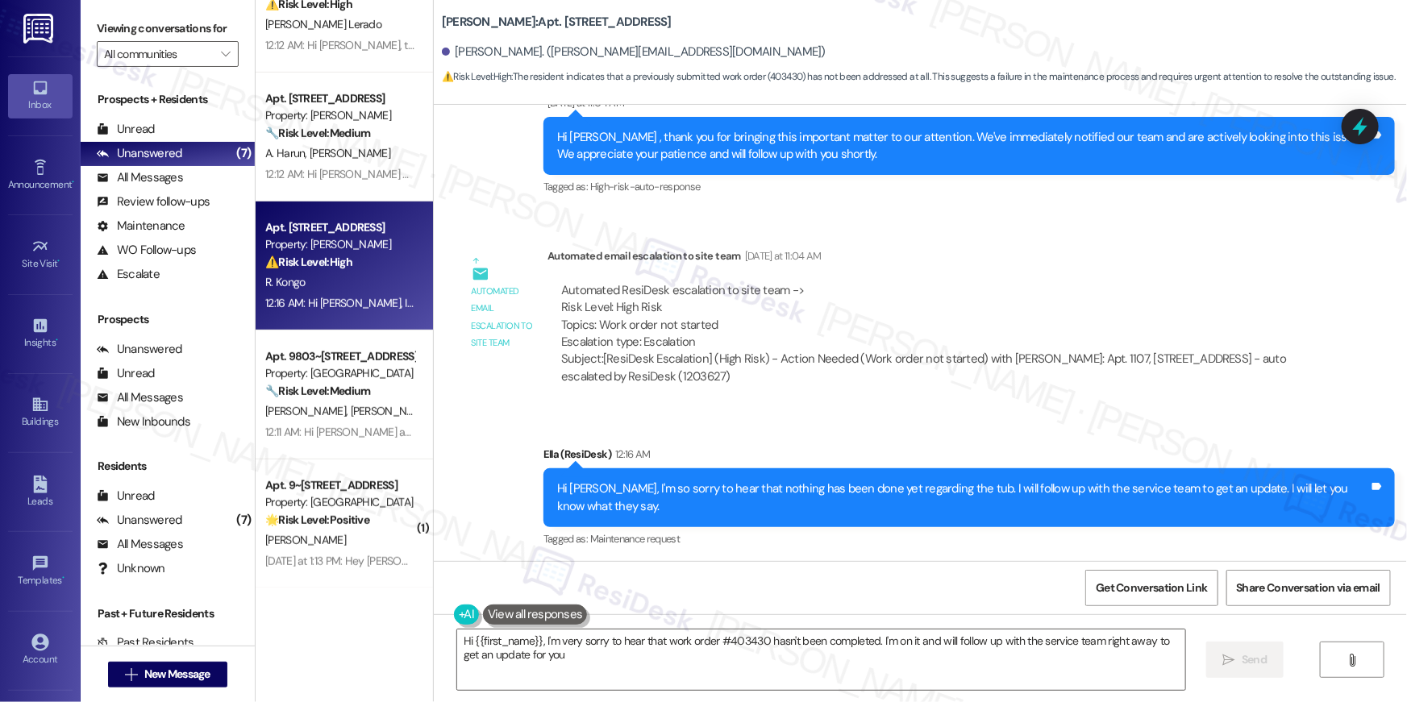
type textarea "Hi {{first_name}}, I'm very sorry to hear that work order #403430 hasn't been c…"
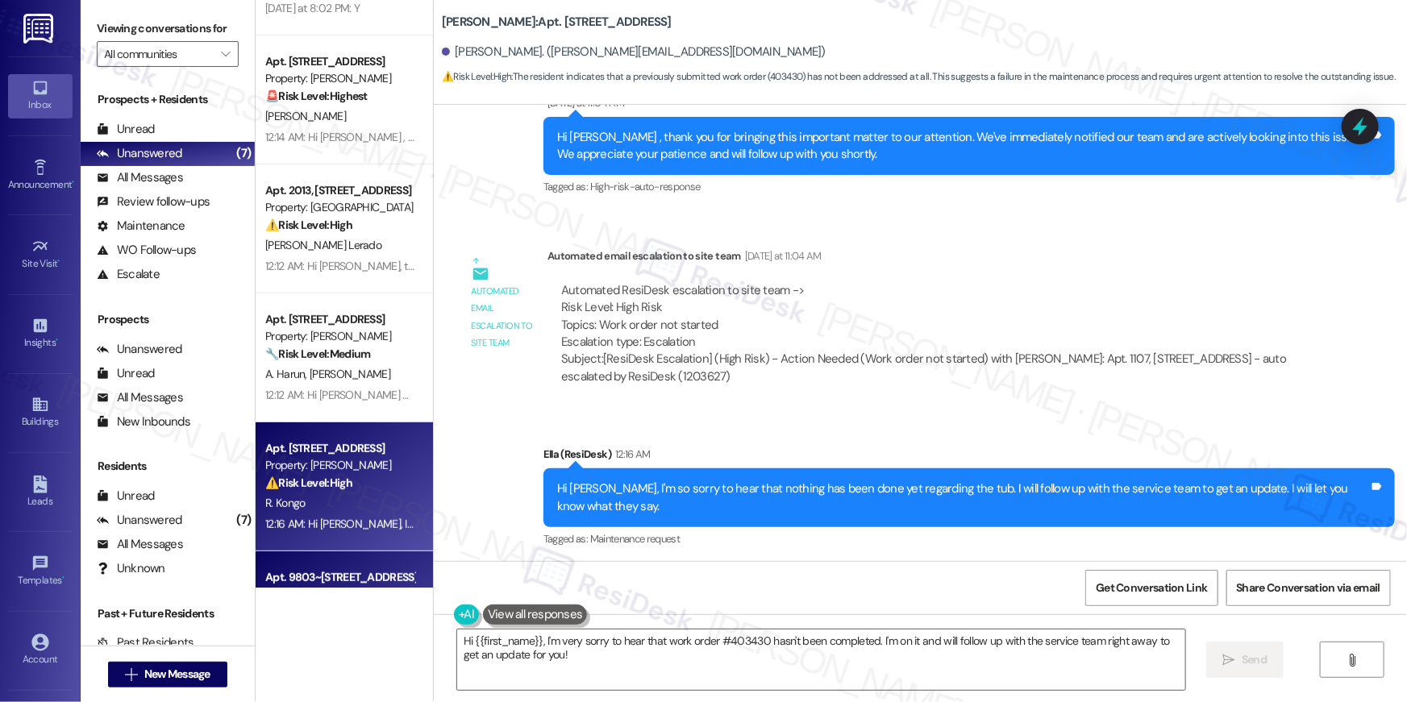
scroll to position [0, 0]
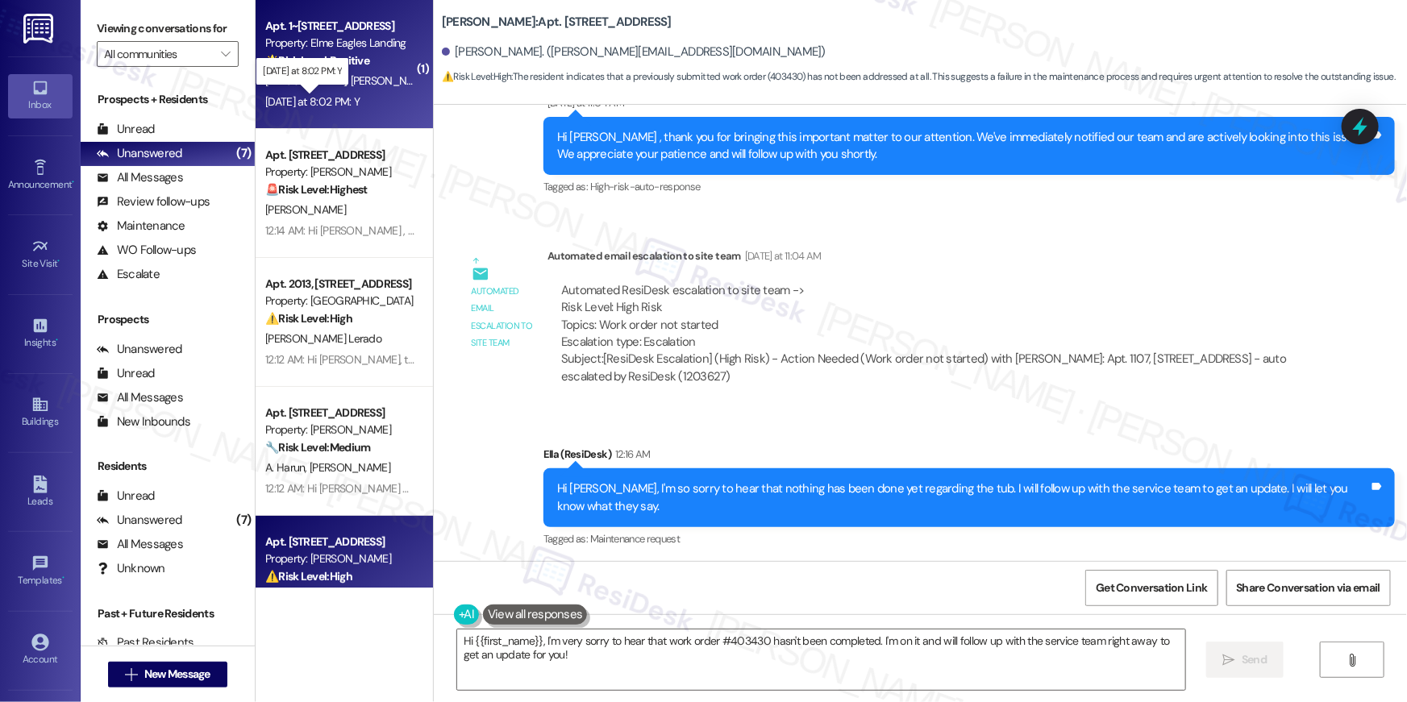
click at [335, 95] on div "Yesterday at 8:02 PM: Y Yesterday at 8:02 PM: Y" at bounding box center [312, 101] width 94 height 15
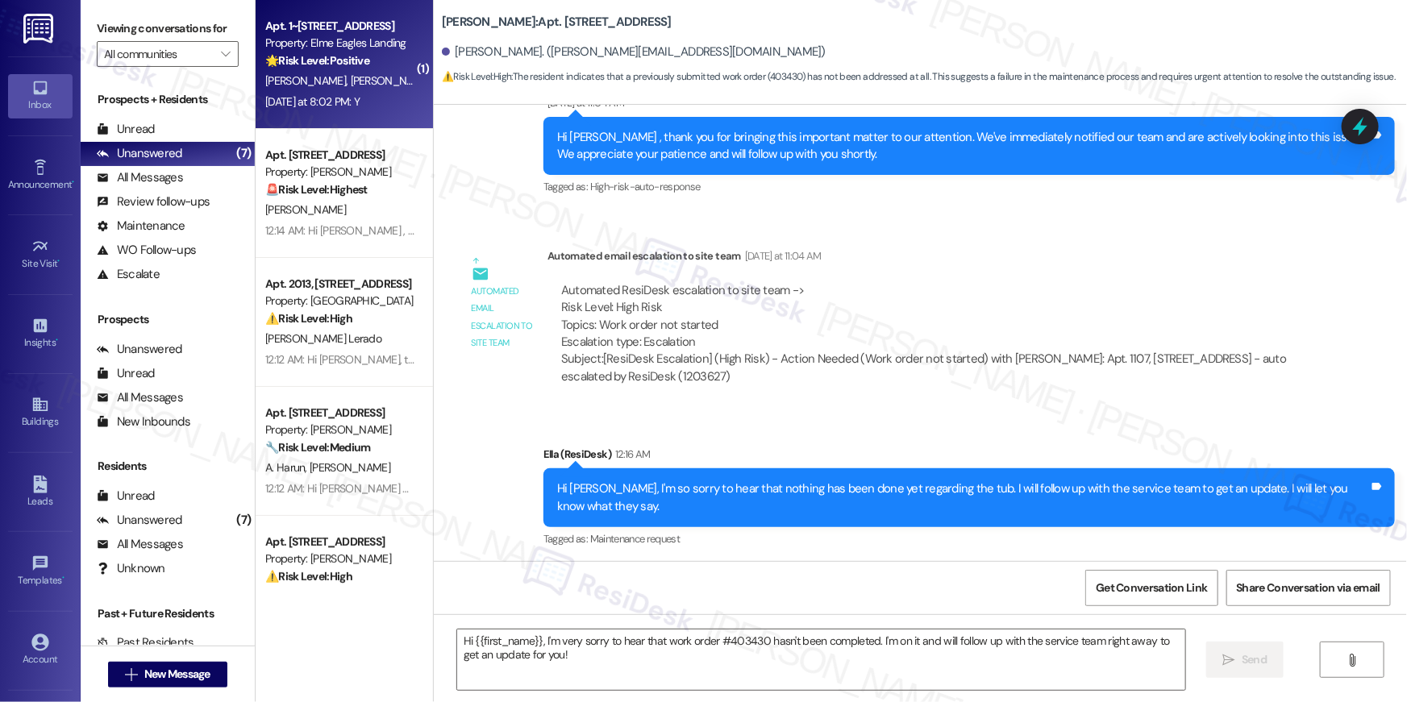
type textarea "Fetching suggested responses. Please feel free to read through the conversation…"
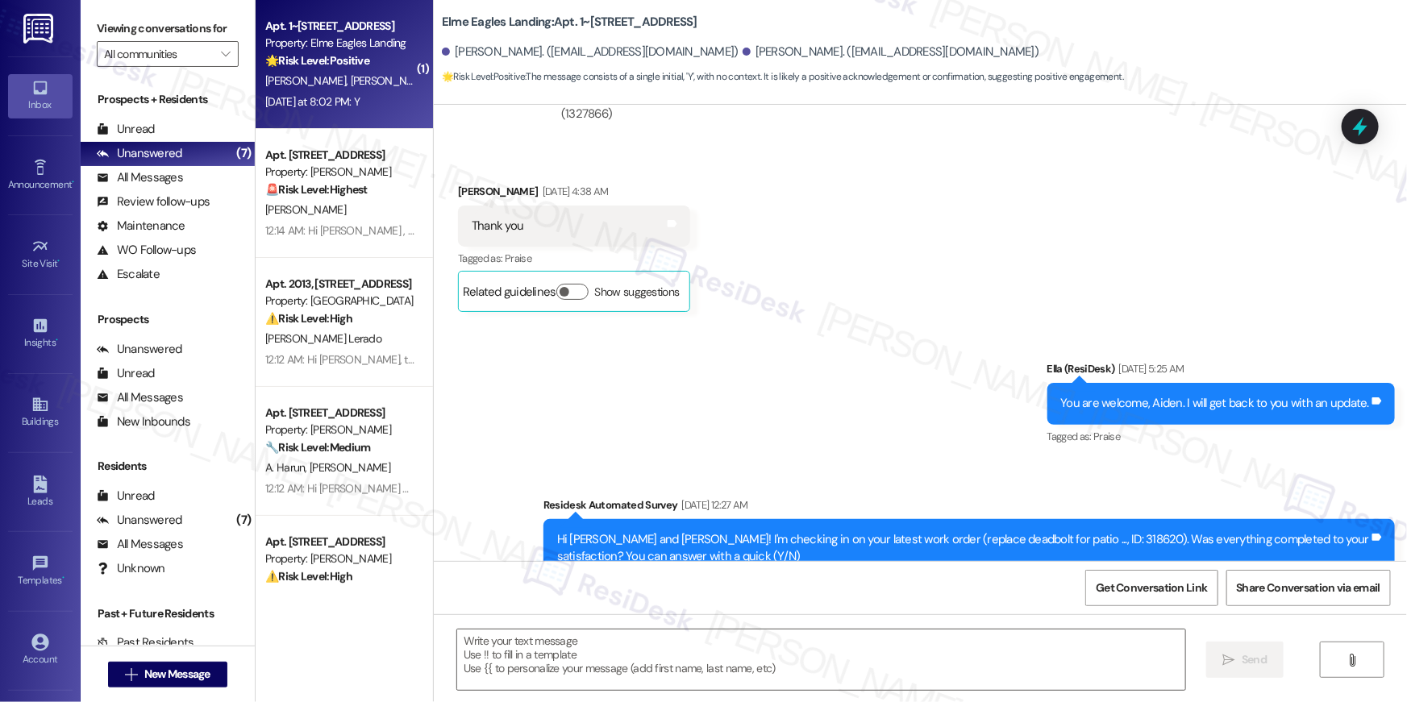
type textarea "Fetching suggested responses. Please feel free to read through the conversation…"
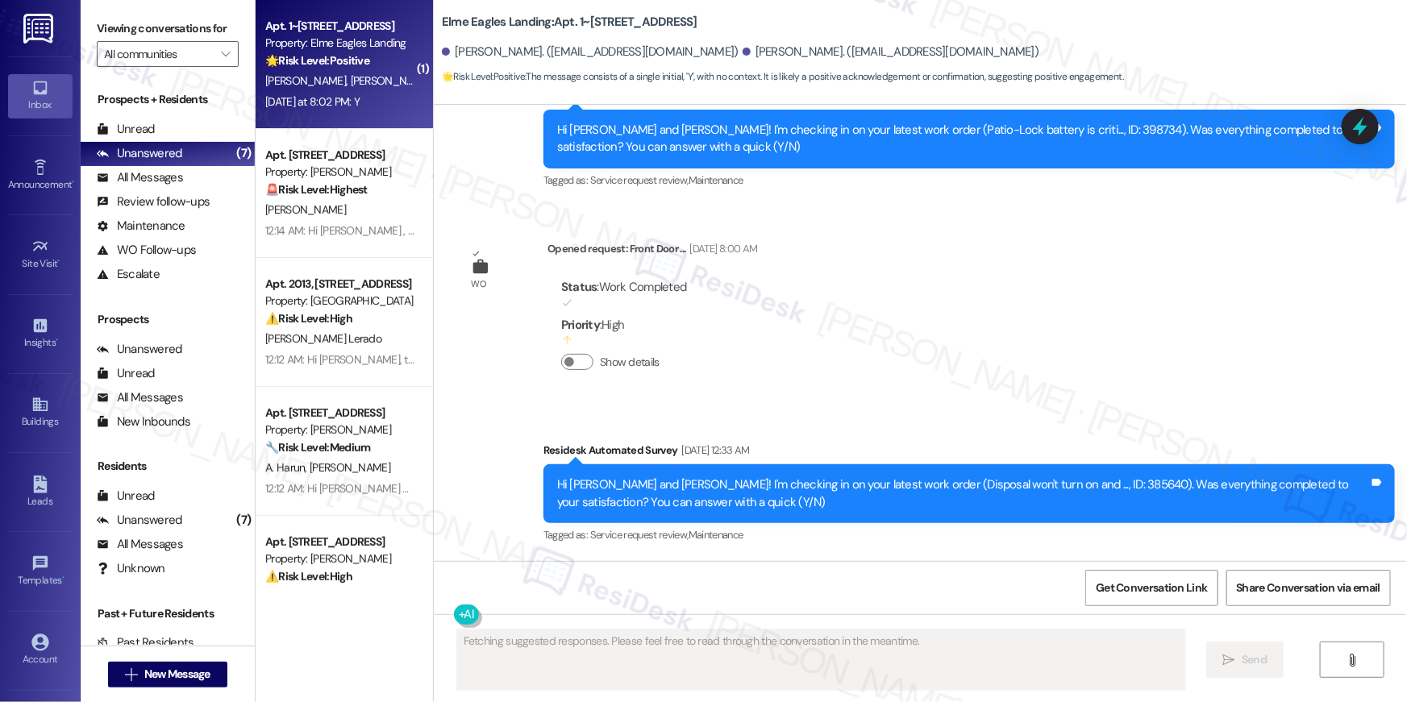
scroll to position [4090, 0]
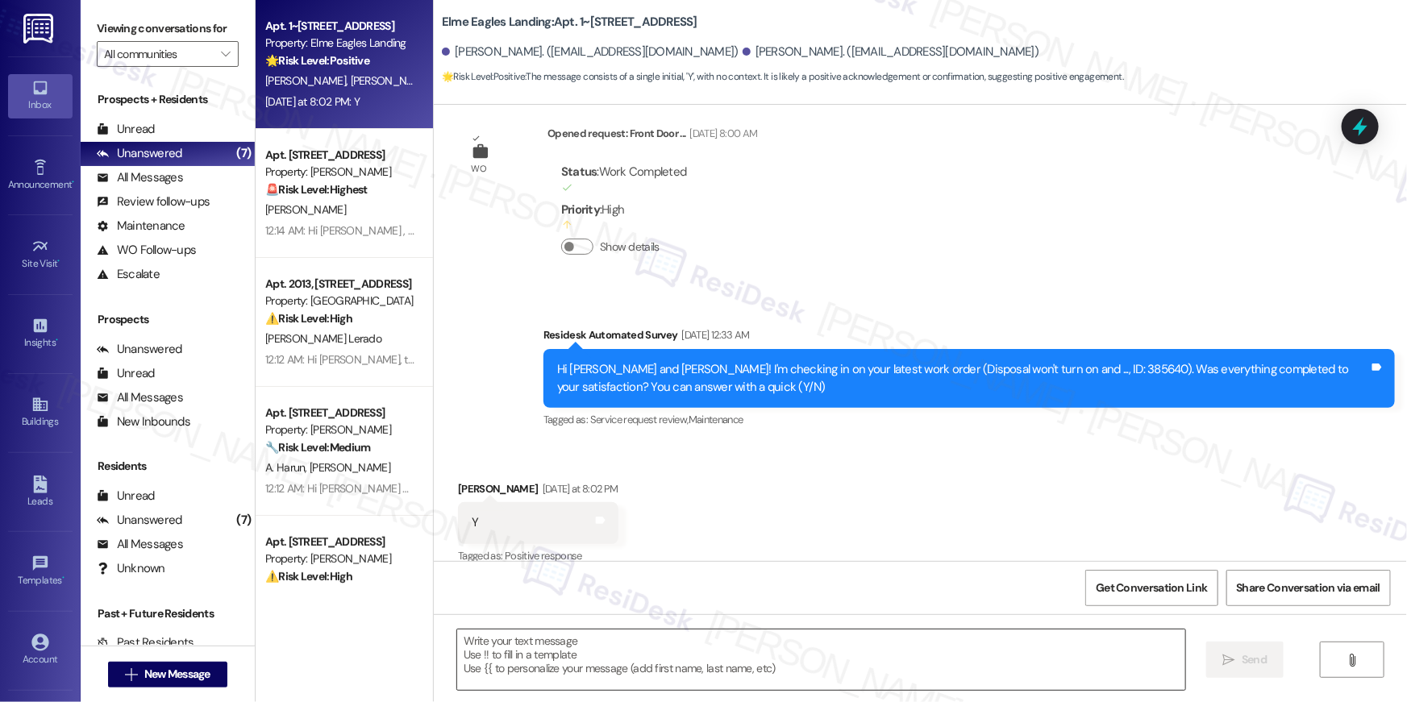
drag, startPoint x: 494, startPoint y: 646, endPoint x: 467, endPoint y: 638, distance: 28.6
click at [494, 646] on textarea at bounding box center [821, 660] width 728 height 60
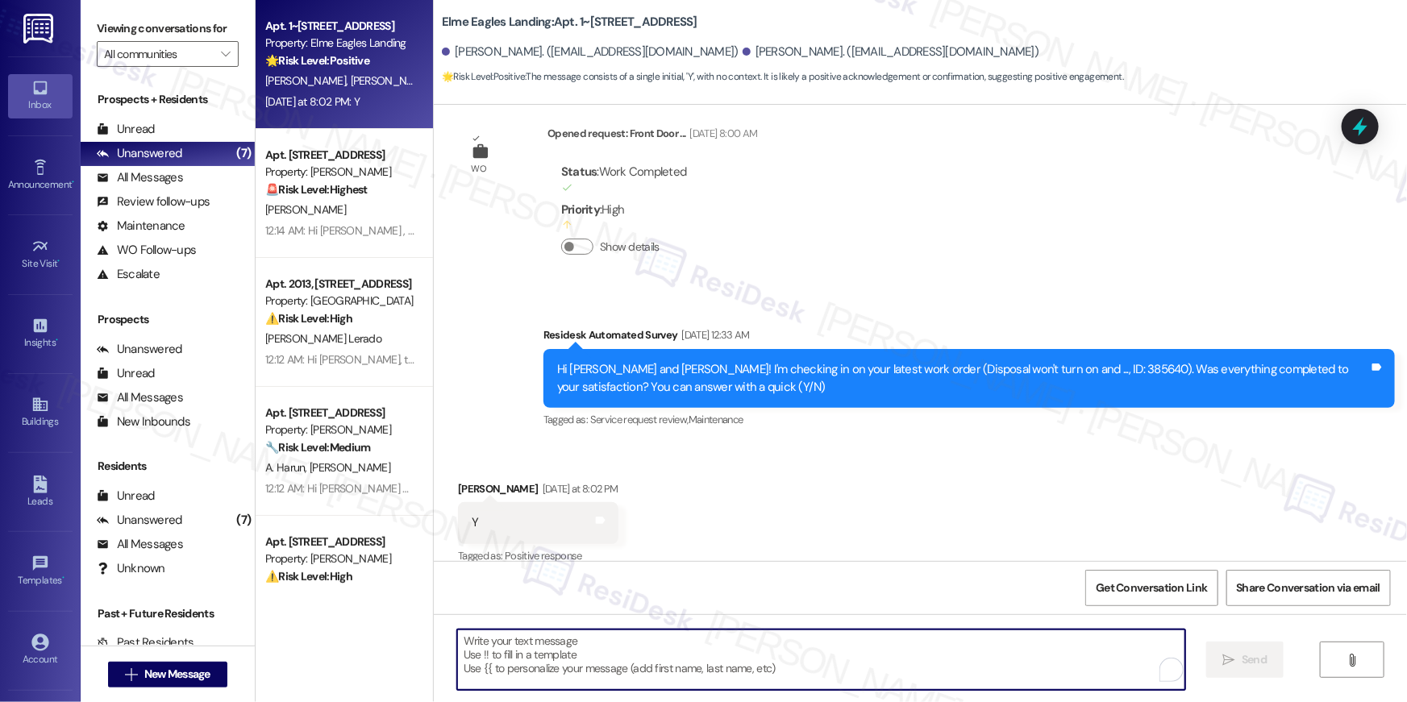
click at [467, 638] on textarea "To enrich screen reader interactions, please activate Accessibility in Grammarl…" at bounding box center [821, 660] width 728 height 60
paste textarea "Hi {{first_name}}, I’m glad to hear your work order has been completed! If anyt…"
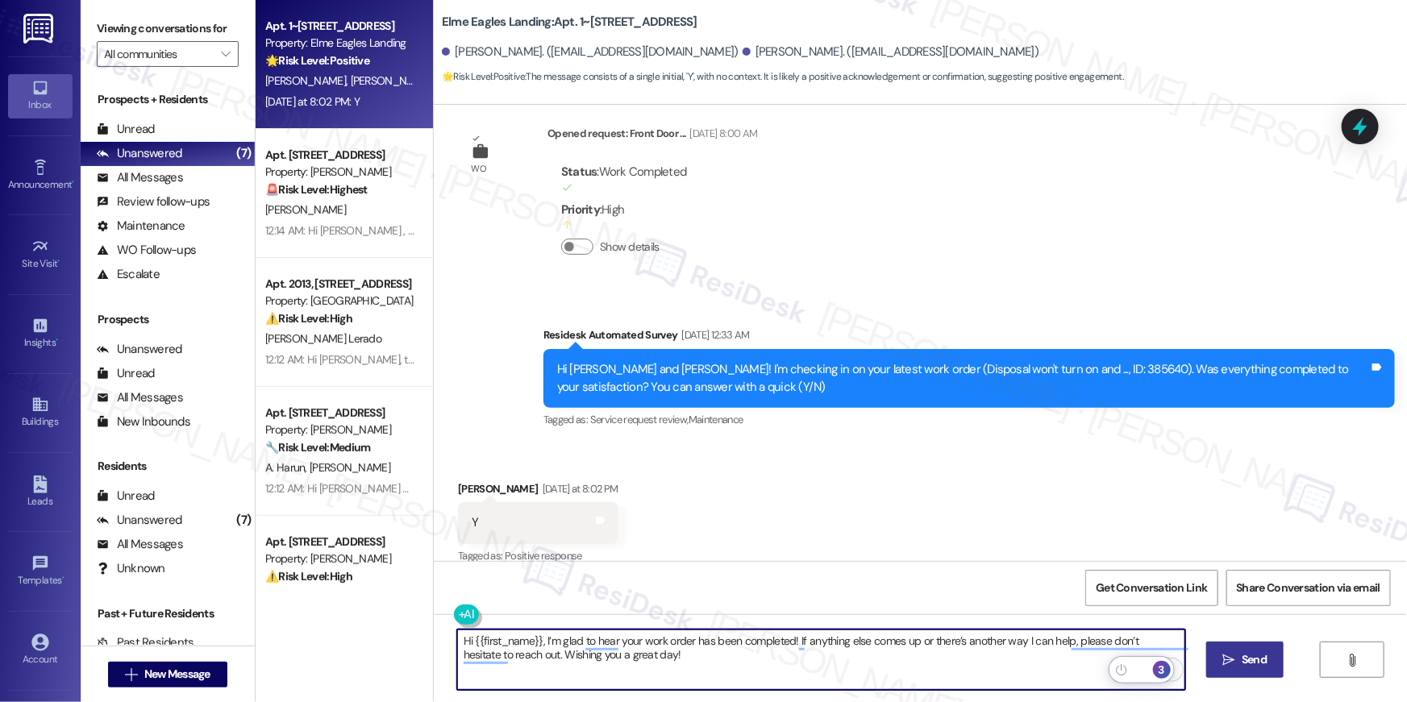
type textarea "Hi {{first_name}}, I’m glad to hear your work order has been completed! If anyt…"
click at [1238, 666] on span "Send" at bounding box center [1253, 659] width 31 height 17
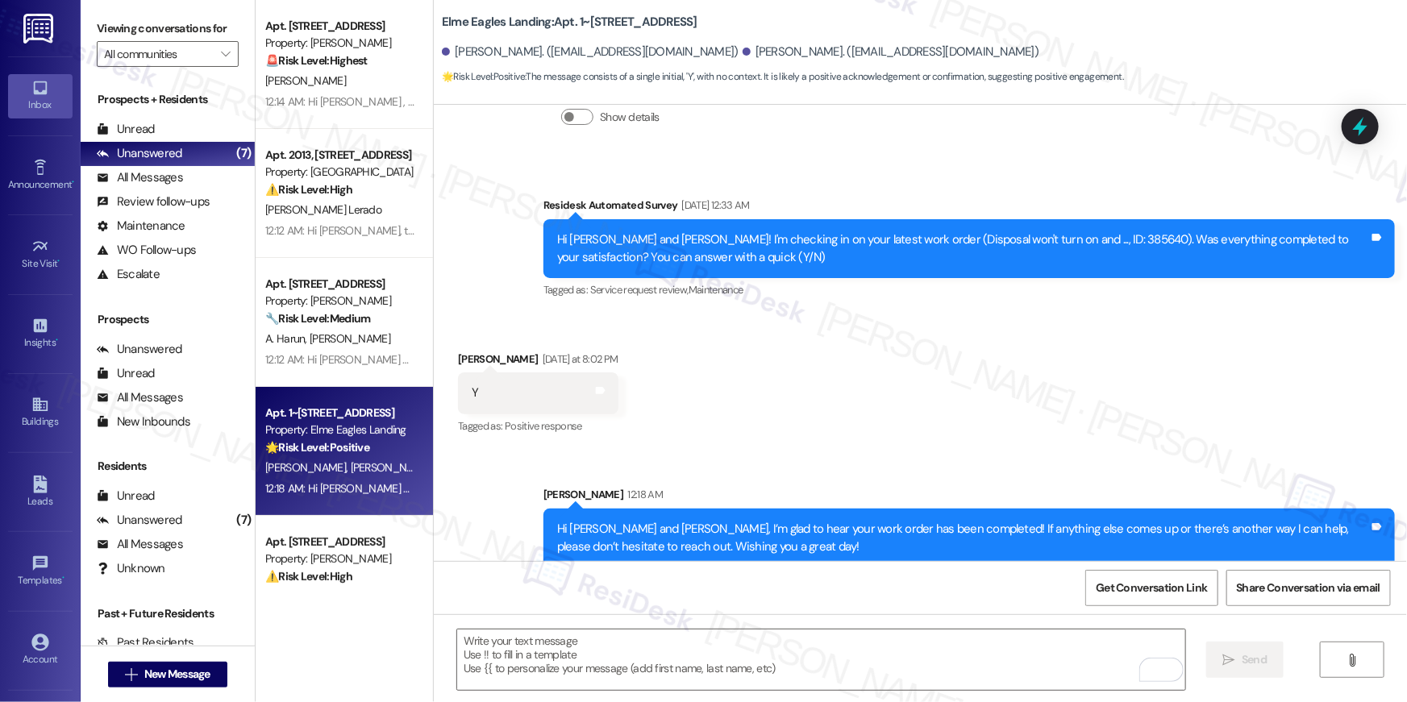
scroll to position [3063, 0]
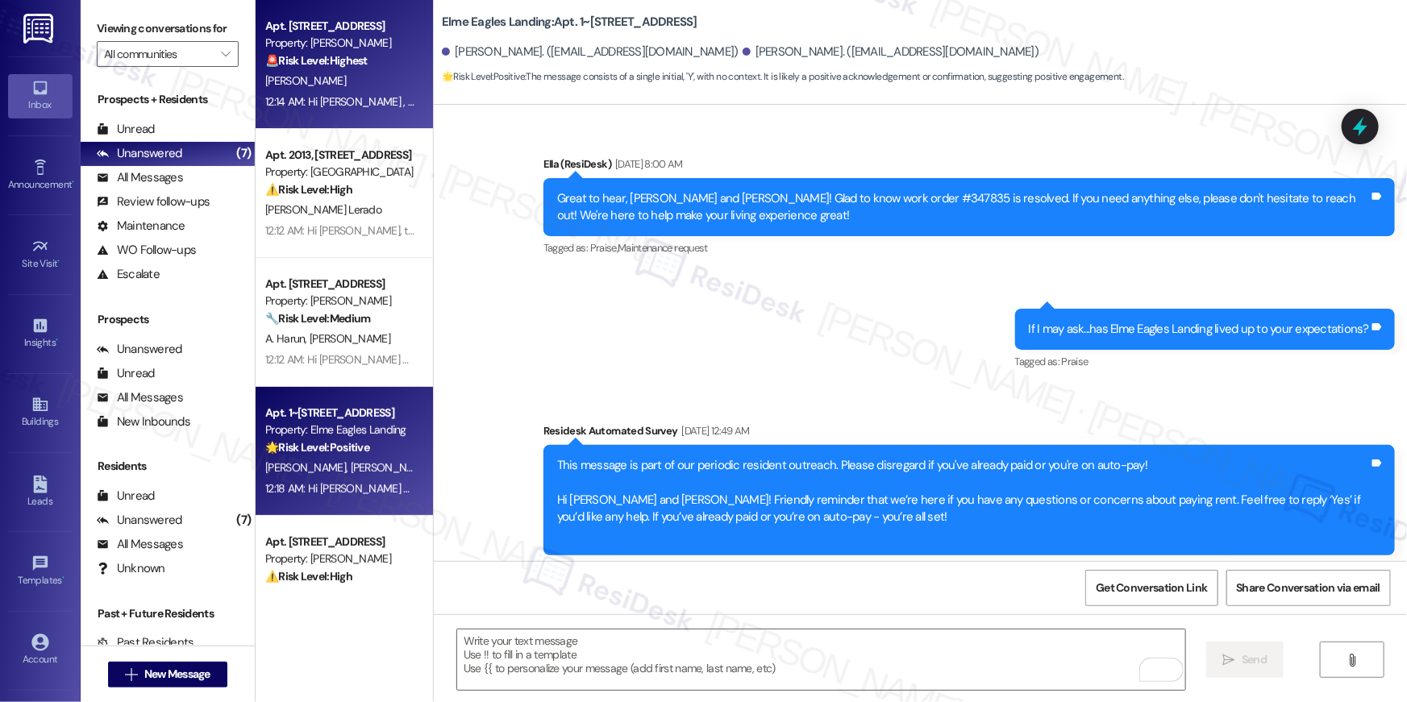
click at [357, 108] on div "12:14 AM: Hi Kyra , thank you for bringing this important matter to our attenti…" at bounding box center [801, 101] width 1072 height 15
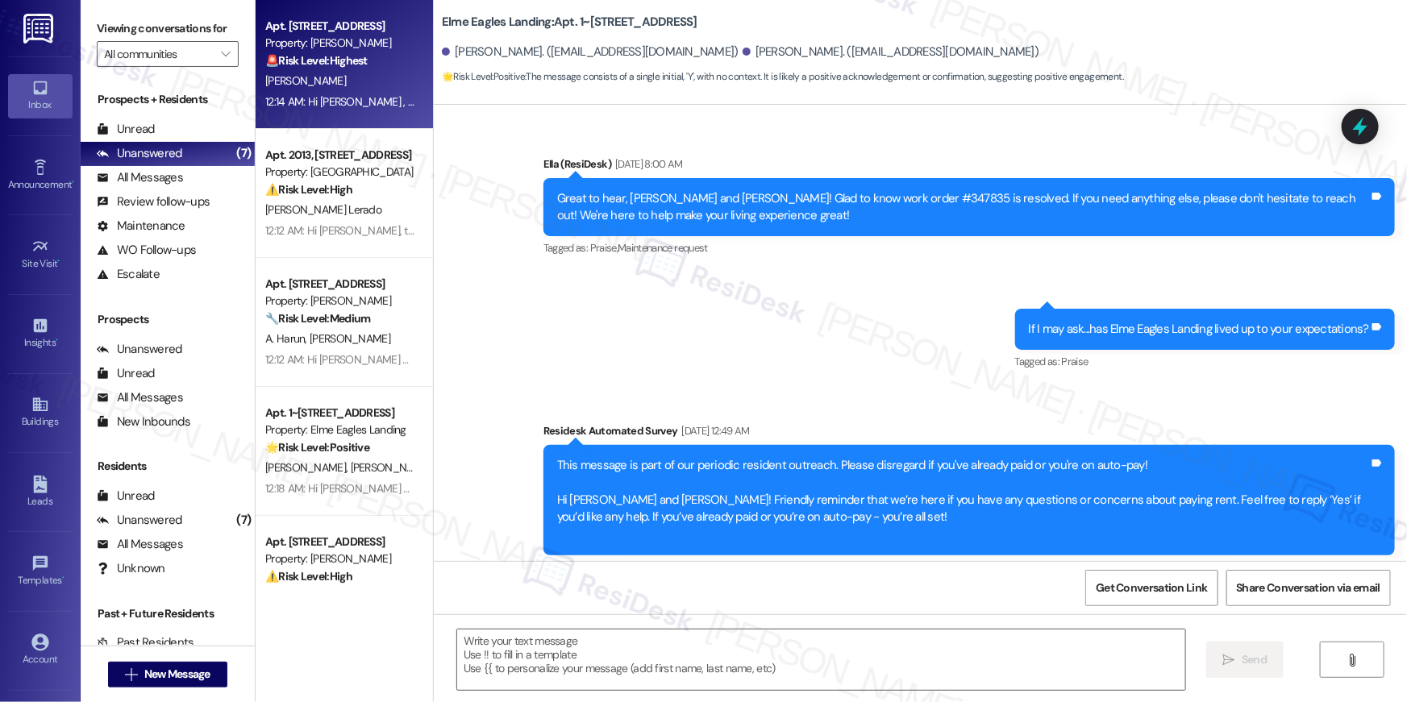
type textarea "Fetching suggested responses. Please feel free to read through the conversation…"
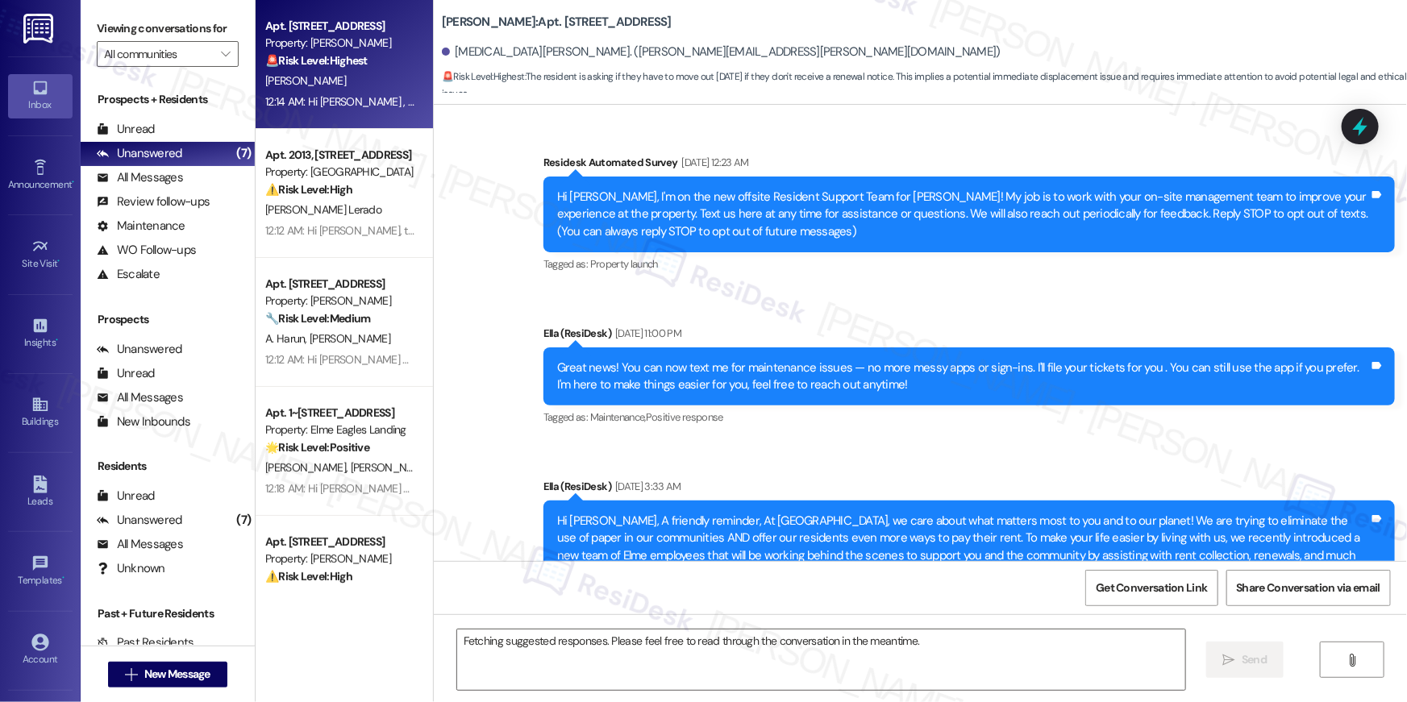
scroll to position [34264, 0]
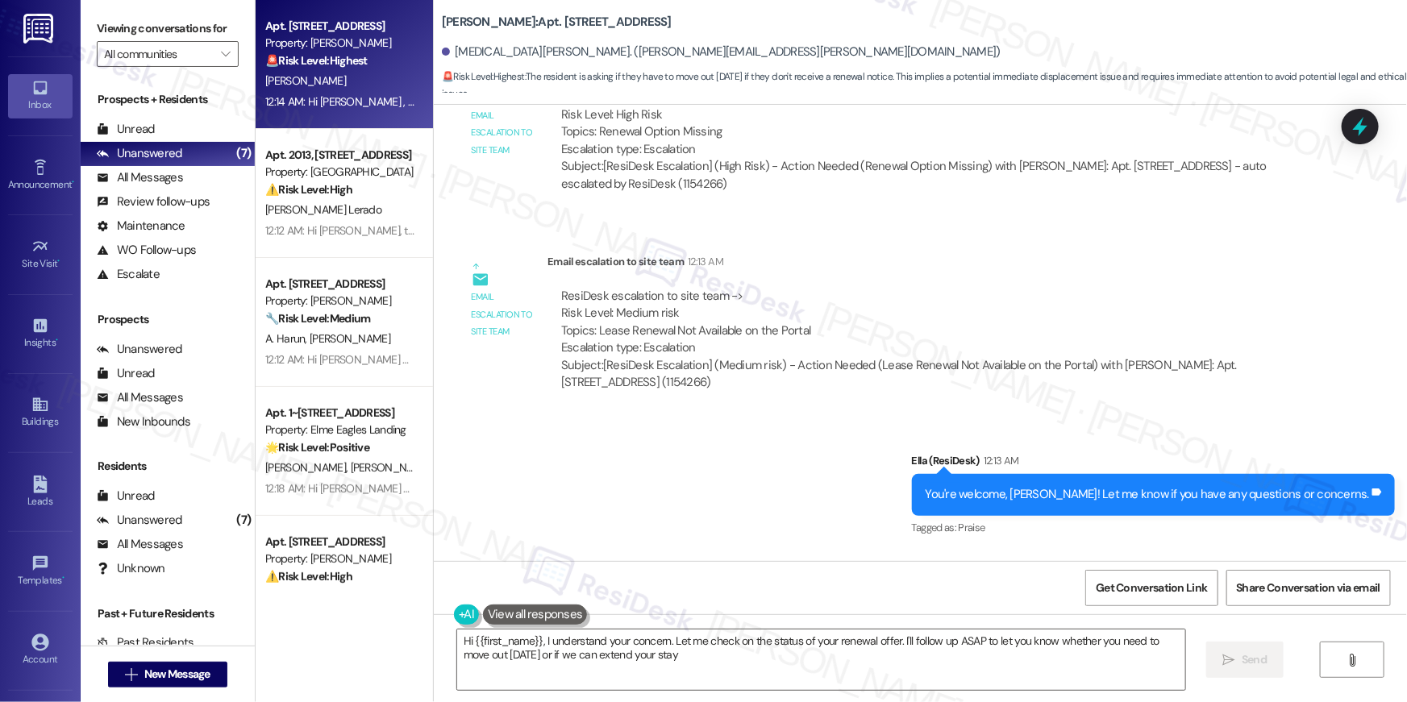
type textarea "Hi {{first_name}}, I understand your concern. Let me check on the status of you…"
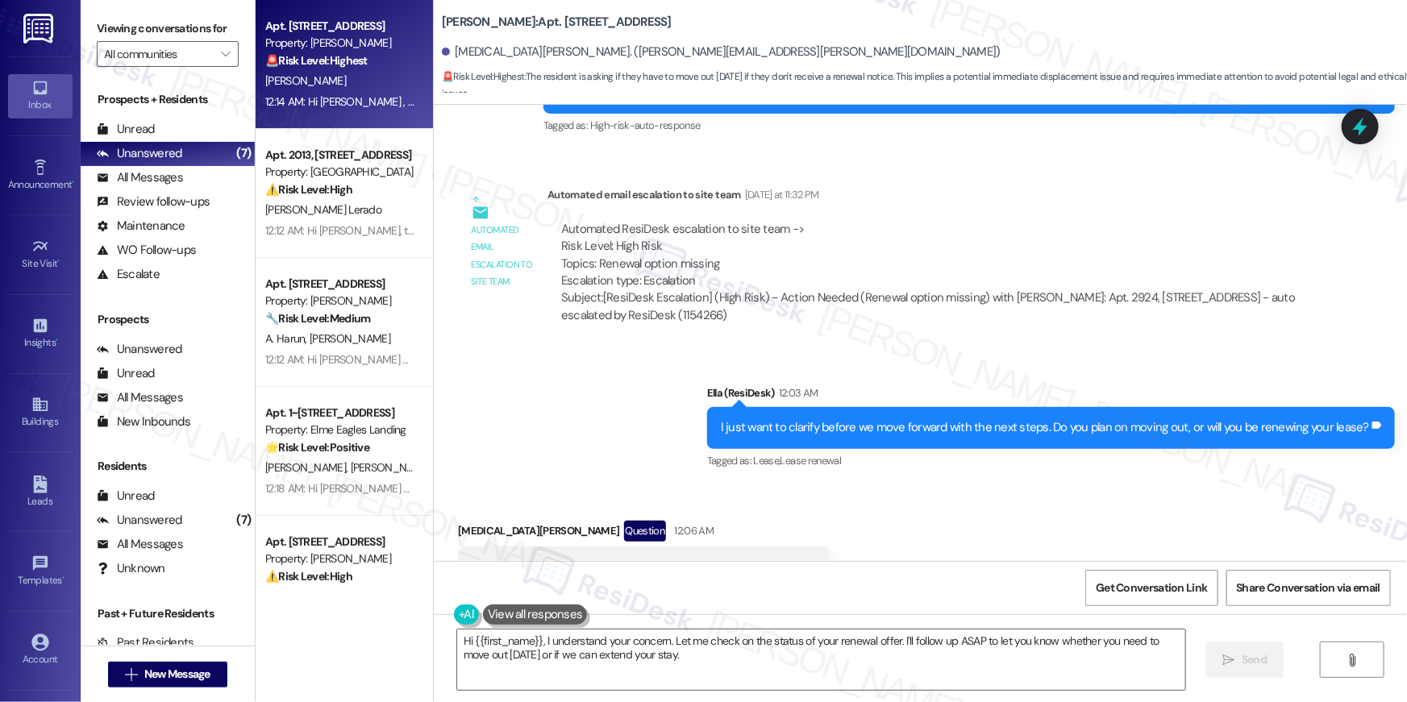
scroll to position [32409, 0]
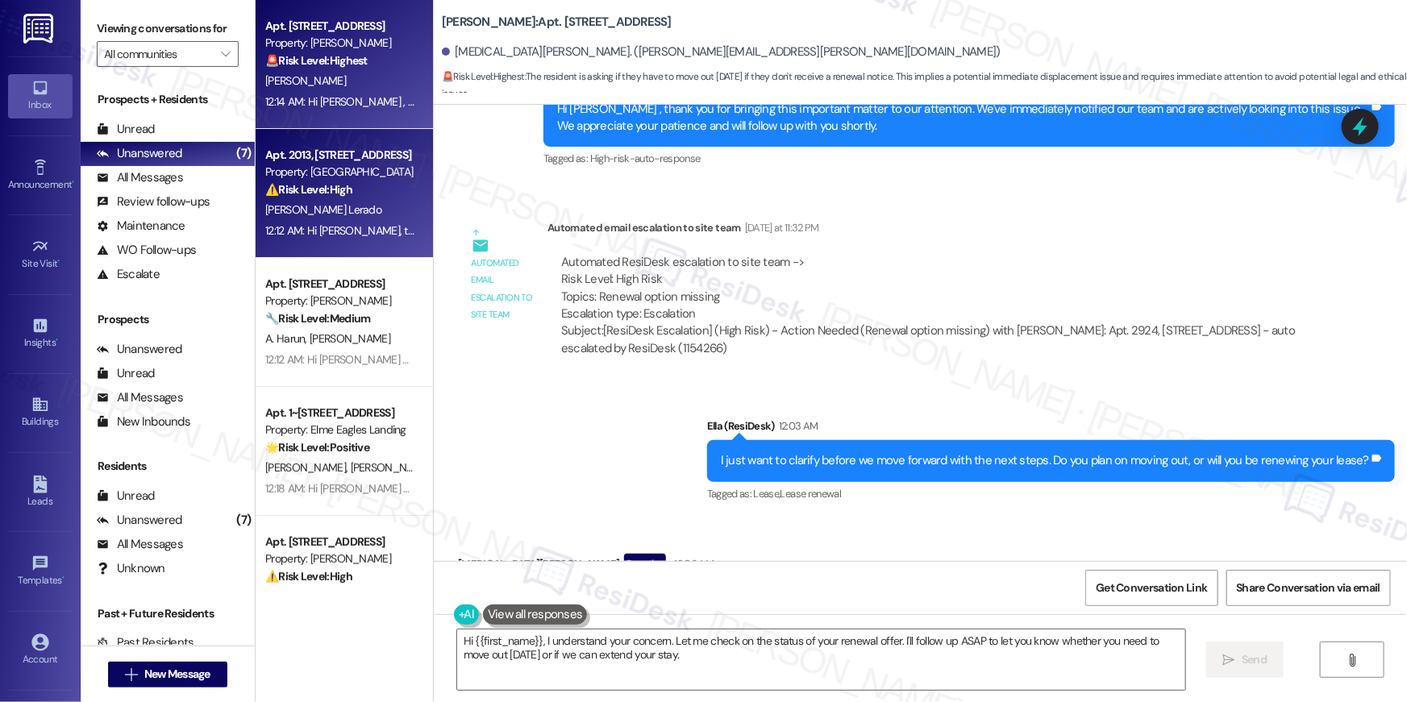
click at [350, 249] on div "Apt. 2013, 2696 N Druid Hills Rd Property: Elme Druid Hills ⚠️ Risk Level: High…" at bounding box center [344, 193] width 177 height 129
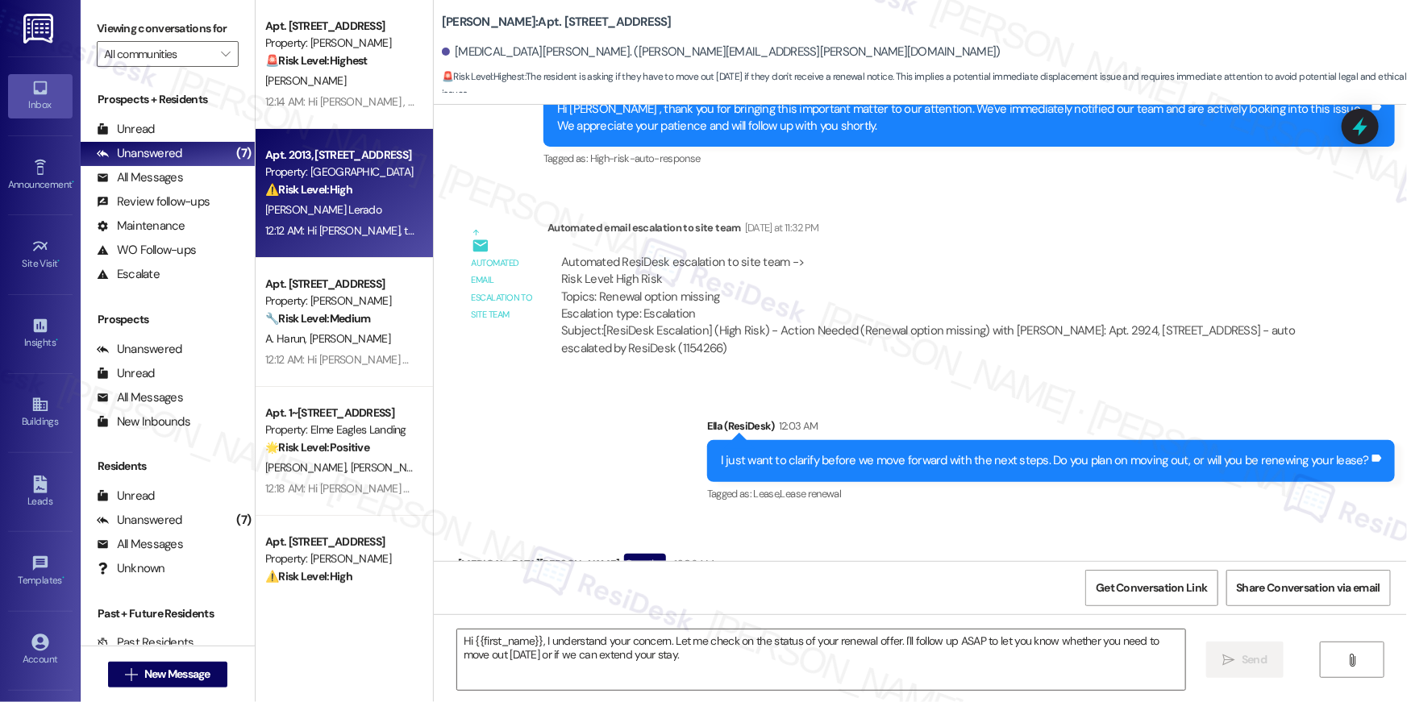
type textarea "Fetching suggested responses. Please feel free to read through the conversation…"
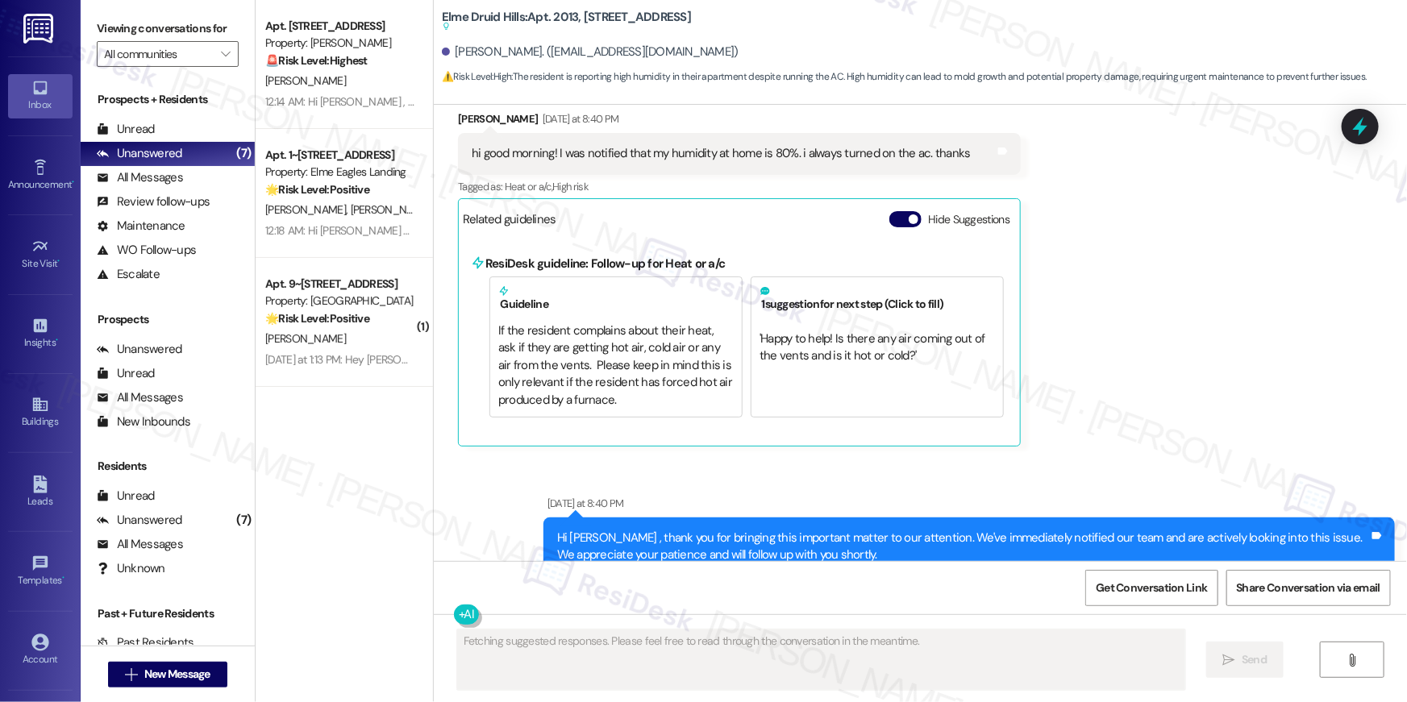
scroll to position [37956, 0]
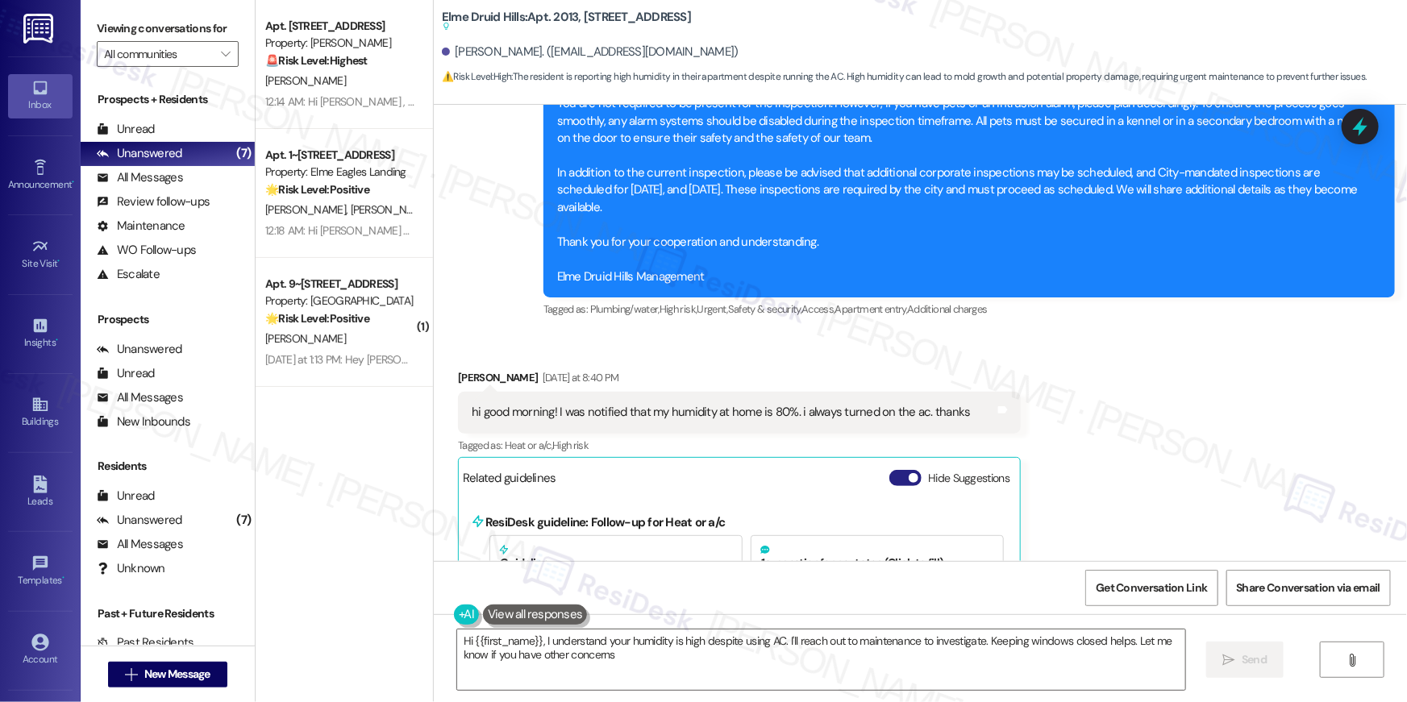
type textarea "Hi {{first_name}}, I understand your humidity is high despite using AC. I'll re…"
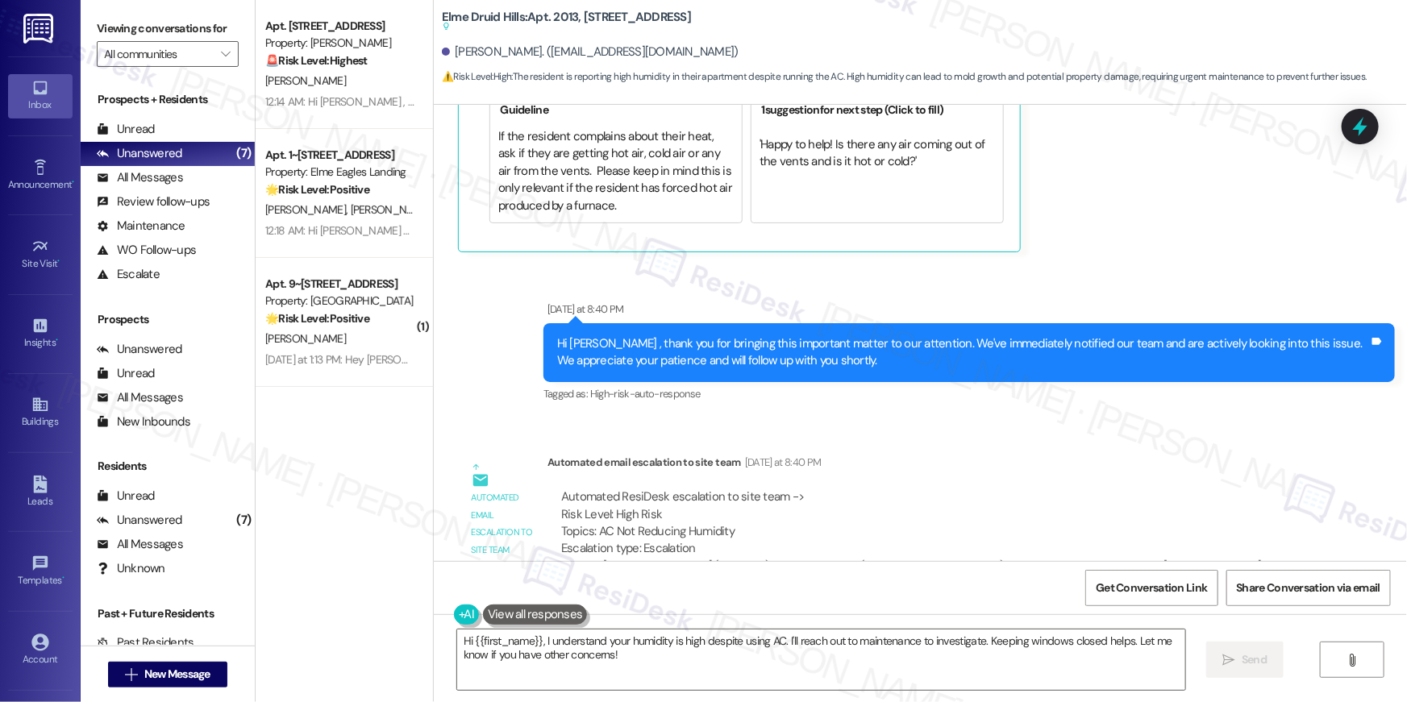
scroll to position [38550, 0]
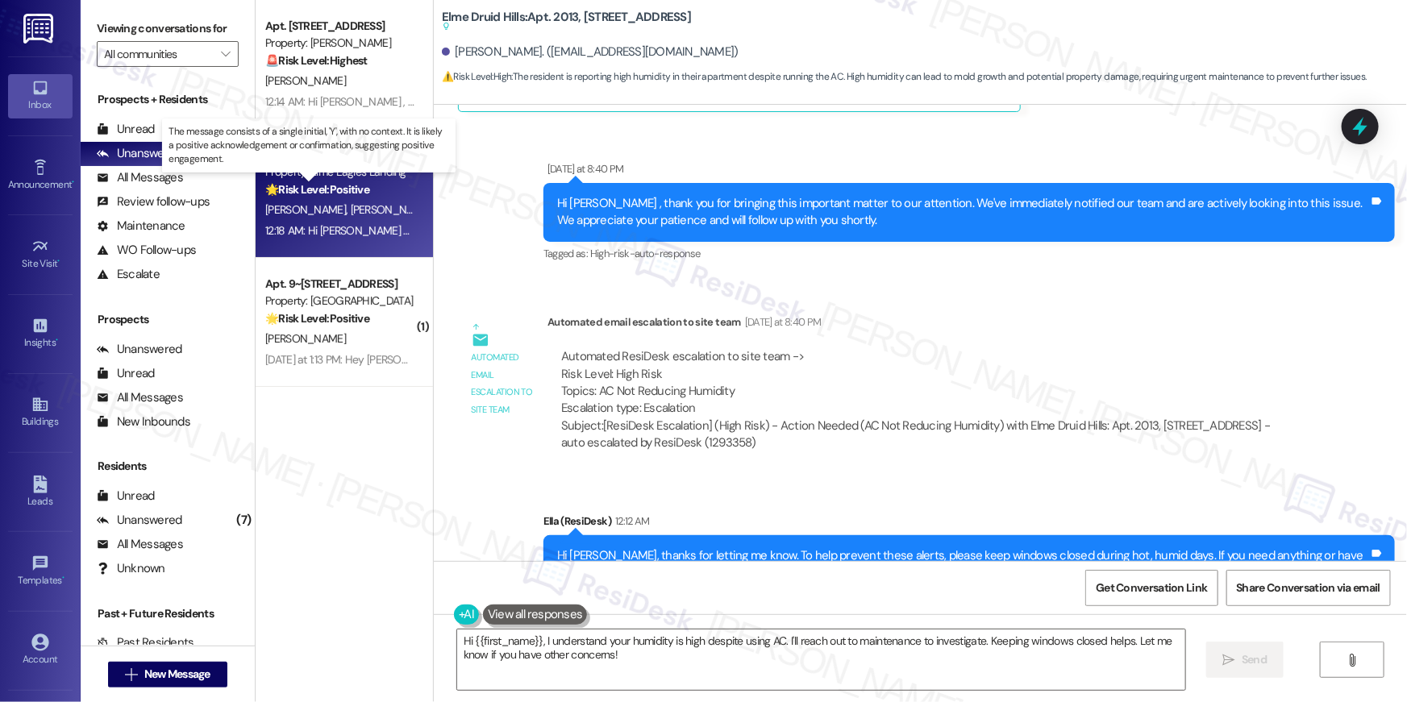
click at [357, 187] on strong "🌟 Risk Level: Positive" at bounding box center [317, 189] width 104 height 15
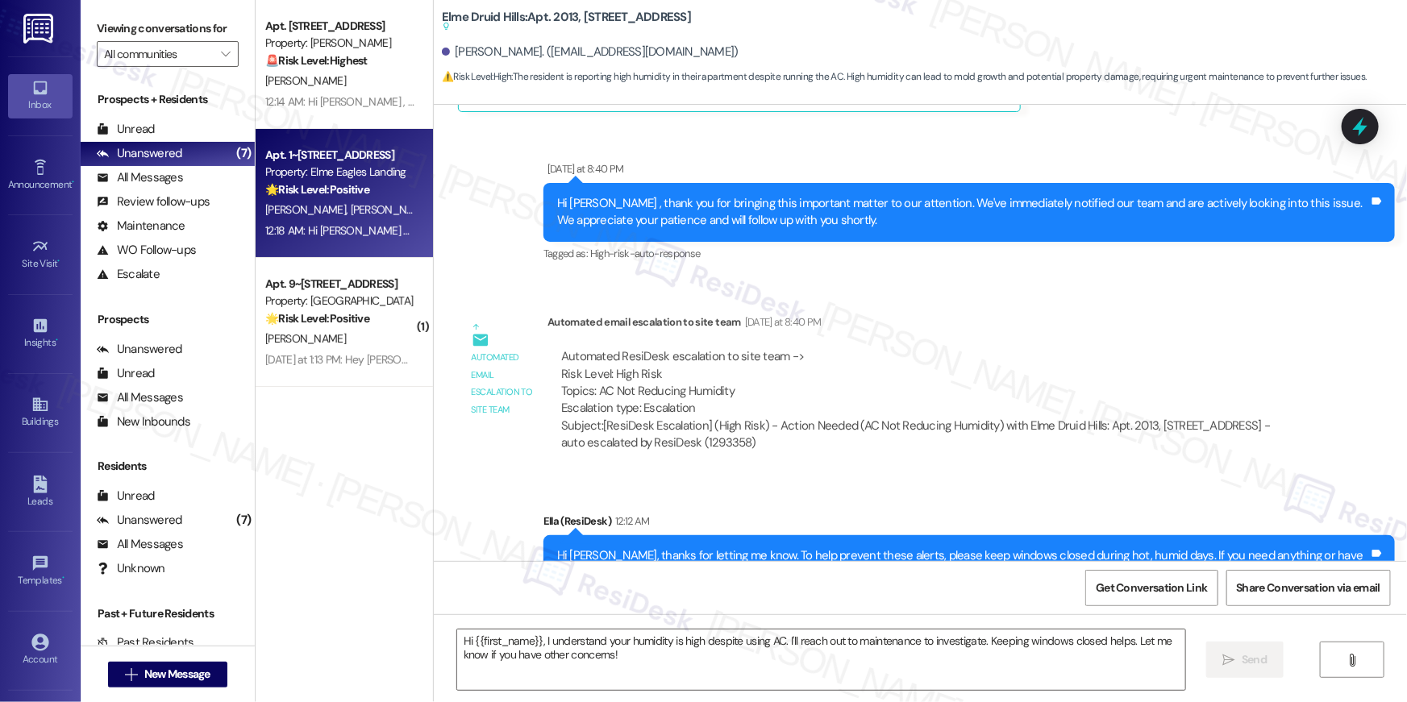
type textarea "Fetching suggested responses. Please feel free to read through the conversation…"
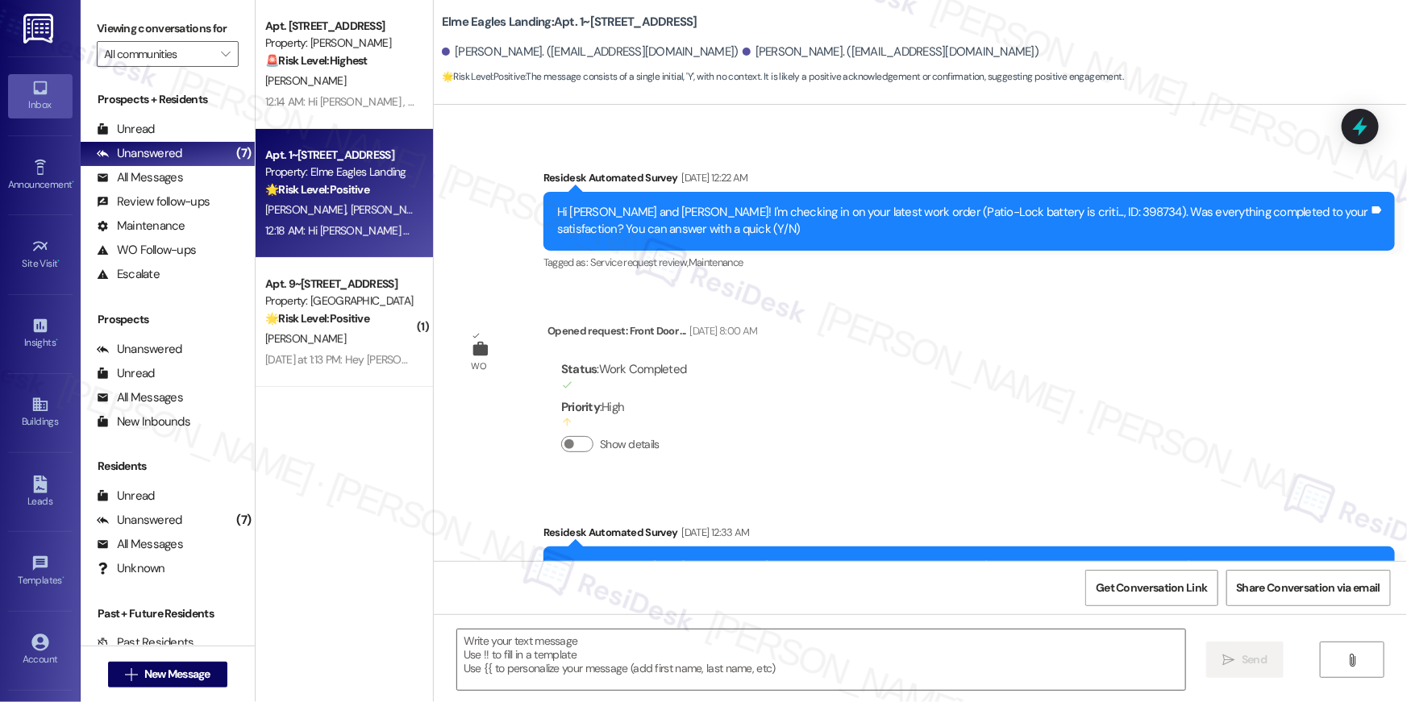
type textarea "Fetching suggested responses. Please feel free to read through the conversation…"
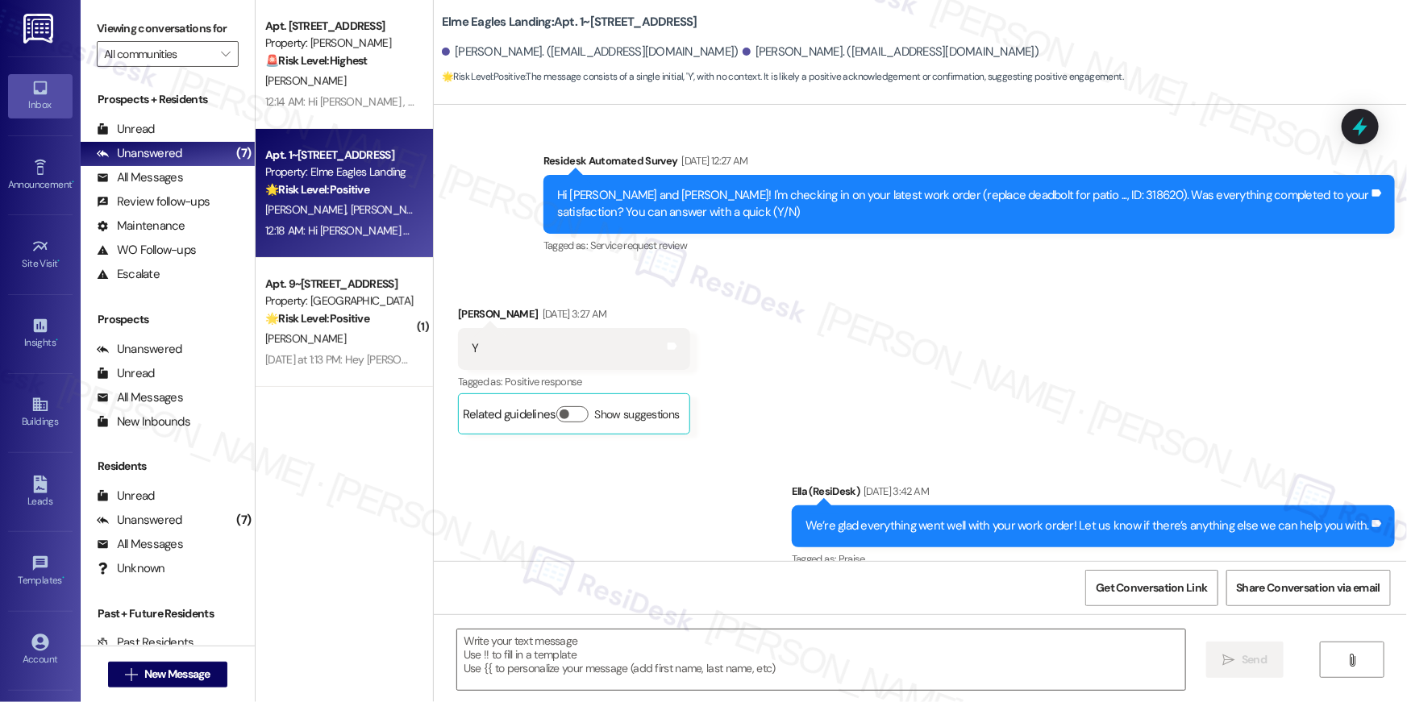
scroll to position [1553, 0]
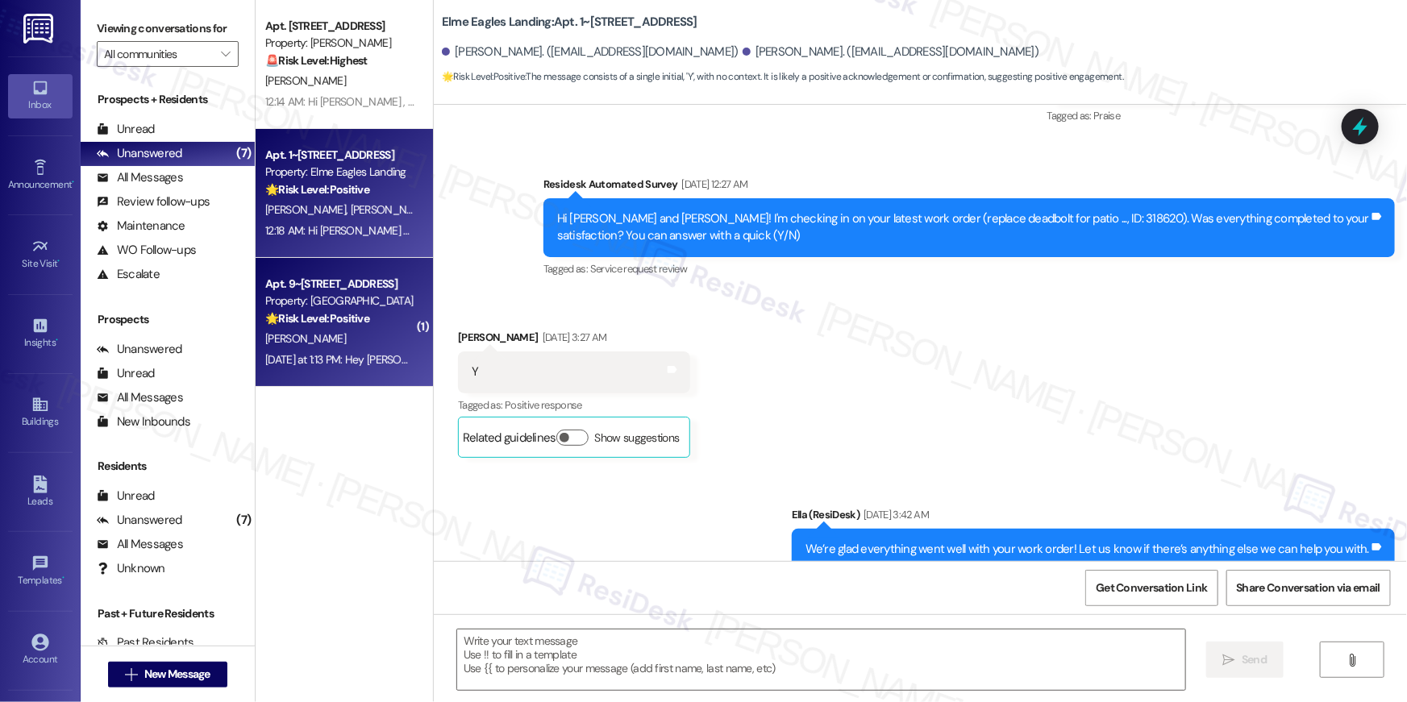
click at [303, 356] on div "Yesterday at 1:13 PM: Hey Mariliz, we appreciate your text! We'll be back at 11…" at bounding box center [623, 359] width 717 height 15
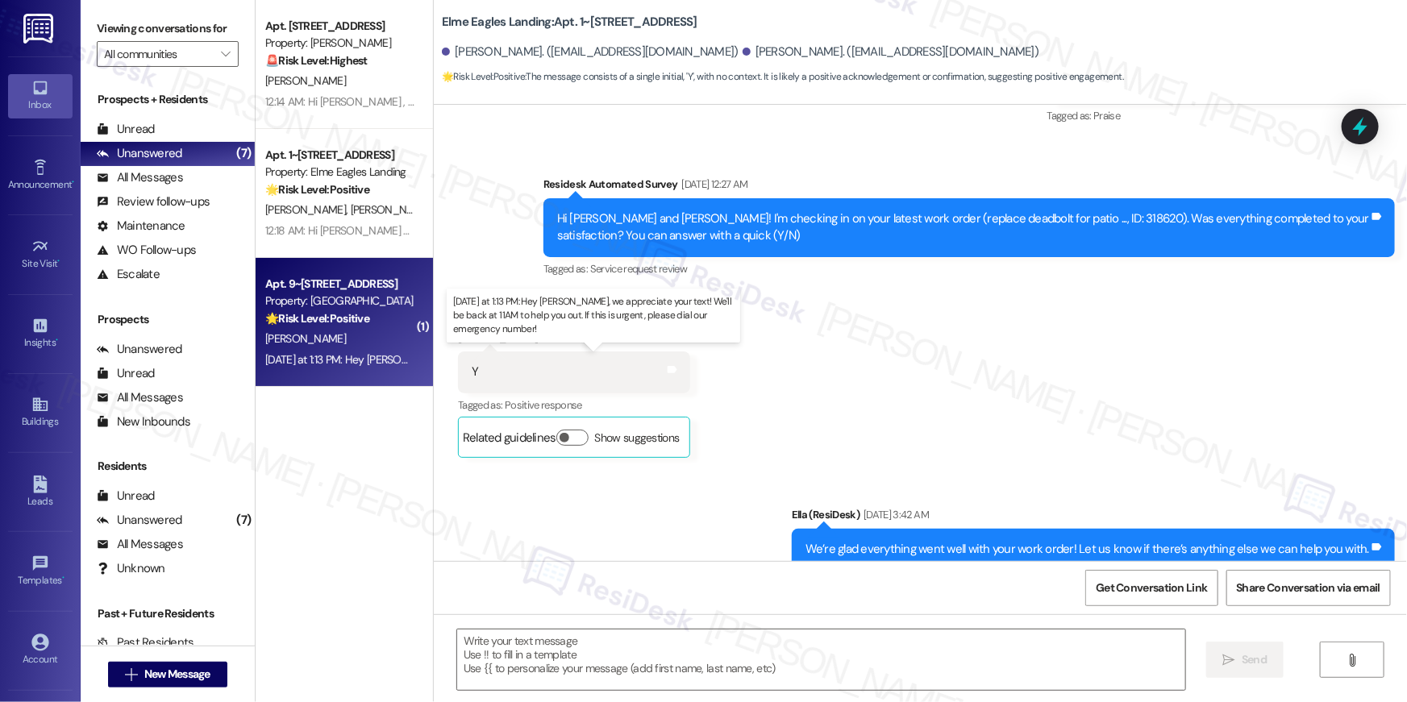
type textarea "Fetching suggested responses. Please feel free to read through the conversation…"
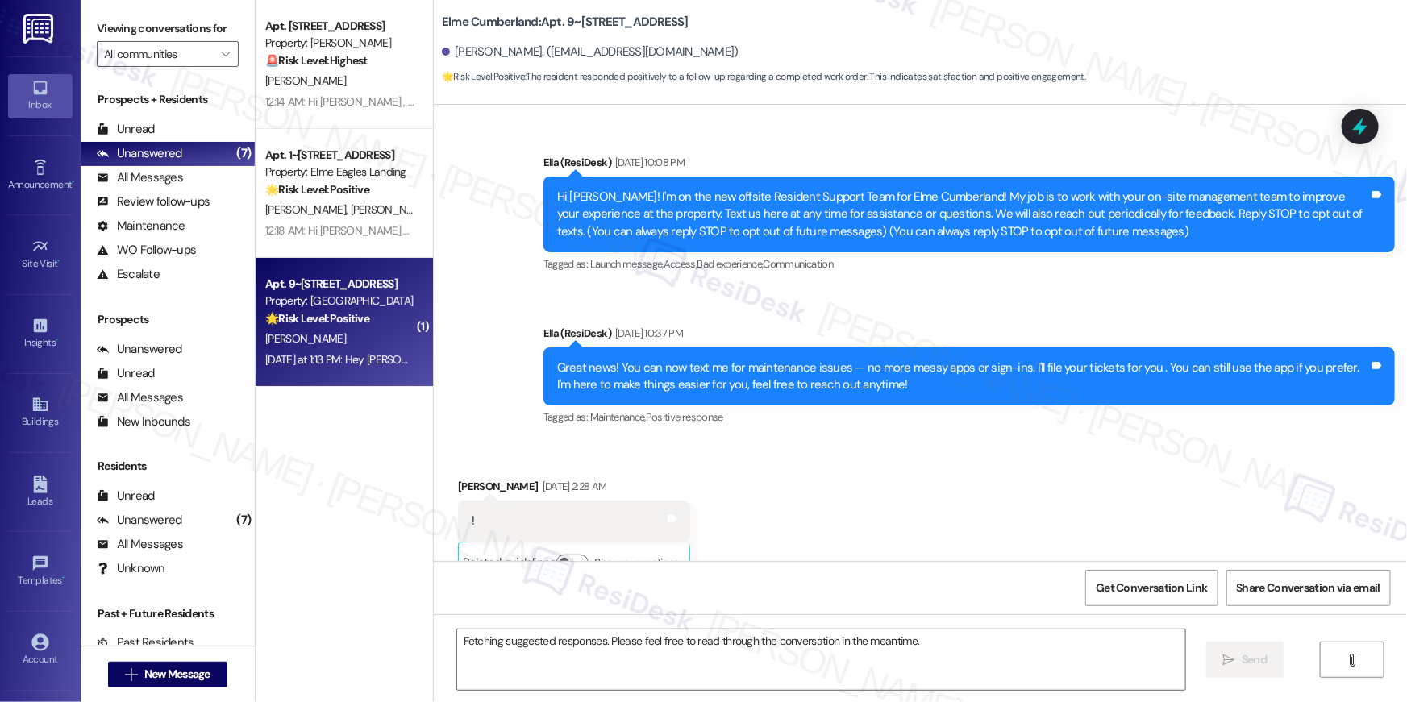
scroll to position [18315, 0]
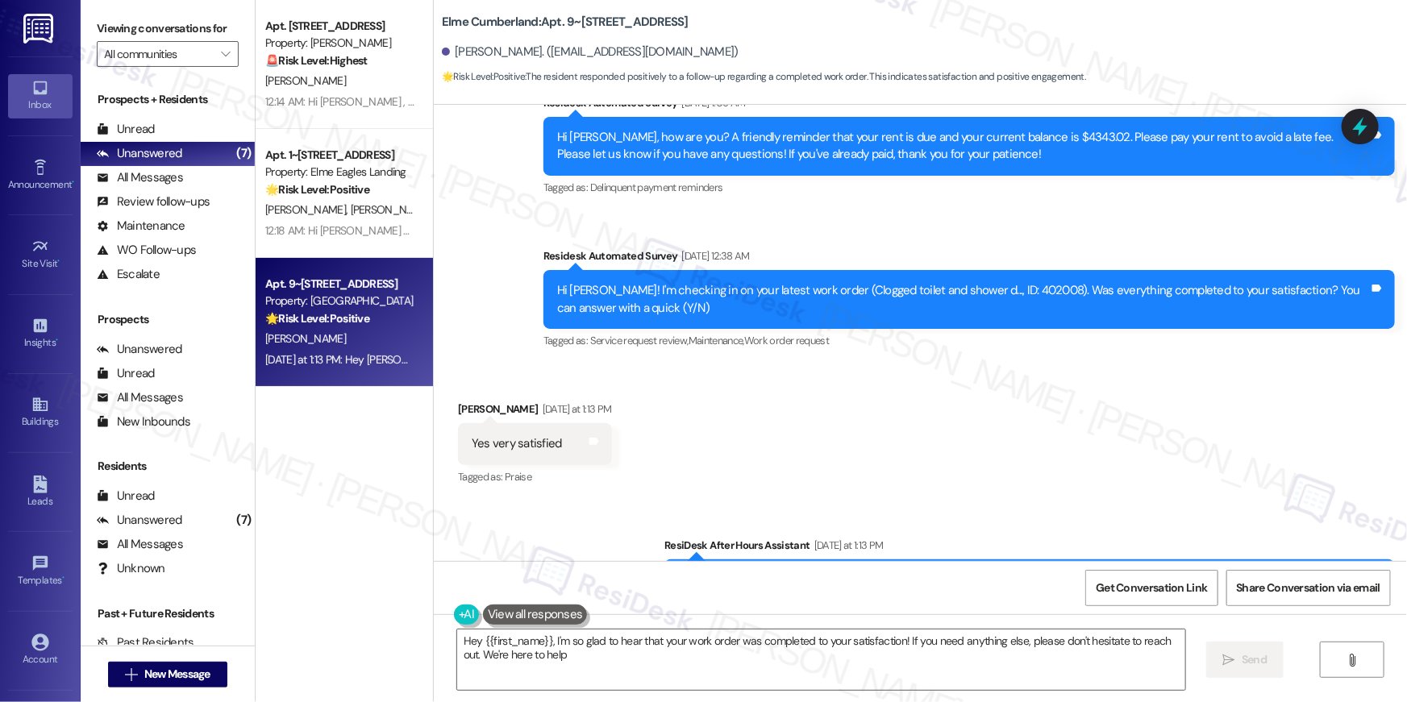
type textarea "Hey {{first_name}}, I'm so glad to hear that your work order was completed to y…"
click at [830, 677] on textarea "Hey {{first_name}}, I'm so glad to hear that your work order was completed to y…" at bounding box center [821, 660] width 728 height 60
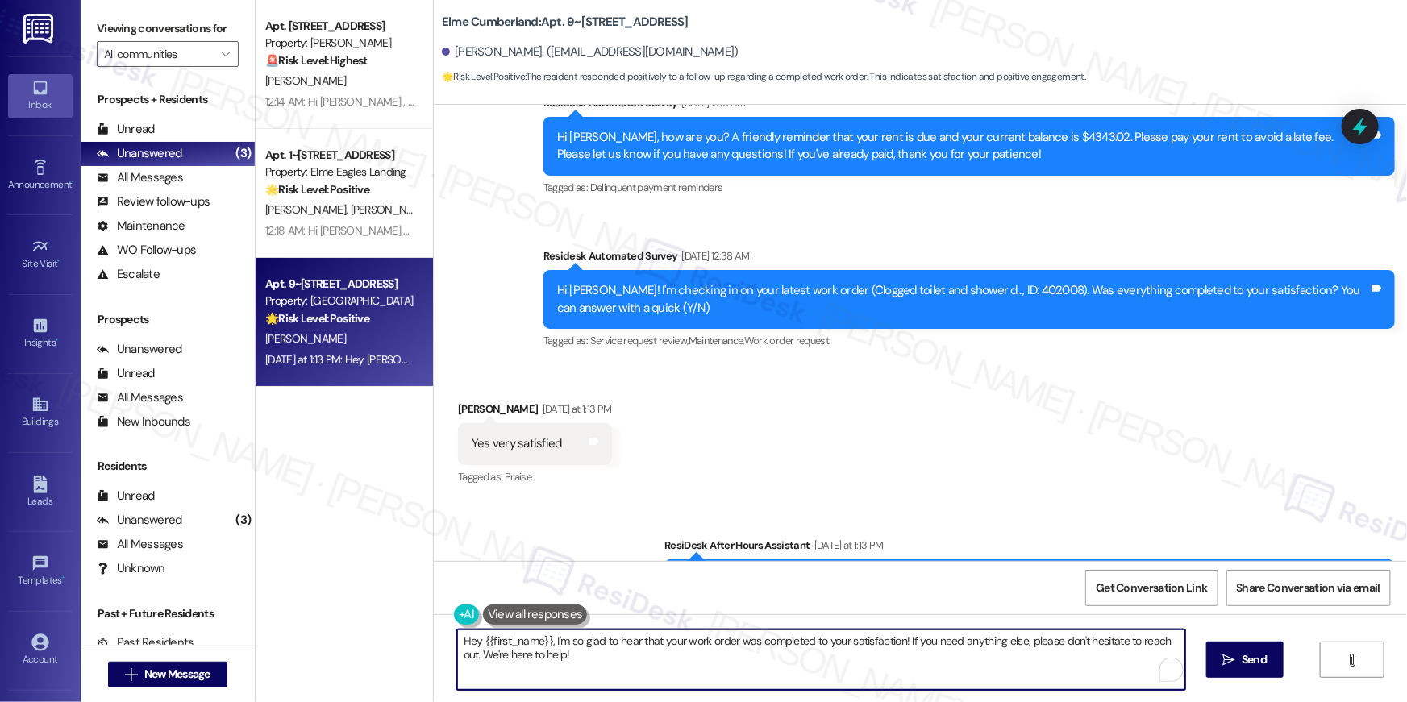
click at [830, 677] on textarea "Hey {{first_name}}, I'm so glad to hear that your work order was completed to y…" at bounding box center [821, 660] width 728 height 60
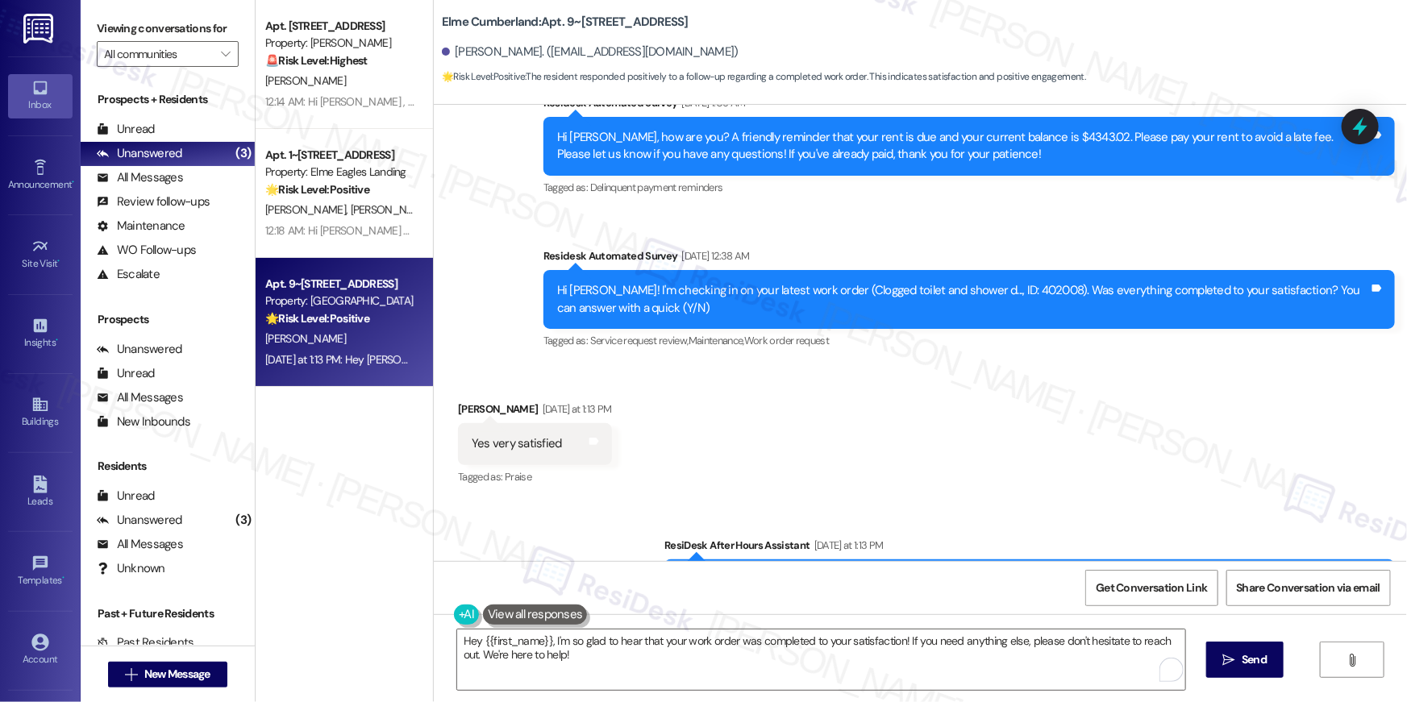
click at [916, 401] on div "Received via SMS Mariliz Arriola Yesterday at 1:13 PM Yes very satisfied Tags a…" at bounding box center [920, 432] width 973 height 136
click at [884, 602] on div "Get Conversation Link Share Conversation via email" at bounding box center [920, 587] width 973 height 53
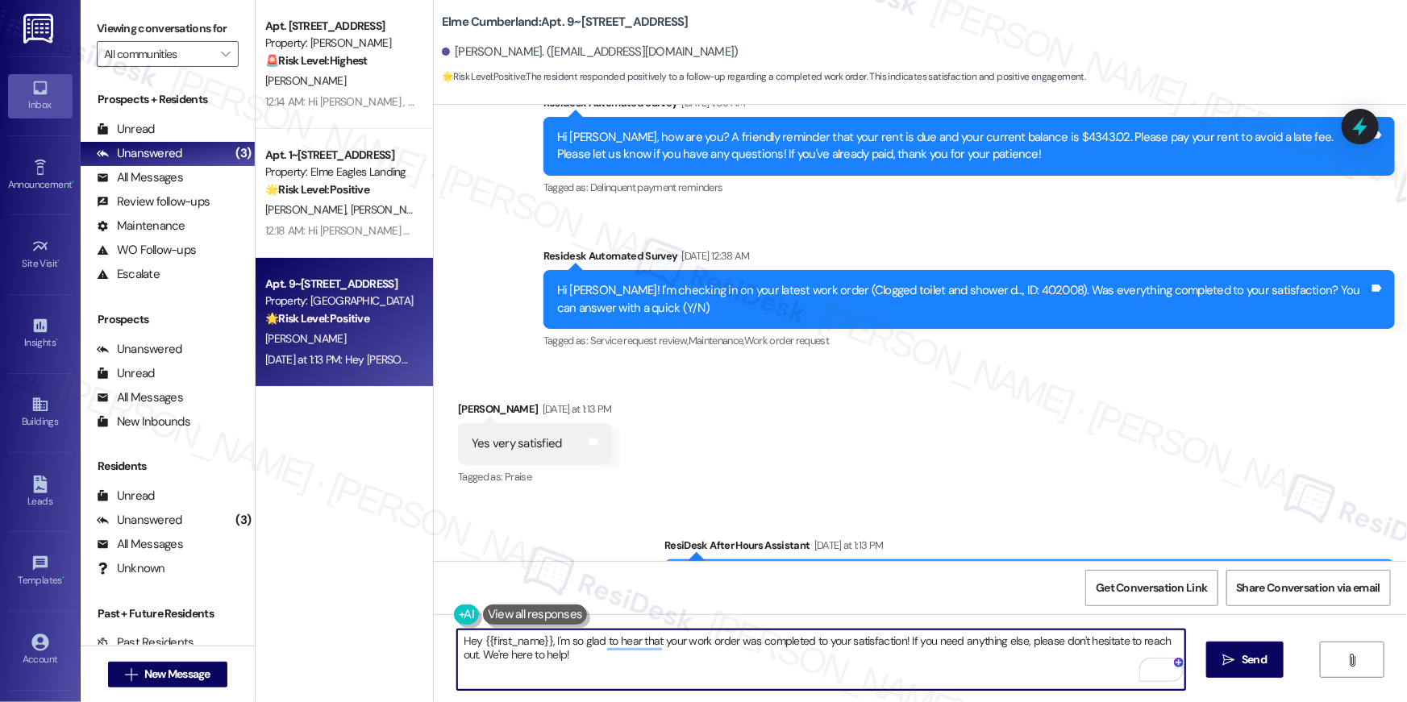
click at [876, 644] on textarea "Hey {{first_name}}, I'm so glad to hear that your work order was completed to y…" at bounding box center [821, 660] width 728 height 60
click at [888, 661] on textarea "Hey {{first_name}}, I'm so glad to hear that your work order was completed to y…" at bounding box center [821, 660] width 728 height 60
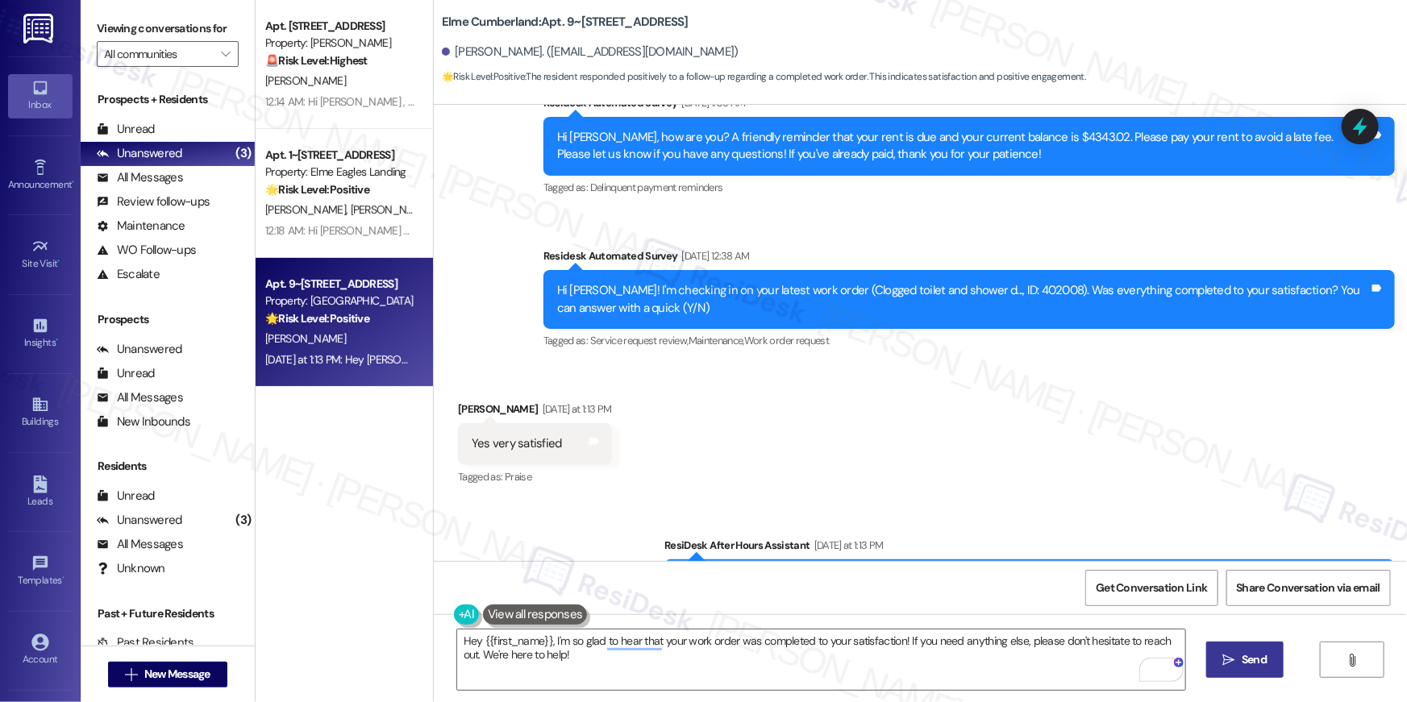
click at [1211, 670] on button " Send" at bounding box center [1245, 660] width 78 height 36
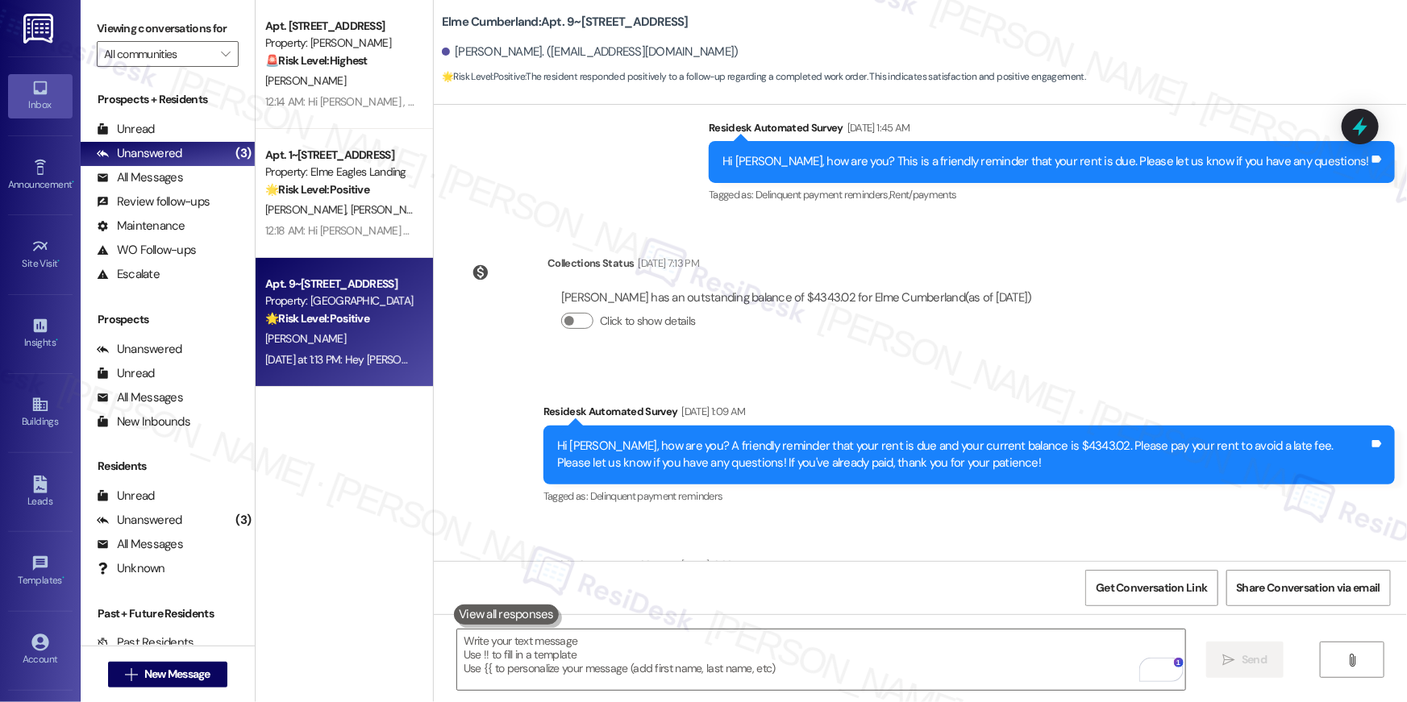
scroll to position [18179, 0]
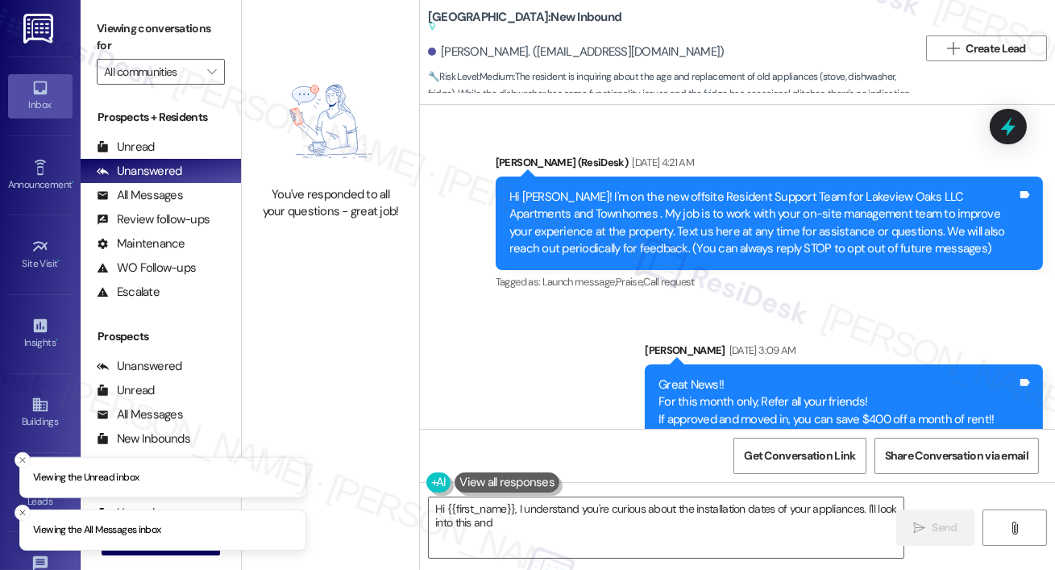
scroll to position [3407, 0]
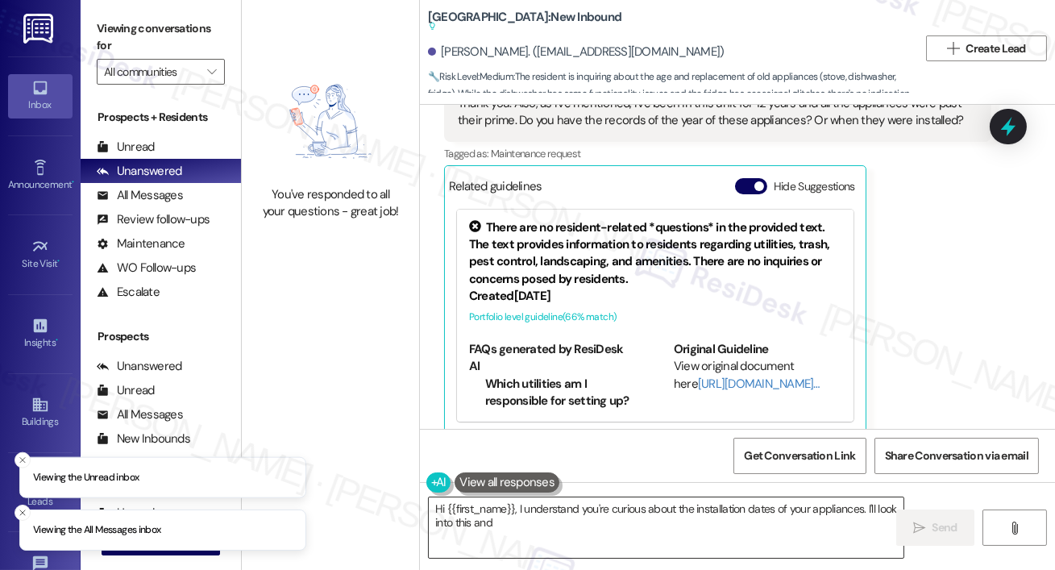
click at [593, 516] on textarea "Hi {{first_name}}, I understand you're curious about the installation dates of …" at bounding box center [666, 527] width 475 height 60
click at [593, 518] on textarea "Hi {{first_name}}, I understand you're curious about the installation dates of …" at bounding box center [666, 527] width 475 height 60
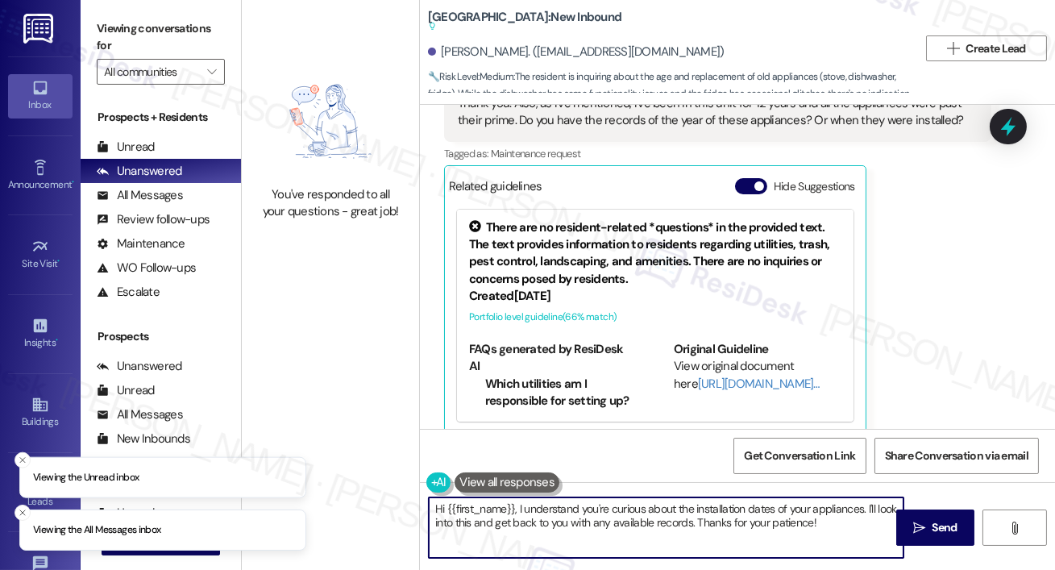
type textarea "Hi {{first_name}}, I understand you're curious about the installation dates of …"
